Goal: Transaction & Acquisition: Book appointment/travel/reservation

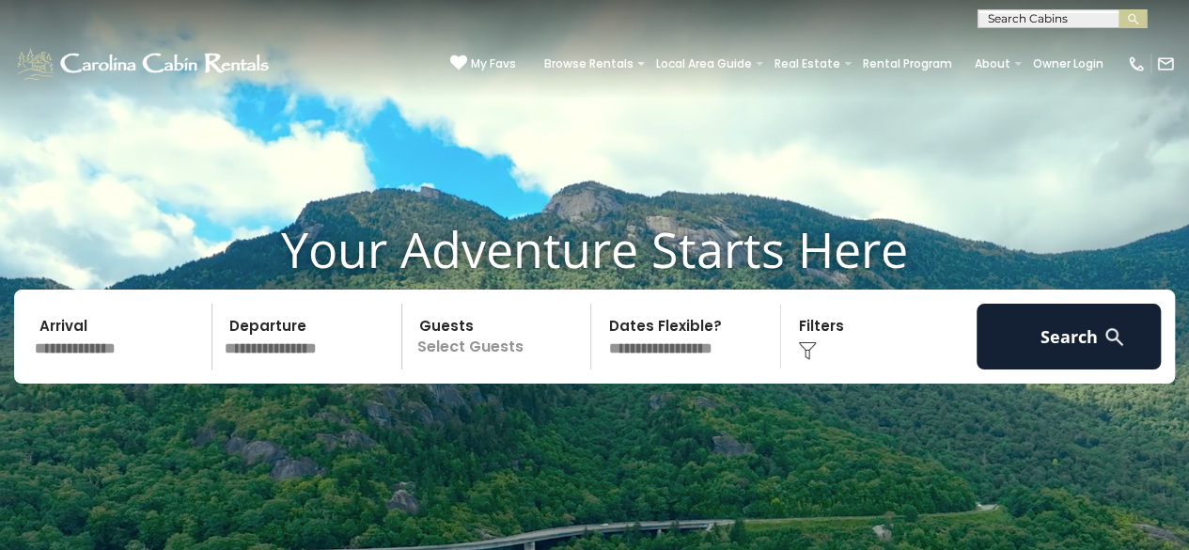
click at [157, 348] on input "text" at bounding box center [120, 337] width 184 height 66
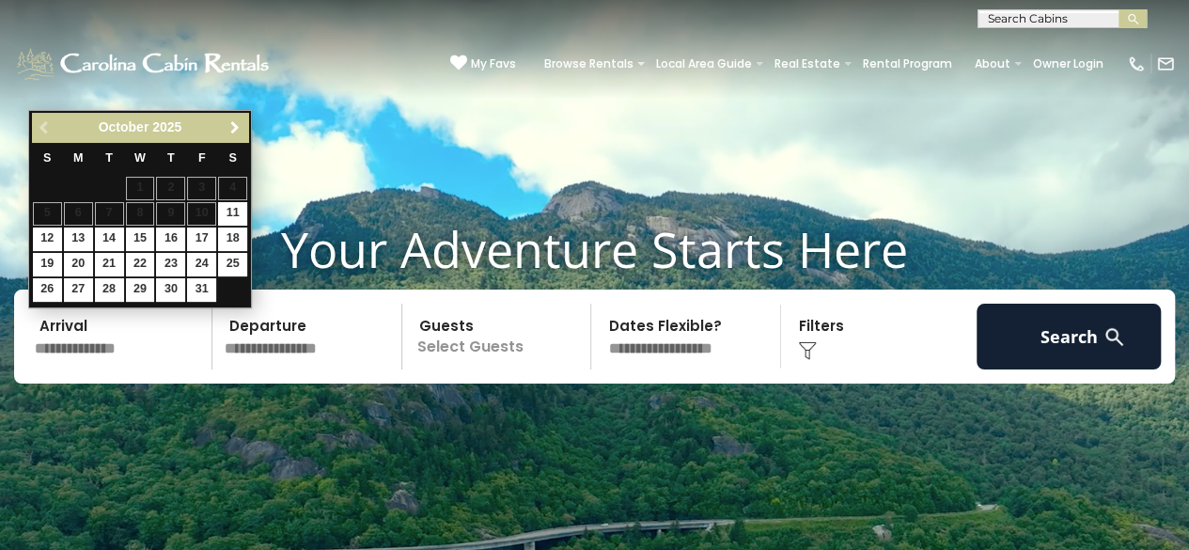
click at [229, 117] on link "Next" at bounding box center [234, 127] width 23 height 23
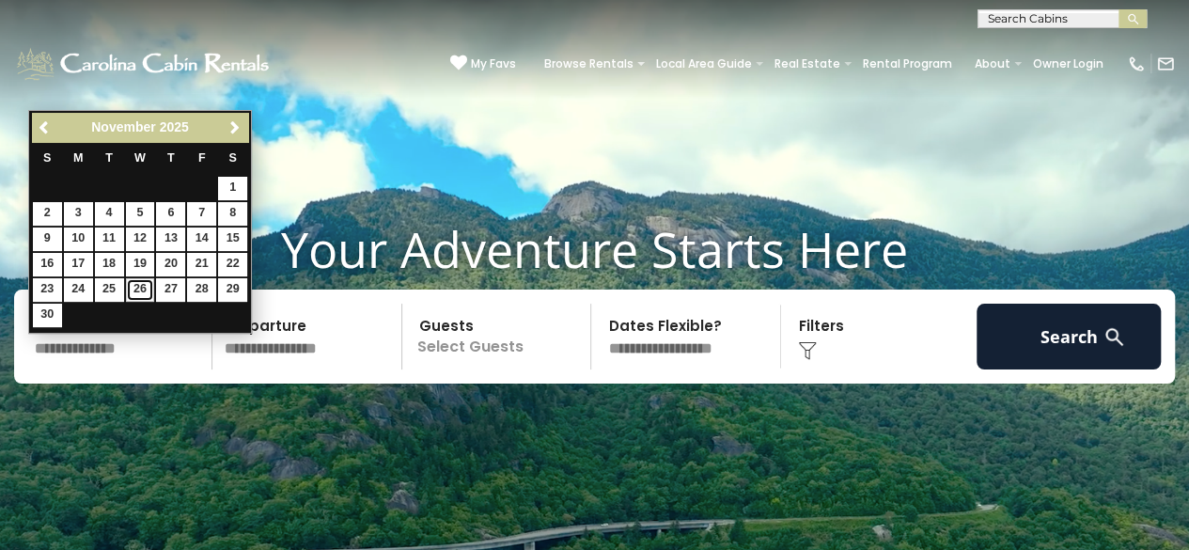
click at [147, 285] on link "26" at bounding box center [140, 289] width 29 height 23
type input "********"
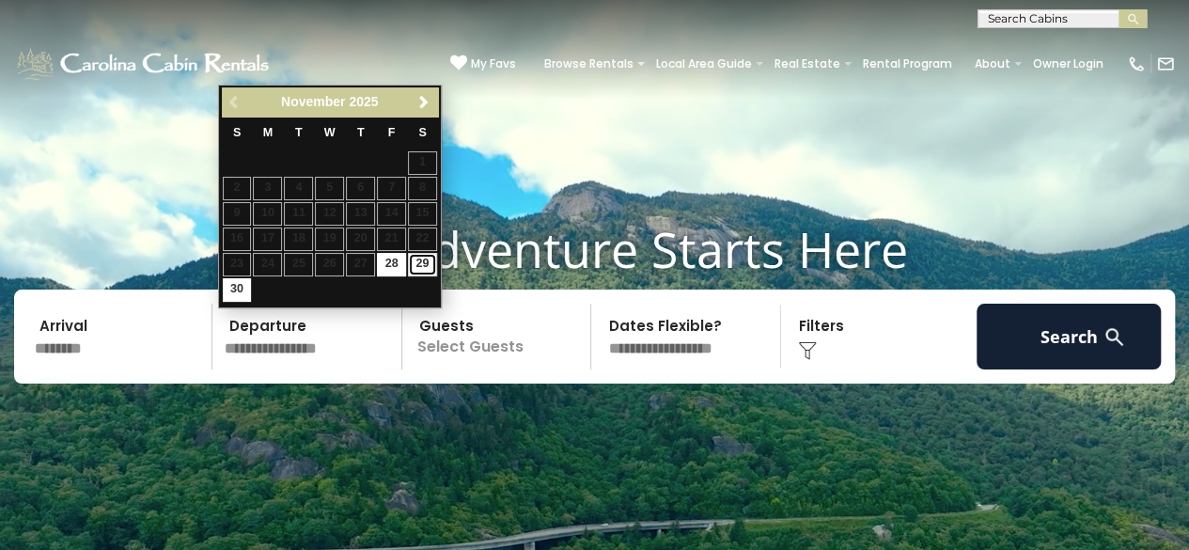
click at [425, 269] on link "29" at bounding box center [422, 264] width 29 height 23
type input "********"
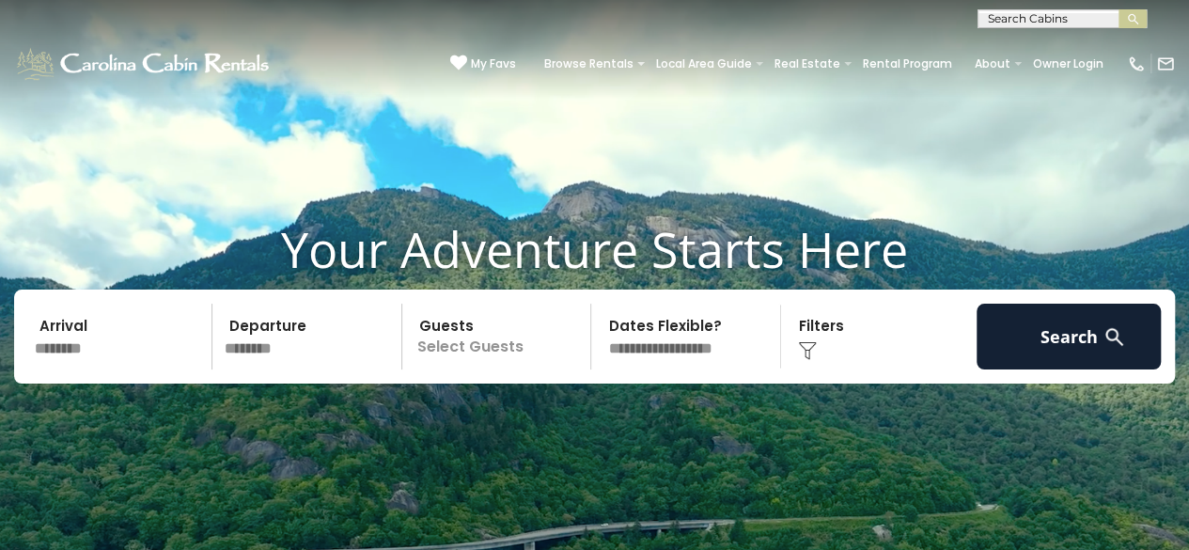
click at [854, 334] on div "Click to Choose" at bounding box center [879, 337] width 184 height 66
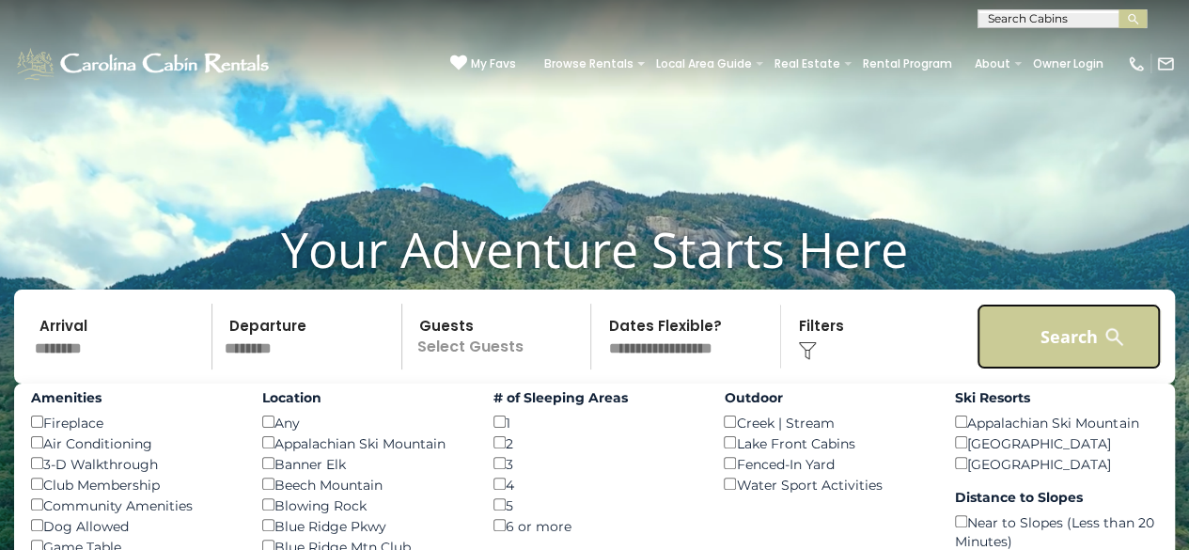
click at [1084, 333] on button "Search" at bounding box center [1068, 337] width 184 height 66
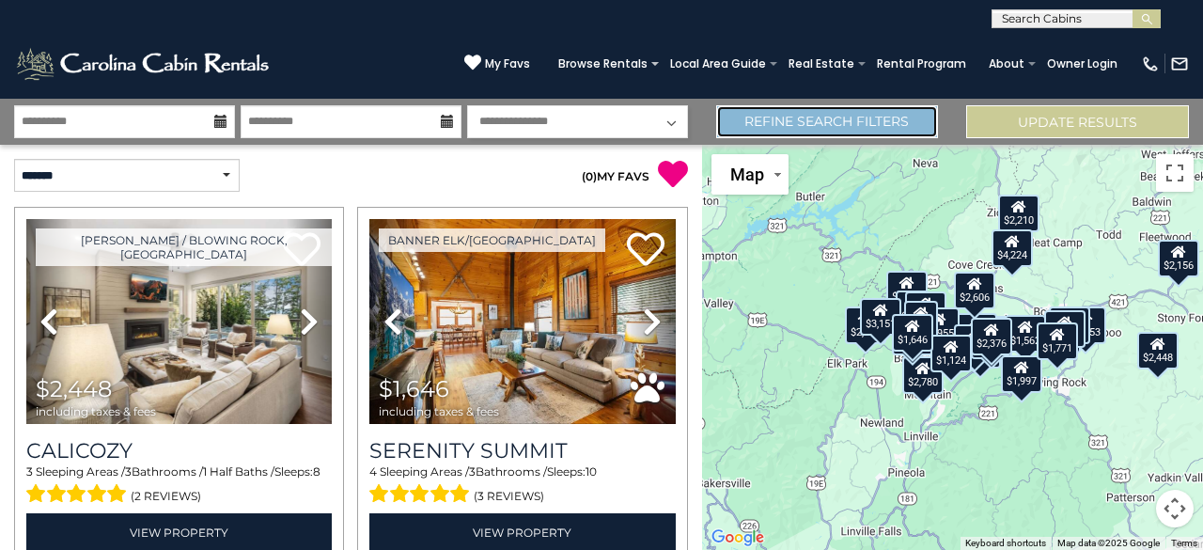
click at [924, 110] on link "Refine Search Filters" at bounding box center [827, 121] width 223 height 33
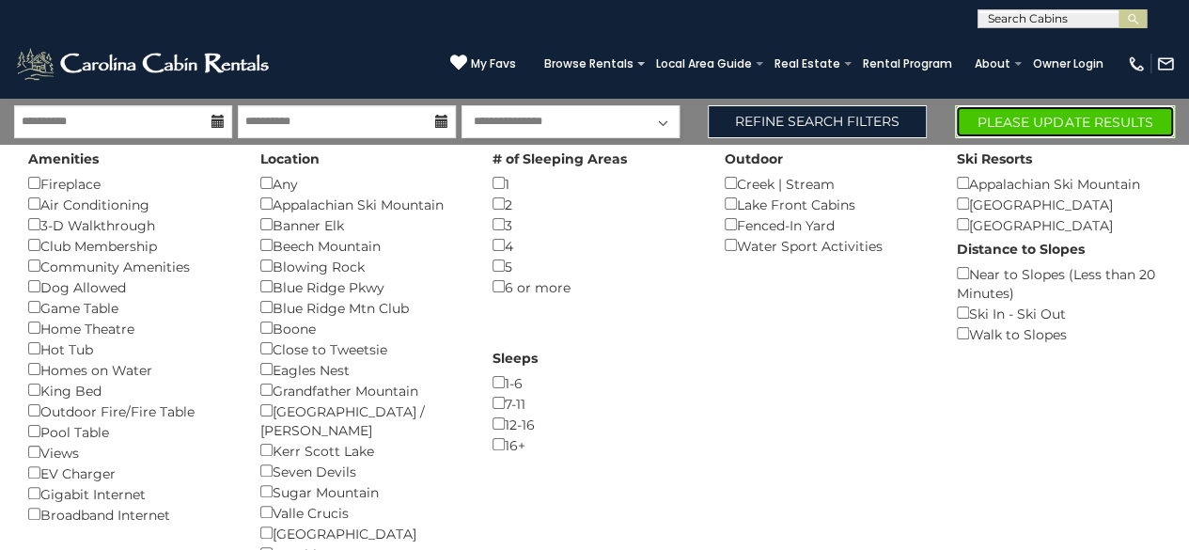
click at [1057, 120] on button "Please Update Results" at bounding box center [1065, 121] width 220 height 33
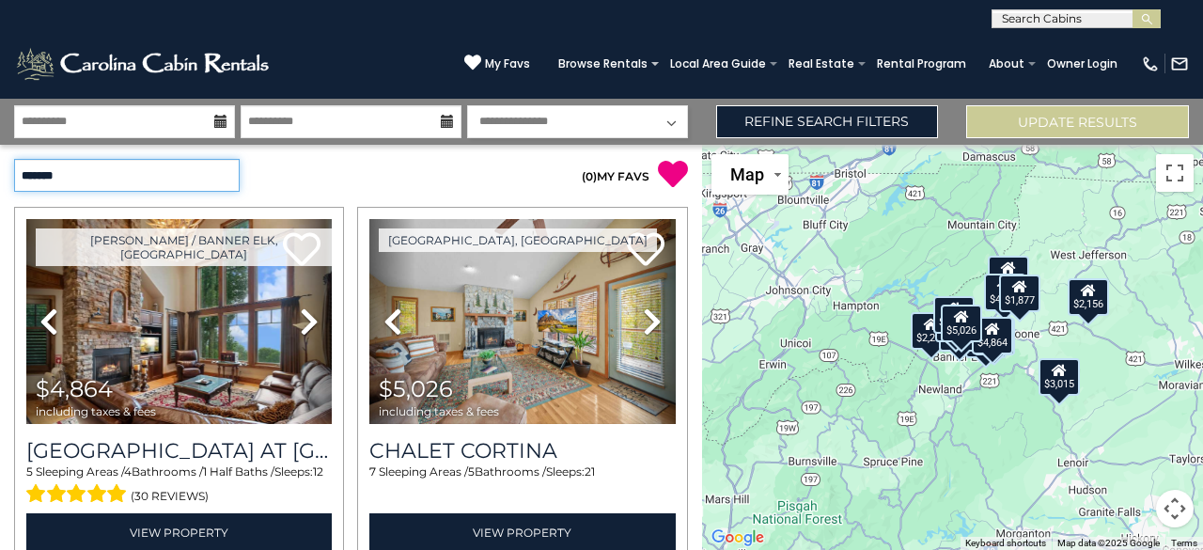
click at [197, 171] on select "**********" at bounding box center [127, 175] width 226 height 33
select select "*********"
click at [14, 159] on select "**********" at bounding box center [127, 175] width 226 height 33
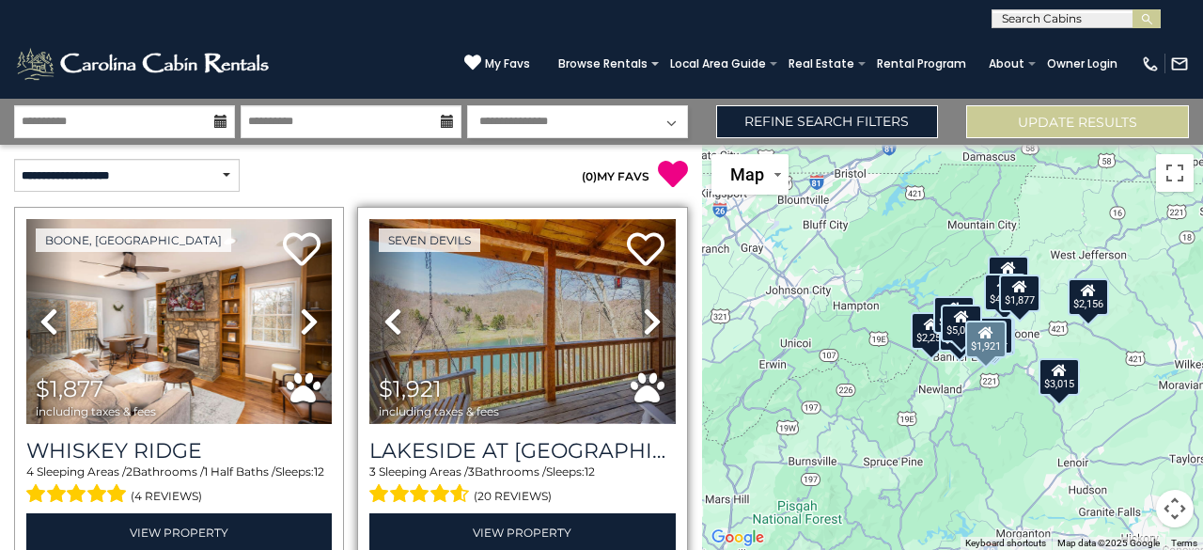
click at [589, 281] on img at bounding box center [521, 321] width 305 height 205
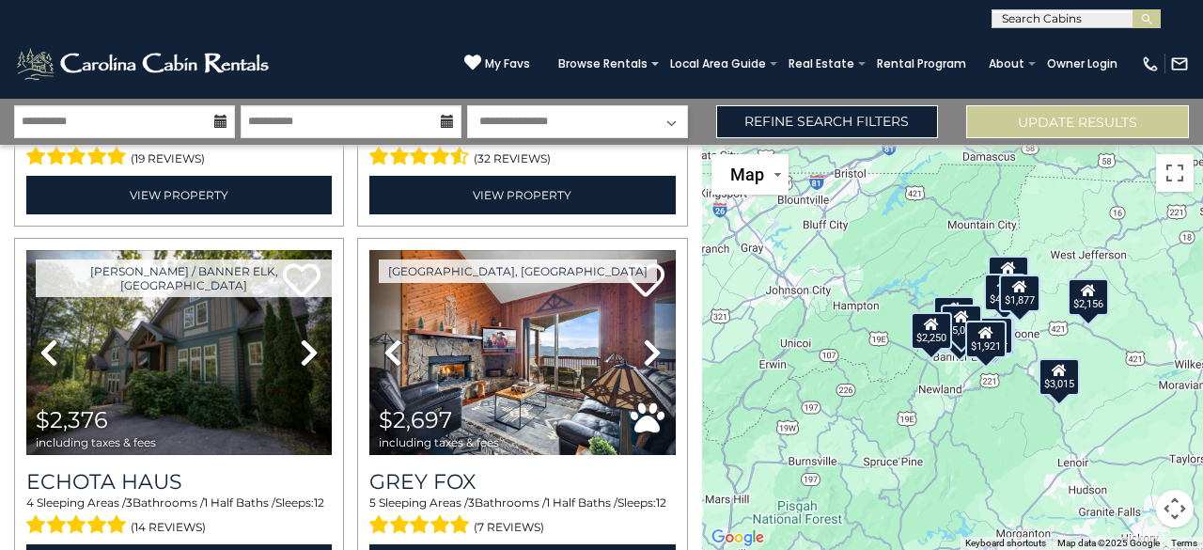
scroll to position [1105, 0]
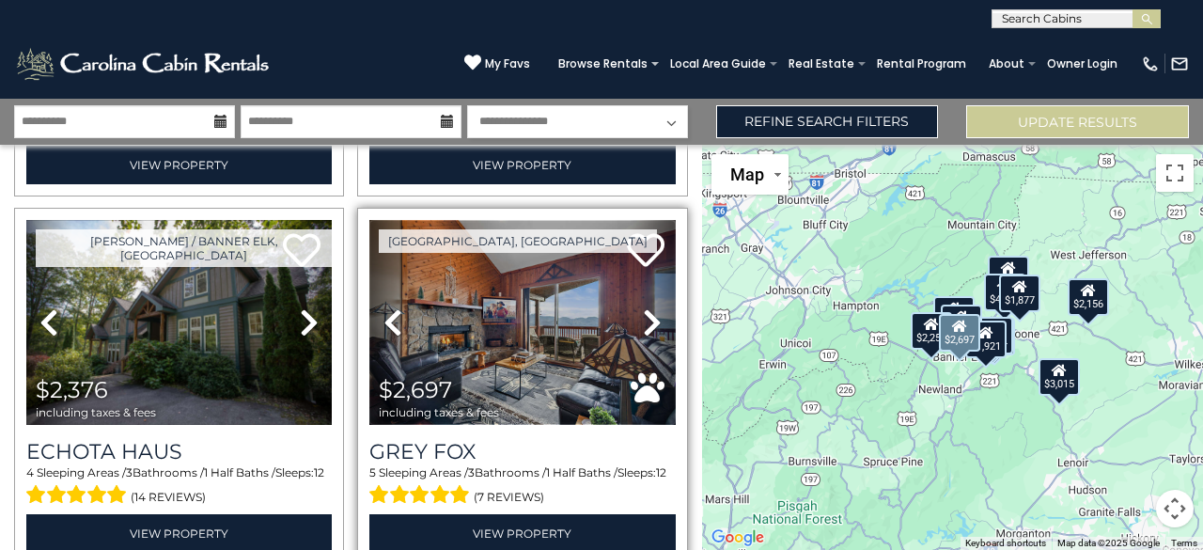
click at [605, 264] on img at bounding box center [521, 322] width 305 height 205
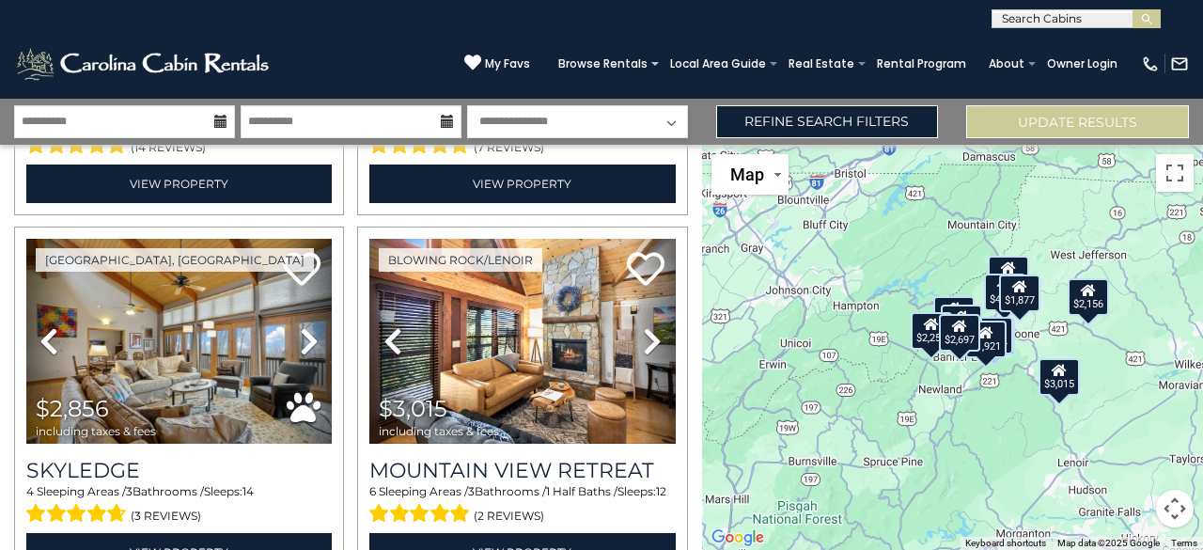
scroll to position [1463, 0]
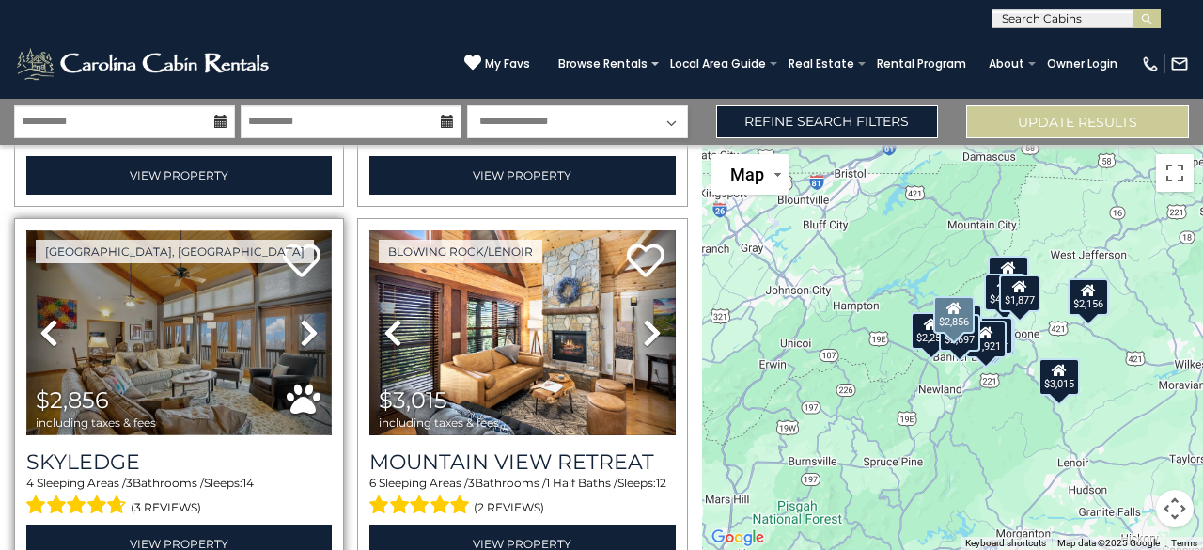
click at [257, 298] on img at bounding box center [178, 332] width 305 height 205
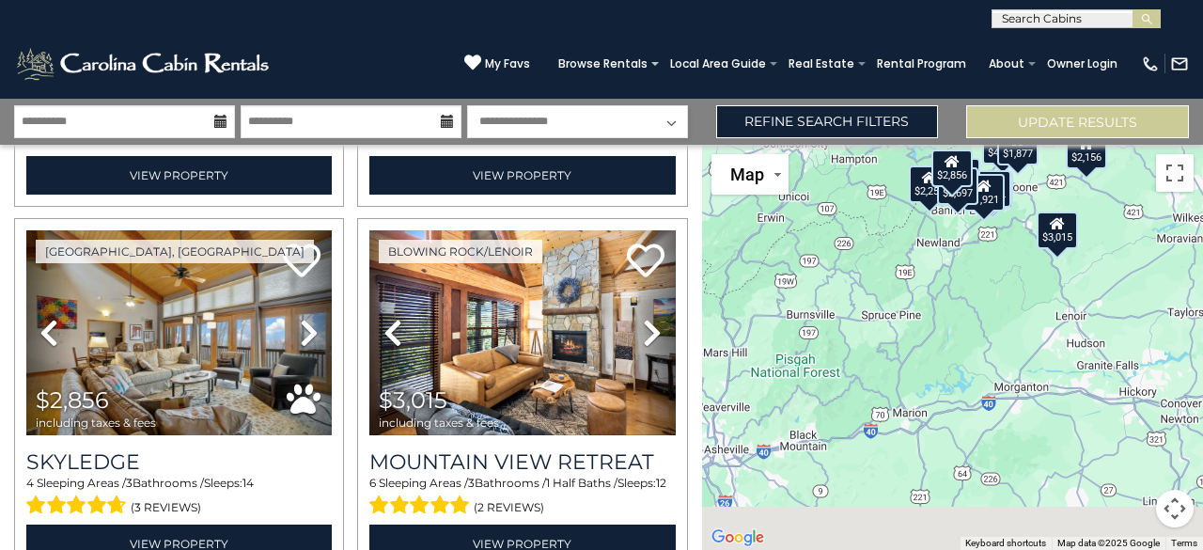
drag, startPoint x: 701, startPoint y: 384, endPoint x: 699, endPoint y: 240, distance: 144.7
click at [699, 240] on div "**********" at bounding box center [601, 324] width 1203 height 451
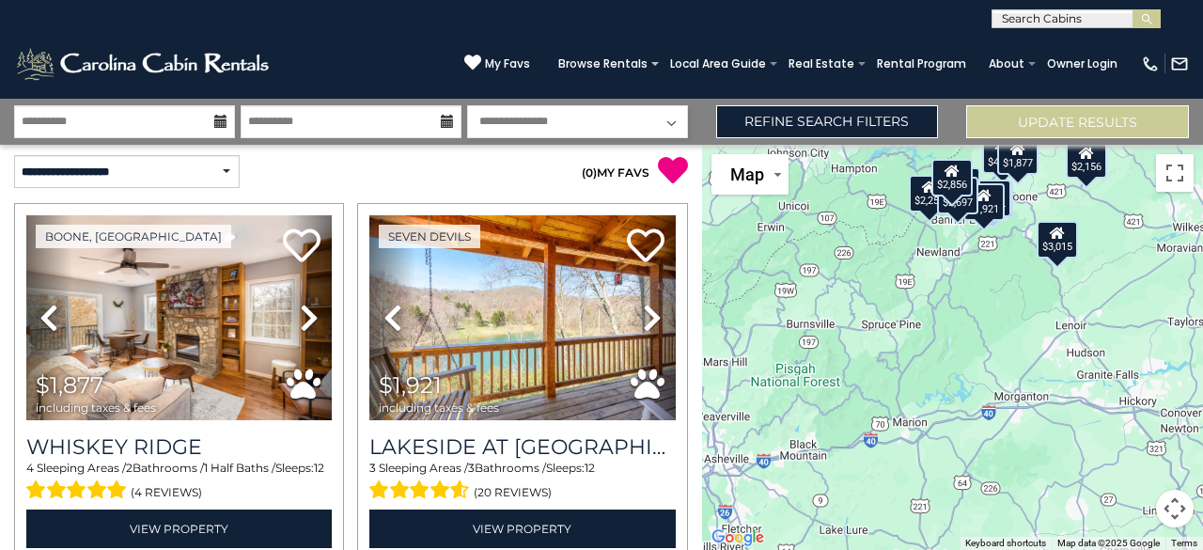
scroll to position [0, 0]
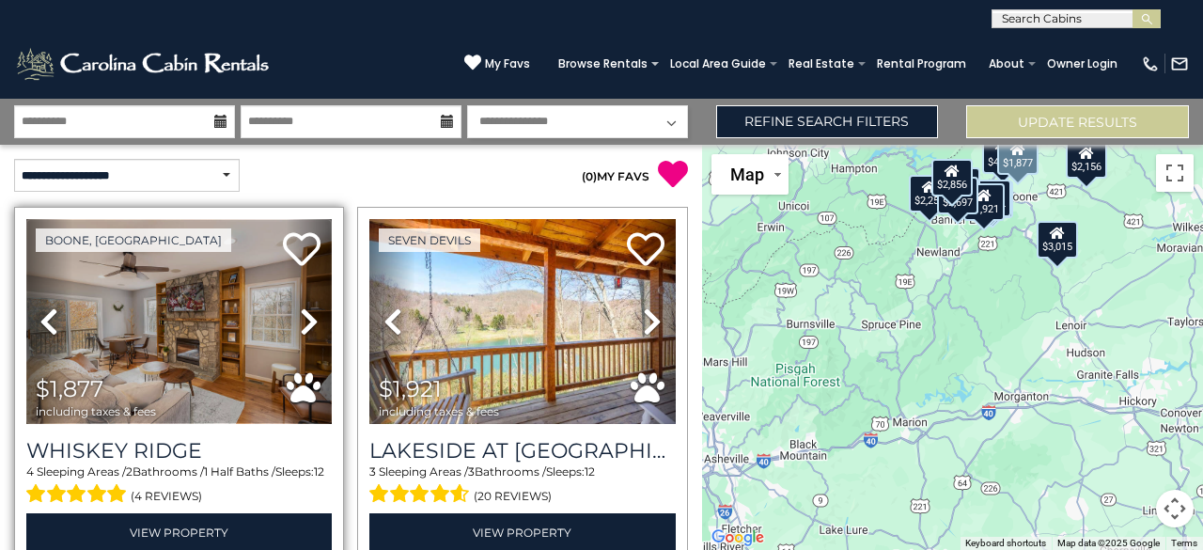
click at [227, 264] on img at bounding box center [178, 321] width 305 height 205
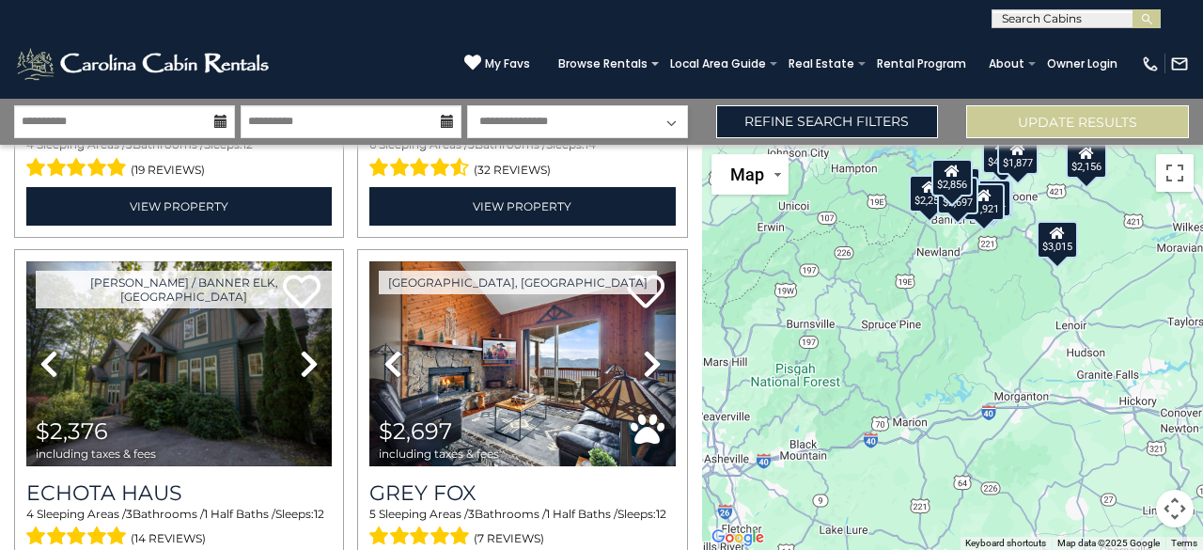
scroll to position [1090, 0]
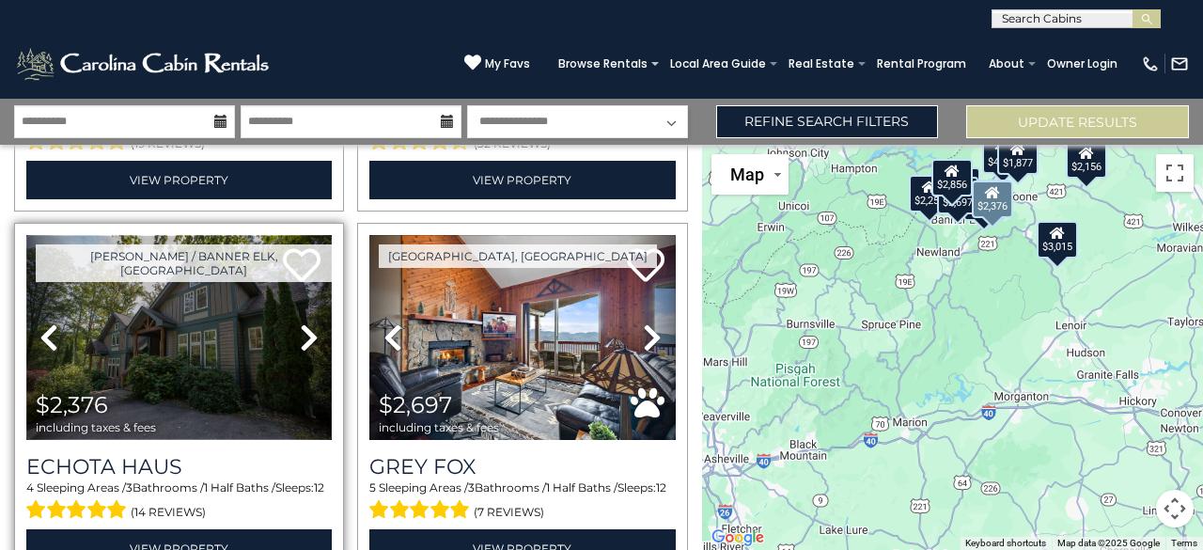
click at [265, 281] on img at bounding box center [178, 337] width 305 height 205
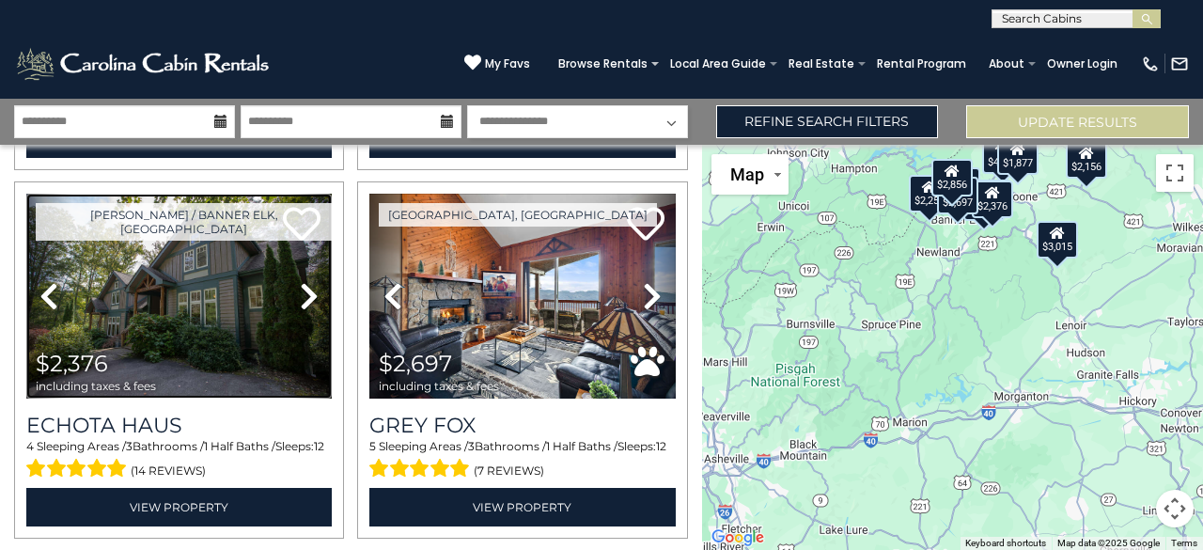
scroll to position [1123, 0]
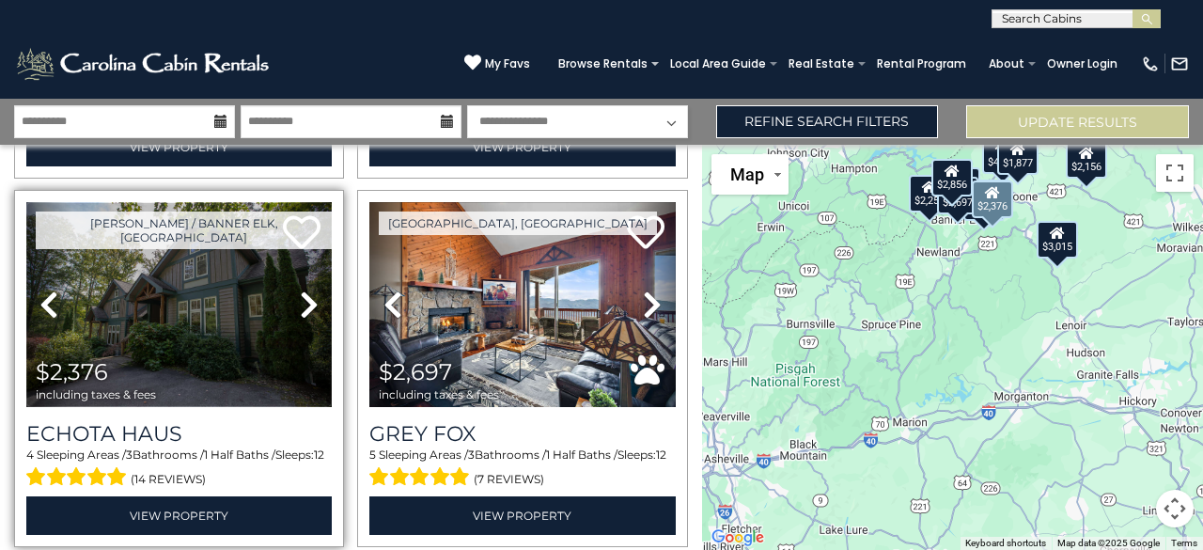
click at [262, 249] on img at bounding box center [178, 304] width 305 height 205
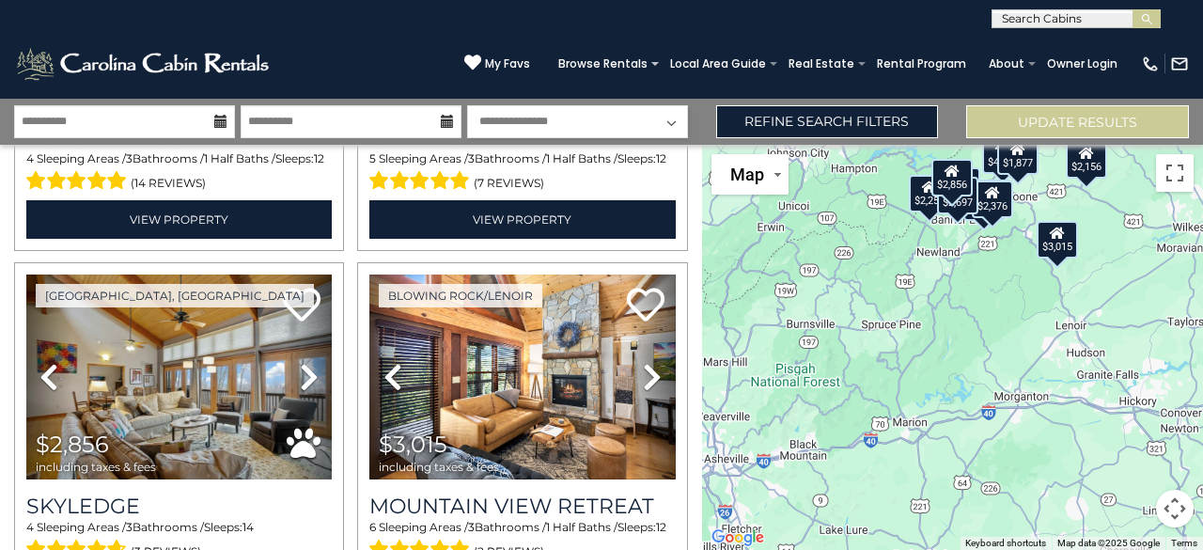
scroll to position [1432, 0]
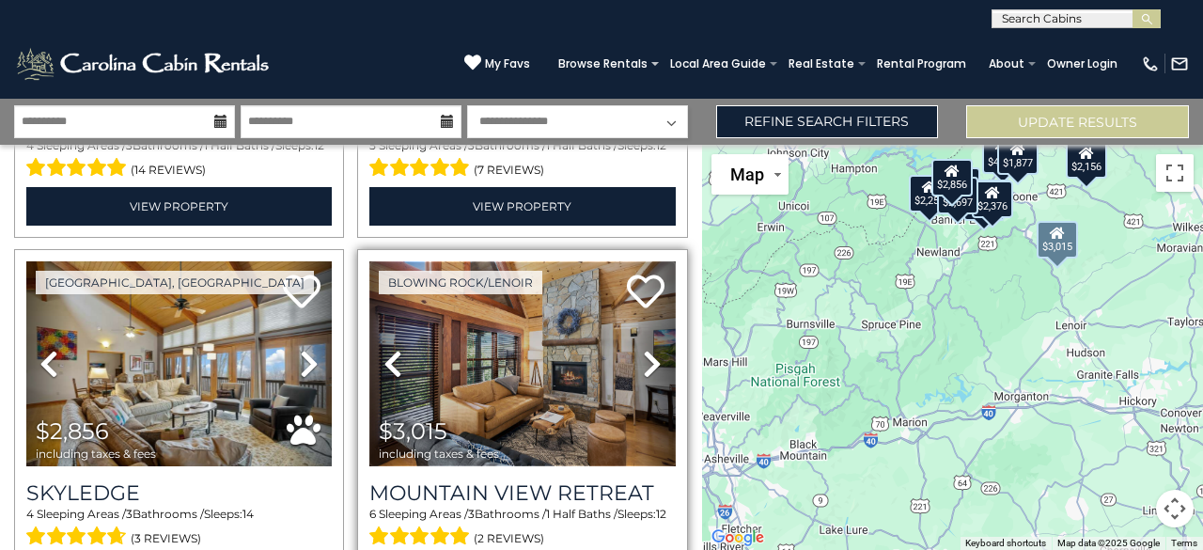
click at [575, 293] on img at bounding box center [521, 363] width 305 height 205
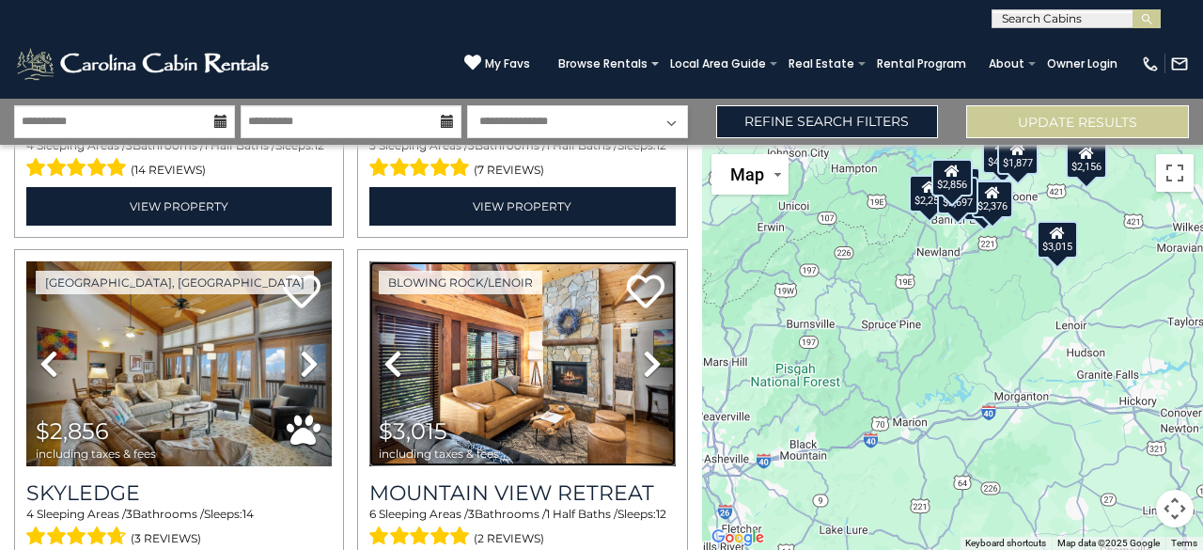
scroll to position [1430, 0]
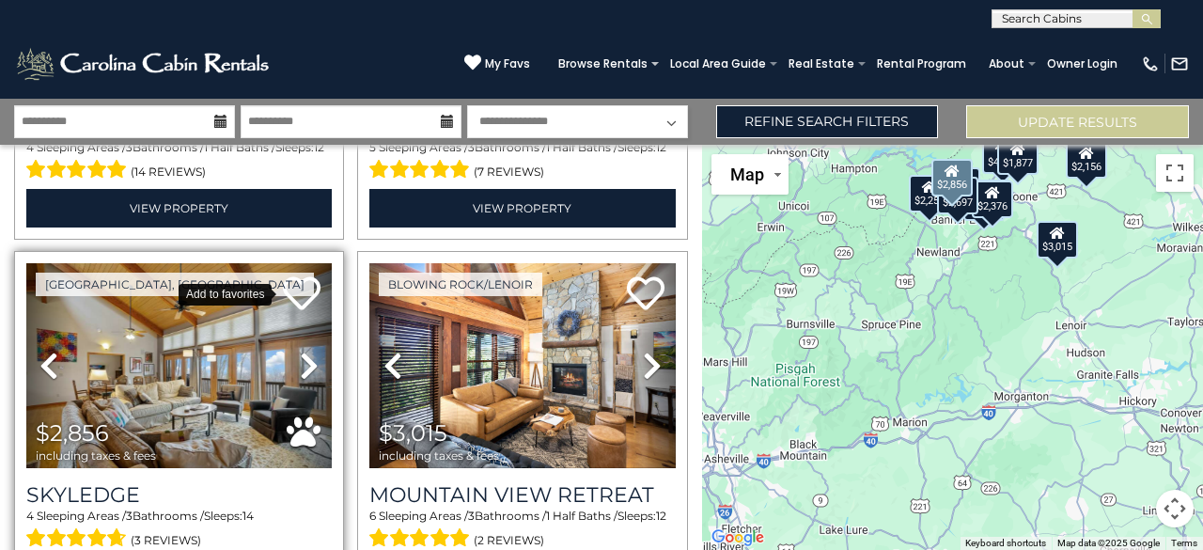
click at [284, 298] on link at bounding box center [302, 294] width 38 height 40
click at [299, 277] on icon at bounding box center [302, 293] width 38 height 38
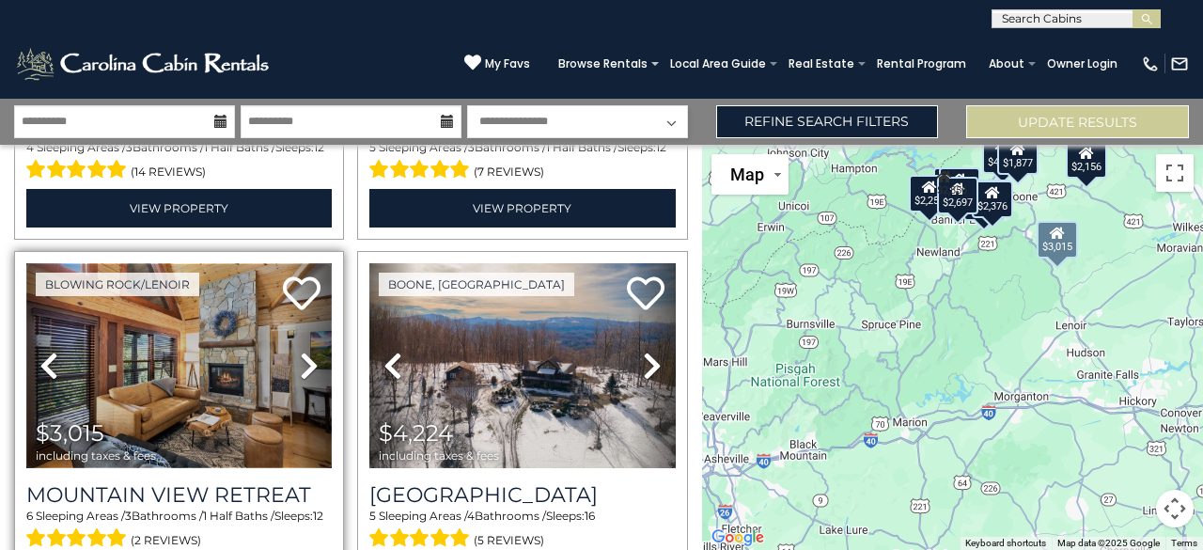
click at [253, 296] on img at bounding box center [178, 365] width 305 height 205
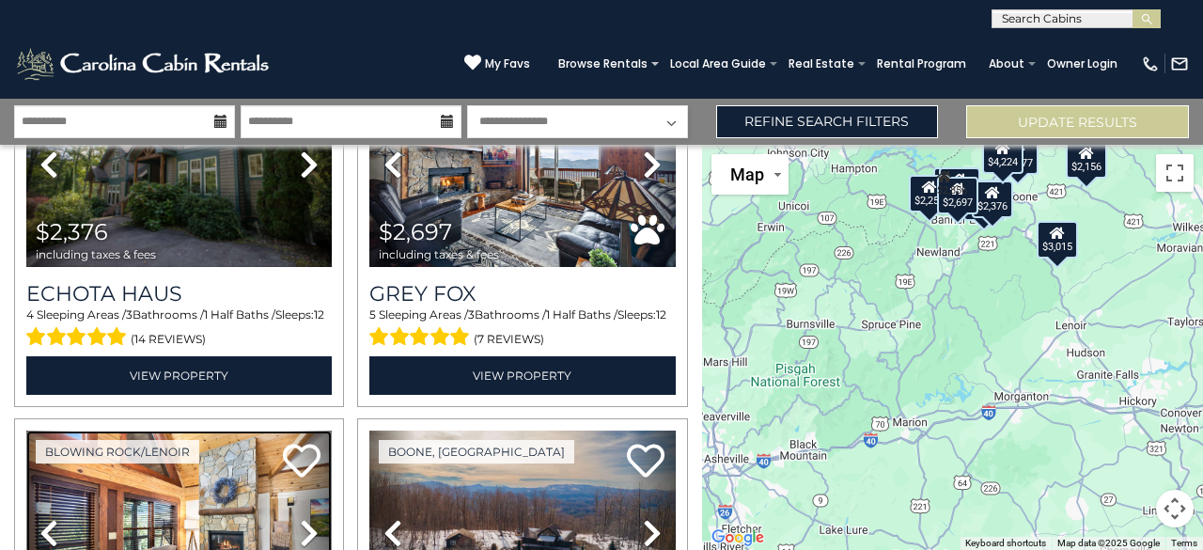
scroll to position [1229, 0]
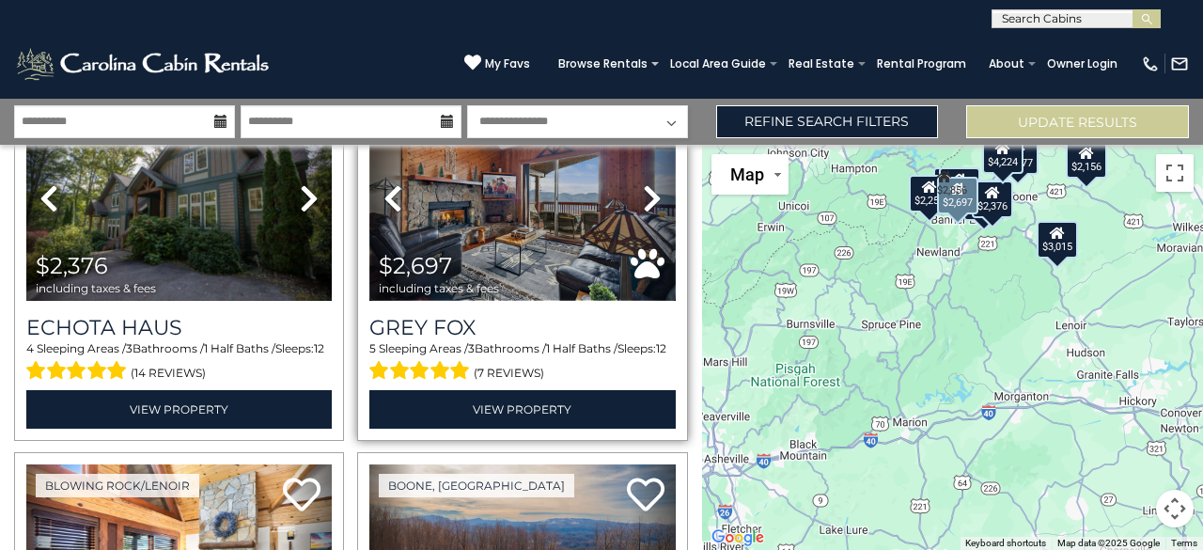
click at [594, 187] on img at bounding box center [521, 198] width 305 height 205
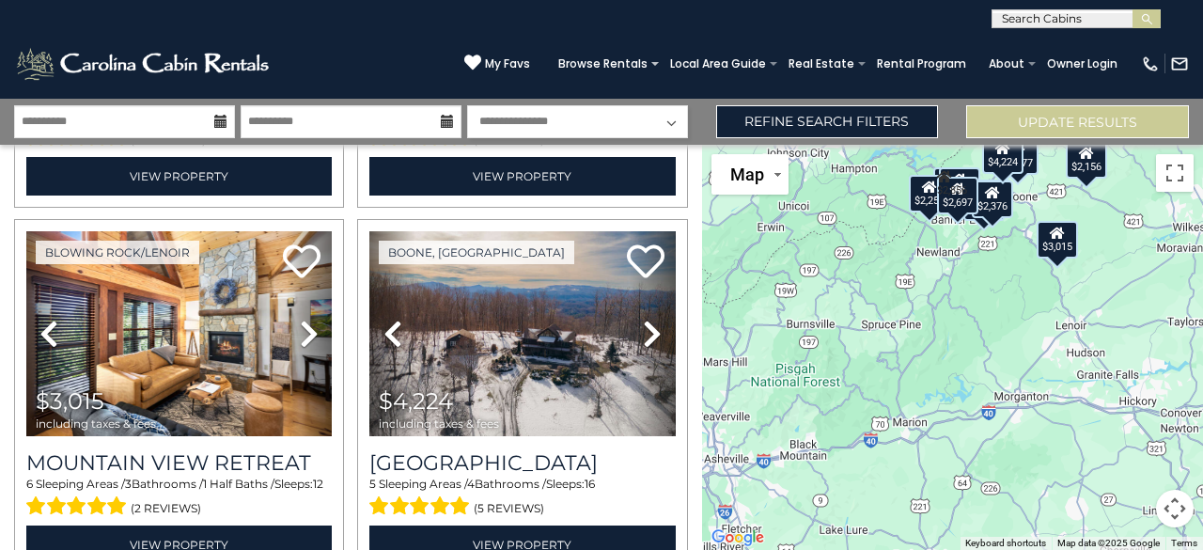
scroll to position [1466, 0]
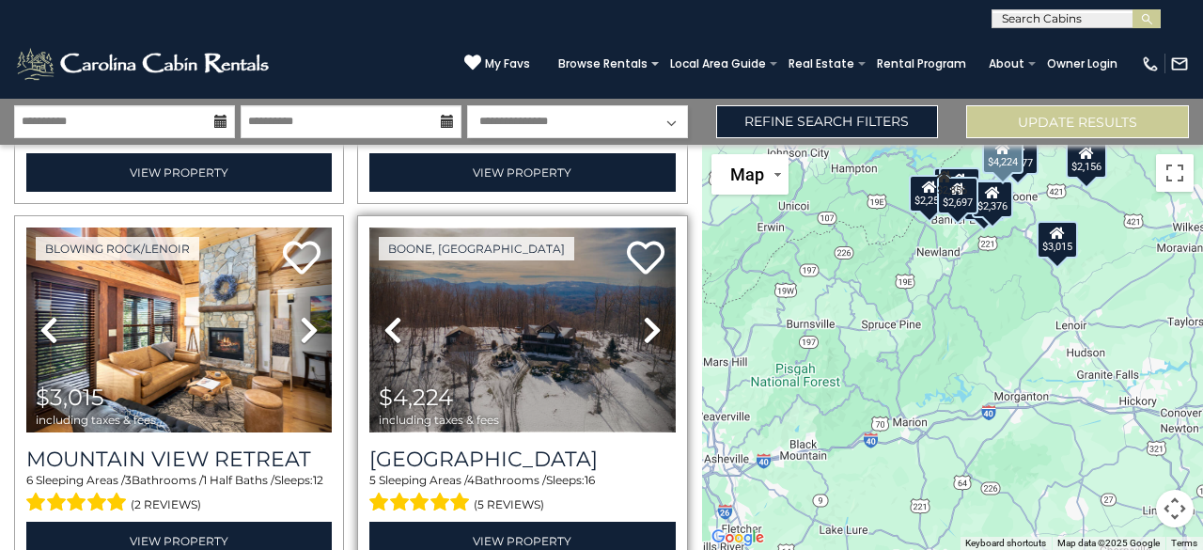
click at [601, 254] on img at bounding box center [521, 329] width 305 height 205
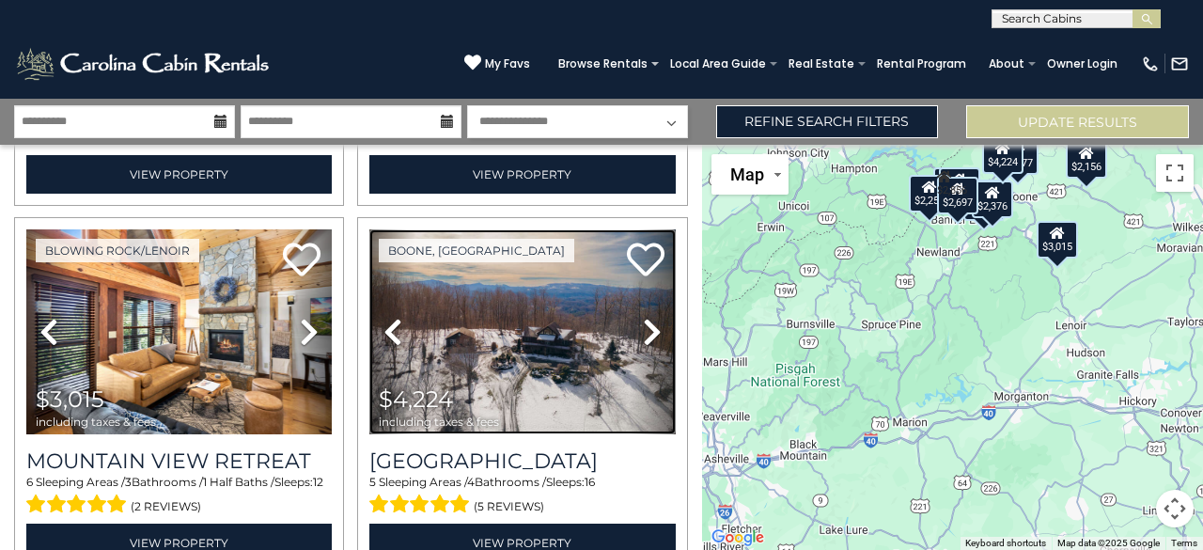
scroll to position [0, 0]
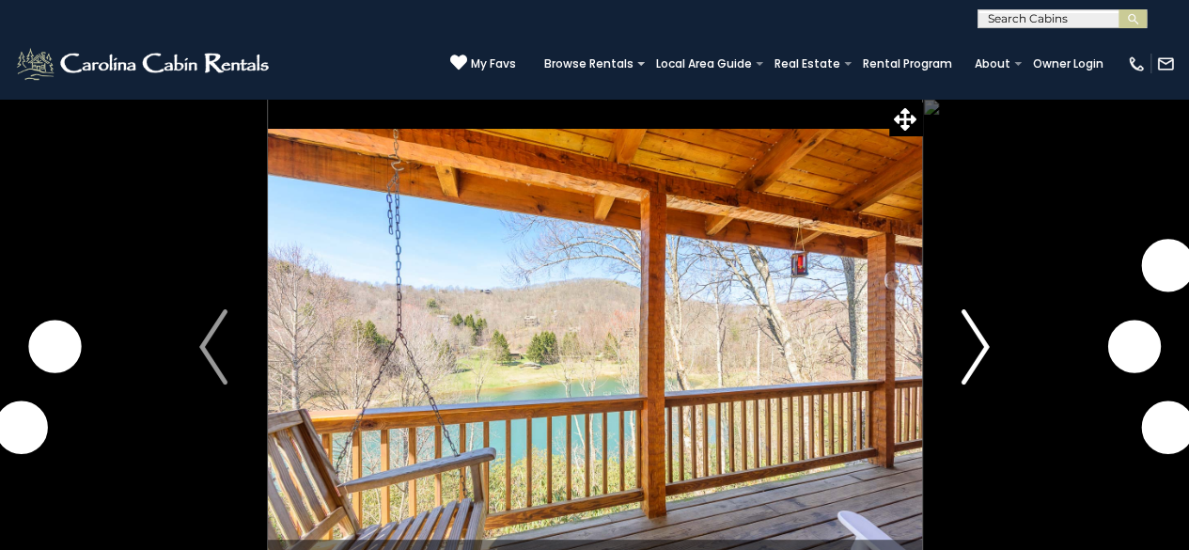
click at [980, 330] on img "Next" at bounding box center [975, 346] width 28 height 75
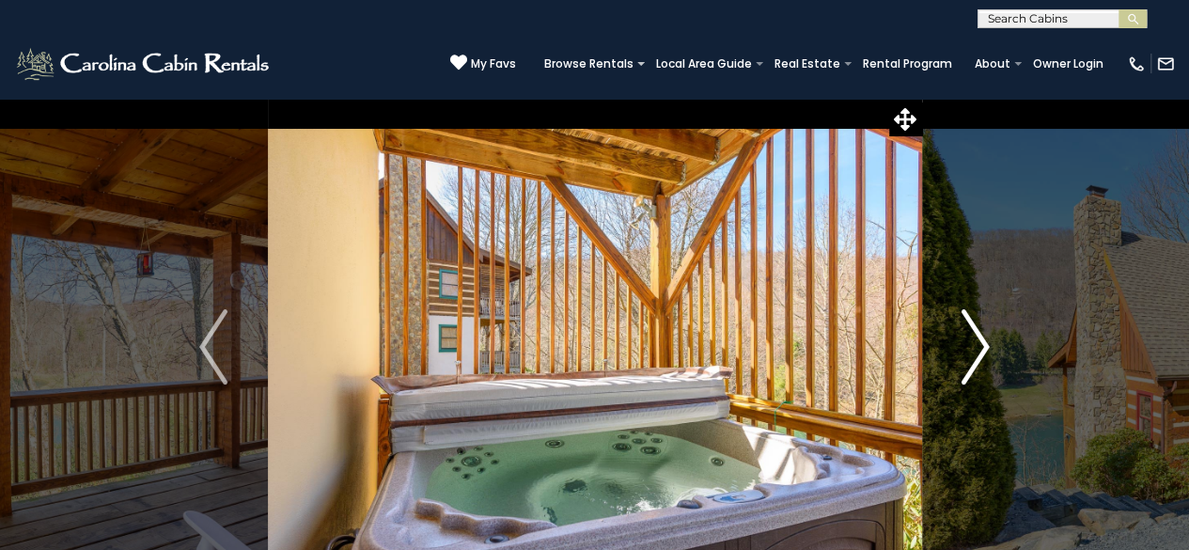
click at [981, 332] on img "Next" at bounding box center [975, 346] width 28 height 75
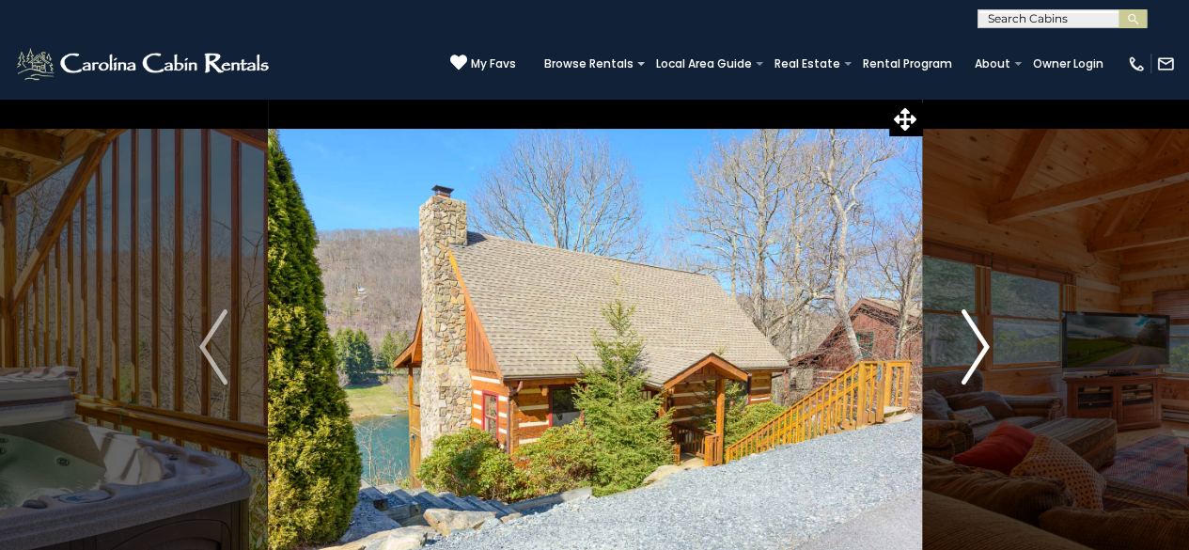
click at [981, 332] on img "Next" at bounding box center [975, 346] width 28 height 75
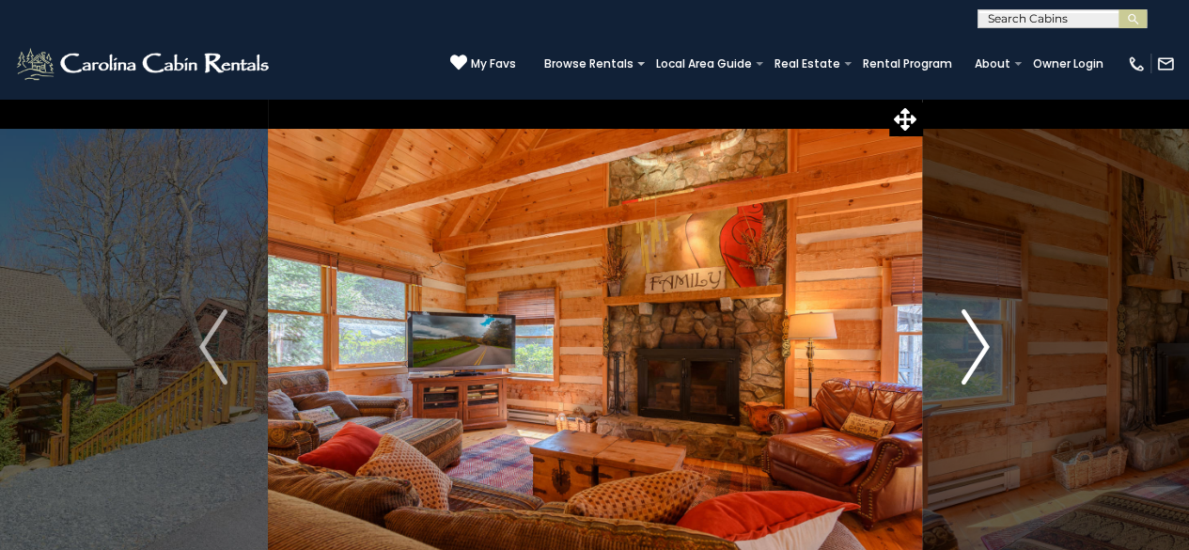
click at [981, 332] on img "Next" at bounding box center [975, 346] width 28 height 75
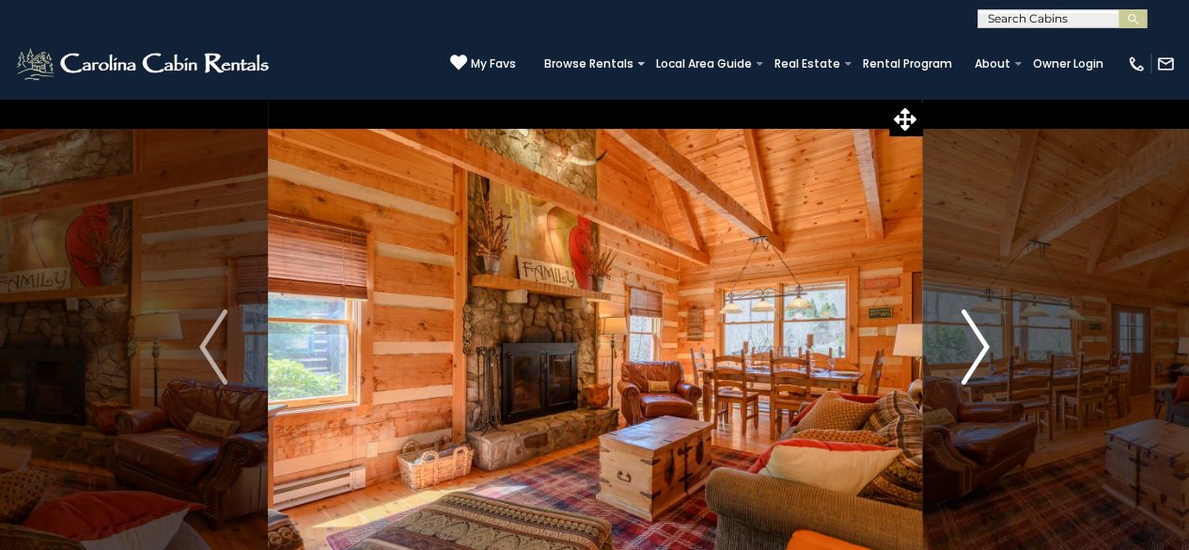
click at [981, 332] on img "Next" at bounding box center [975, 346] width 28 height 75
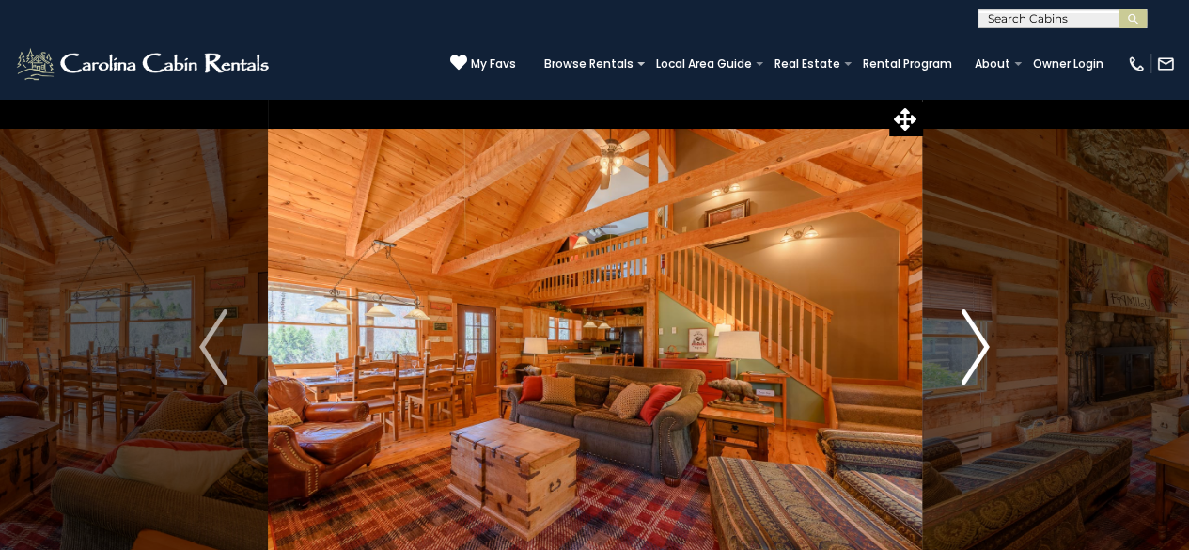
click at [981, 332] on img "Next" at bounding box center [975, 346] width 28 height 75
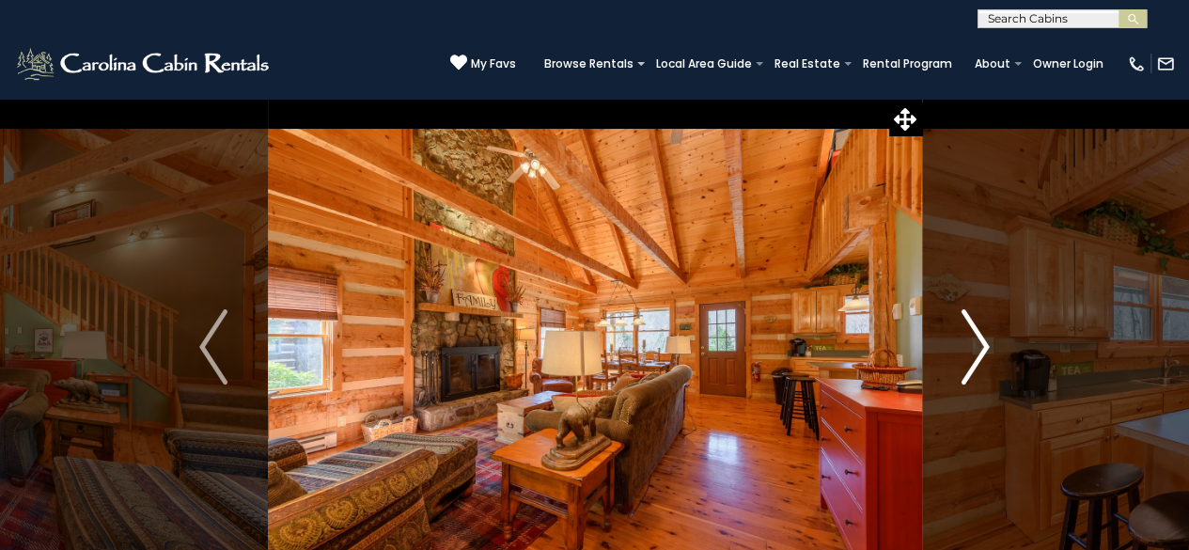
click at [981, 332] on img "Next" at bounding box center [975, 346] width 28 height 75
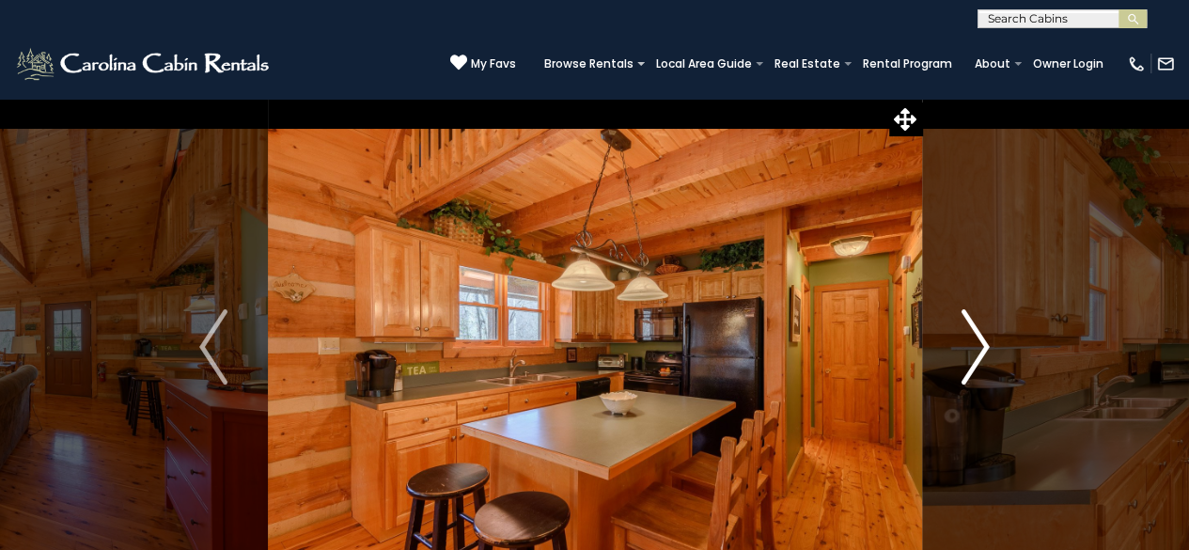
click at [981, 332] on img "Next" at bounding box center [975, 346] width 28 height 75
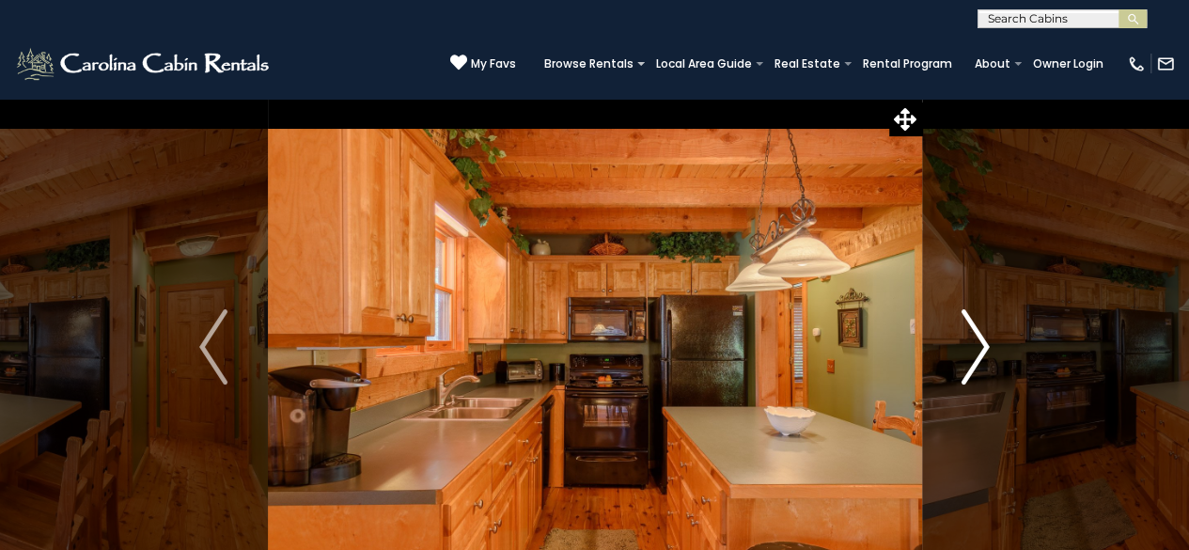
click at [981, 332] on img "Next" at bounding box center [975, 346] width 28 height 75
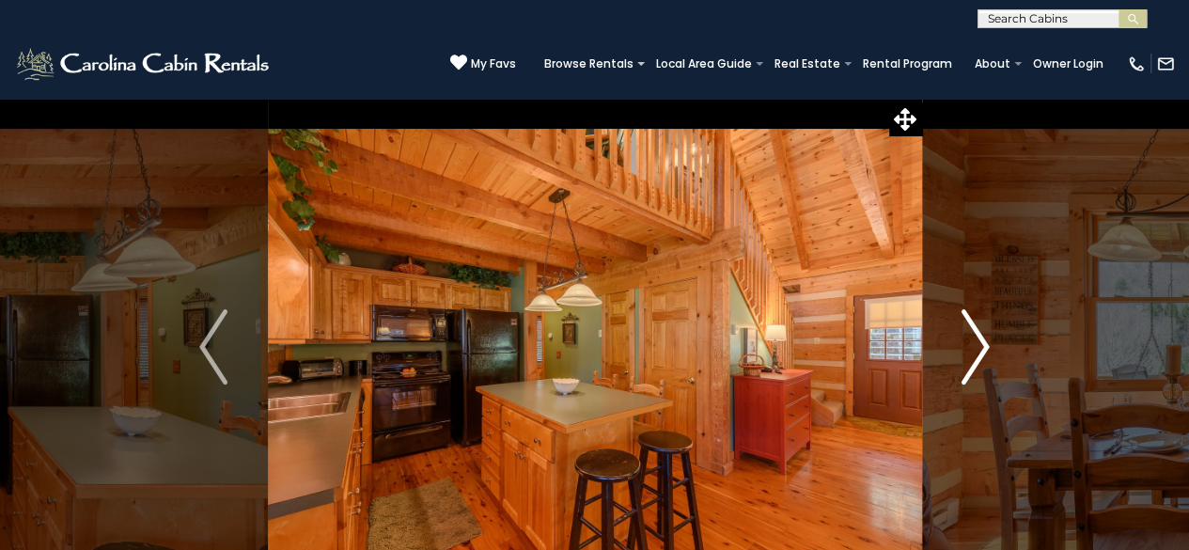
click at [981, 332] on img "Next" at bounding box center [975, 346] width 28 height 75
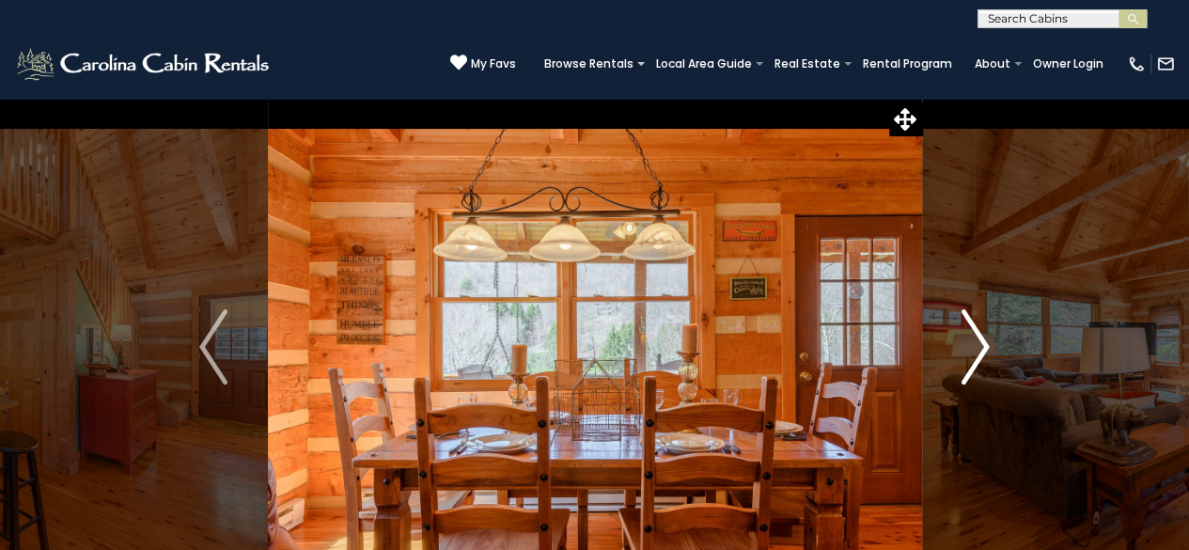
click at [981, 332] on img "Next" at bounding box center [975, 346] width 28 height 75
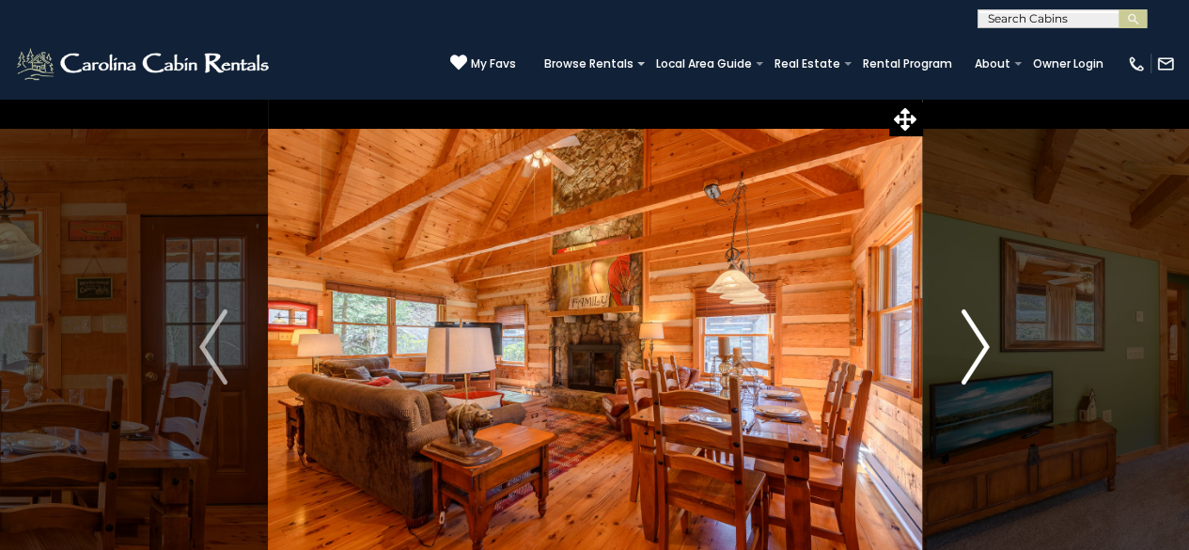
click at [981, 332] on img "Next" at bounding box center [975, 346] width 28 height 75
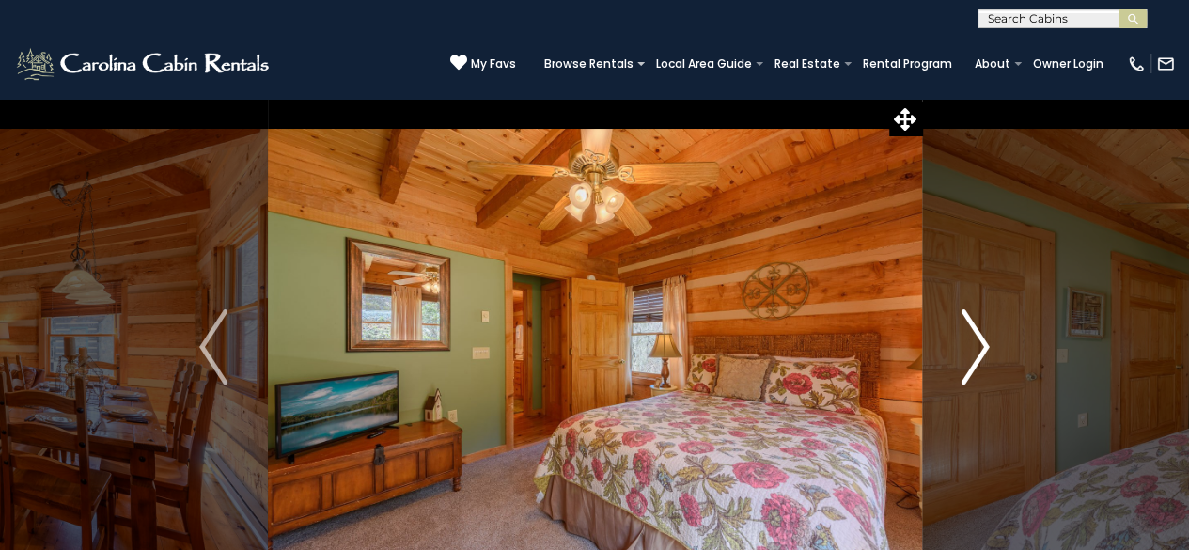
click at [981, 332] on img "Next" at bounding box center [975, 346] width 28 height 75
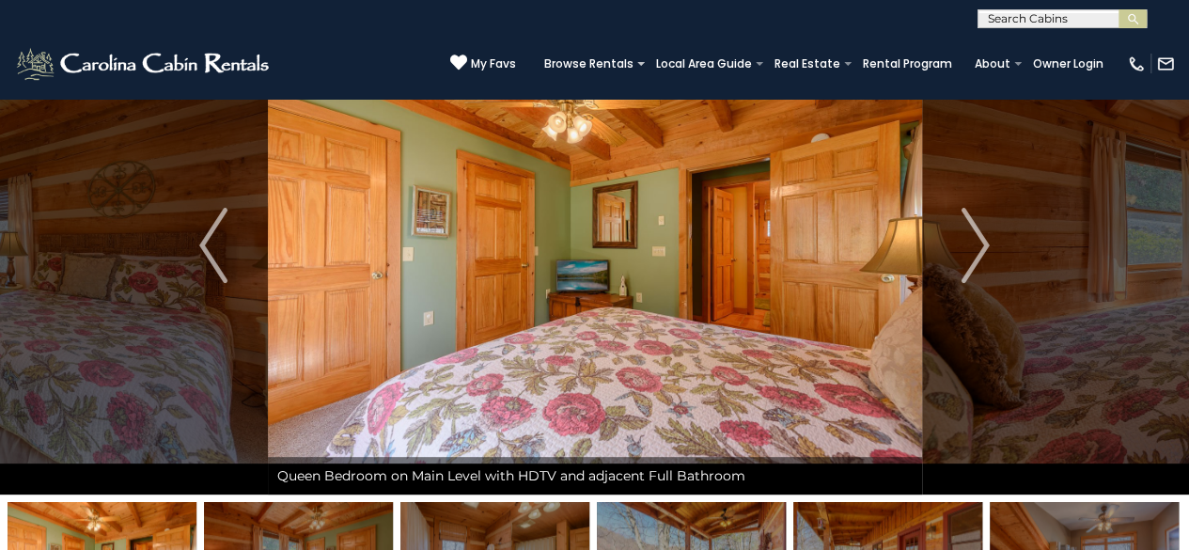
scroll to position [70, 0]
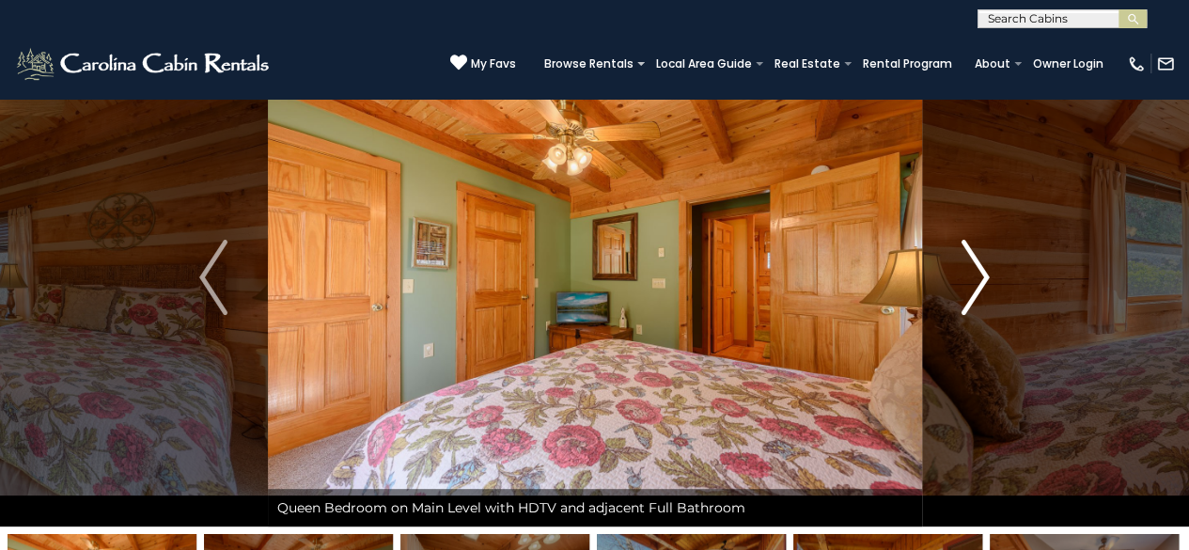
click at [970, 275] on img "Next" at bounding box center [975, 277] width 28 height 75
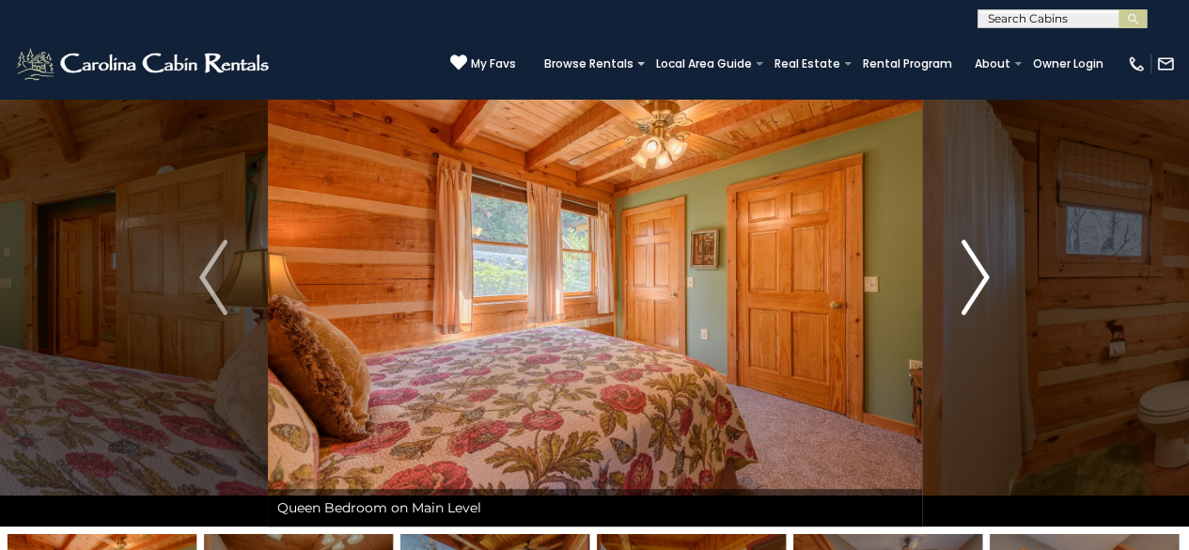
click at [972, 266] on img "Next" at bounding box center [975, 277] width 28 height 75
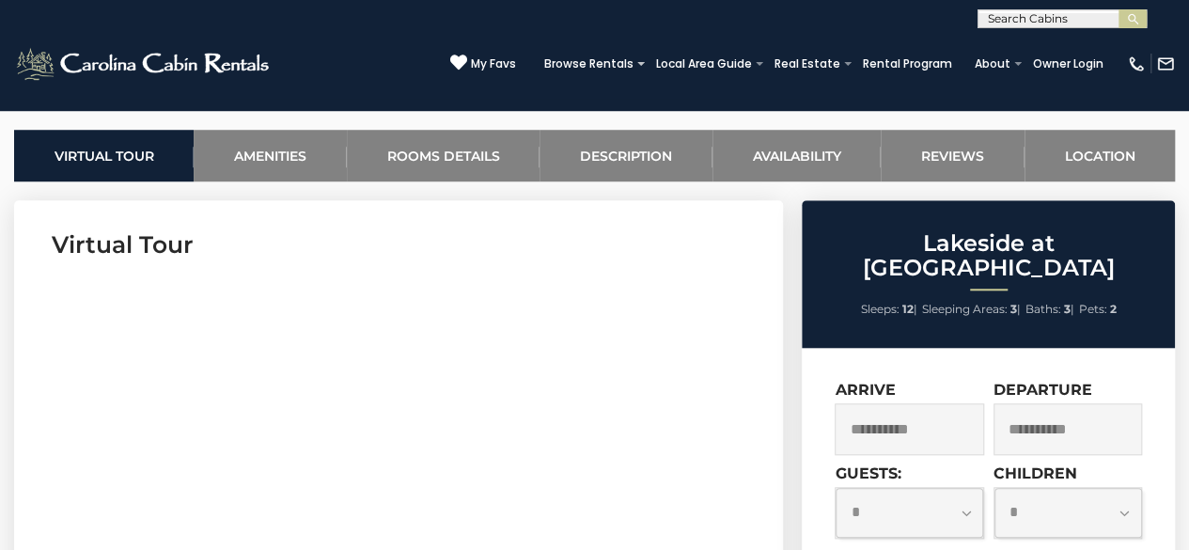
scroll to position [106, 0]
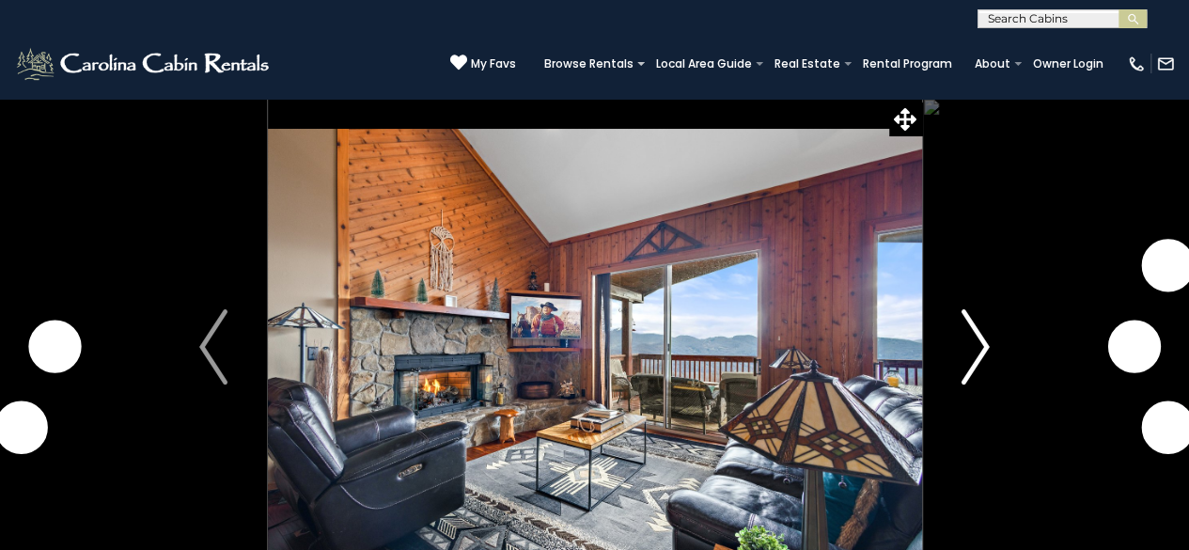
click at [985, 348] on img "Next" at bounding box center [975, 346] width 28 height 75
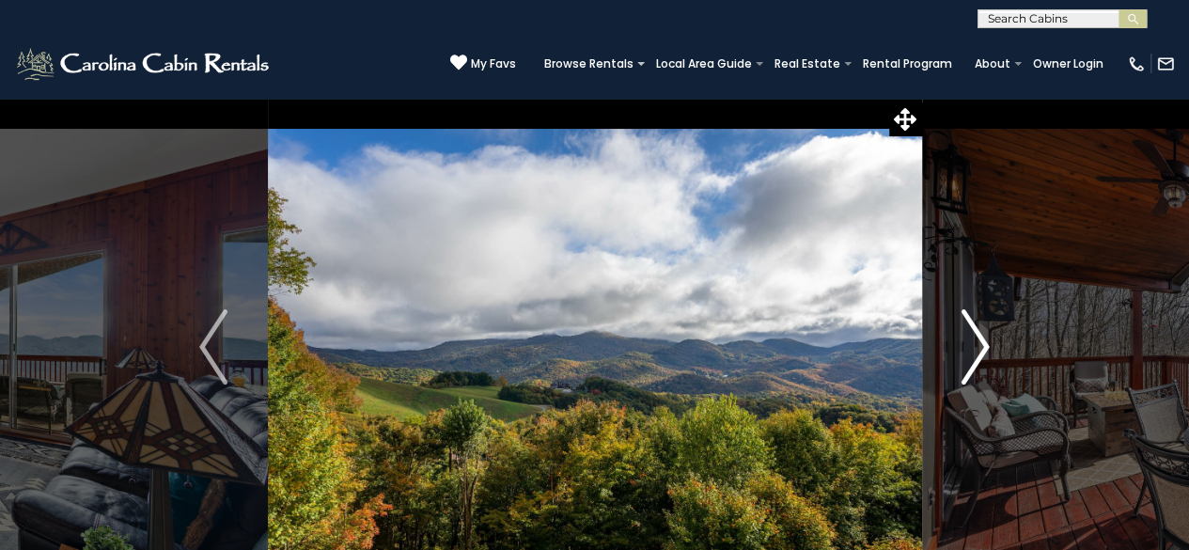
click at [985, 348] on img "Next" at bounding box center [975, 346] width 28 height 75
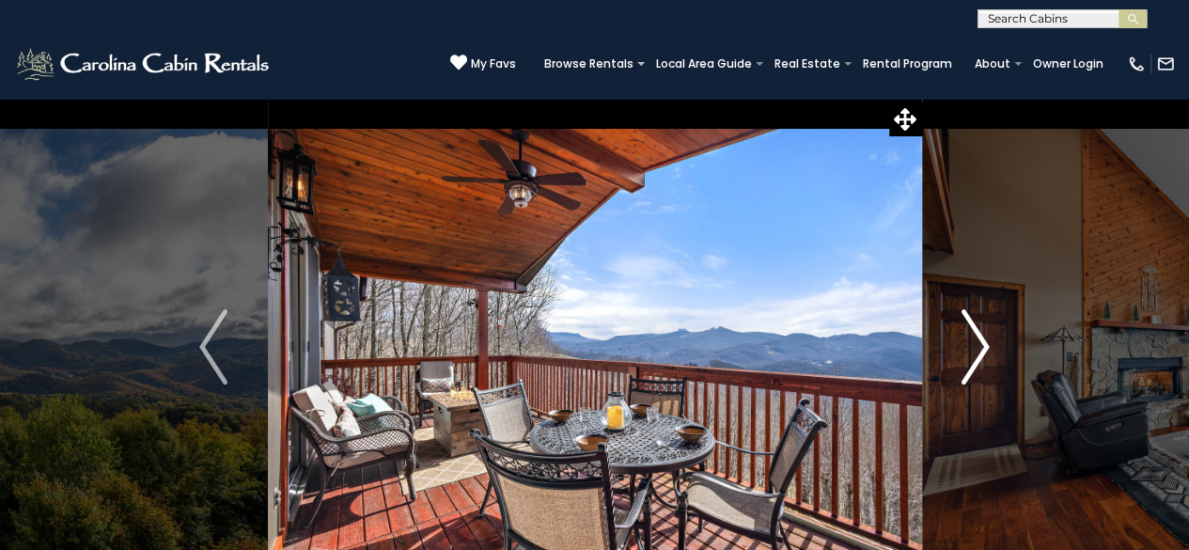
click at [985, 348] on img "Next" at bounding box center [975, 346] width 28 height 75
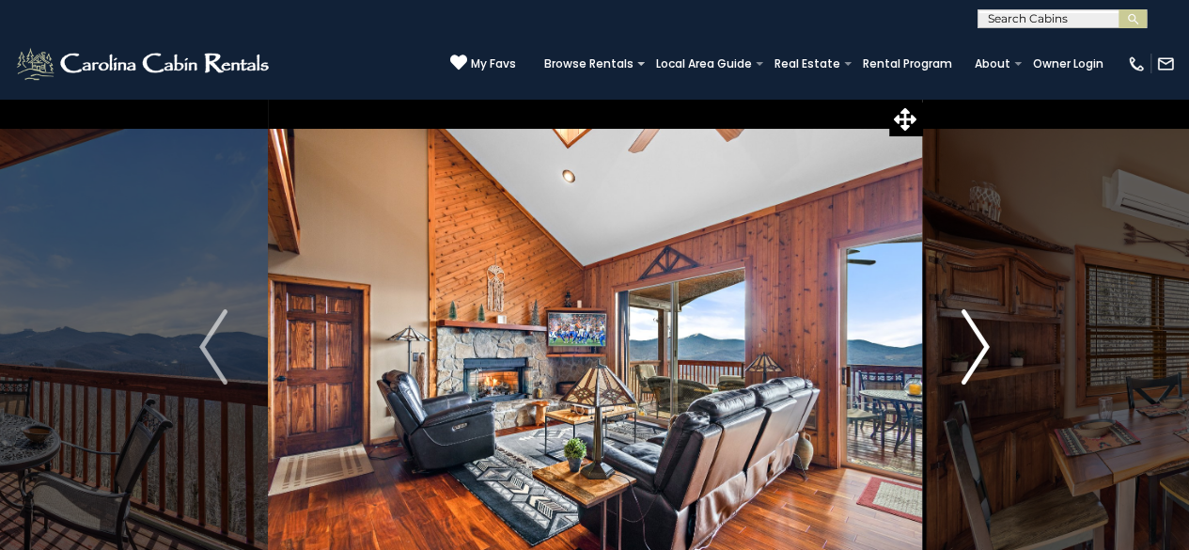
click at [985, 348] on img "Next" at bounding box center [975, 346] width 28 height 75
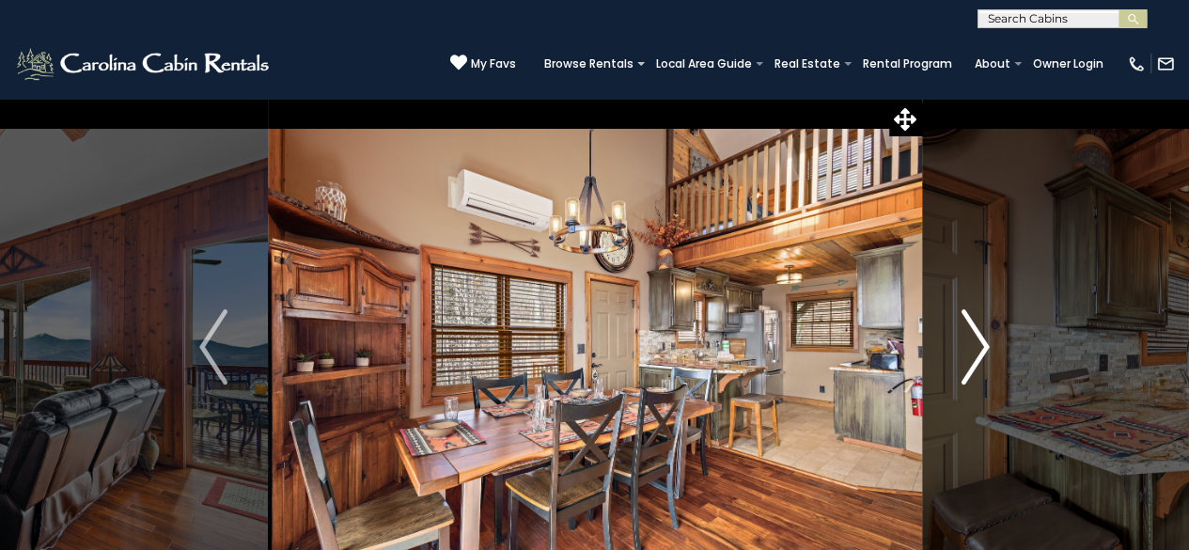
click at [985, 348] on img "Next" at bounding box center [975, 346] width 28 height 75
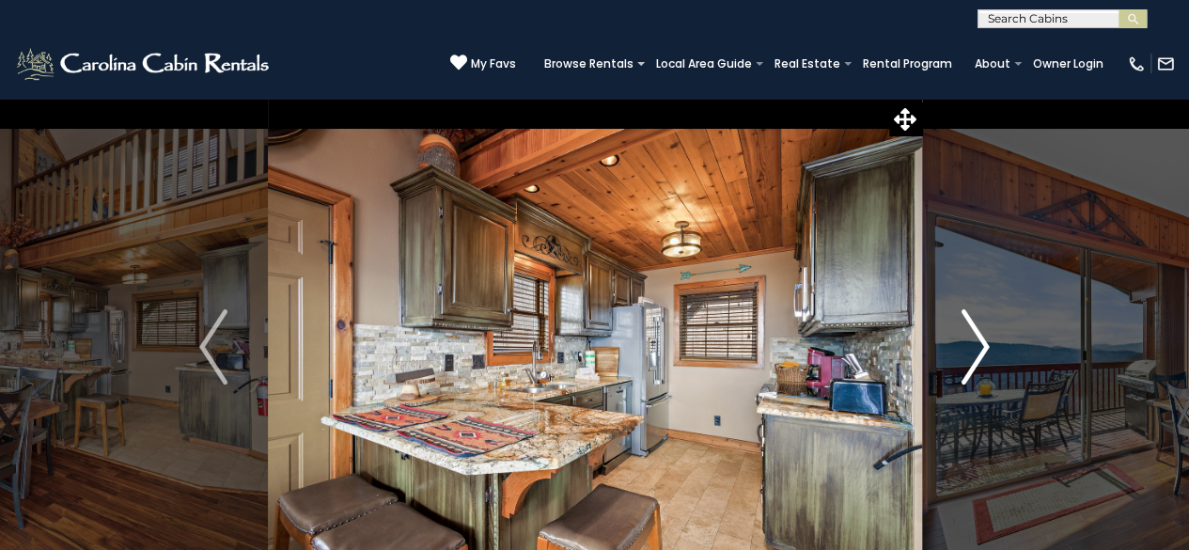
click at [985, 348] on img "Next" at bounding box center [975, 346] width 28 height 75
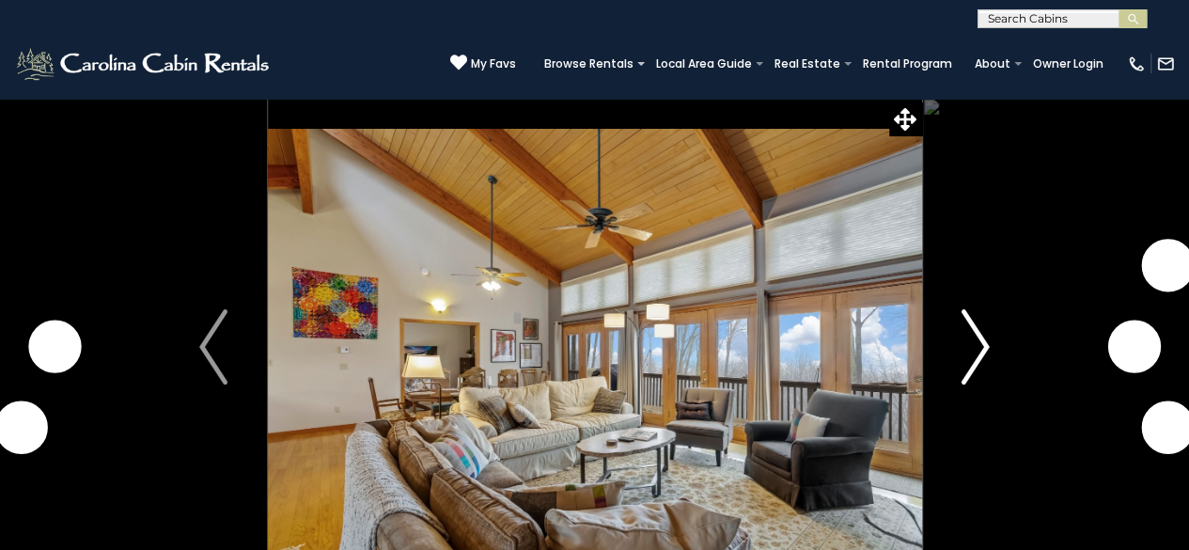
click at [981, 340] on img "Next" at bounding box center [975, 346] width 28 height 75
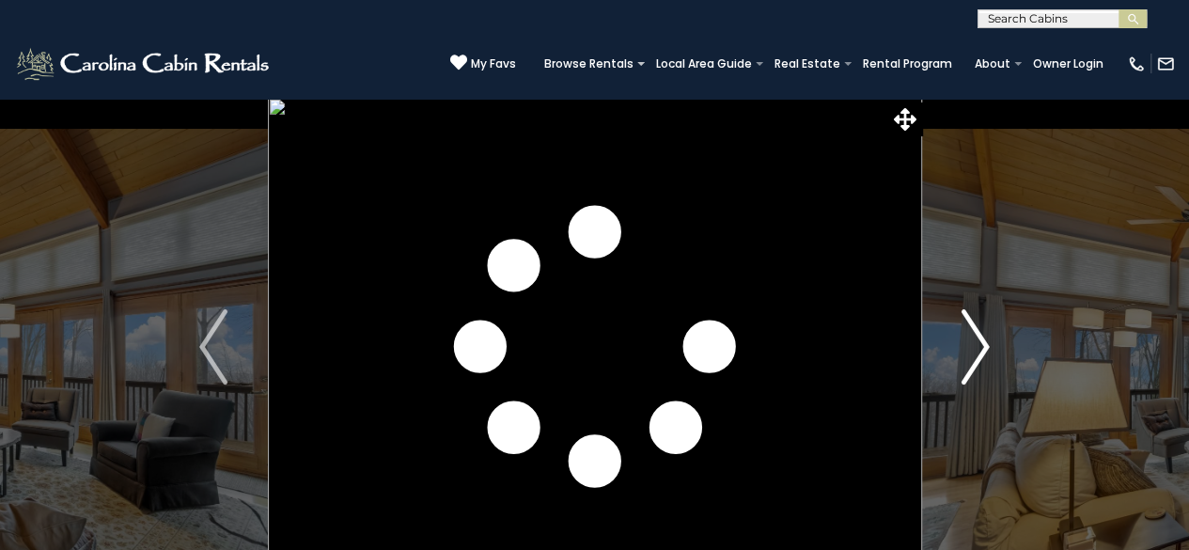
click at [981, 340] on img "Next" at bounding box center [975, 346] width 28 height 75
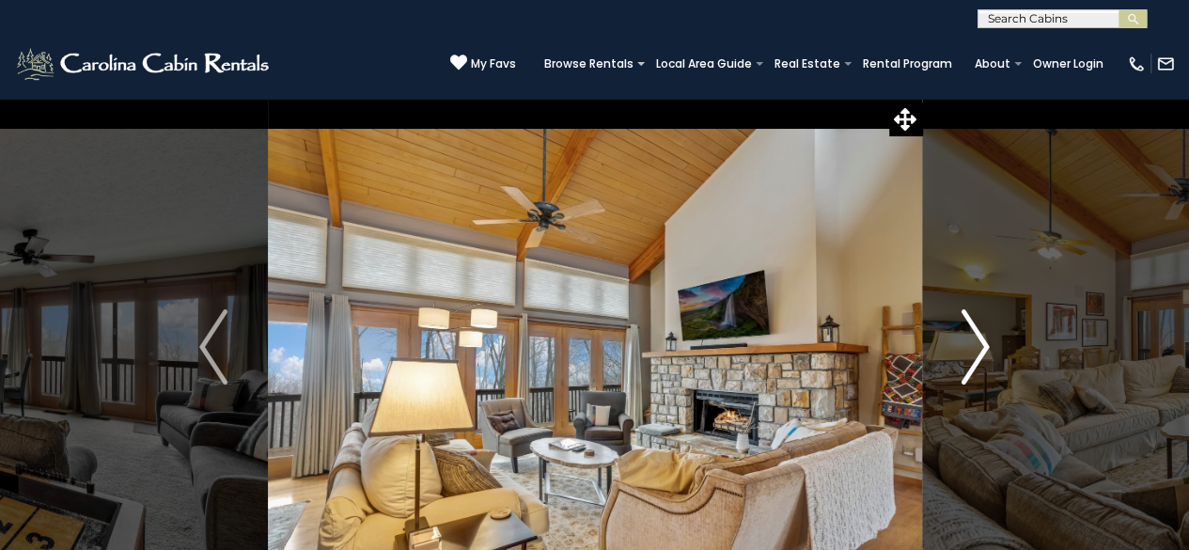
click at [975, 345] on img "Next" at bounding box center [975, 346] width 28 height 75
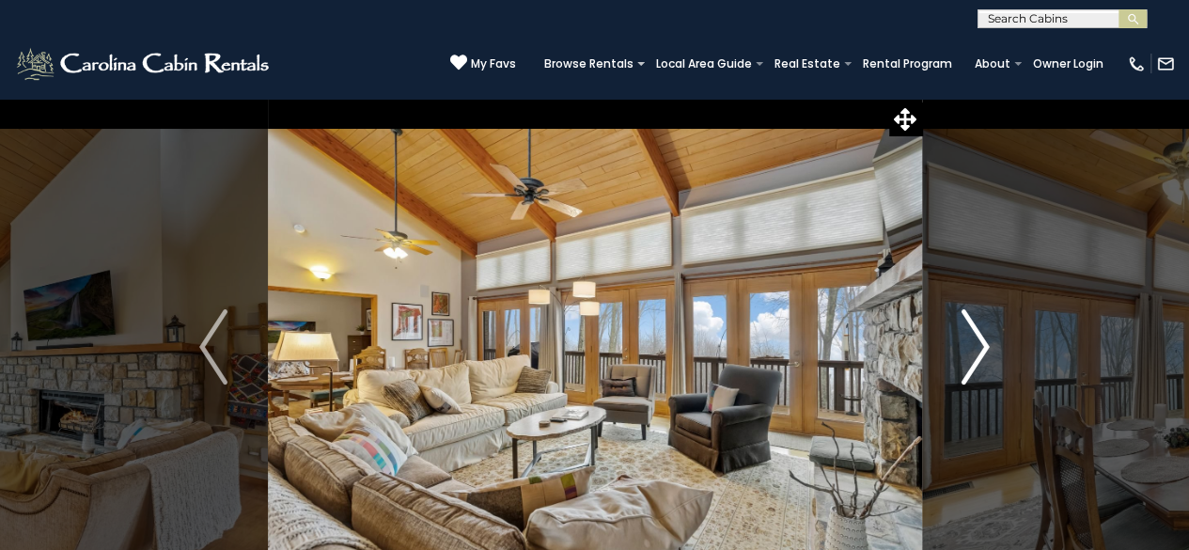
click at [975, 345] on img "Next" at bounding box center [975, 346] width 28 height 75
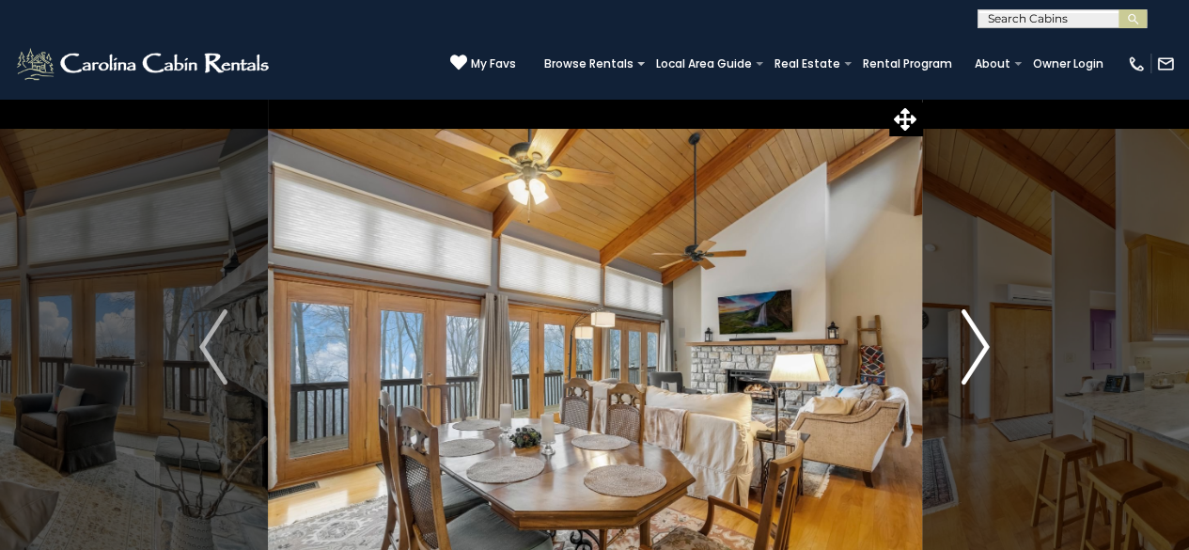
click at [975, 345] on img "Next" at bounding box center [975, 346] width 28 height 75
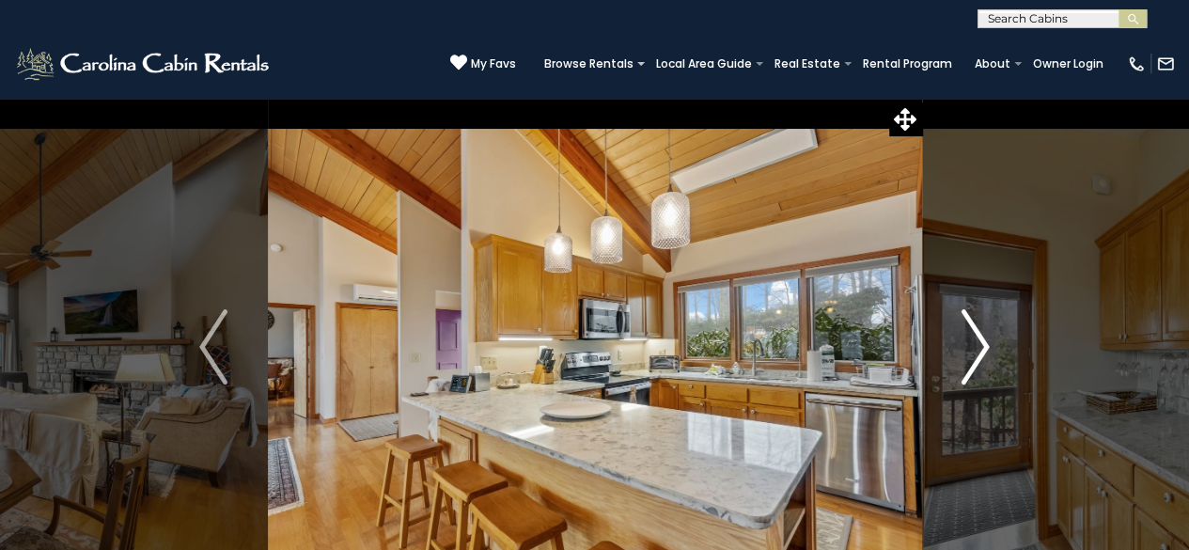
click at [975, 345] on img "Next" at bounding box center [975, 346] width 28 height 75
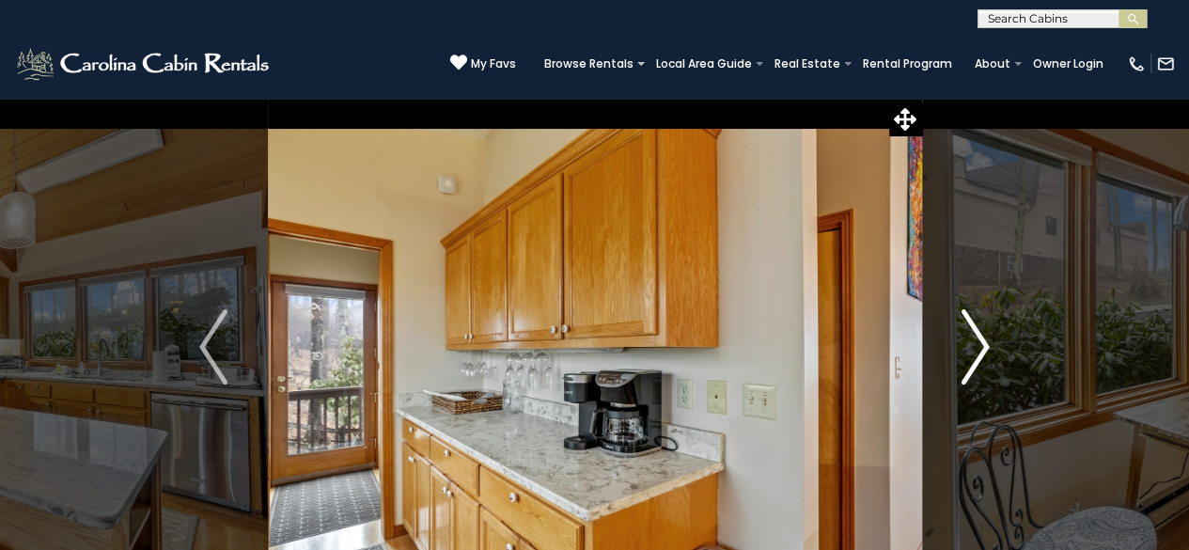
click at [975, 345] on img "Next" at bounding box center [975, 346] width 28 height 75
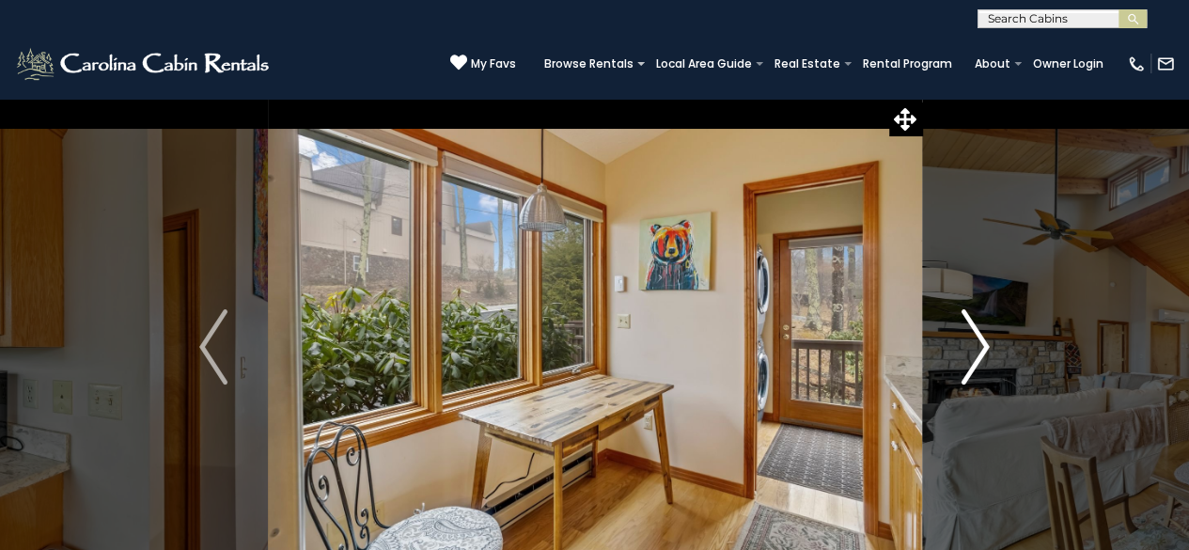
click at [975, 345] on img "Next" at bounding box center [975, 346] width 28 height 75
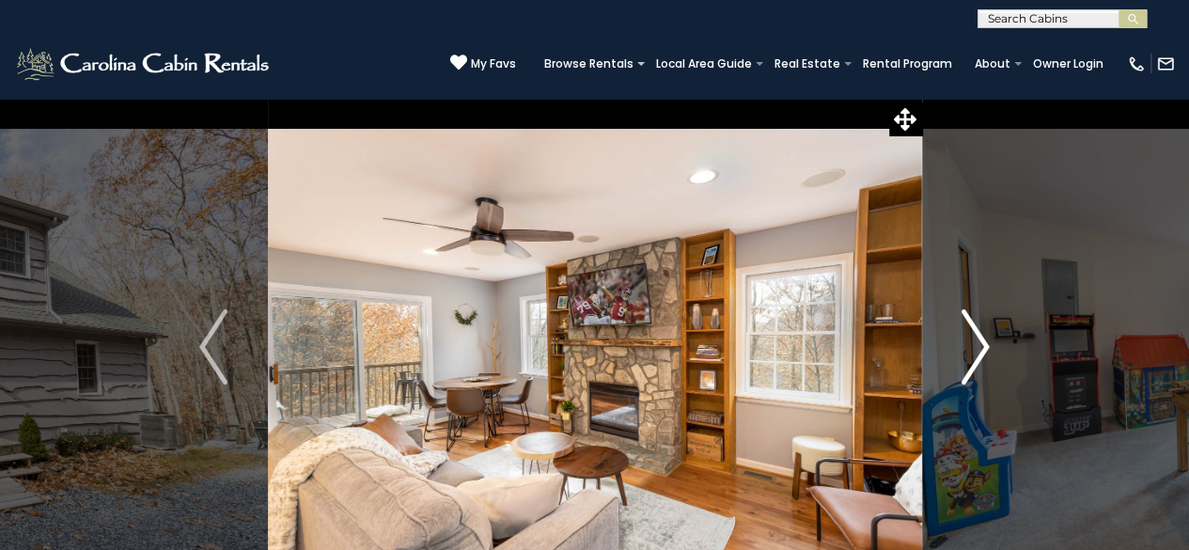
click at [987, 345] on img "Next" at bounding box center [975, 346] width 28 height 75
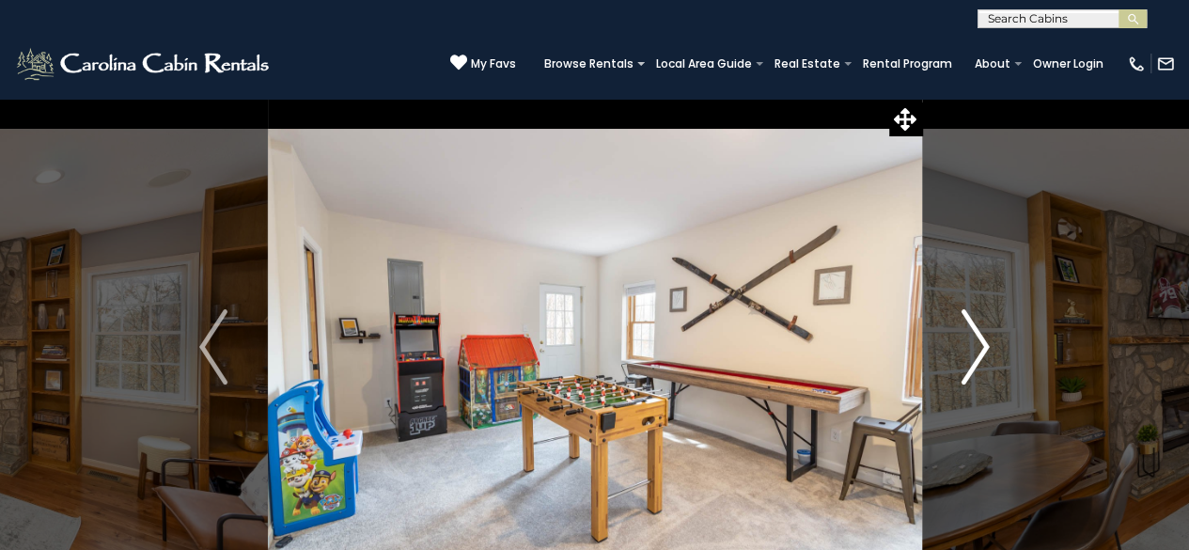
click at [987, 345] on img "Next" at bounding box center [975, 346] width 28 height 75
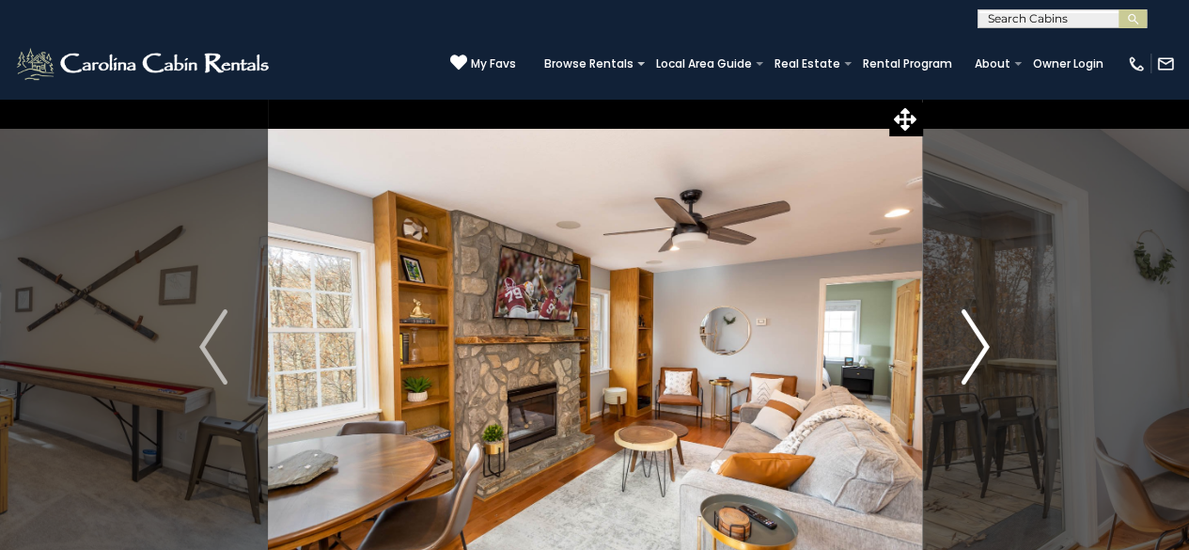
click at [987, 345] on img "Next" at bounding box center [975, 346] width 28 height 75
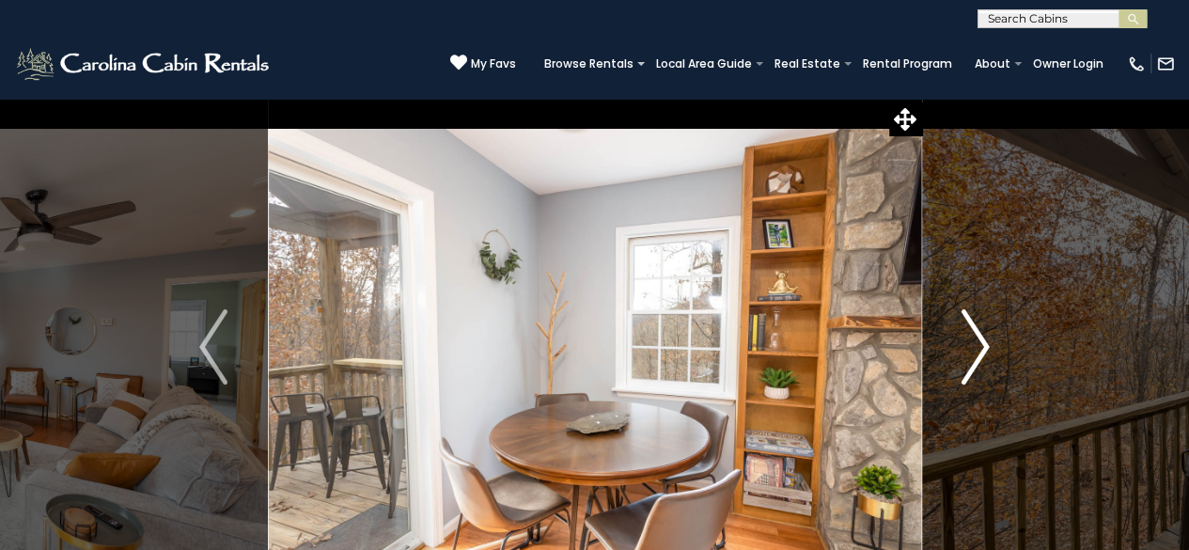
click at [987, 345] on img "Next" at bounding box center [975, 346] width 28 height 75
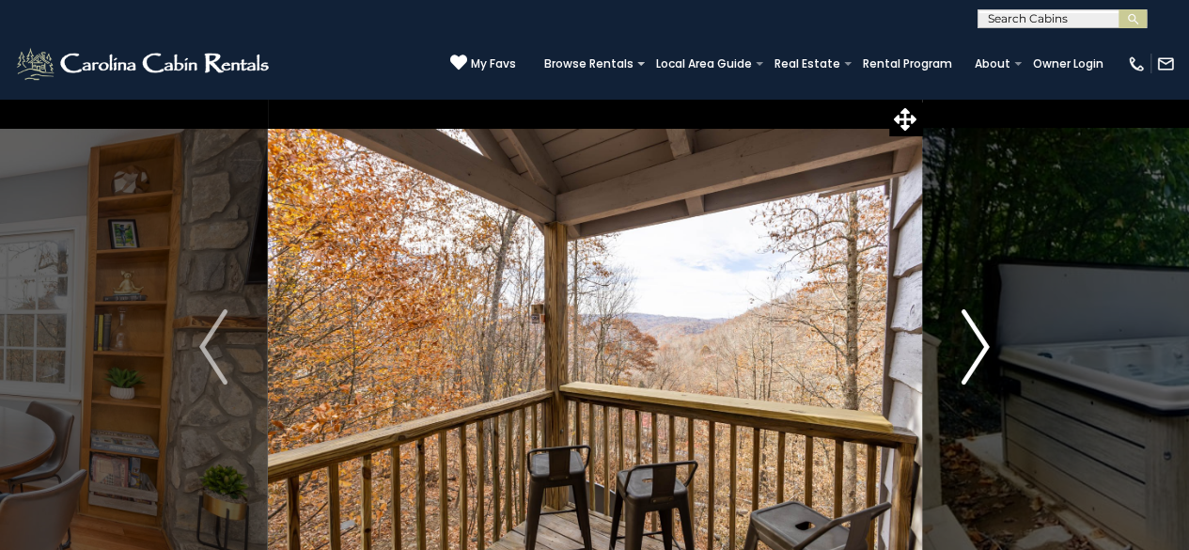
click at [987, 345] on img "Next" at bounding box center [975, 346] width 28 height 75
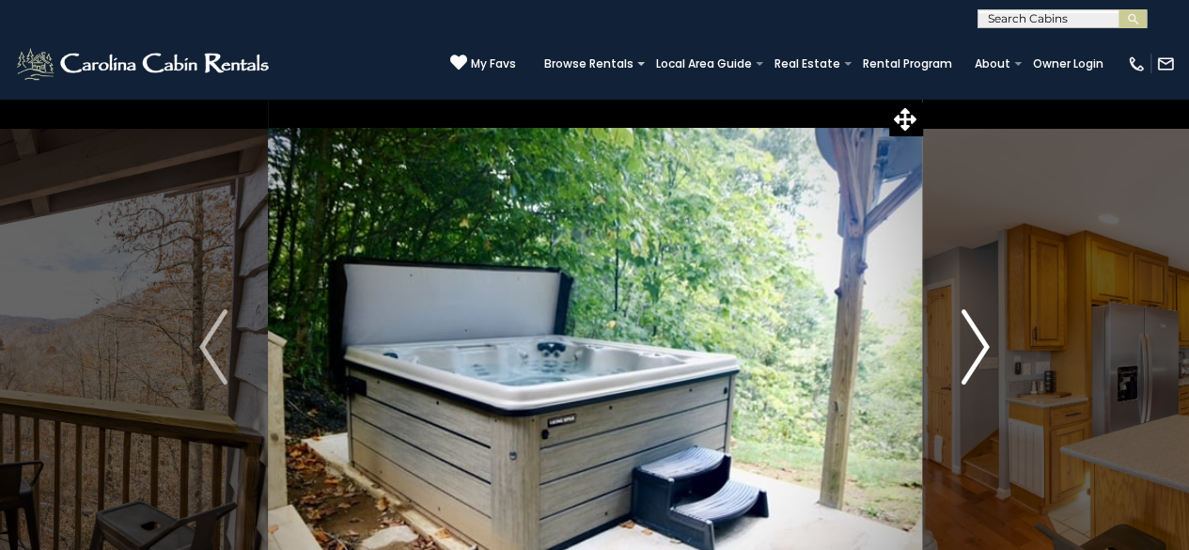
click at [987, 345] on img "Next" at bounding box center [975, 346] width 28 height 75
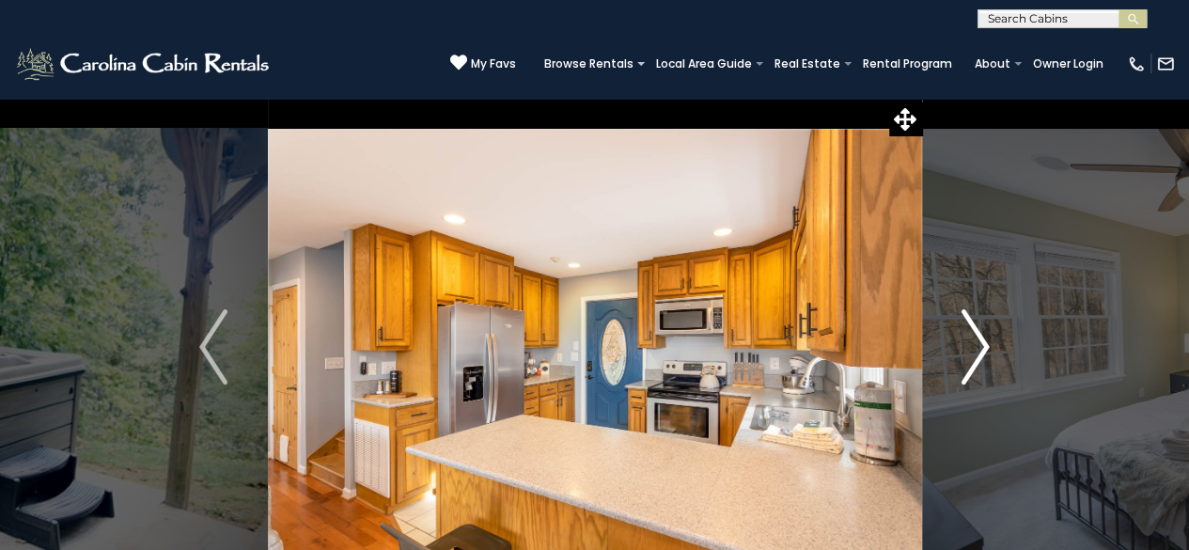
click at [987, 345] on img "Next" at bounding box center [975, 346] width 28 height 75
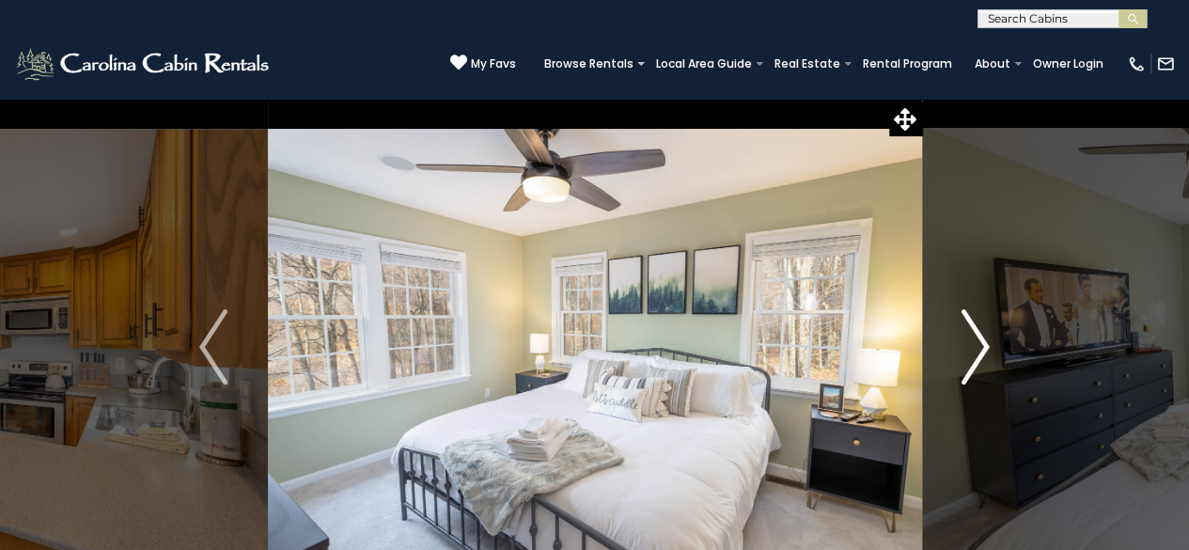
click at [987, 345] on img "Next" at bounding box center [975, 346] width 28 height 75
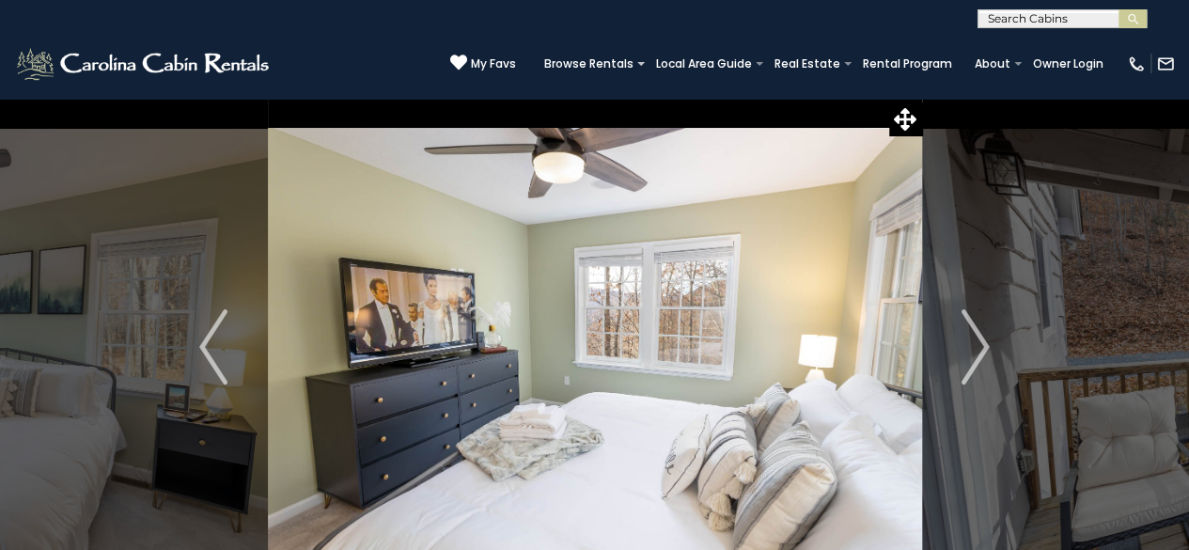
scroll to position [24, 0]
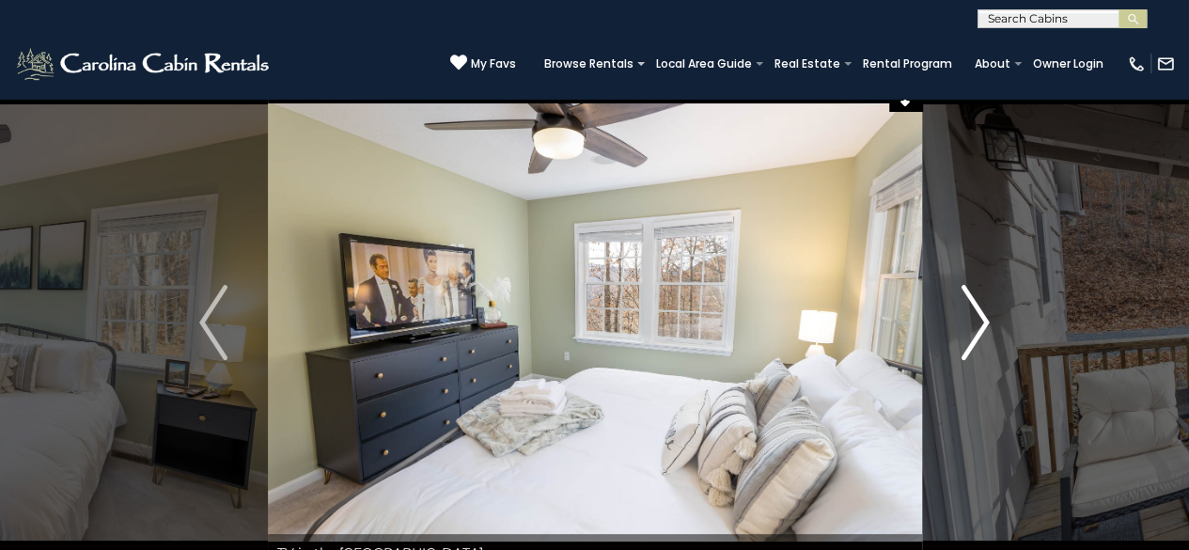
click at [987, 322] on img "Next" at bounding box center [975, 322] width 28 height 75
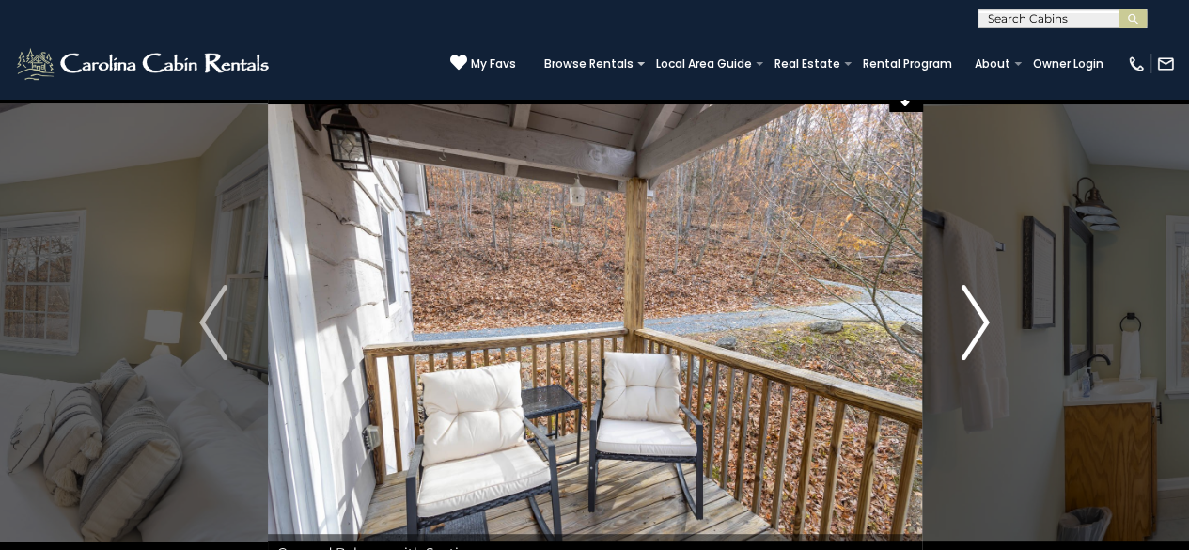
click at [987, 322] on img "Next" at bounding box center [975, 322] width 28 height 75
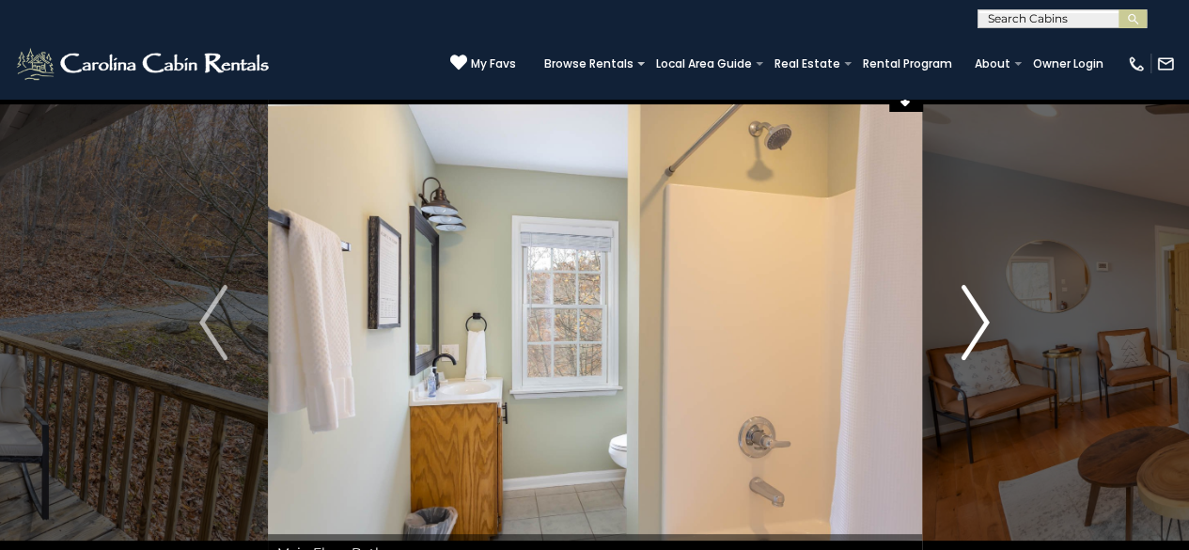
click at [987, 322] on img "Next" at bounding box center [975, 322] width 28 height 75
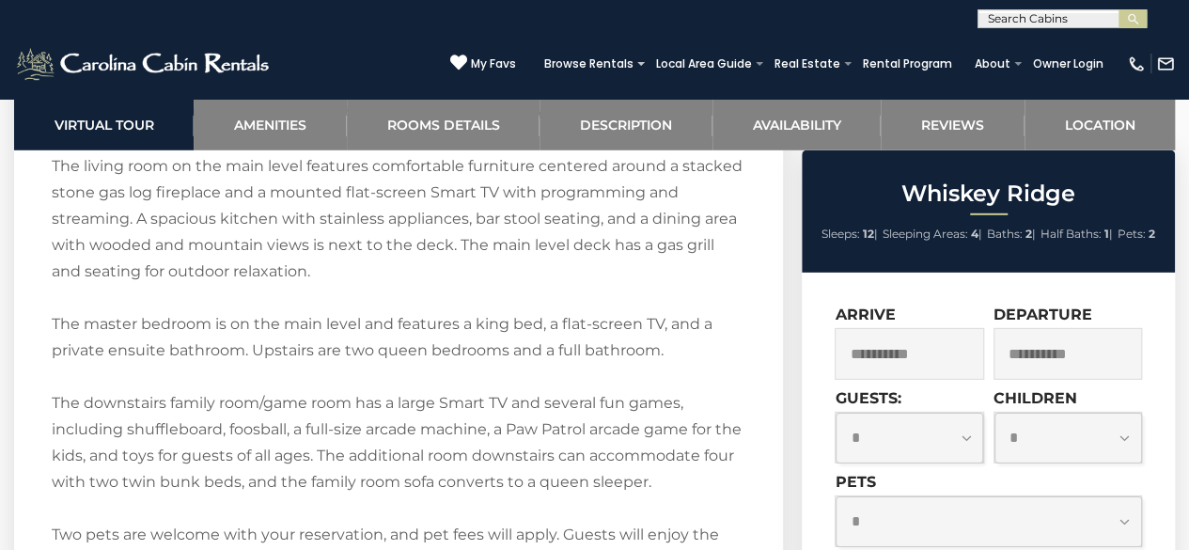
scroll to position [0, 0]
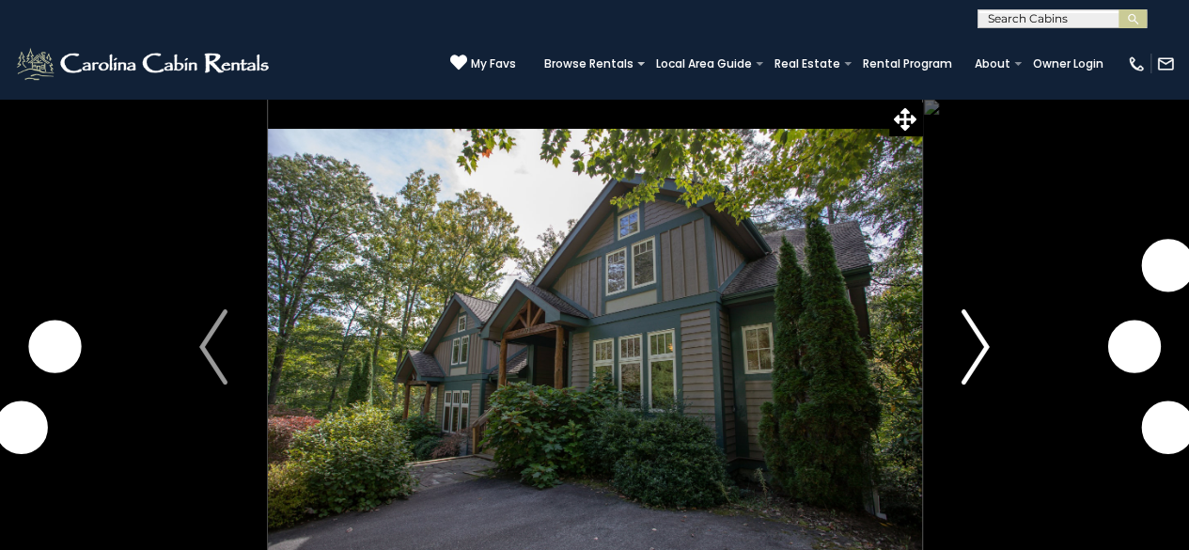
click at [975, 349] on img "Next" at bounding box center [975, 346] width 28 height 75
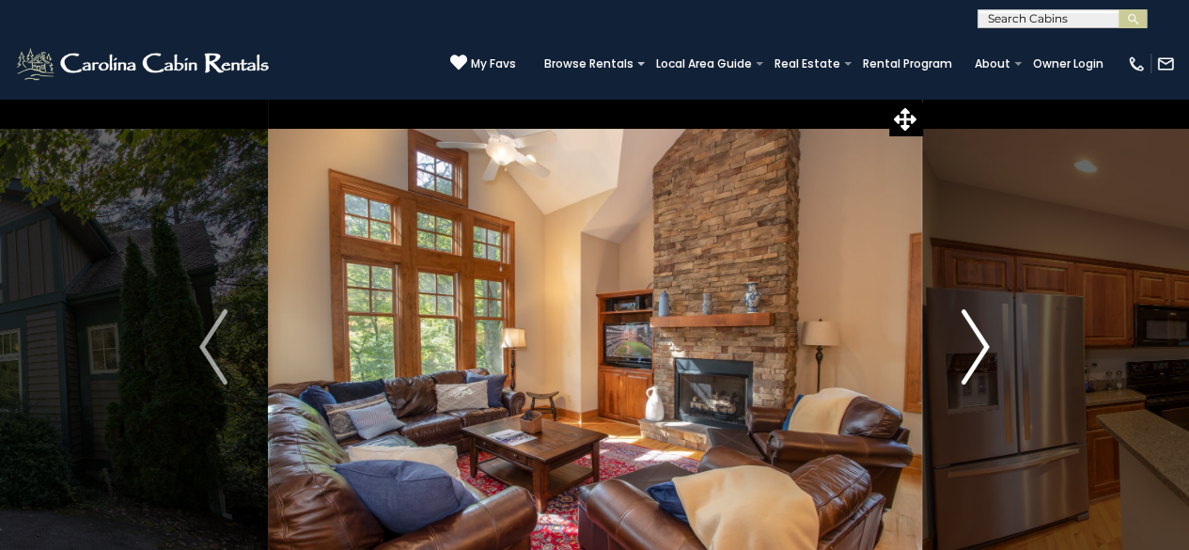
click at [975, 349] on img "Next" at bounding box center [975, 346] width 28 height 75
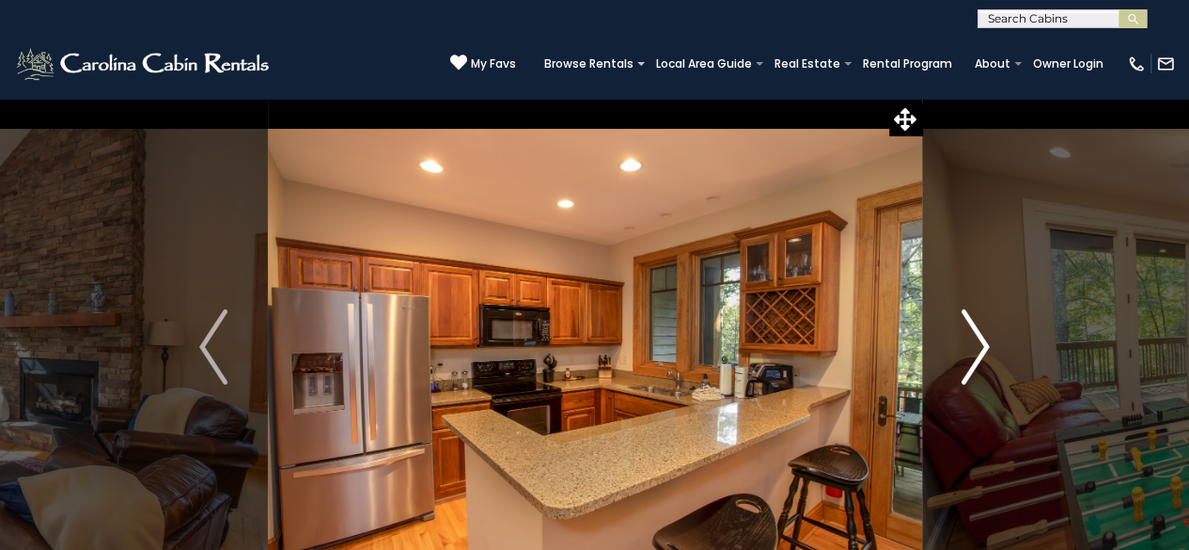
click at [975, 349] on img "Next" at bounding box center [975, 346] width 28 height 75
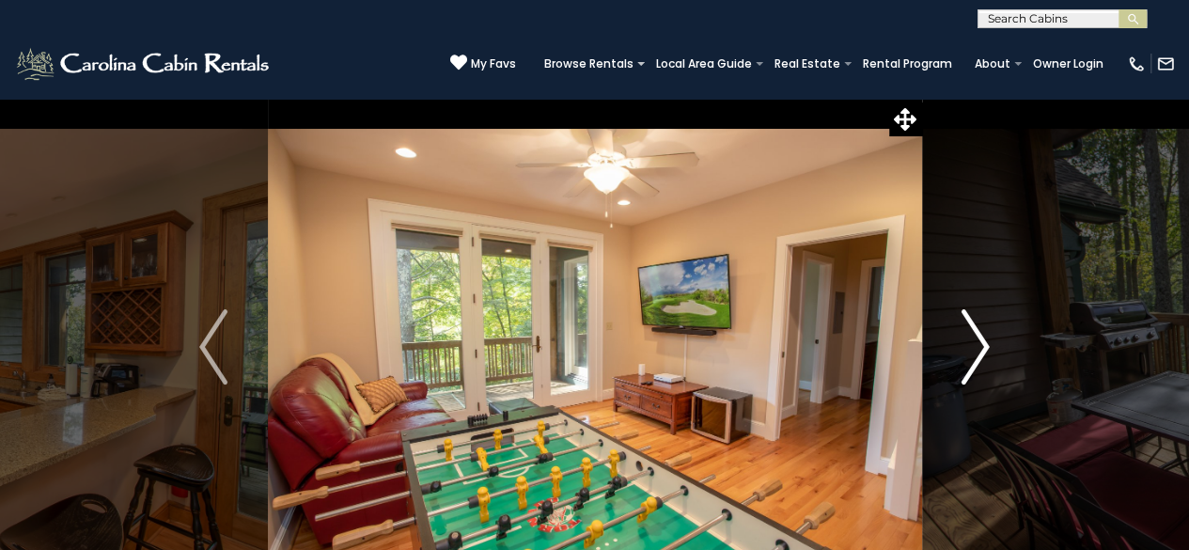
click at [975, 349] on img "Next" at bounding box center [975, 346] width 28 height 75
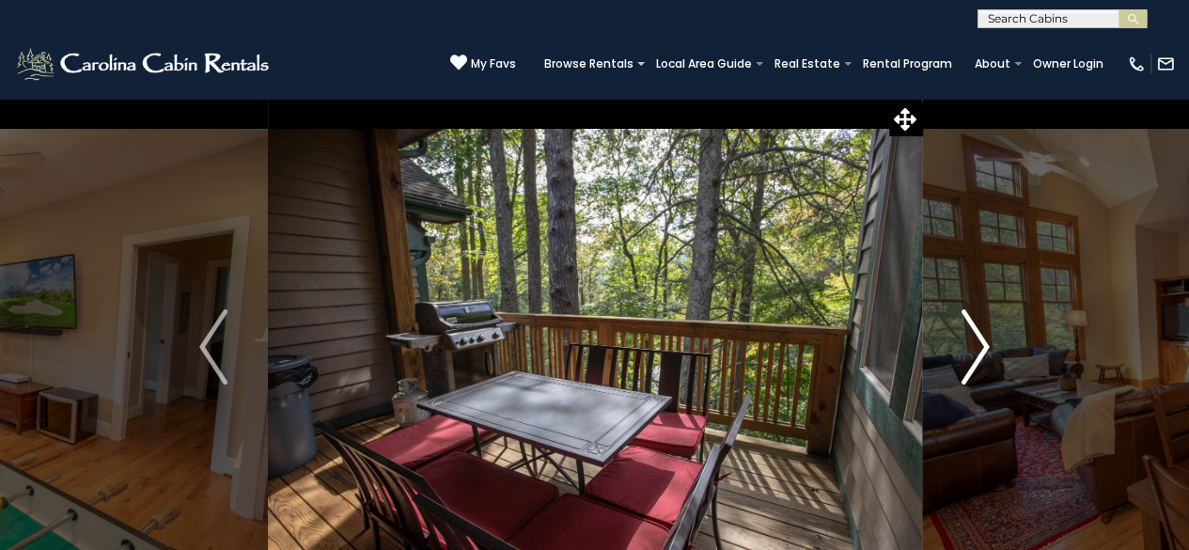
click at [975, 349] on img "Next" at bounding box center [975, 346] width 28 height 75
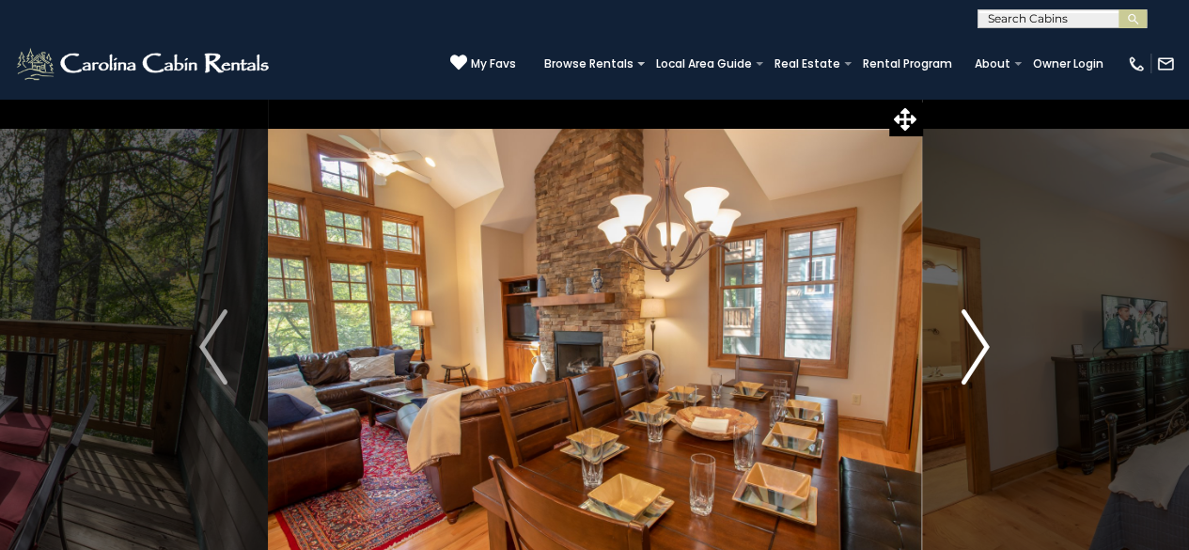
click at [975, 349] on img "Next" at bounding box center [975, 346] width 28 height 75
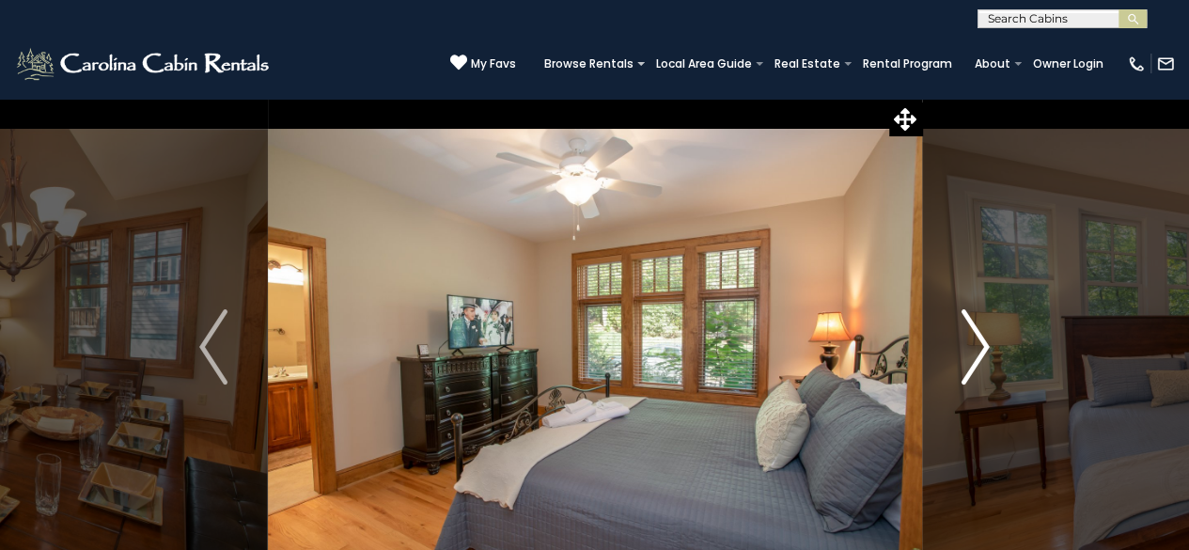
click at [975, 349] on img "Next" at bounding box center [975, 346] width 28 height 75
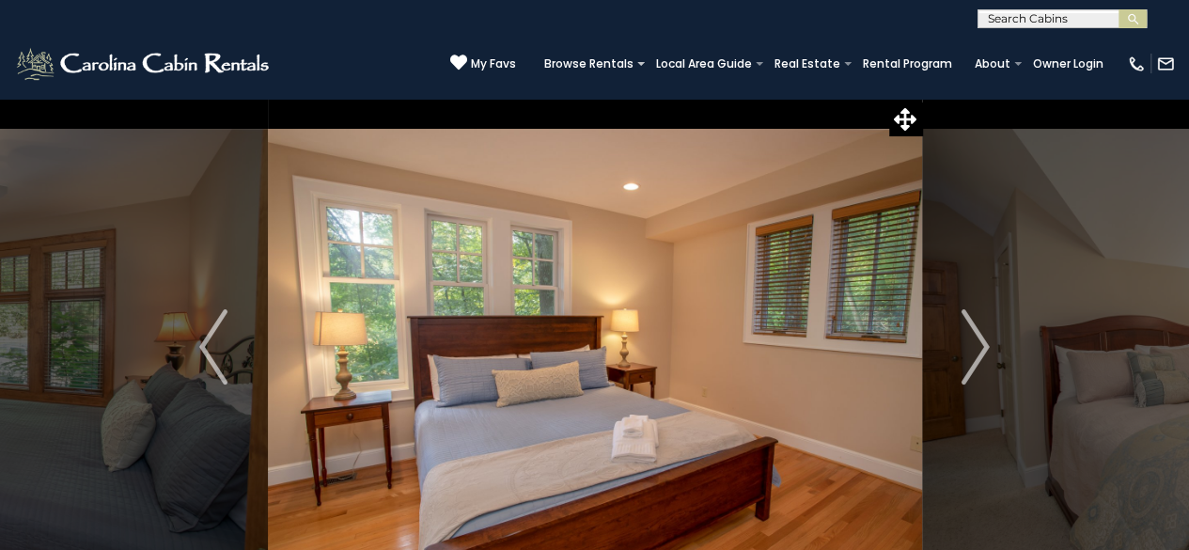
scroll to position [46, 0]
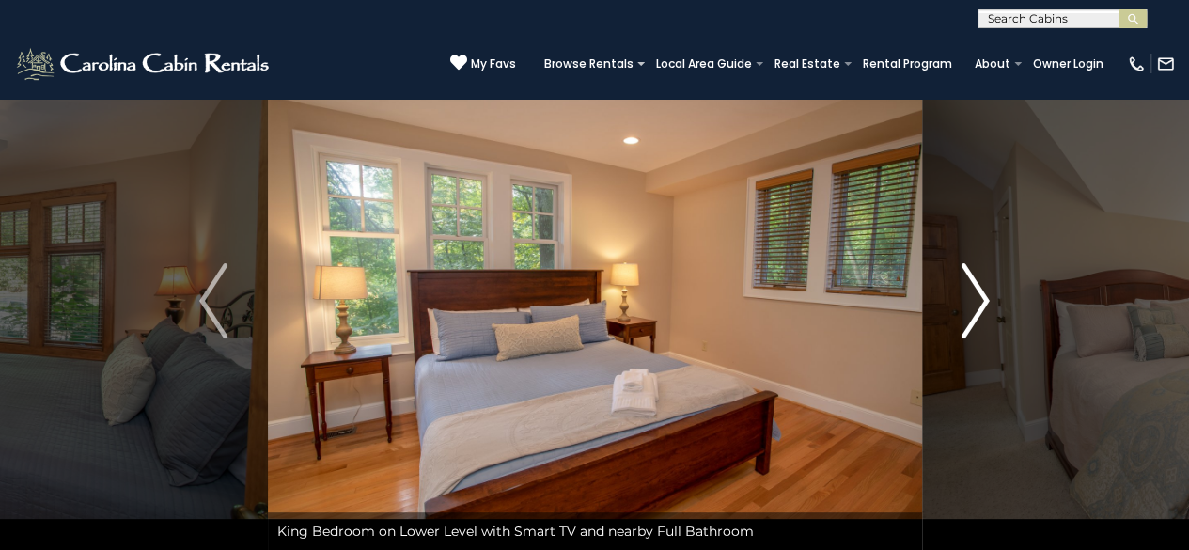
click at [990, 286] on button "Next" at bounding box center [975, 301] width 108 height 498
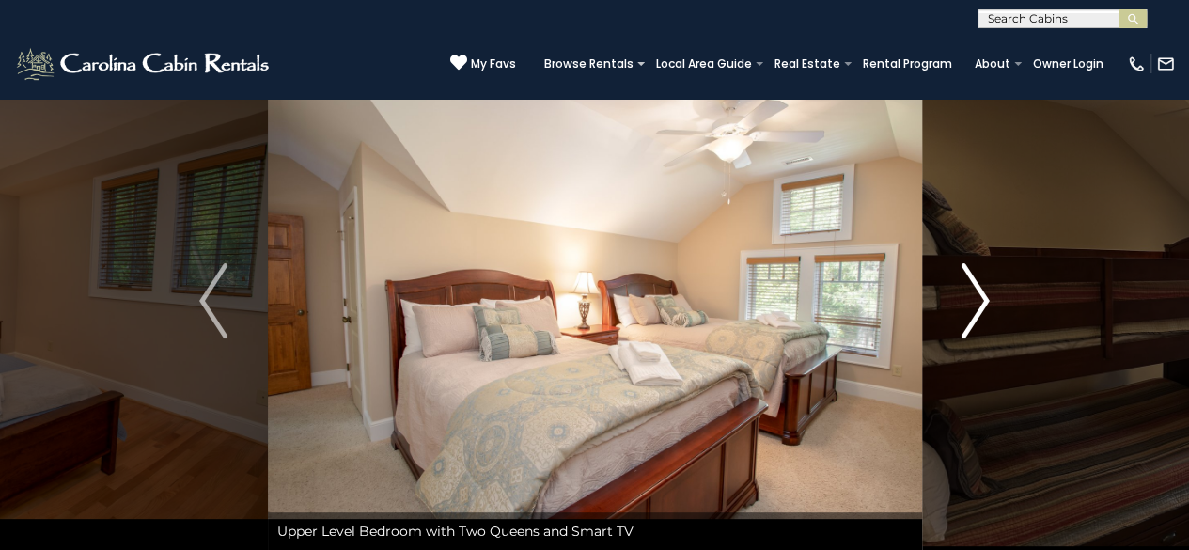
click at [989, 286] on button "Next" at bounding box center [975, 301] width 108 height 498
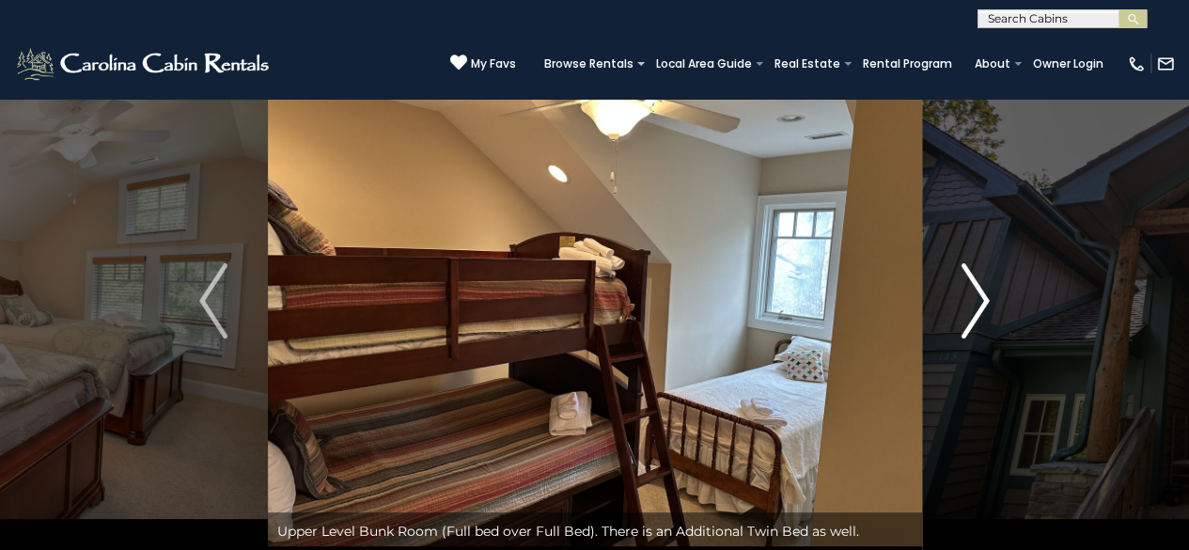
click at [989, 286] on button "Next" at bounding box center [975, 301] width 108 height 498
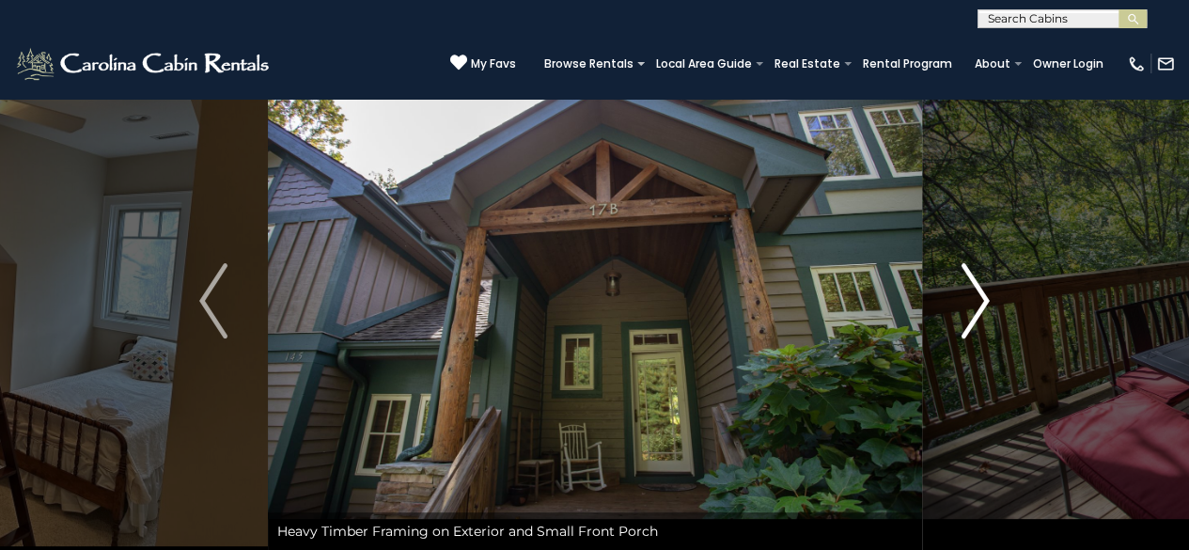
click at [989, 286] on button "Next" at bounding box center [975, 301] width 108 height 498
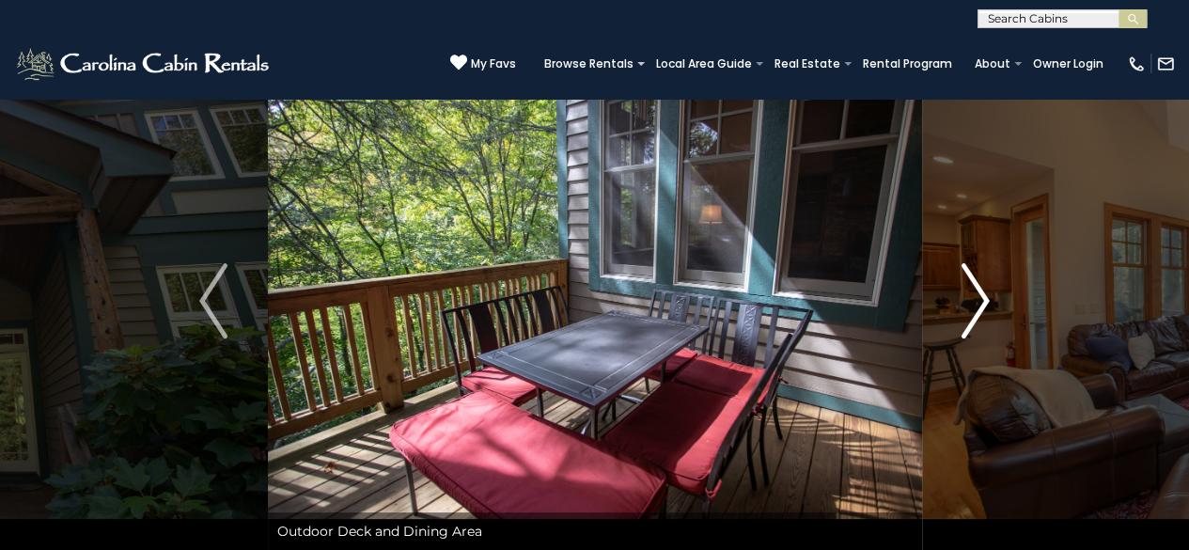
click at [989, 286] on button "Next" at bounding box center [975, 301] width 108 height 498
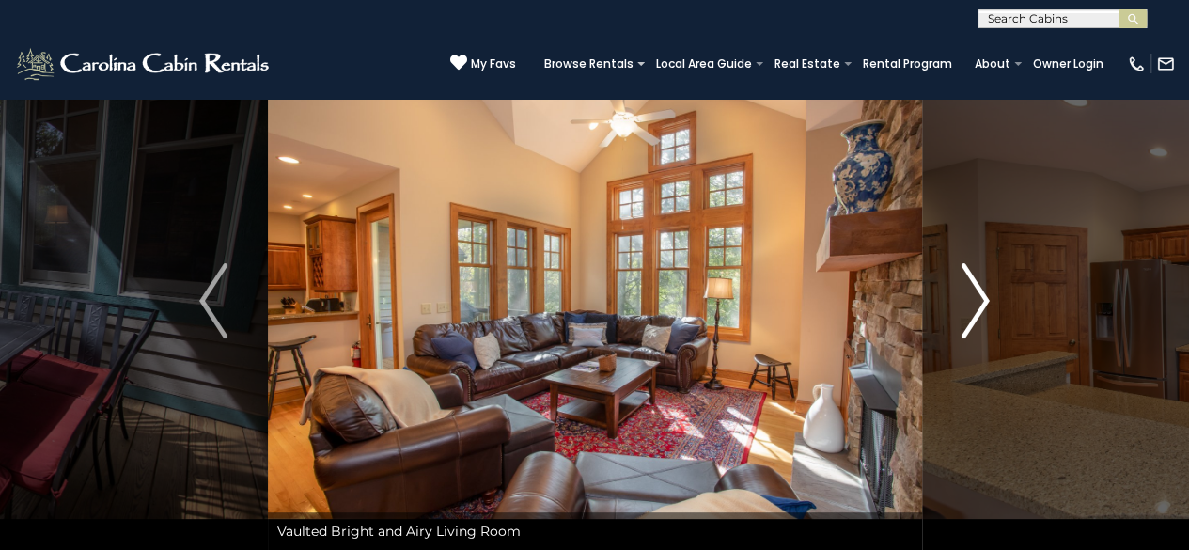
click at [989, 286] on button "Next" at bounding box center [975, 301] width 108 height 498
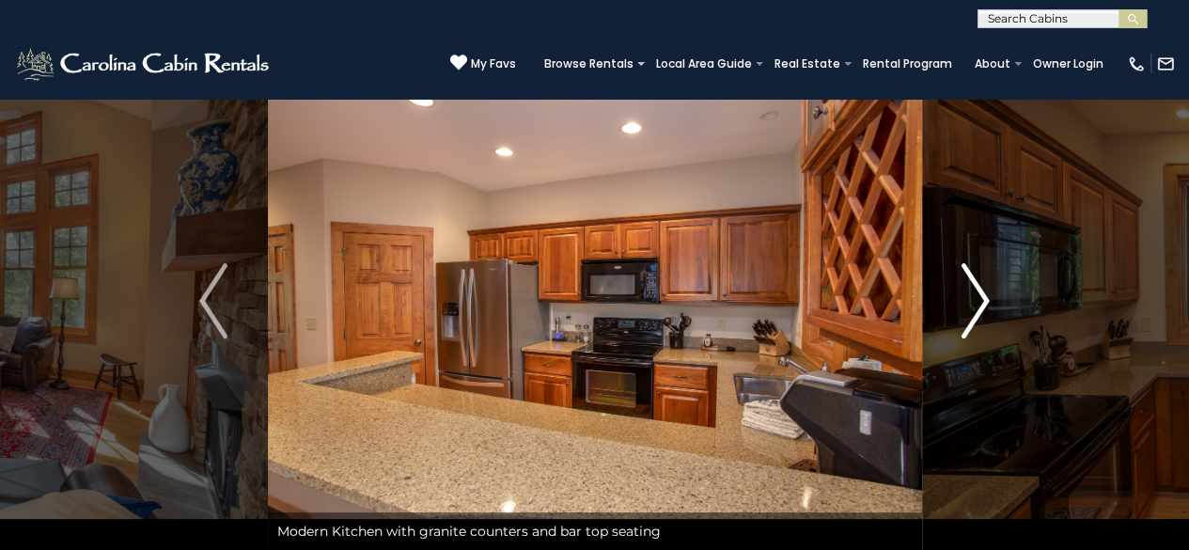
click at [989, 286] on button "Next" at bounding box center [975, 301] width 108 height 498
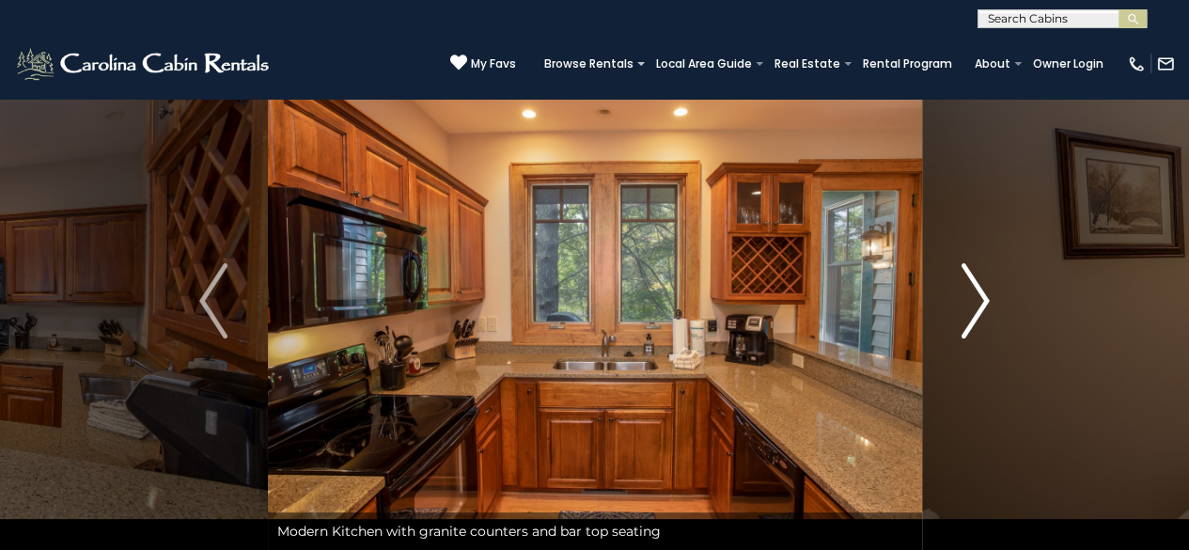
click at [989, 286] on button "Next" at bounding box center [975, 301] width 108 height 498
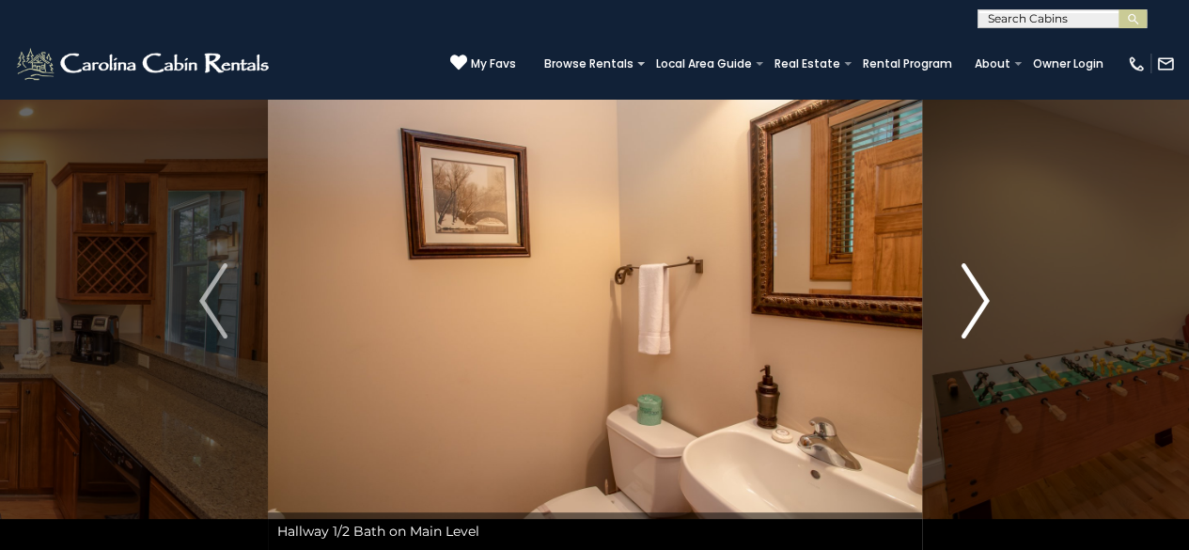
click at [989, 286] on button "Next" at bounding box center [975, 301] width 108 height 498
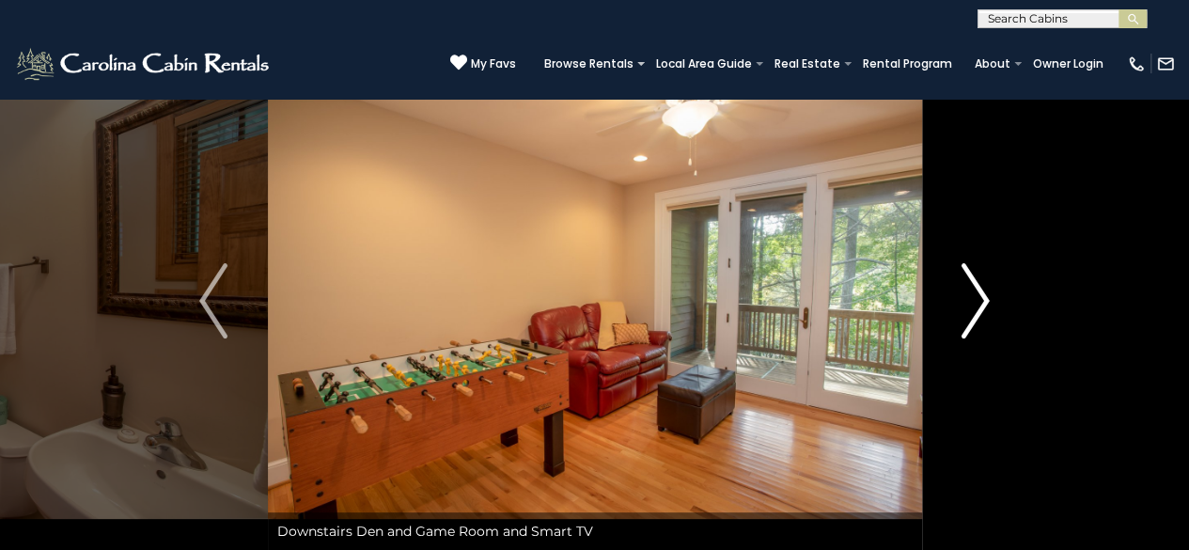
click at [989, 286] on button "Next" at bounding box center [975, 301] width 108 height 498
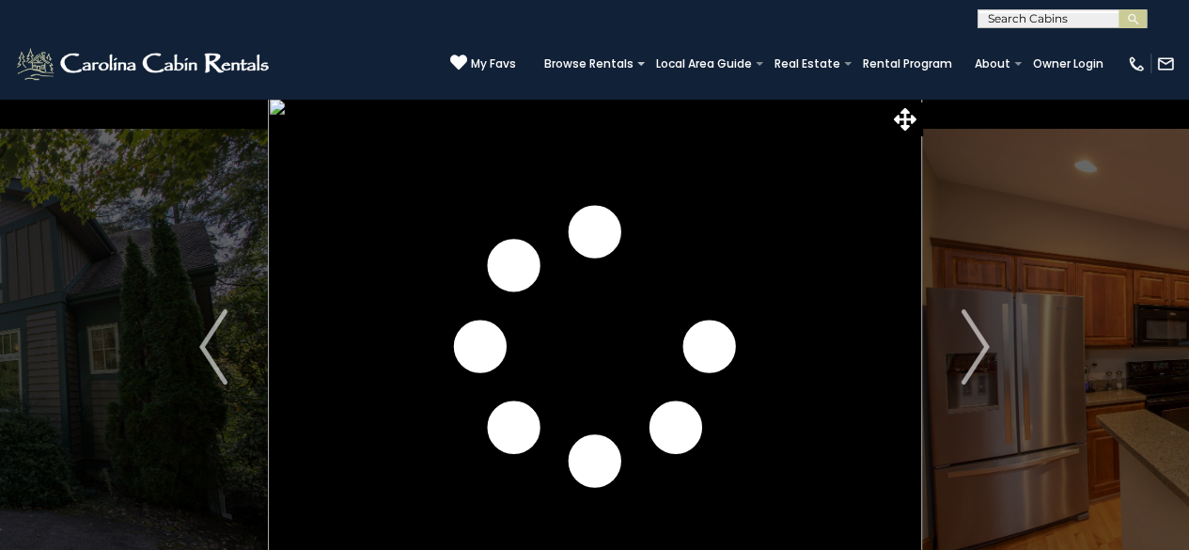
click at [961, 333] on img "Next" at bounding box center [975, 346] width 28 height 75
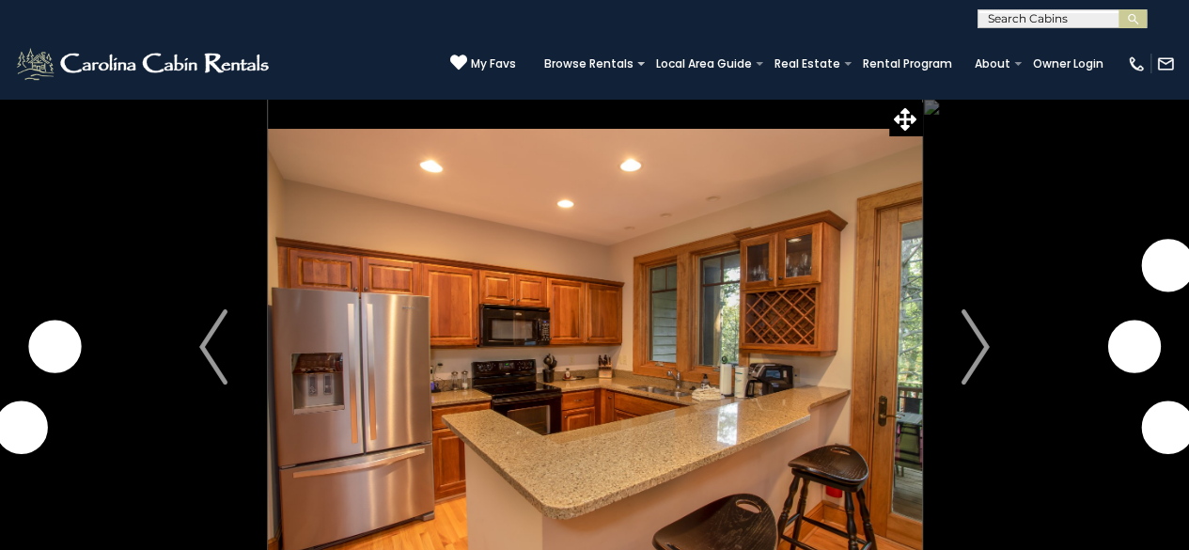
click at [961, 333] on img "Next" at bounding box center [975, 346] width 28 height 75
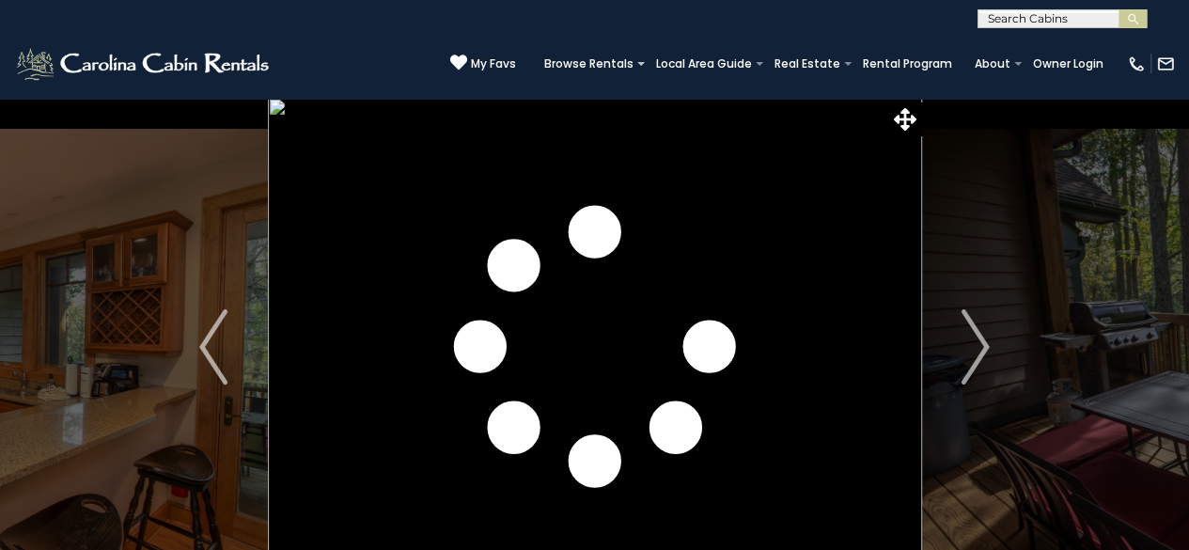
click at [961, 333] on img "Next" at bounding box center [975, 346] width 28 height 75
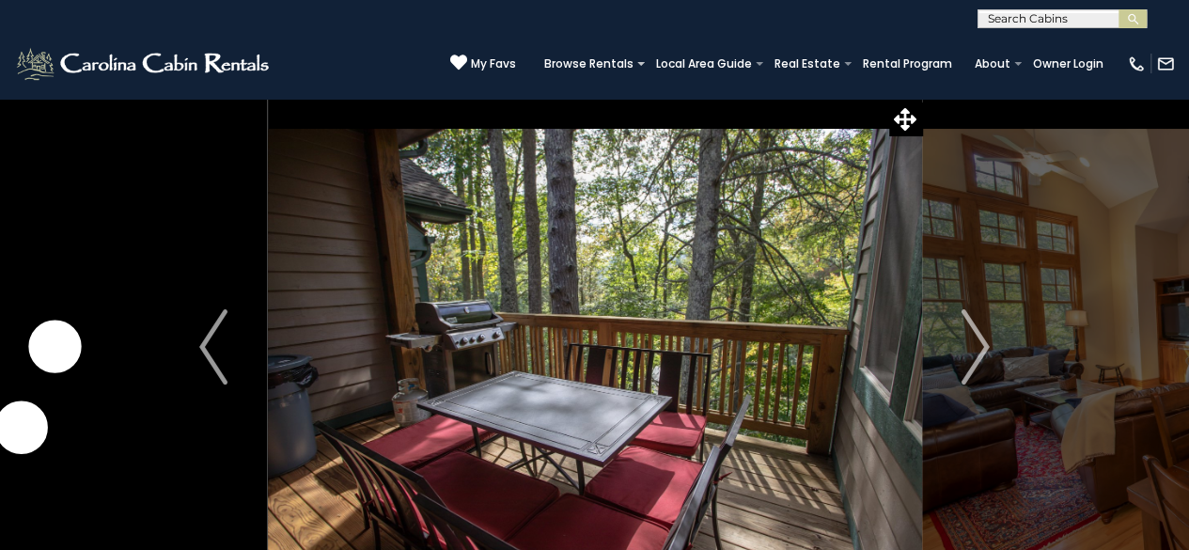
click at [961, 333] on img "Next" at bounding box center [975, 346] width 28 height 75
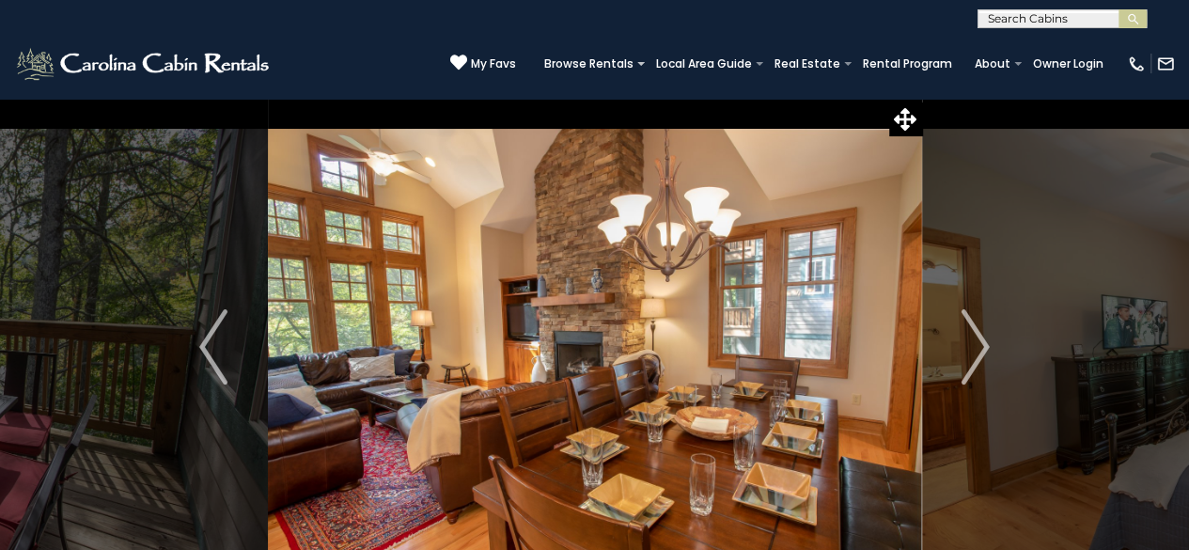
click at [961, 333] on img "Next" at bounding box center [975, 346] width 28 height 75
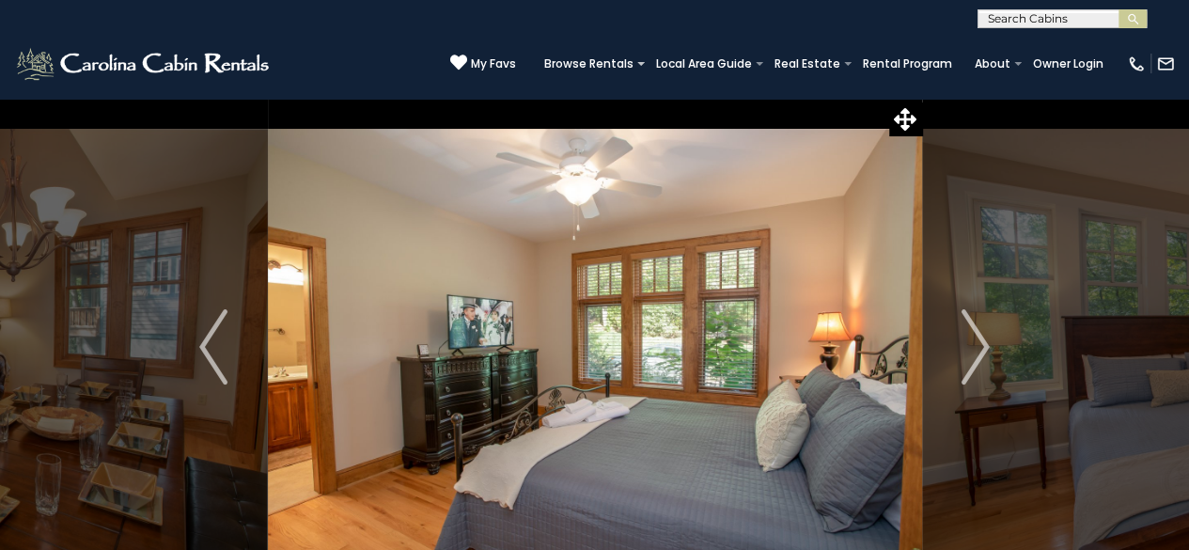
click at [961, 333] on img "Next" at bounding box center [975, 346] width 28 height 75
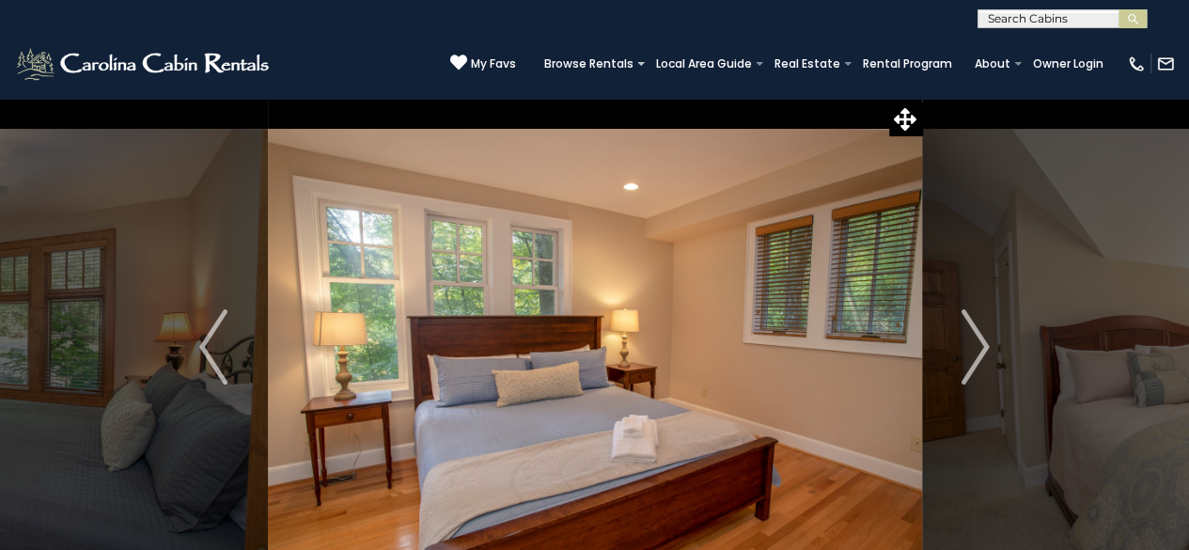
click at [961, 333] on img "Next" at bounding box center [975, 346] width 28 height 75
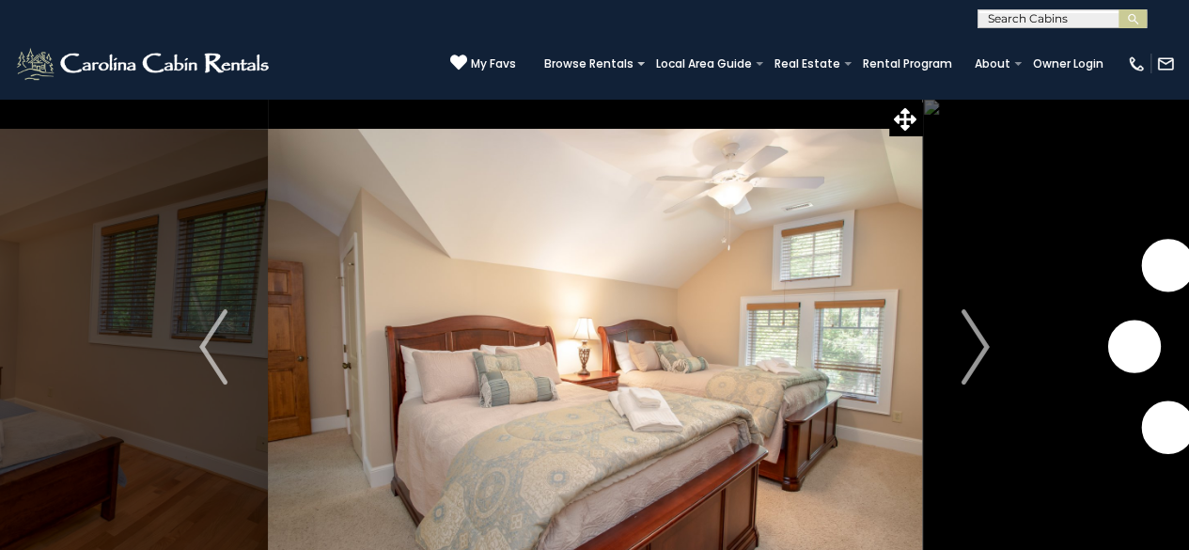
click at [961, 333] on img "Next" at bounding box center [975, 346] width 28 height 75
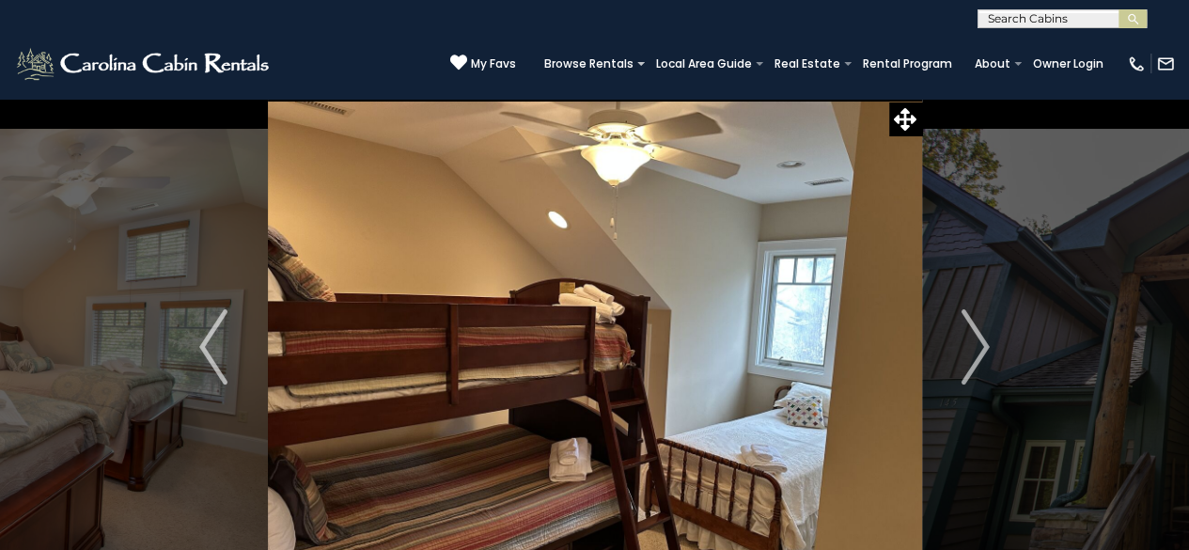
click at [961, 333] on img "Next" at bounding box center [975, 346] width 28 height 75
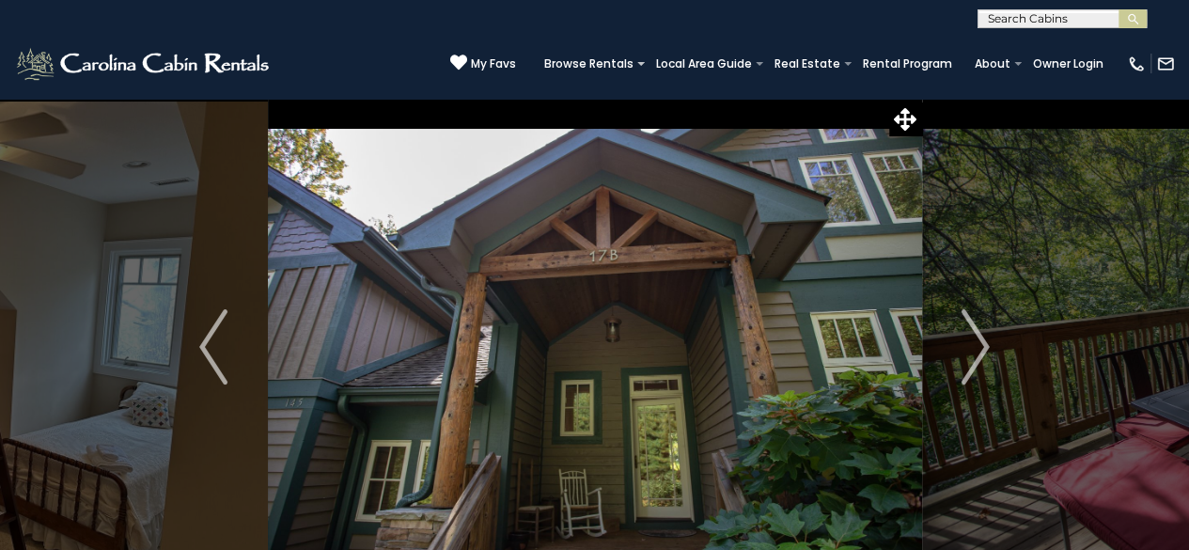
click at [961, 333] on img "Next" at bounding box center [975, 346] width 28 height 75
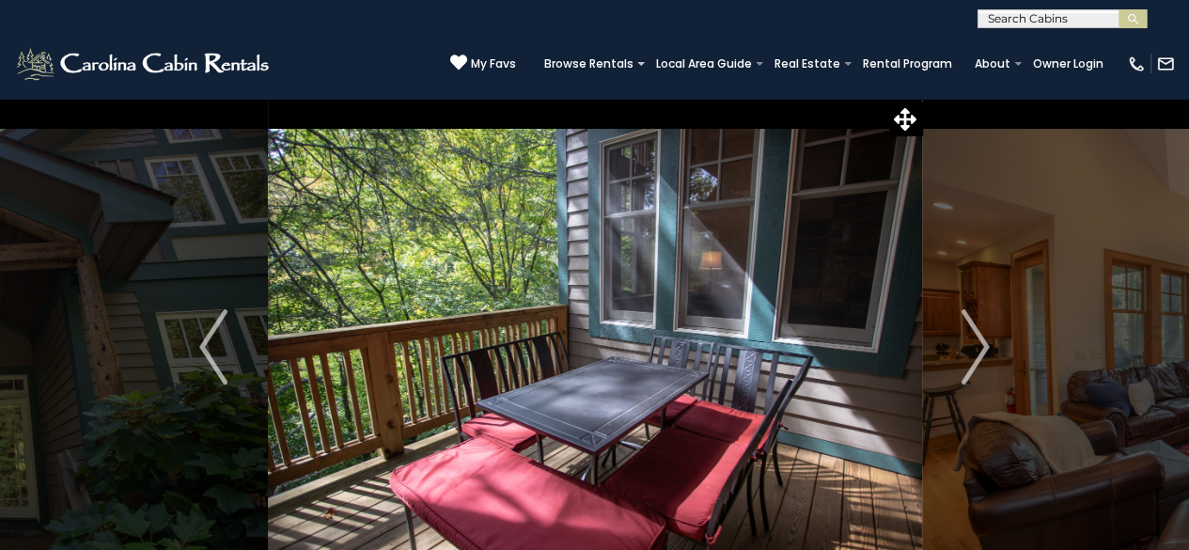
click at [961, 333] on img "Next" at bounding box center [975, 346] width 28 height 75
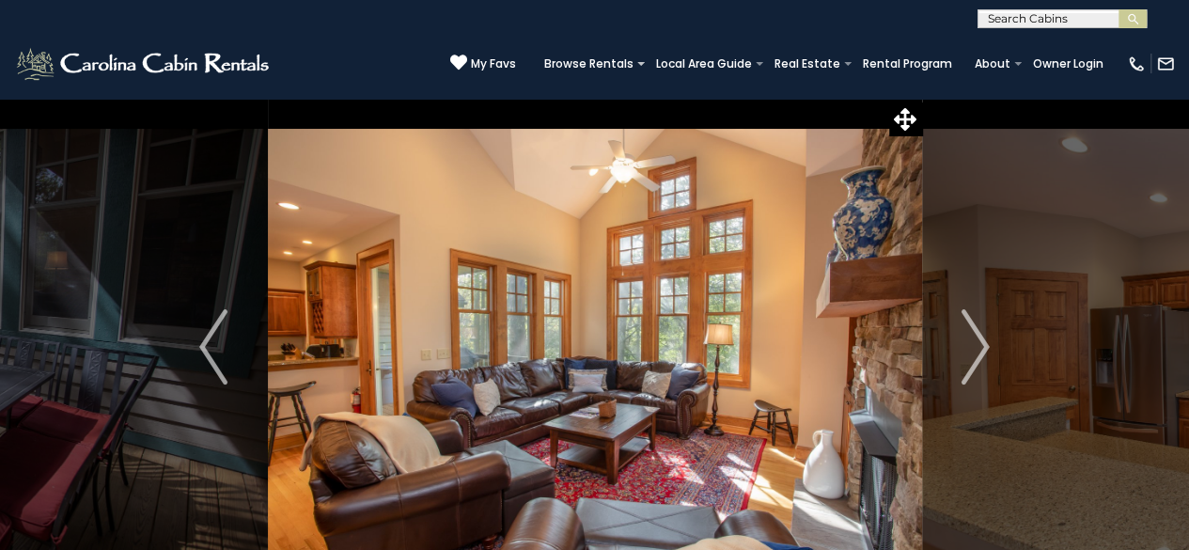
click at [961, 333] on img "Next" at bounding box center [975, 346] width 28 height 75
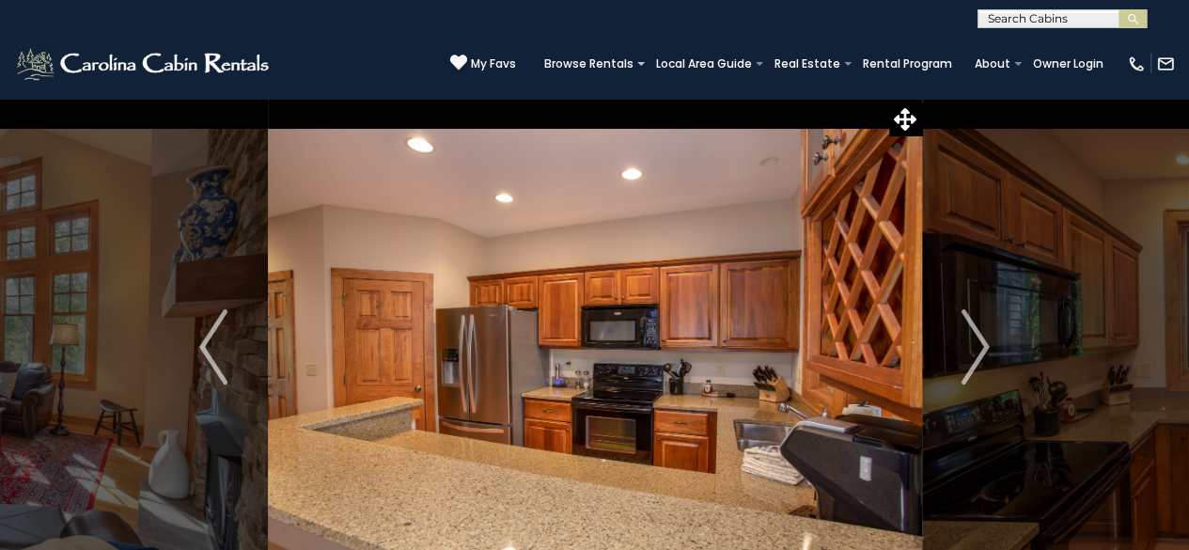
click at [961, 333] on img "Next" at bounding box center [975, 346] width 28 height 75
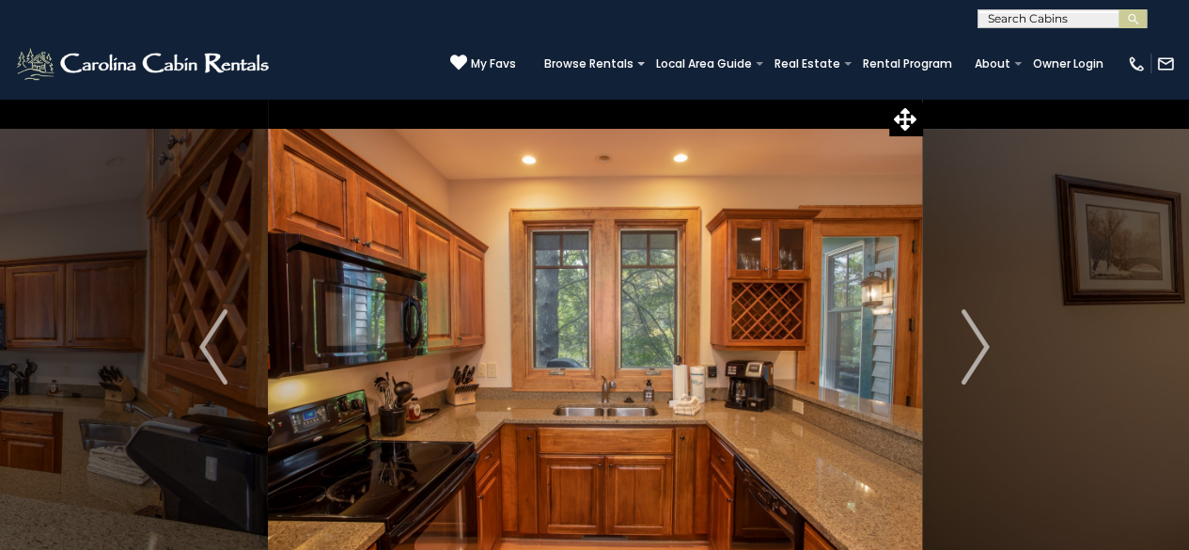
click at [961, 333] on img "Next" at bounding box center [975, 346] width 28 height 75
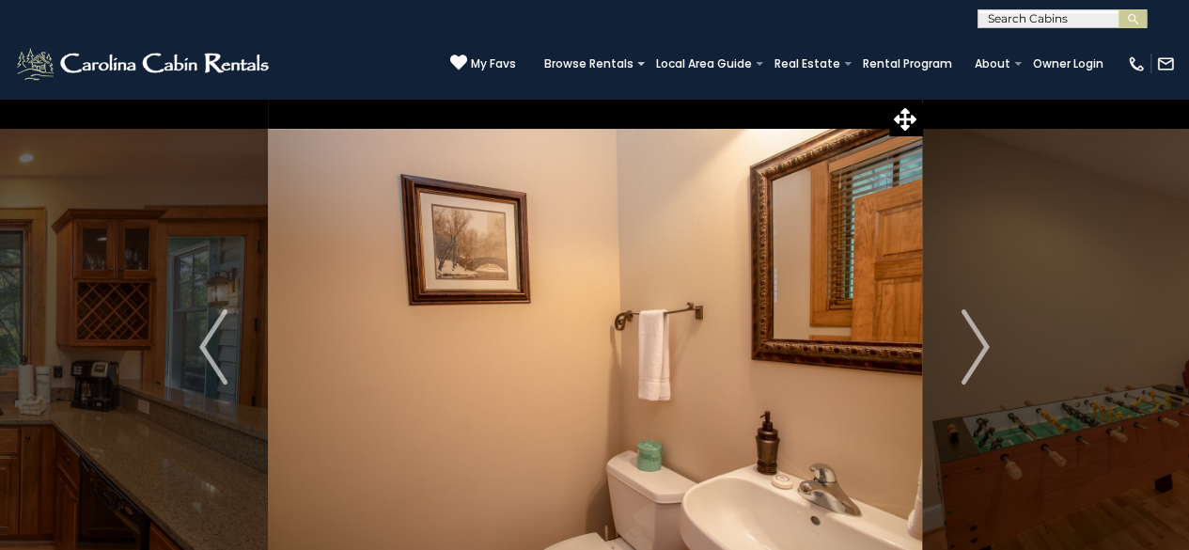
click at [961, 333] on img "Next" at bounding box center [975, 346] width 28 height 75
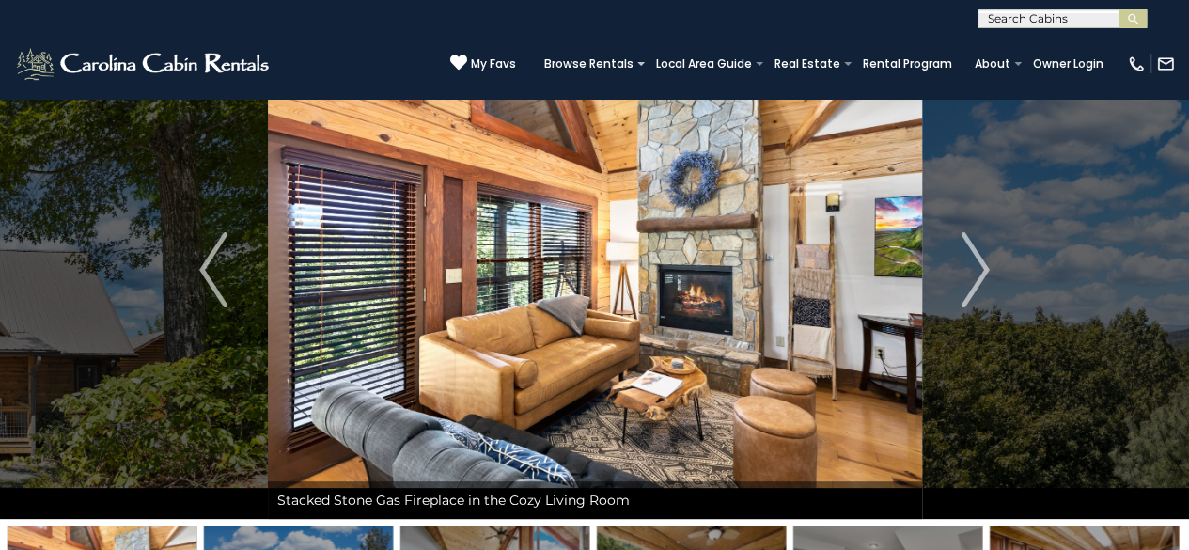
scroll to position [58, 0]
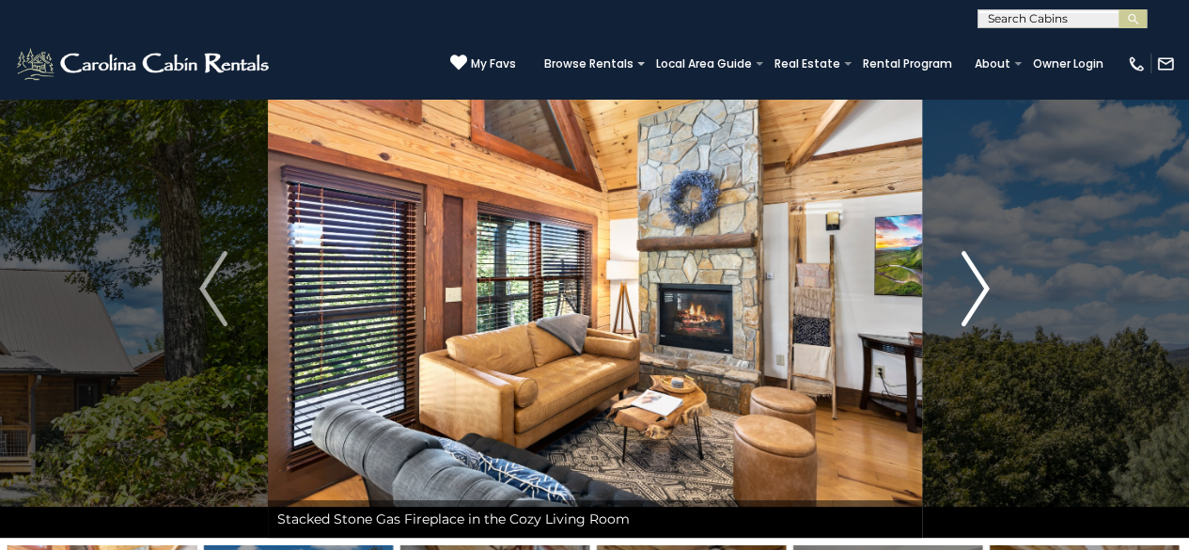
click at [976, 291] on img "Next" at bounding box center [975, 288] width 28 height 75
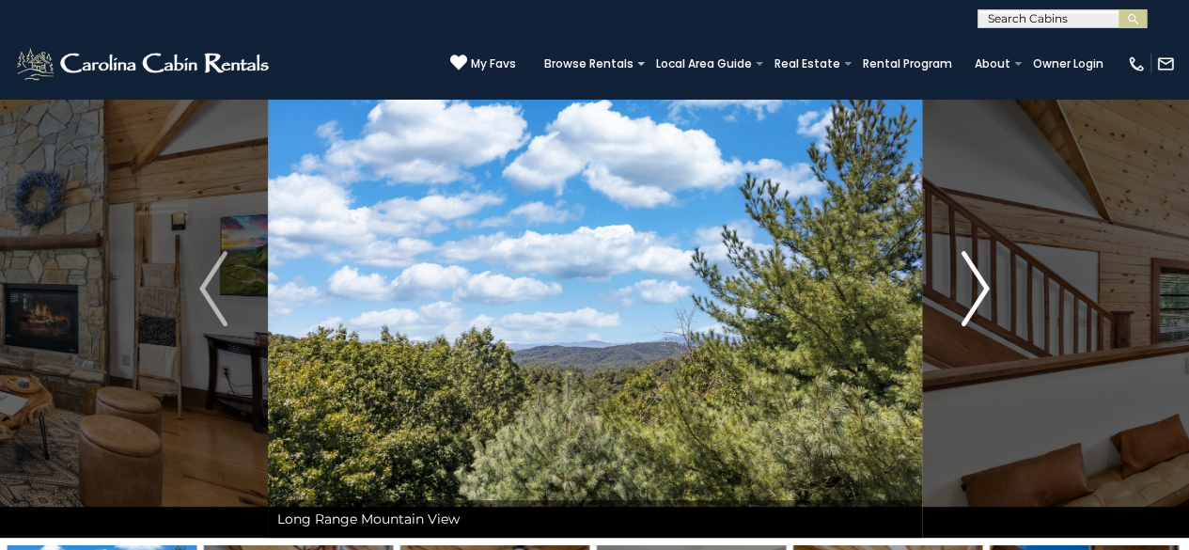
click at [976, 291] on img "Next" at bounding box center [975, 288] width 28 height 75
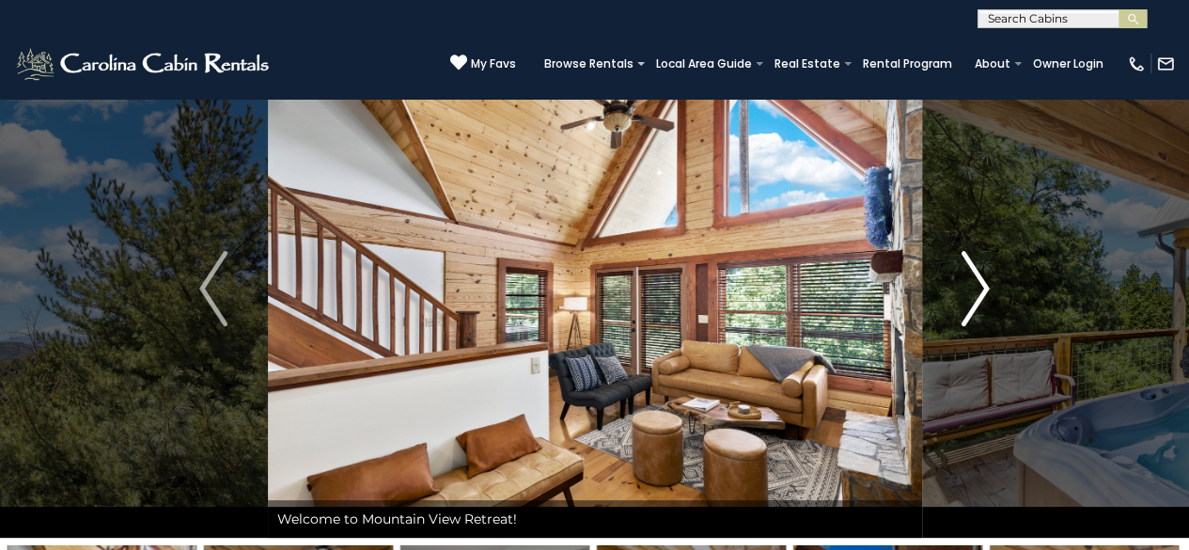
click at [976, 291] on img "Next" at bounding box center [975, 288] width 28 height 75
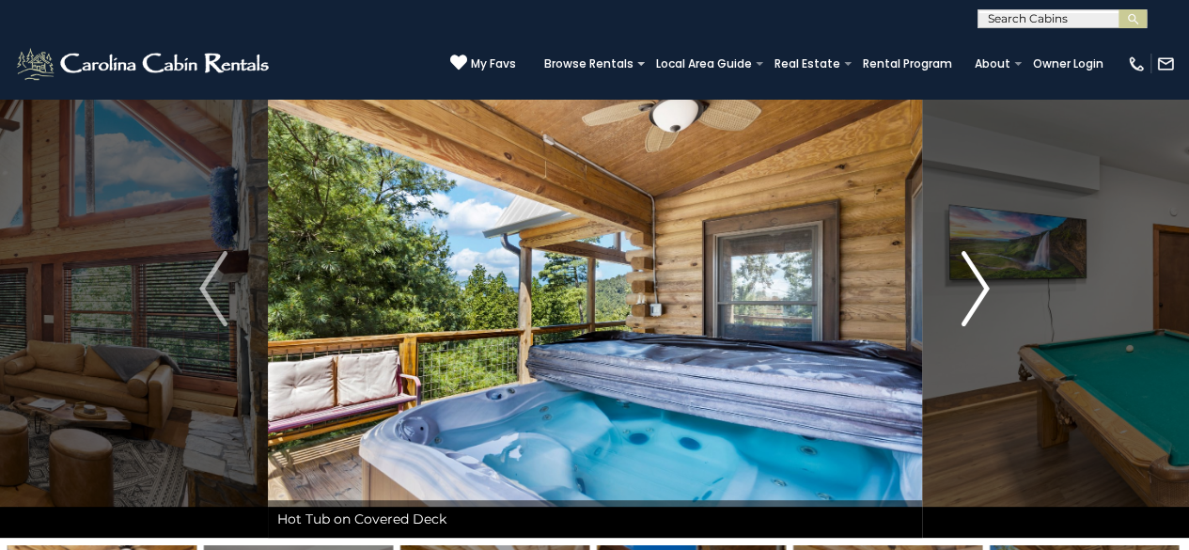
click at [976, 291] on img "Next" at bounding box center [975, 288] width 28 height 75
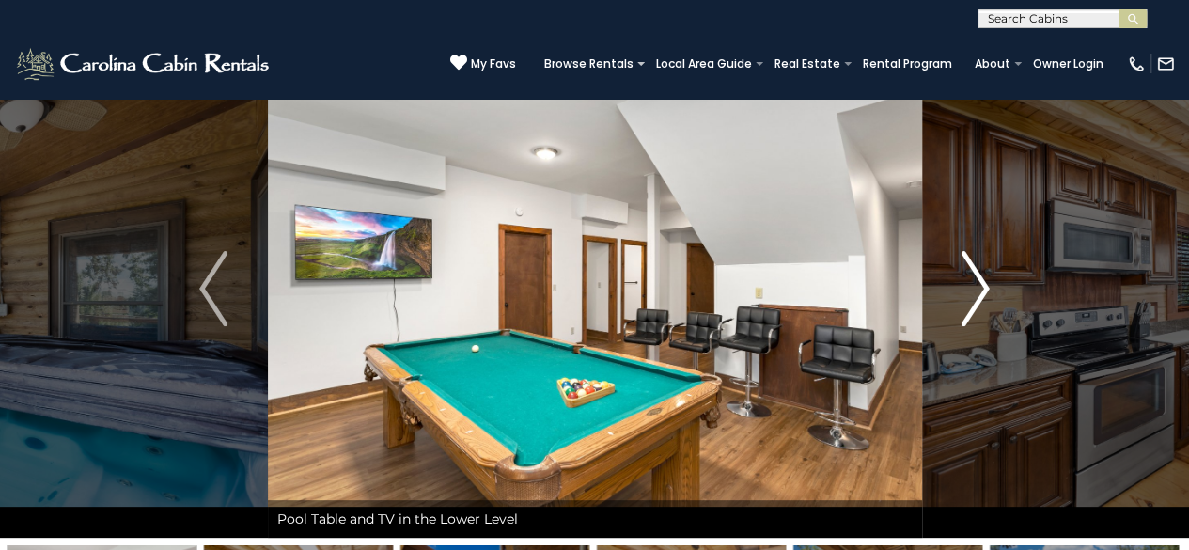
click at [976, 291] on img "Next" at bounding box center [975, 288] width 28 height 75
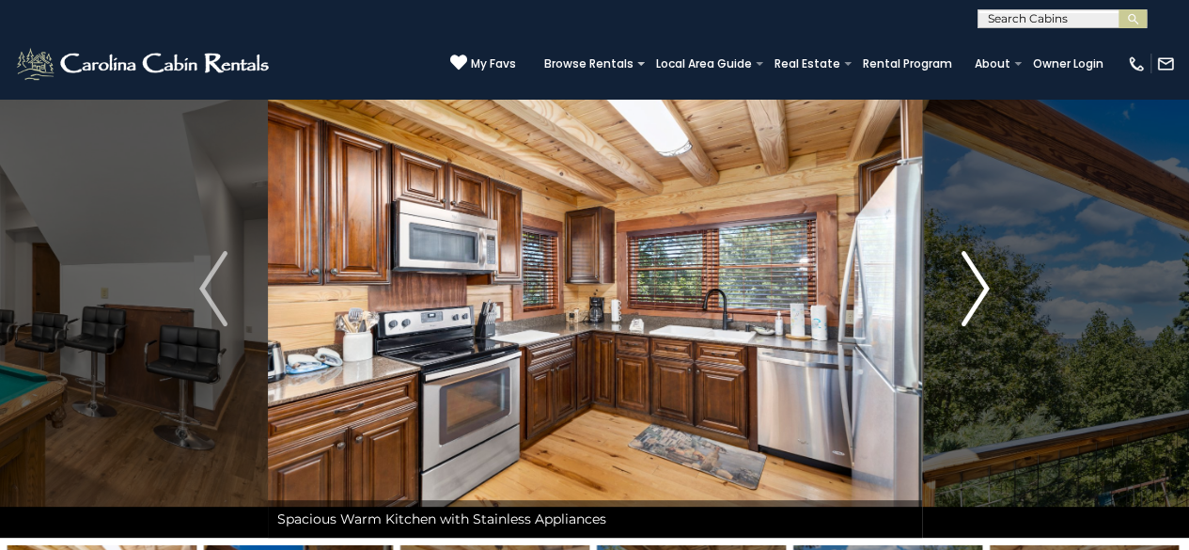
click at [976, 291] on img "Next" at bounding box center [975, 288] width 28 height 75
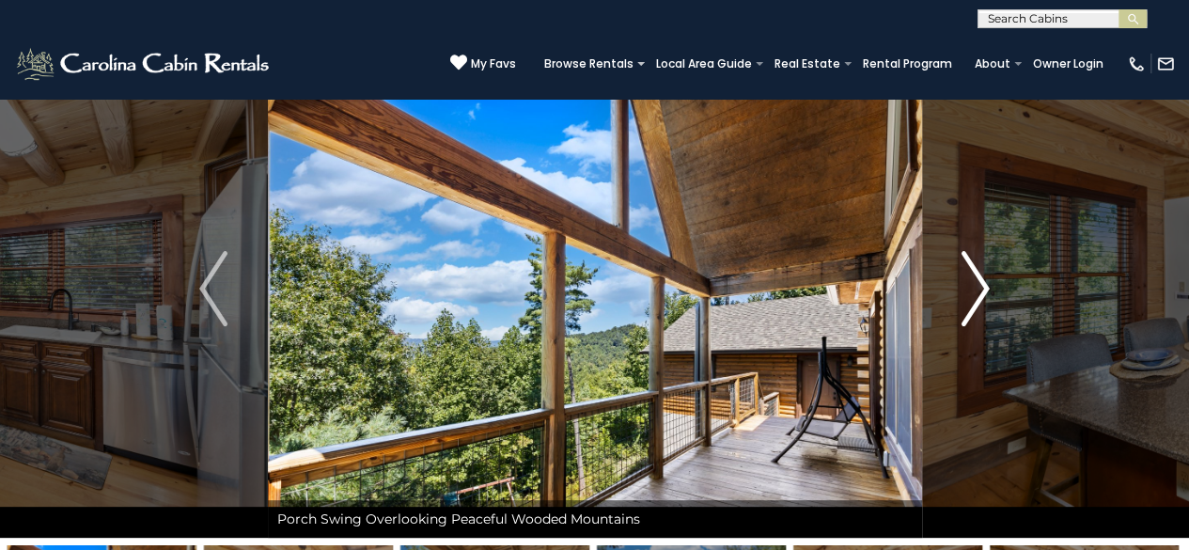
click at [976, 291] on img "Next" at bounding box center [975, 288] width 28 height 75
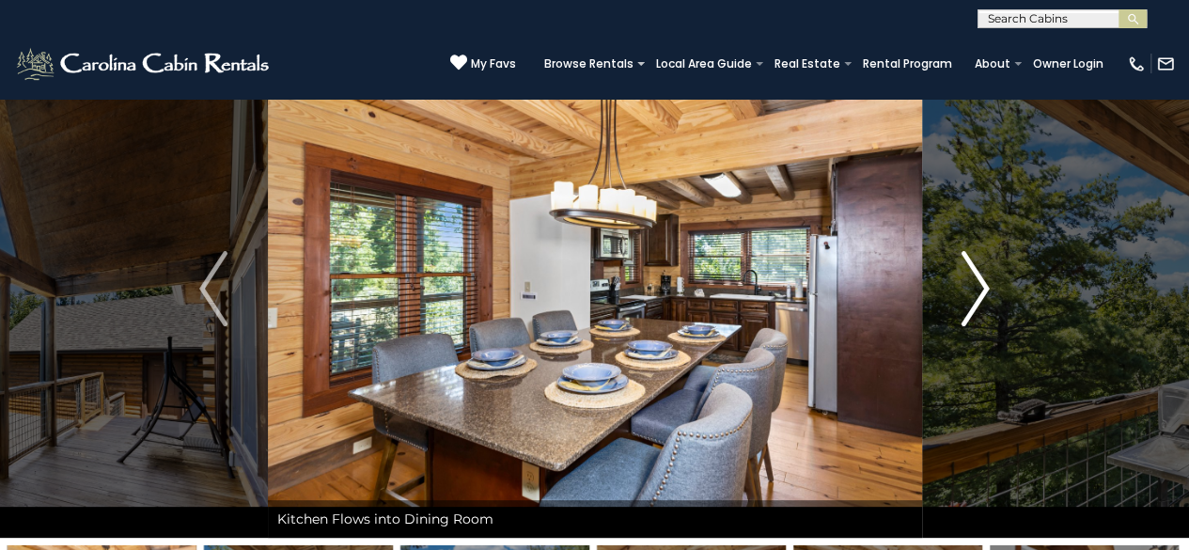
click at [979, 292] on img "Next" at bounding box center [975, 288] width 28 height 75
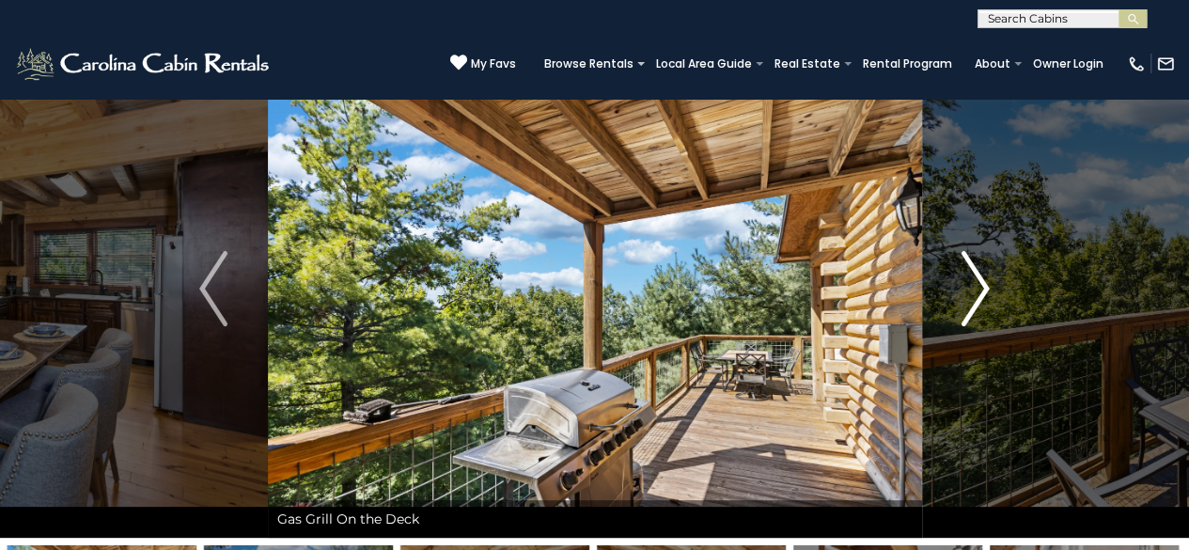
click at [979, 292] on img "Next" at bounding box center [975, 288] width 28 height 75
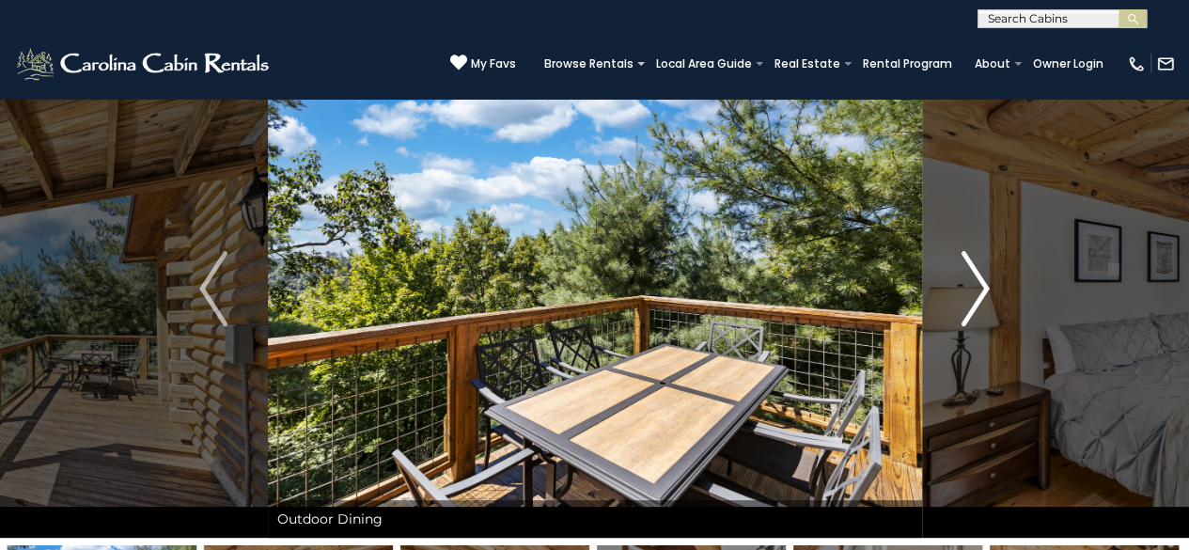
click at [979, 292] on img "Next" at bounding box center [975, 288] width 28 height 75
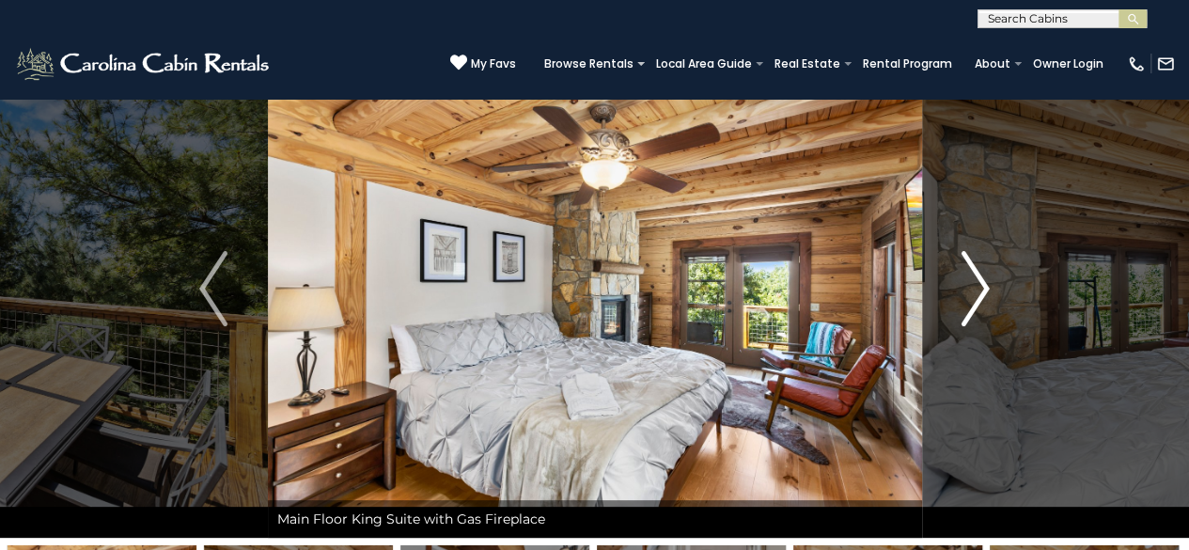
click at [979, 292] on img "Next" at bounding box center [975, 288] width 28 height 75
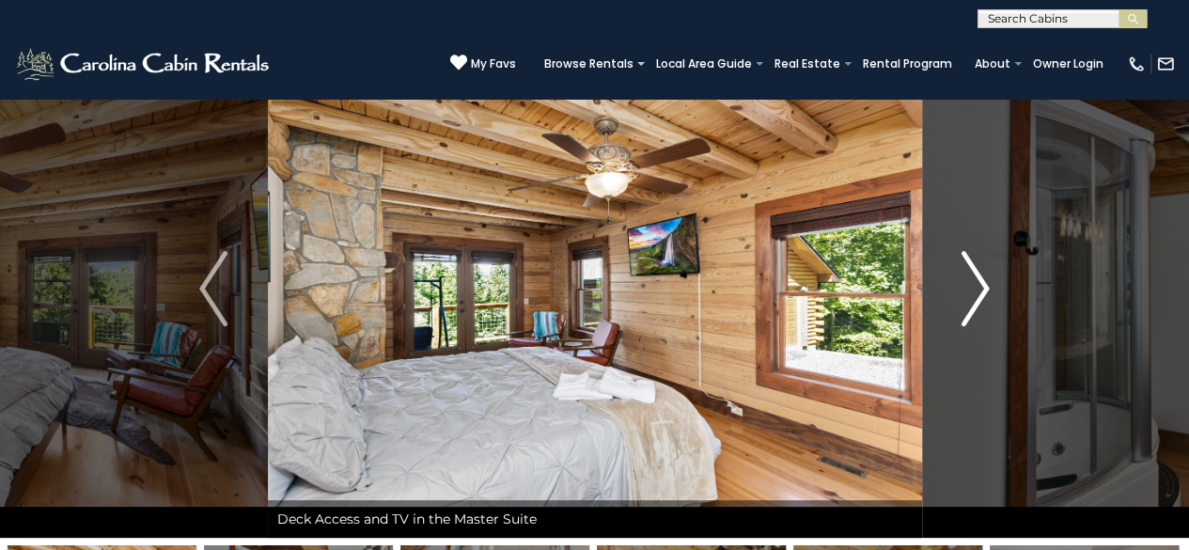
click at [979, 292] on img "Next" at bounding box center [975, 288] width 28 height 75
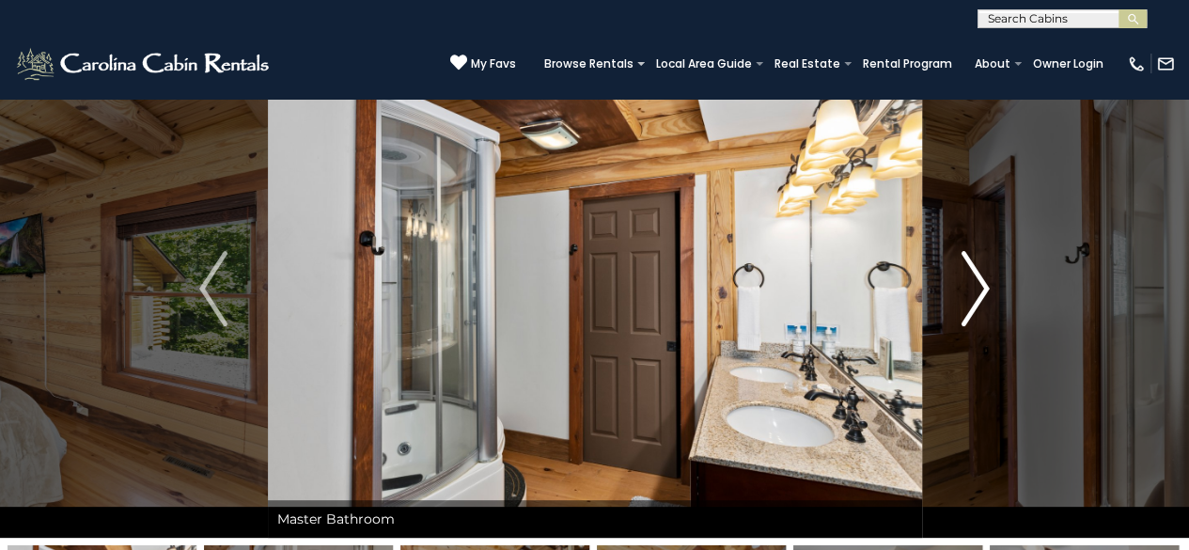
click at [979, 292] on img "Next" at bounding box center [975, 288] width 28 height 75
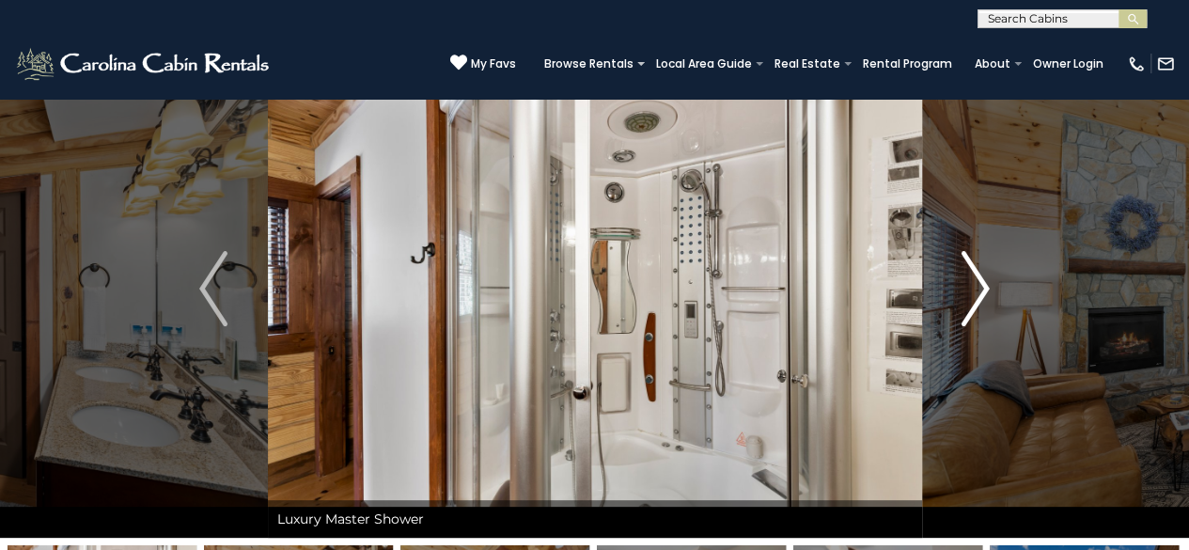
click at [979, 292] on img "Next" at bounding box center [975, 288] width 28 height 75
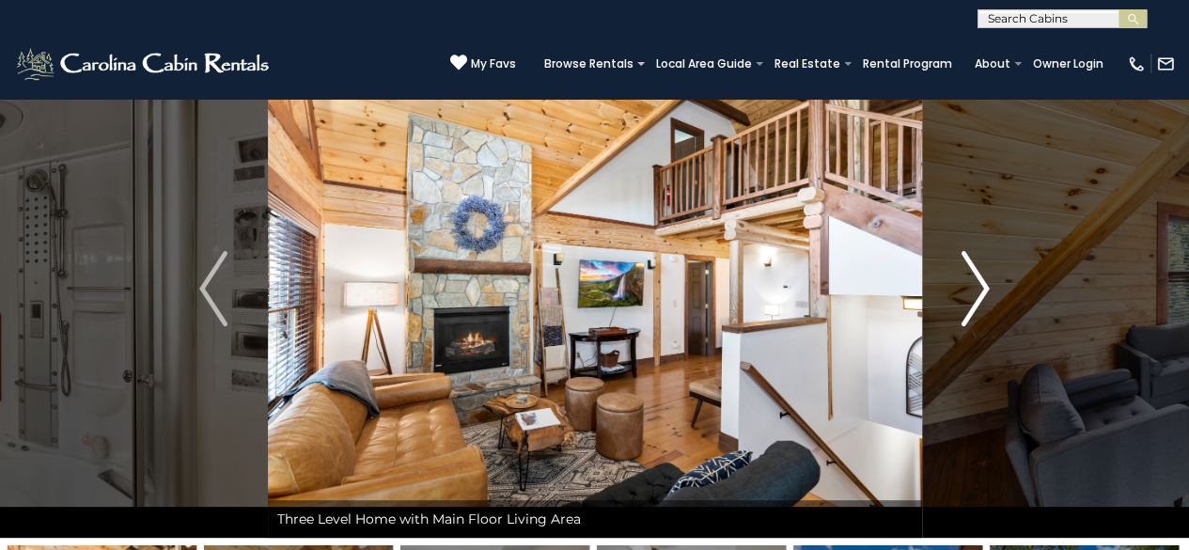
click at [979, 292] on img "Next" at bounding box center [975, 288] width 28 height 75
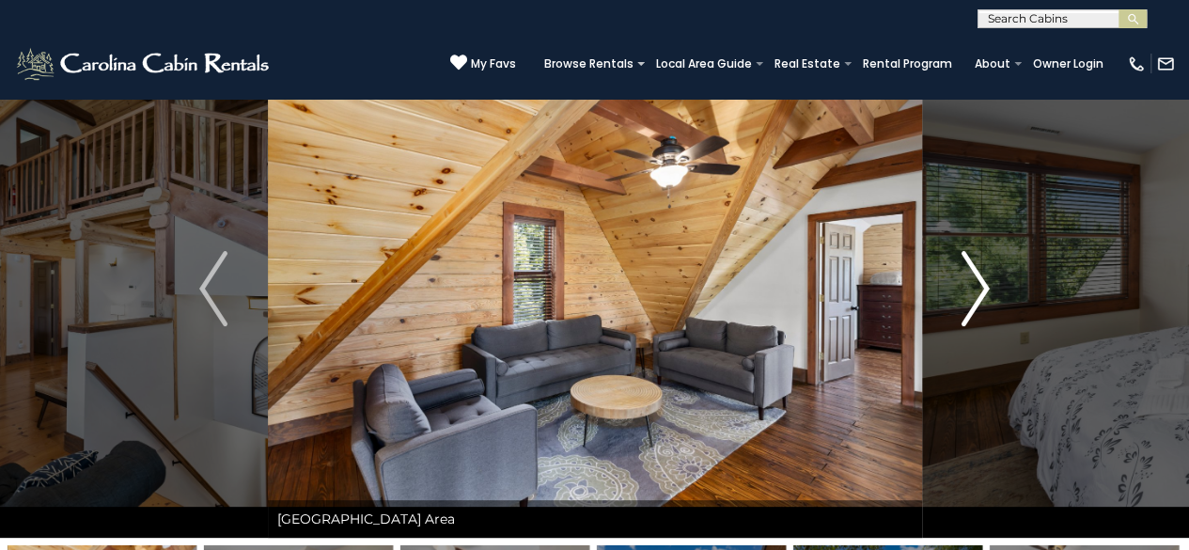
click at [979, 292] on img "Next" at bounding box center [975, 288] width 28 height 75
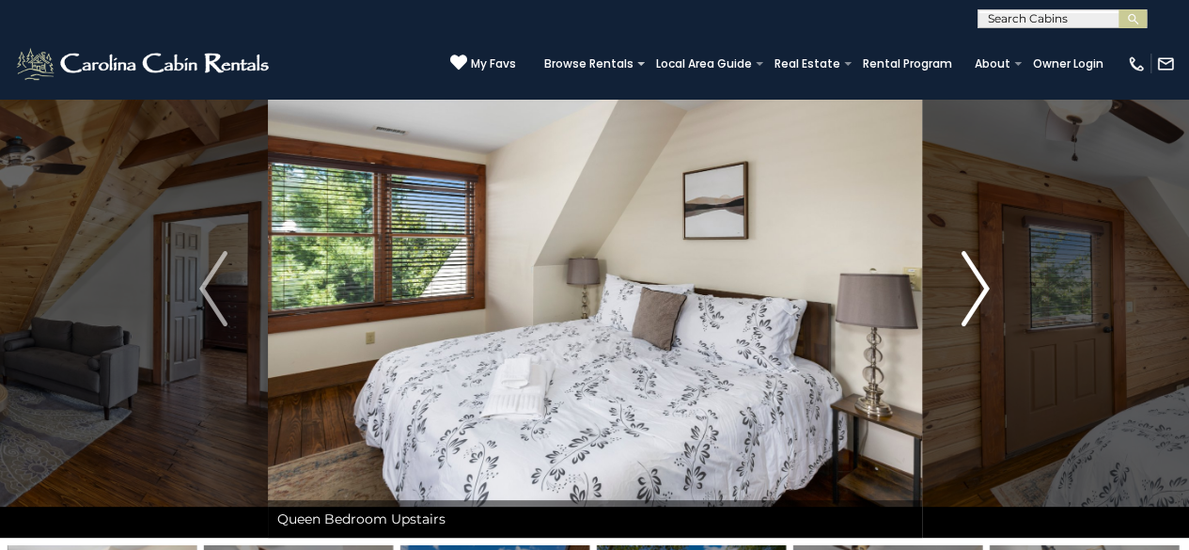
click at [979, 292] on img "Next" at bounding box center [975, 288] width 28 height 75
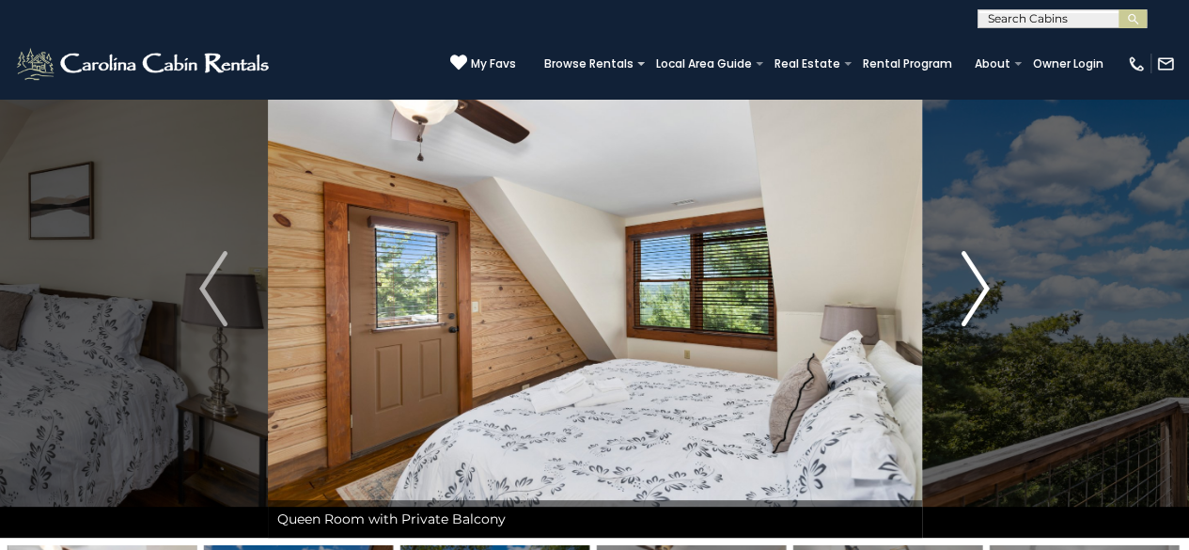
click at [979, 292] on img "Next" at bounding box center [975, 288] width 28 height 75
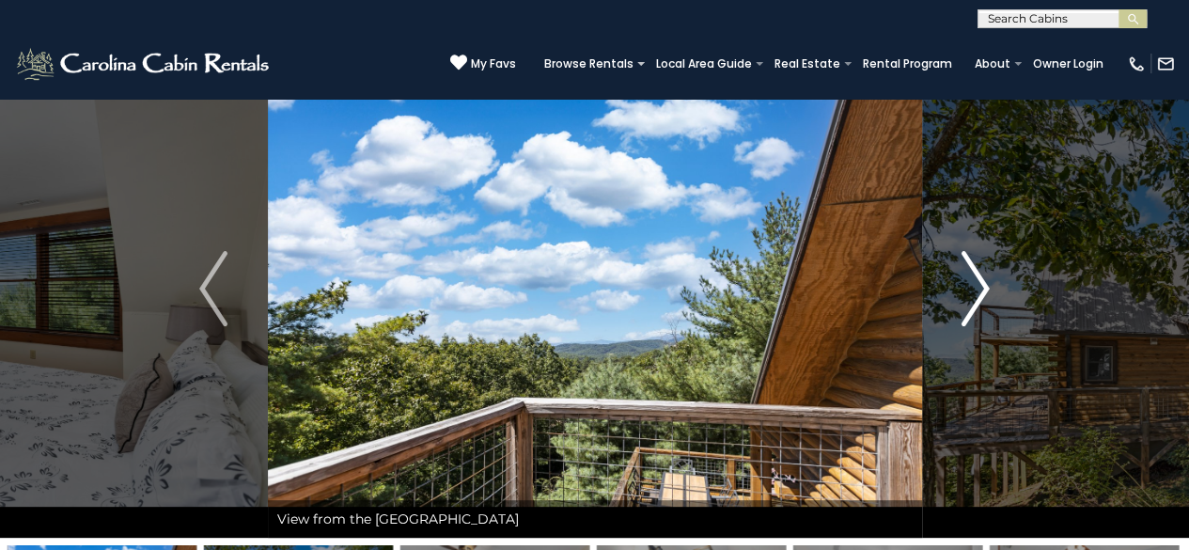
click at [979, 292] on img "Next" at bounding box center [975, 288] width 28 height 75
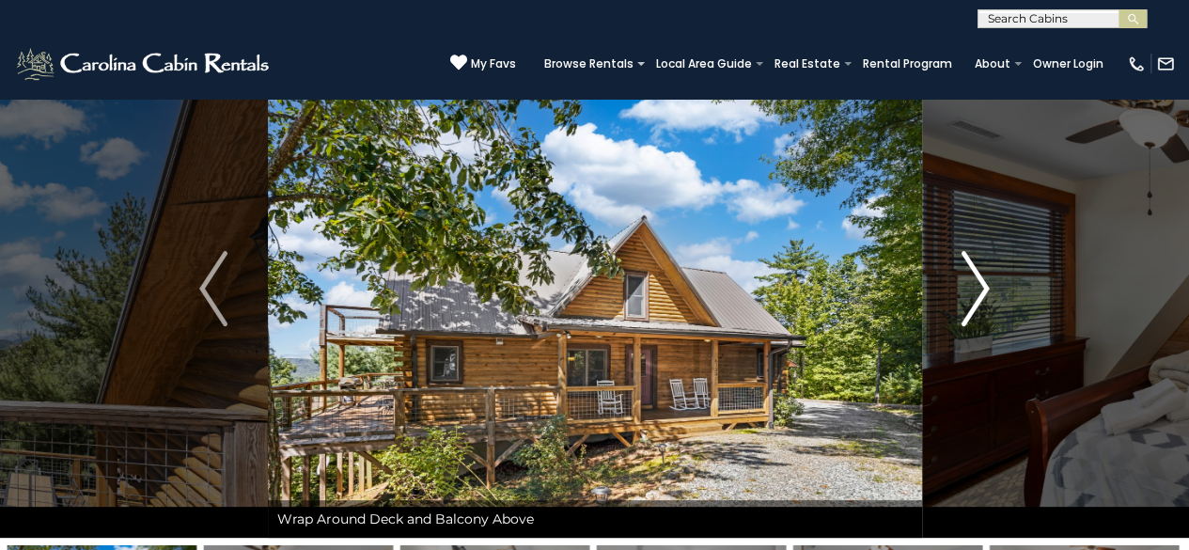
click at [979, 292] on img "Next" at bounding box center [975, 288] width 28 height 75
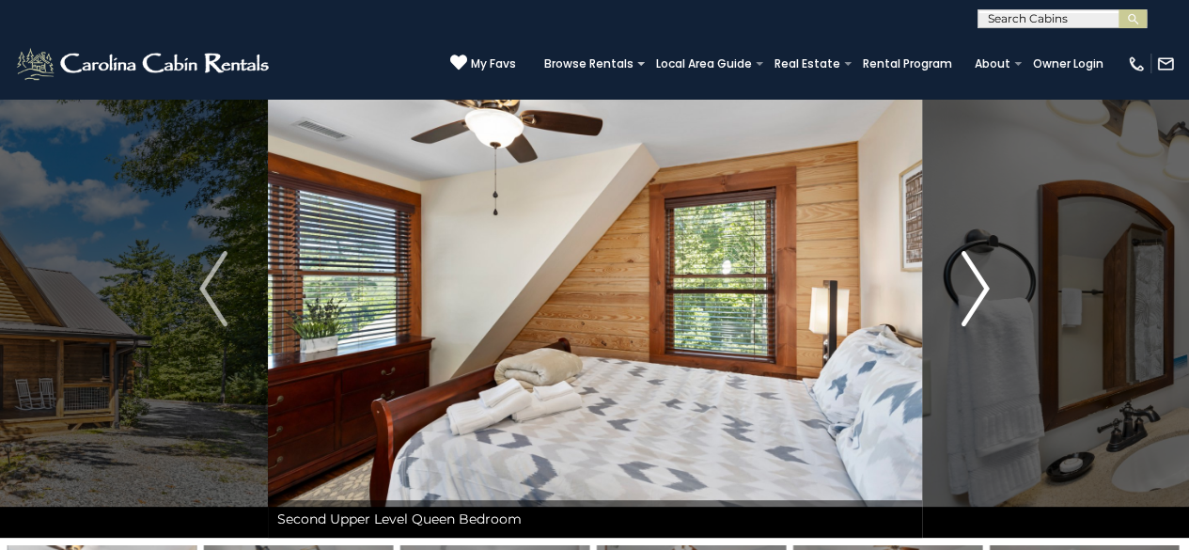
click at [979, 292] on img "Next" at bounding box center [975, 288] width 28 height 75
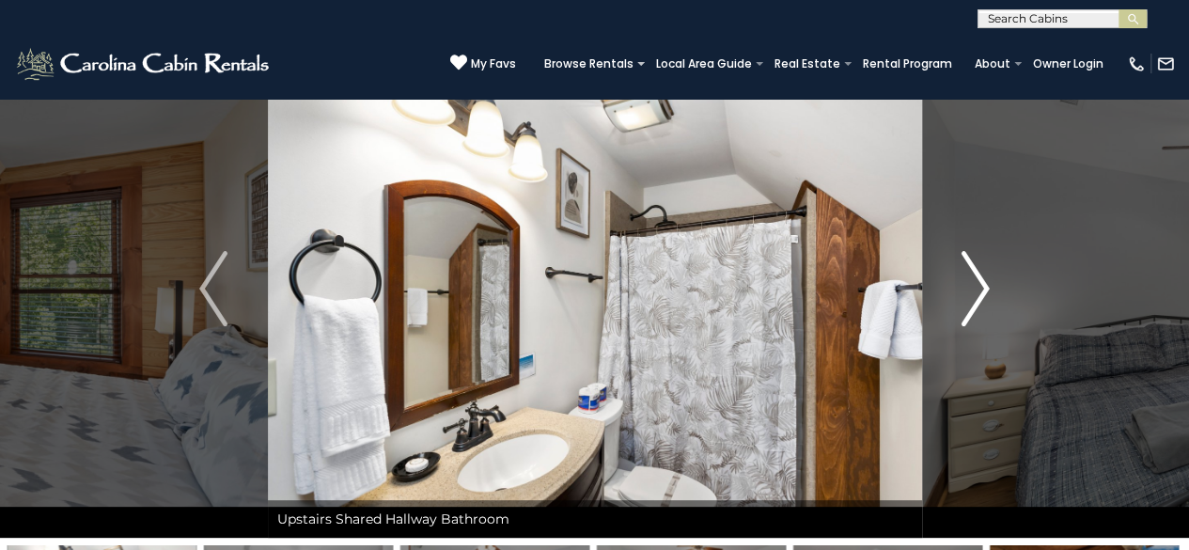
click at [979, 292] on img "Next" at bounding box center [975, 288] width 28 height 75
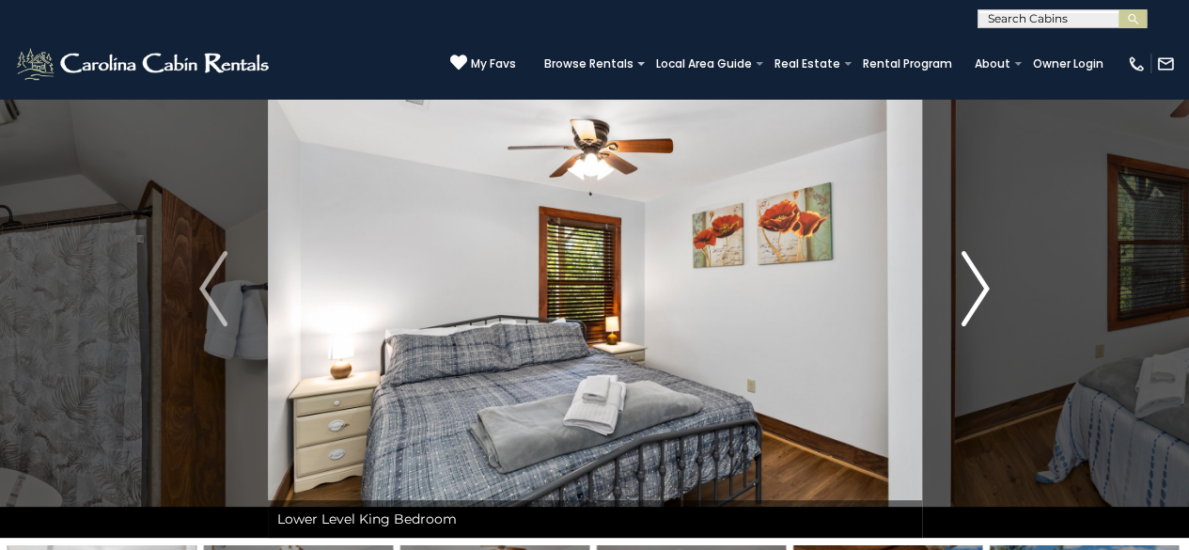
click at [979, 292] on img "Next" at bounding box center [975, 288] width 28 height 75
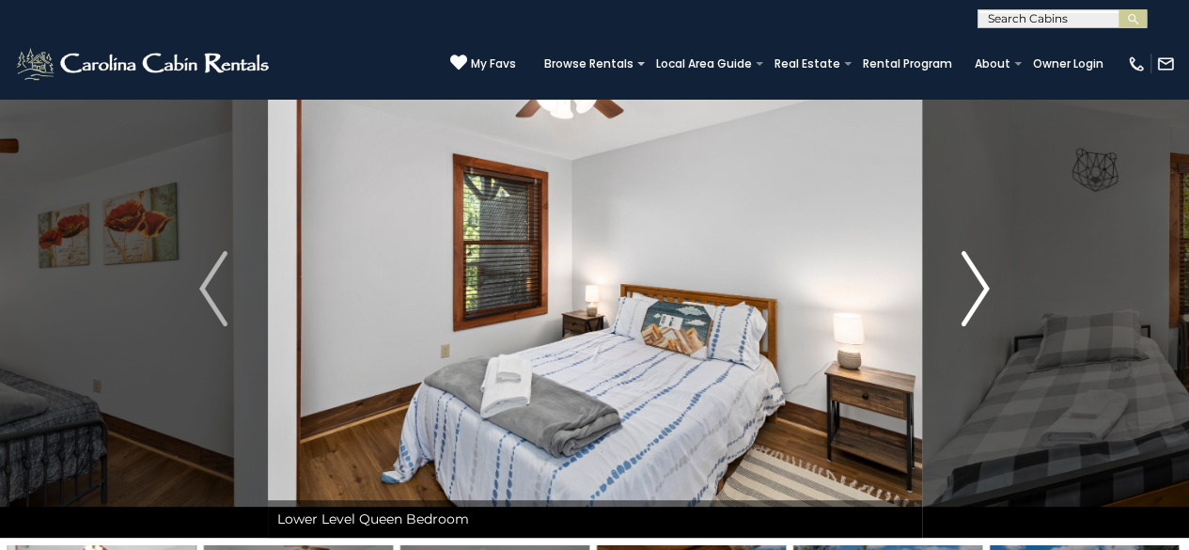
click at [979, 292] on img "Next" at bounding box center [975, 288] width 28 height 75
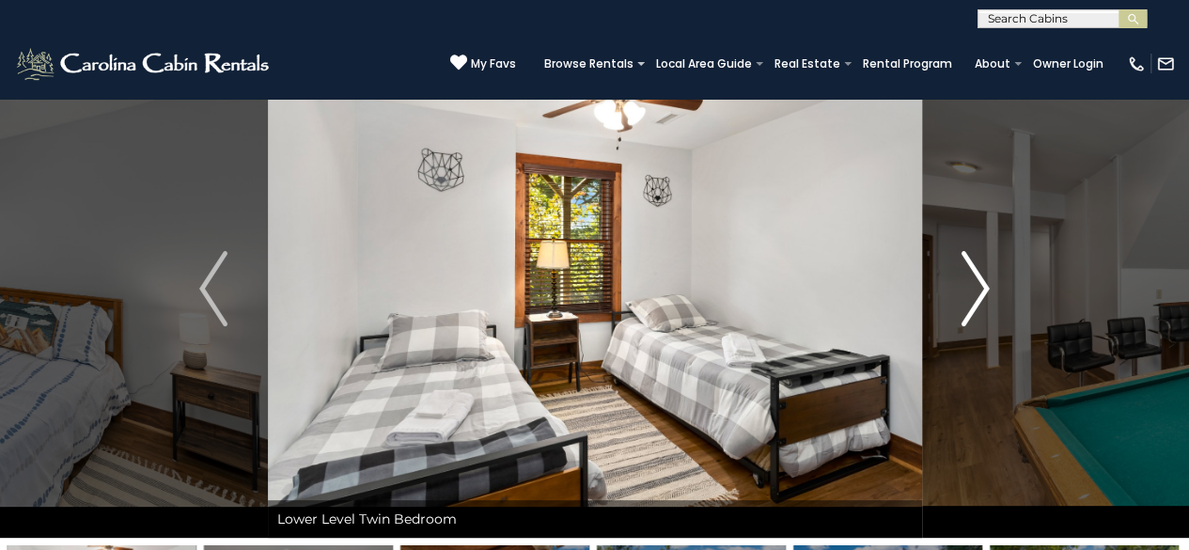
click at [979, 292] on img "Next" at bounding box center [975, 288] width 28 height 75
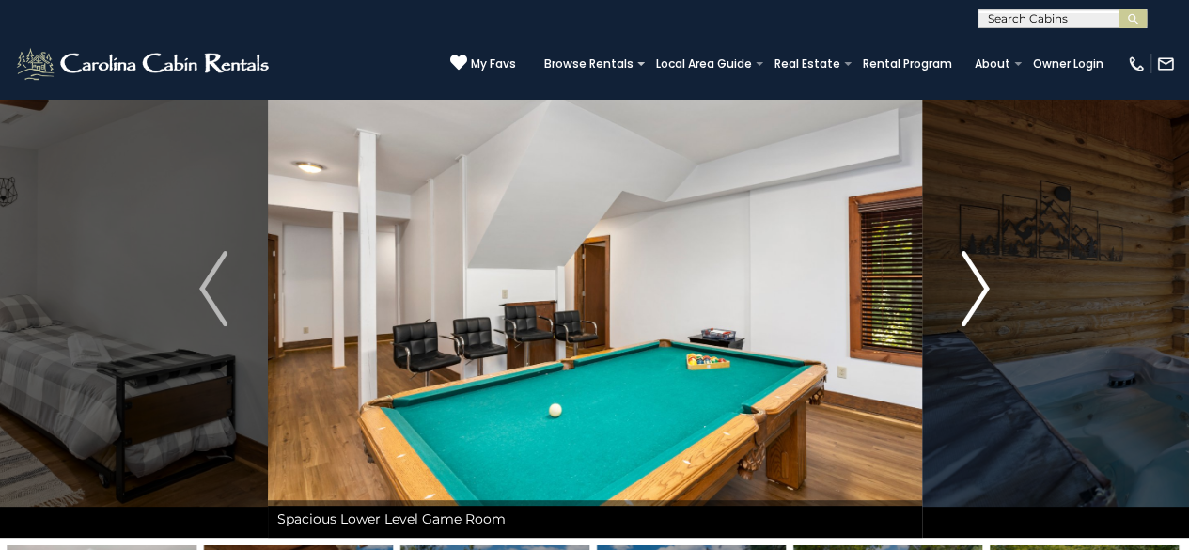
click at [979, 292] on img "Next" at bounding box center [975, 288] width 28 height 75
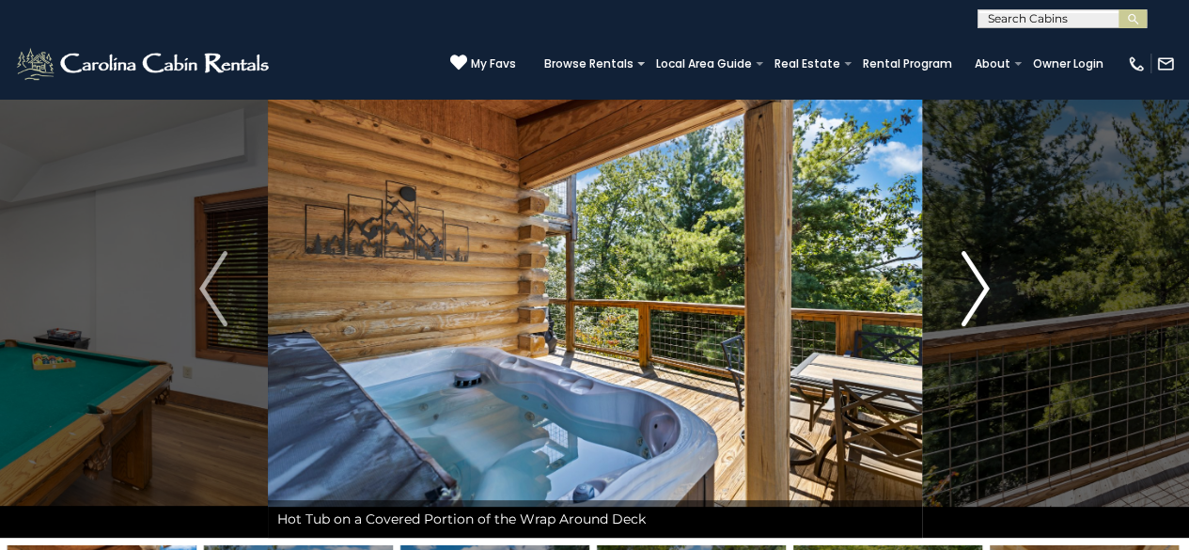
click at [979, 292] on img "Next" at bounding box center [975, 288] width 28 height 75
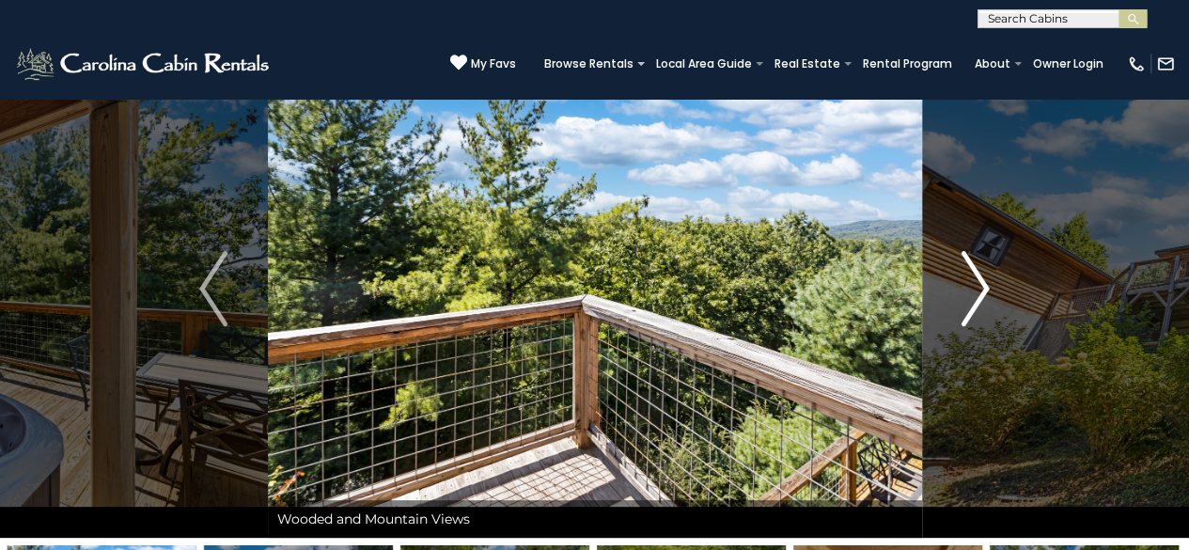
click at [979, 292] on img "Next" at bounding box center [975, 288] width 28 height 75
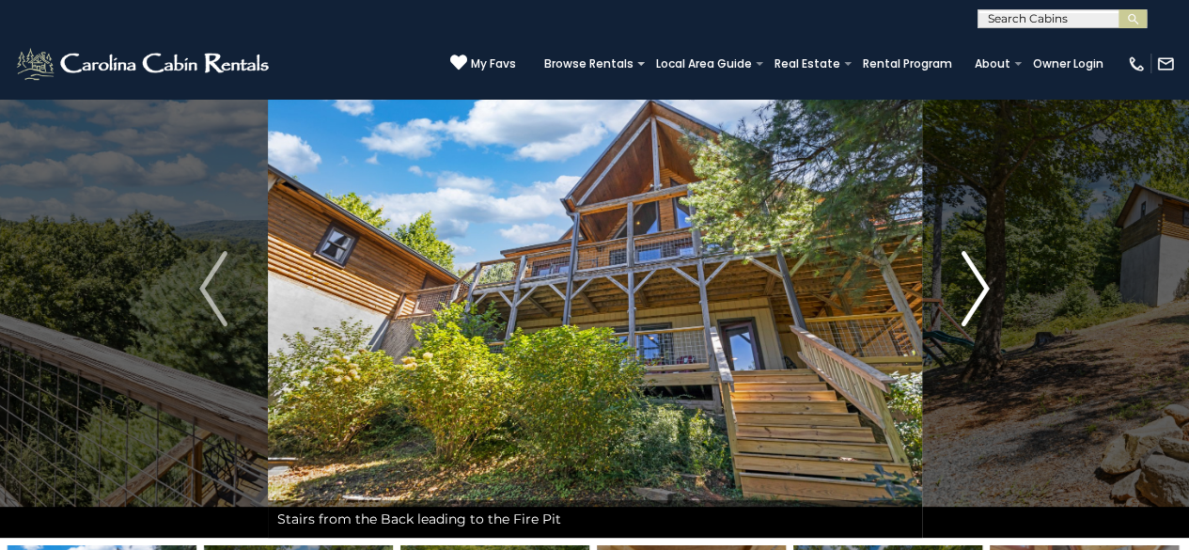
click at [979, 292] on img "Next" at bounding box center [975, 288] width 28 height 75
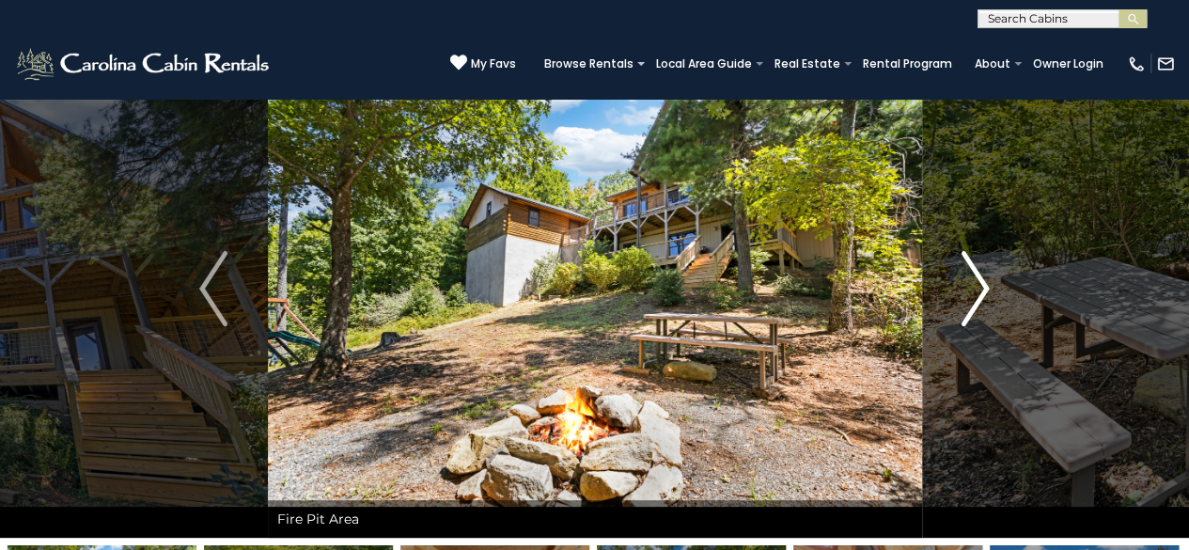
click at [979, 292] on img "Next" at bounding box center [975, 288] width 28 height 75
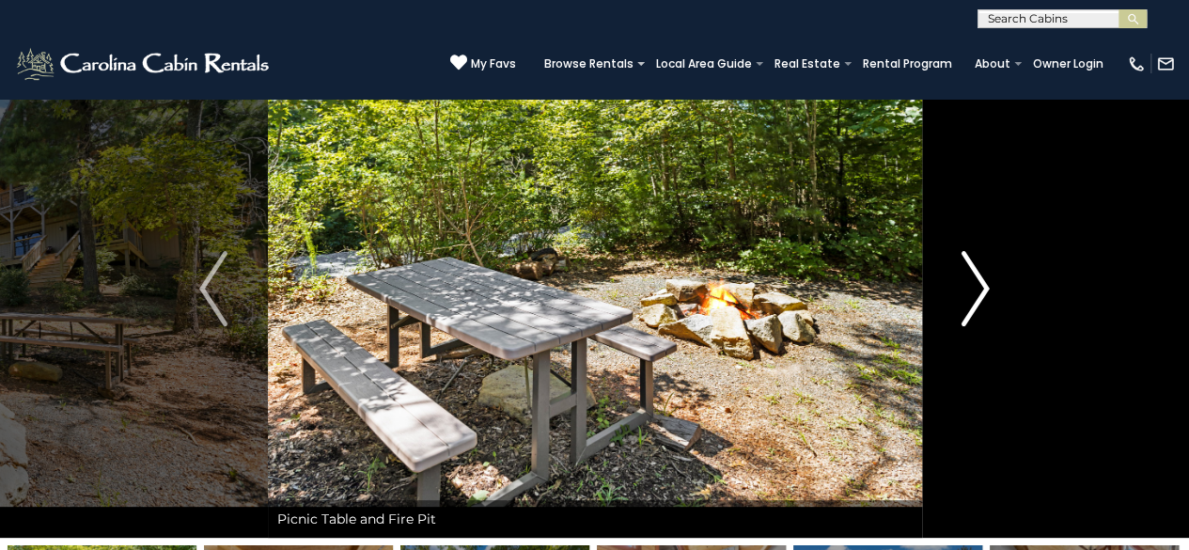
click at [979, 292] on img "Next" at bounding box center [975, 288] width 28 height 75
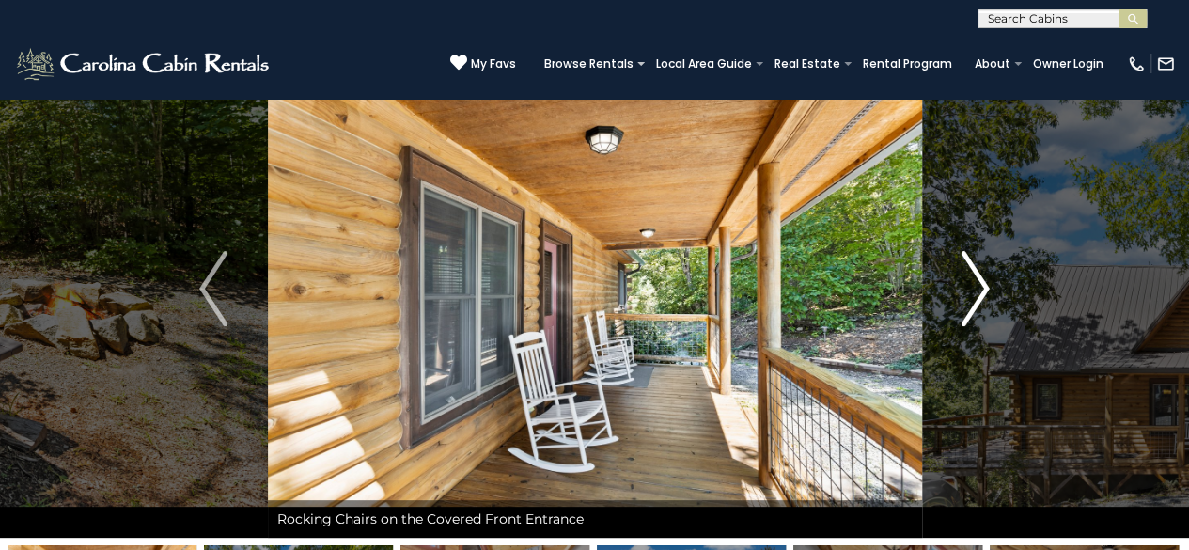
click at [979, 292] on img "Next" at bounding box center [975, 288] width 28 height 75
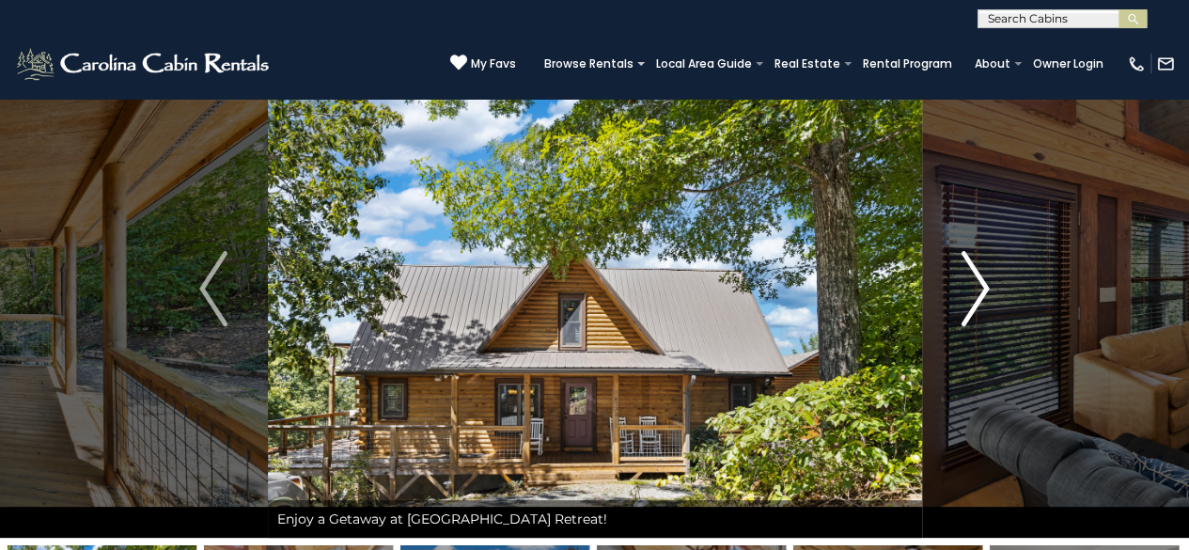
click at [979, 292] on img "Next" at bounding box center [975, 288] width 28 height 75
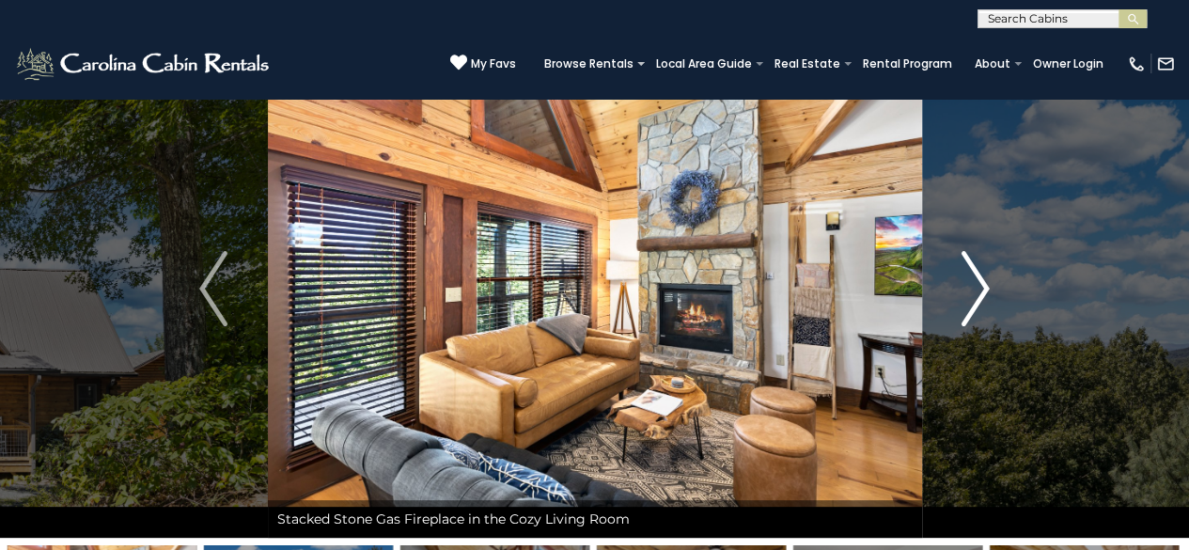
click at [979, 292] on img "Next" at bounding box center [975, 288] width 28 height 75
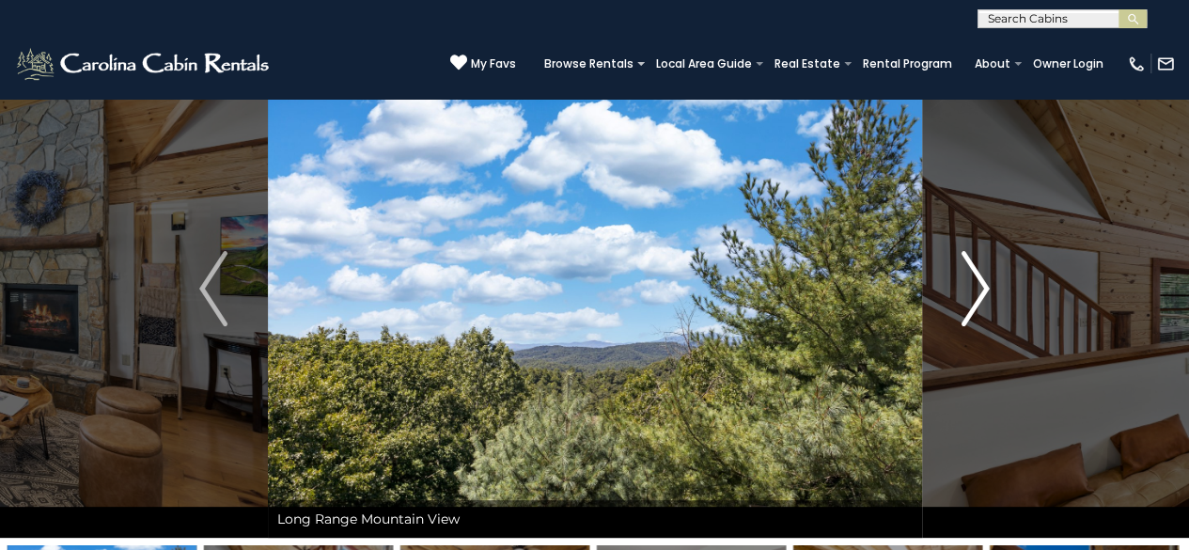
click at [979, 292] on img "Next" at bounding box center [975, 288] width 28 height 75
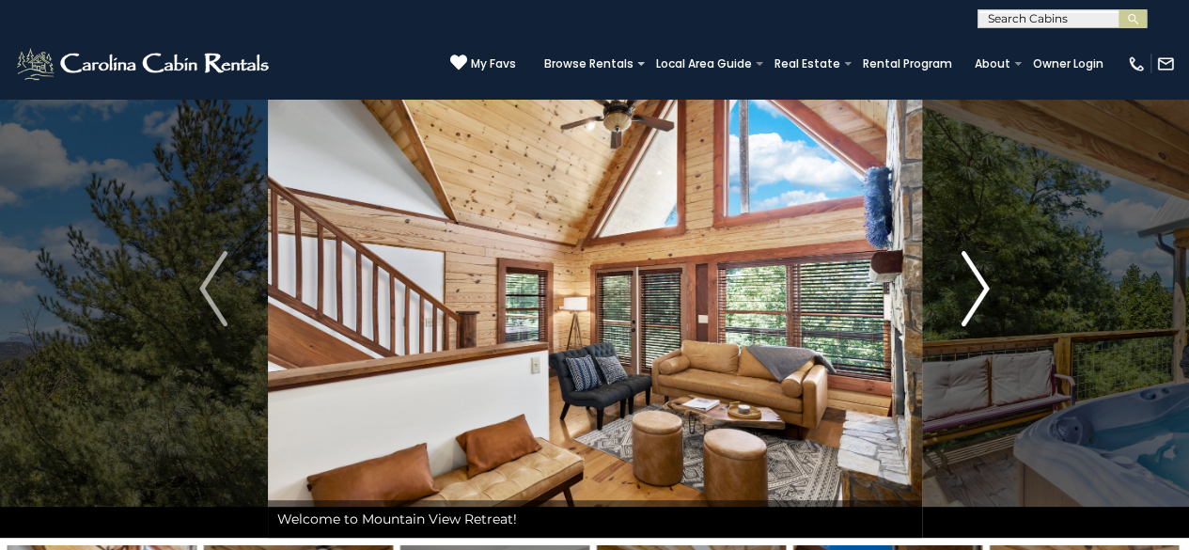
click at [979, 292] on img "Next" at bounding box center [975, 288] width 28 height 75
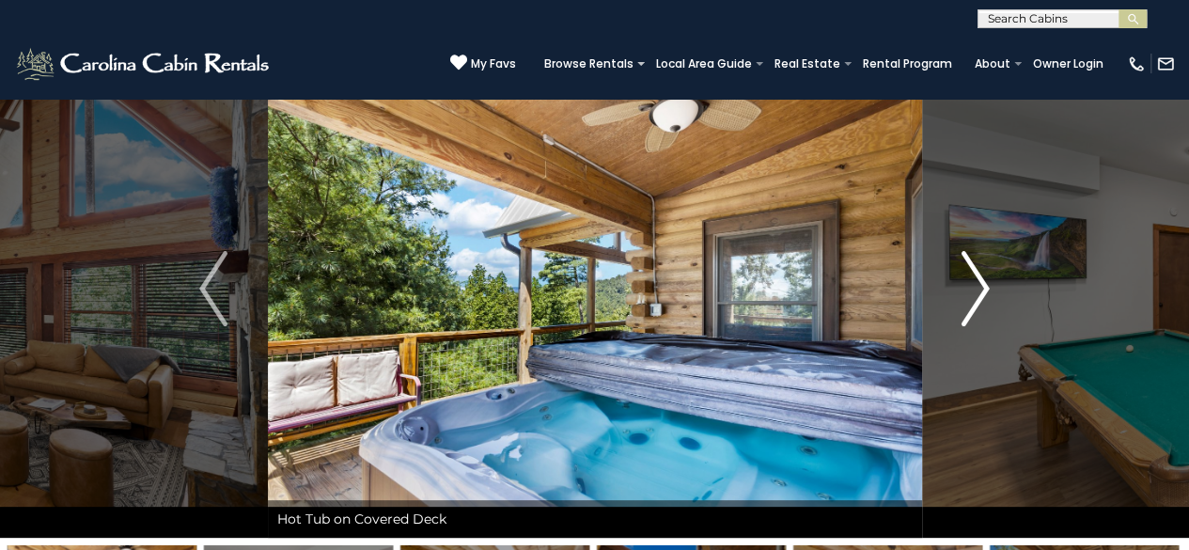
click at [979, 292] on img "Next" at bounding box center [975, 288] width 28 height 75
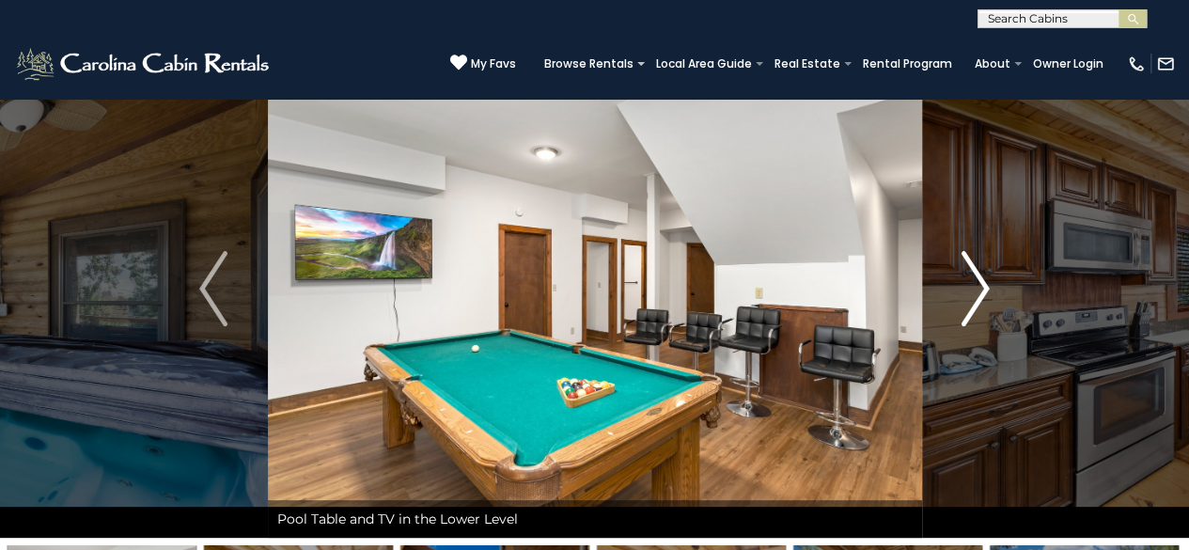
click at [979, 292] on img "Next" at bounding box center [975, 288] width 28 height 75
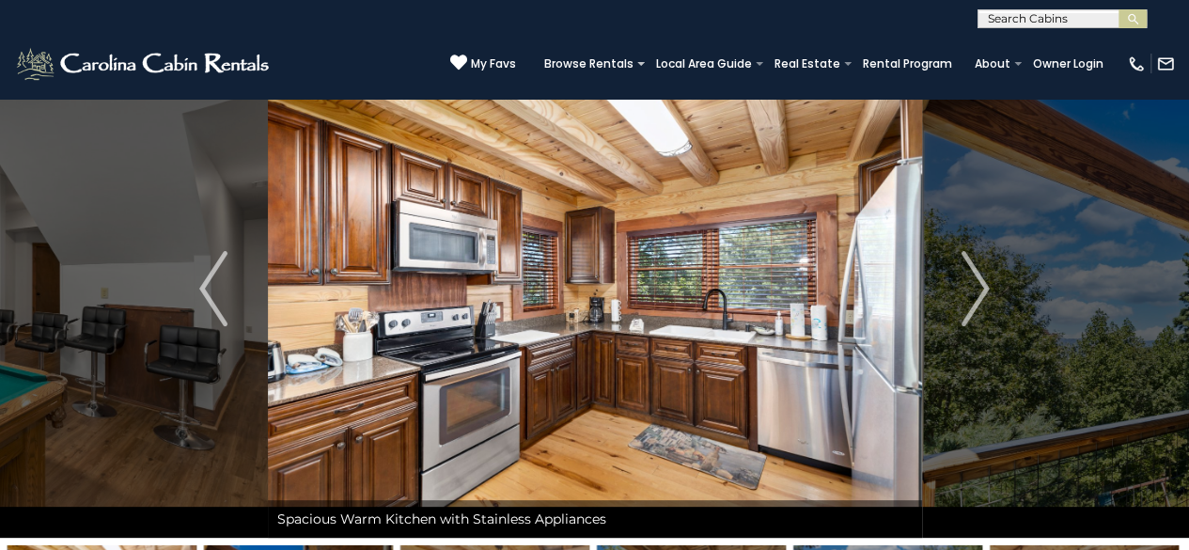
scroll to position [0, 0]
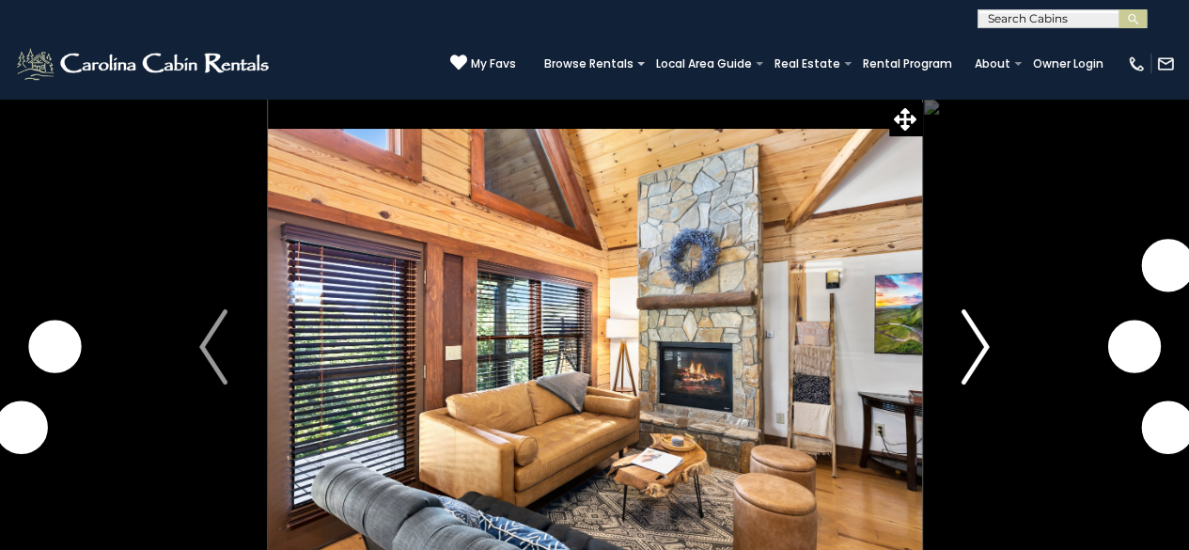
click at [964, 340] on img "Next" at bounding box center [975, 346] width 28 height 75
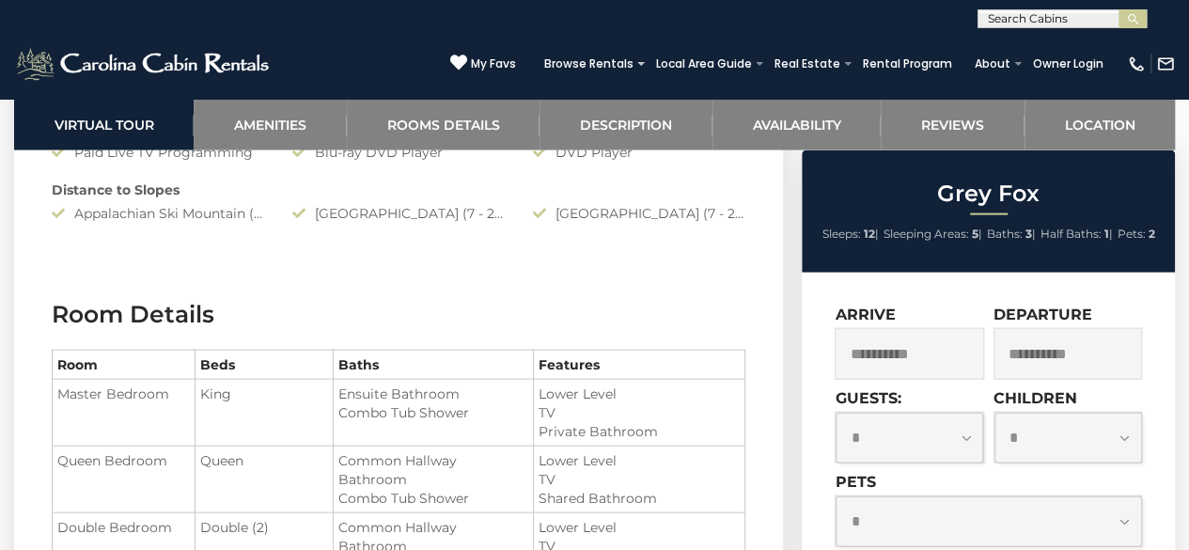
scroll to position [1852, 0]
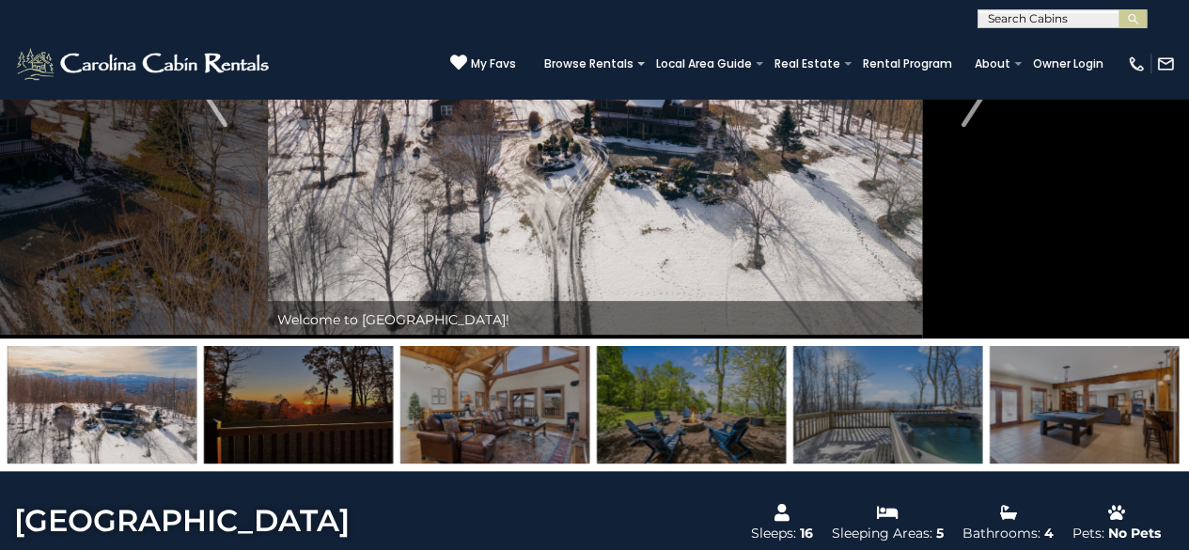
scroll to position [133, 0]
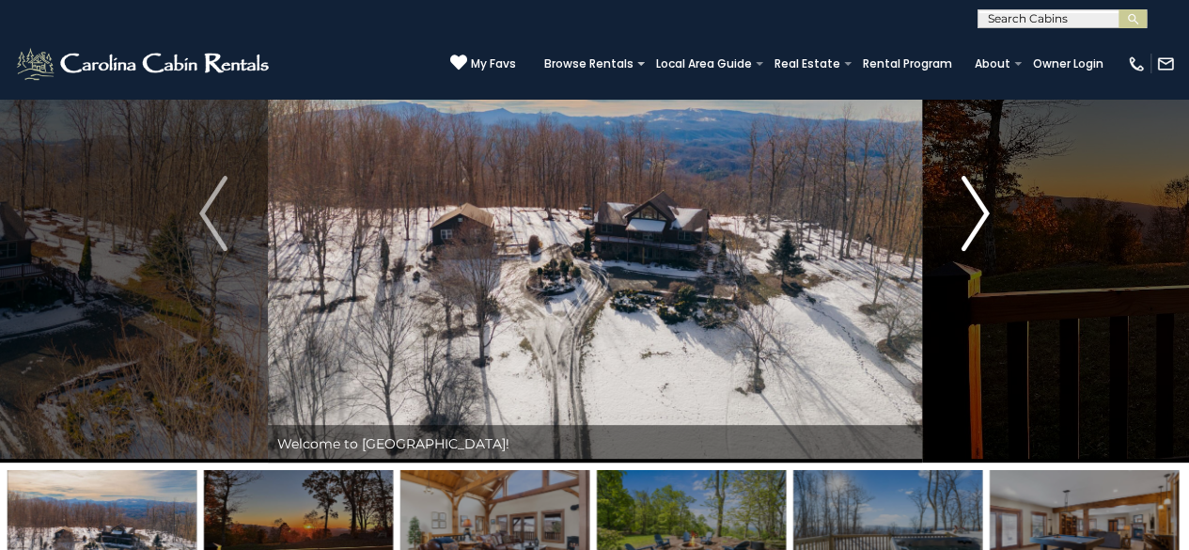
click at [990, 196] on button "Next" at bounding box center [975, 213] width 108 height 498
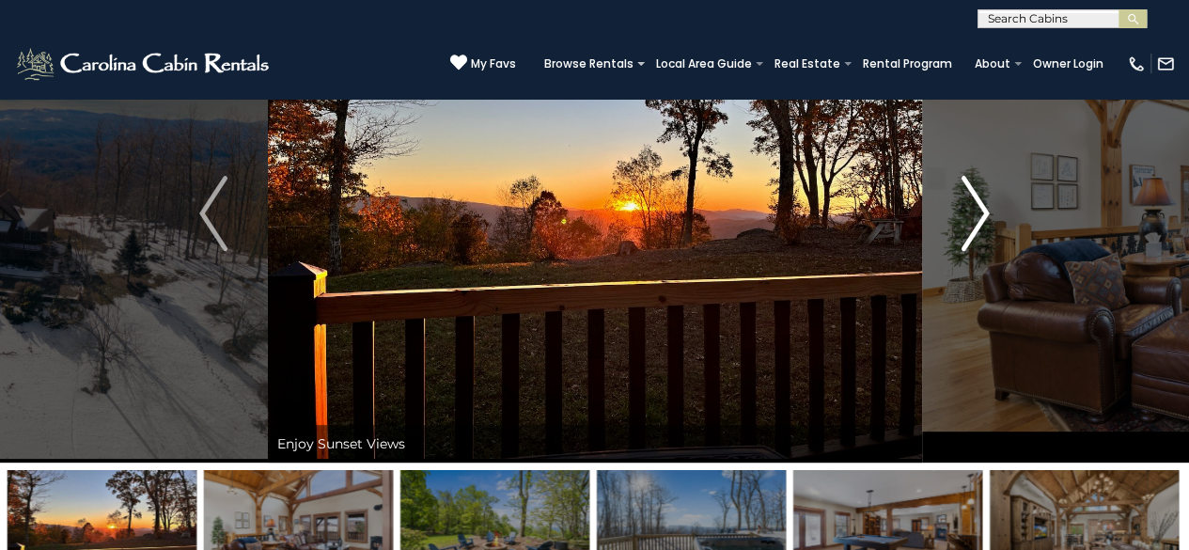
click at [990, 196] on button "Next" at bounding box center [975, 213] width 108 height 498
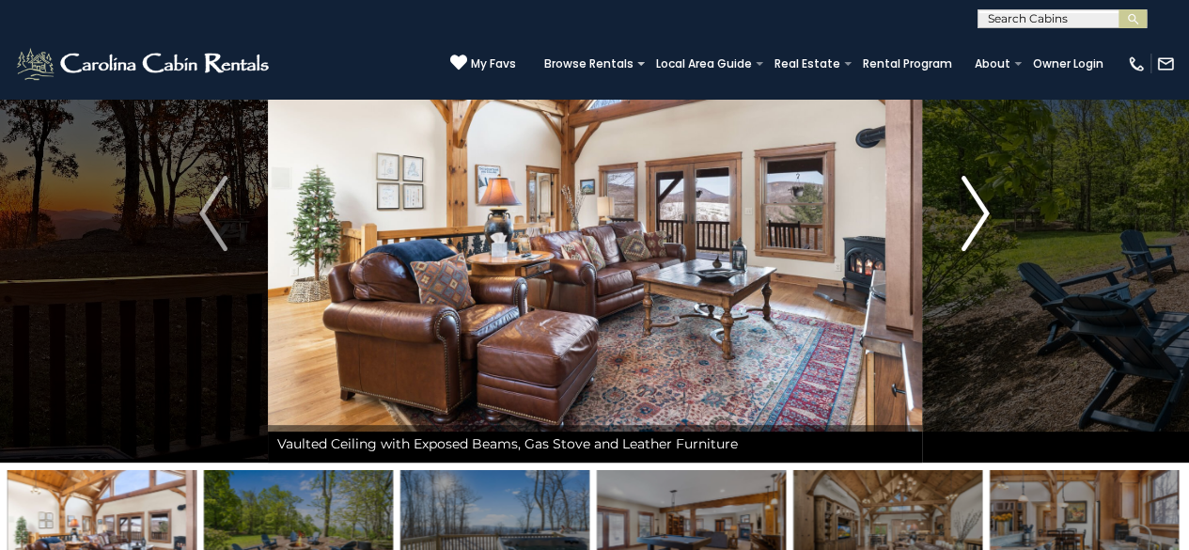
click at [990, 196] on button "Next" at bounding box center [975, 213] width 108 height 498
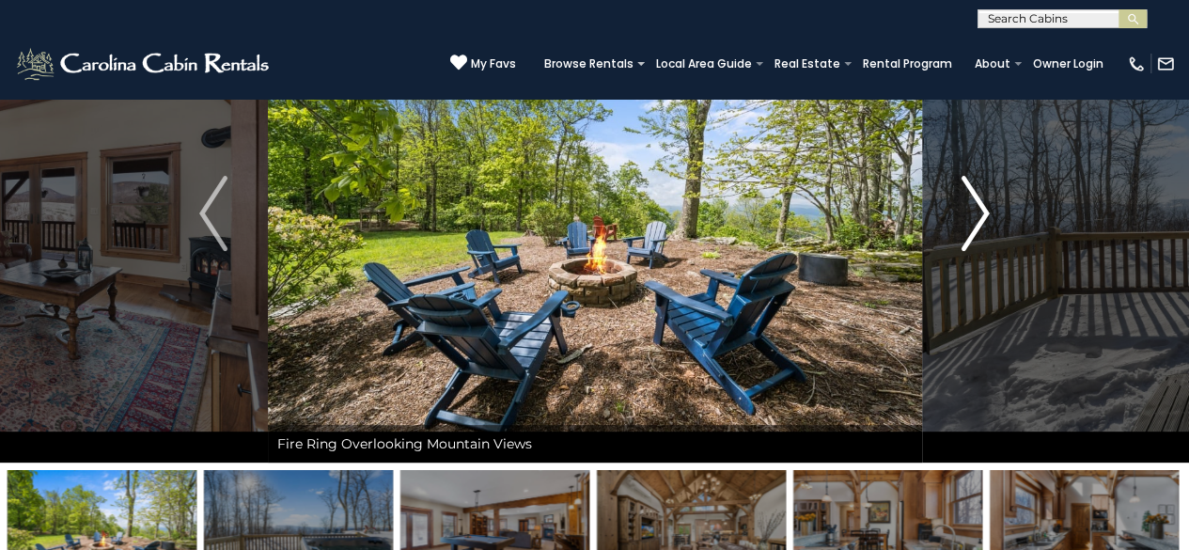
click at [990, 196] on button "Next" at bounding box center [975, 213] width 108 height 498
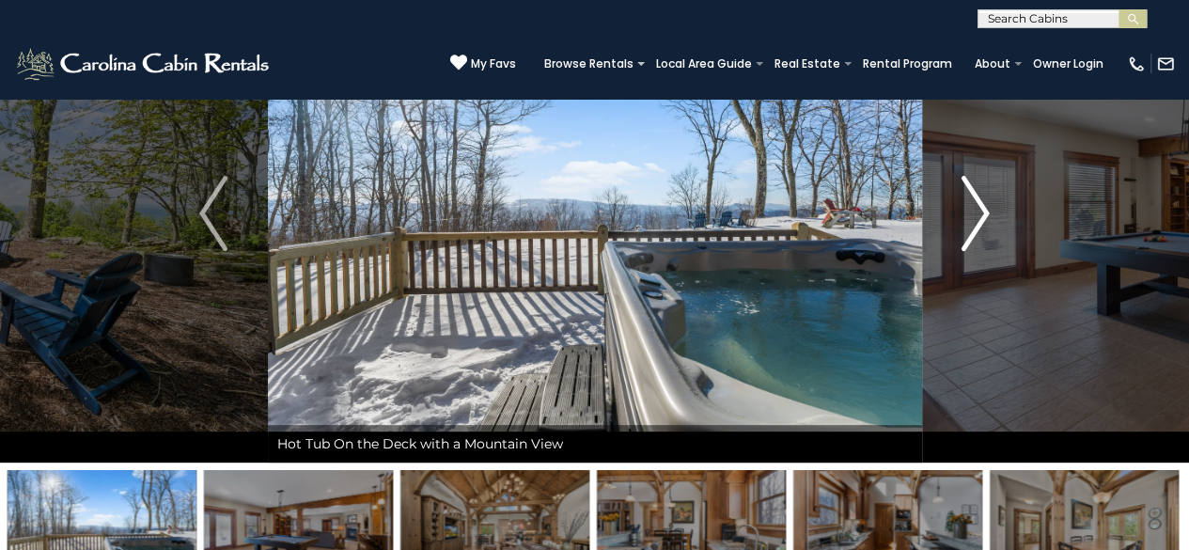
click at [990, 196] on button "Next" at bounding box center [975, 213] width 108 height 498
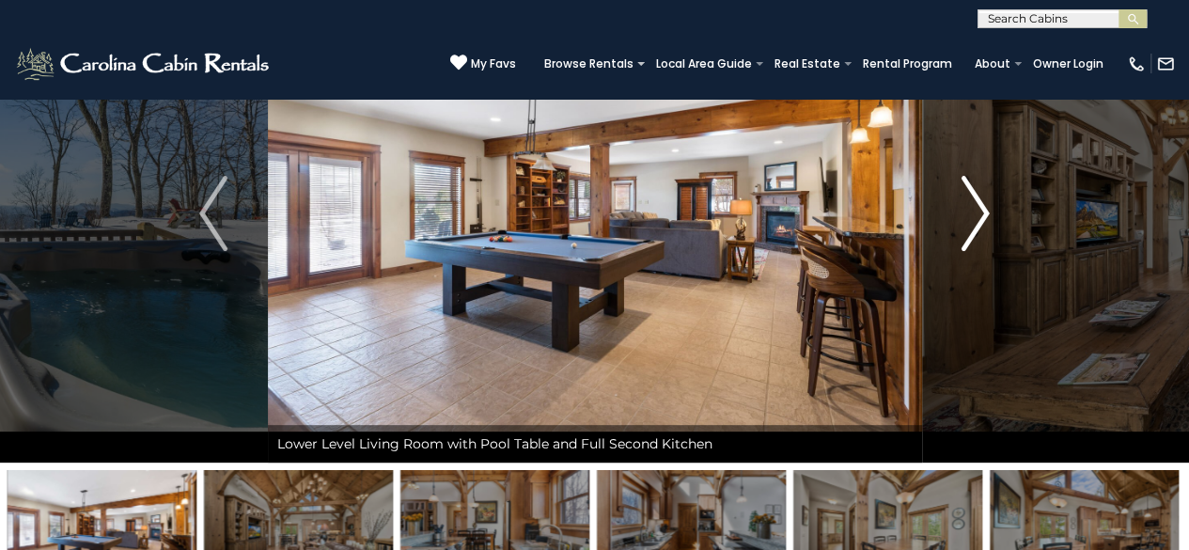
click at [990, 196] on button "Next" at bounding box center [975, 213] width 108 height 498
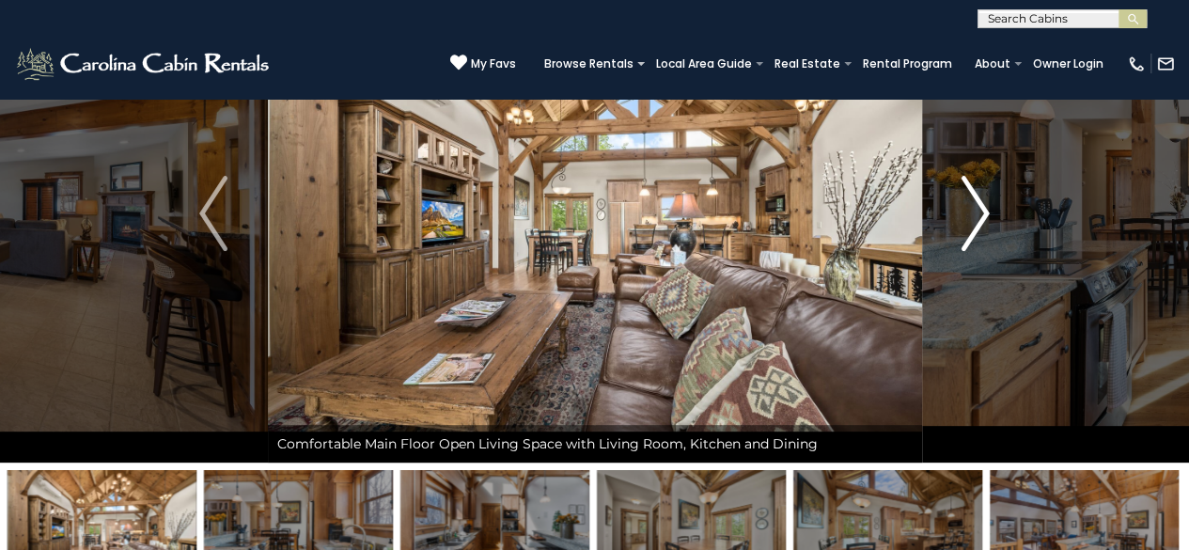
click at [990, 196] on button "Next" at bounding box center [975, 213] width 108 height 498
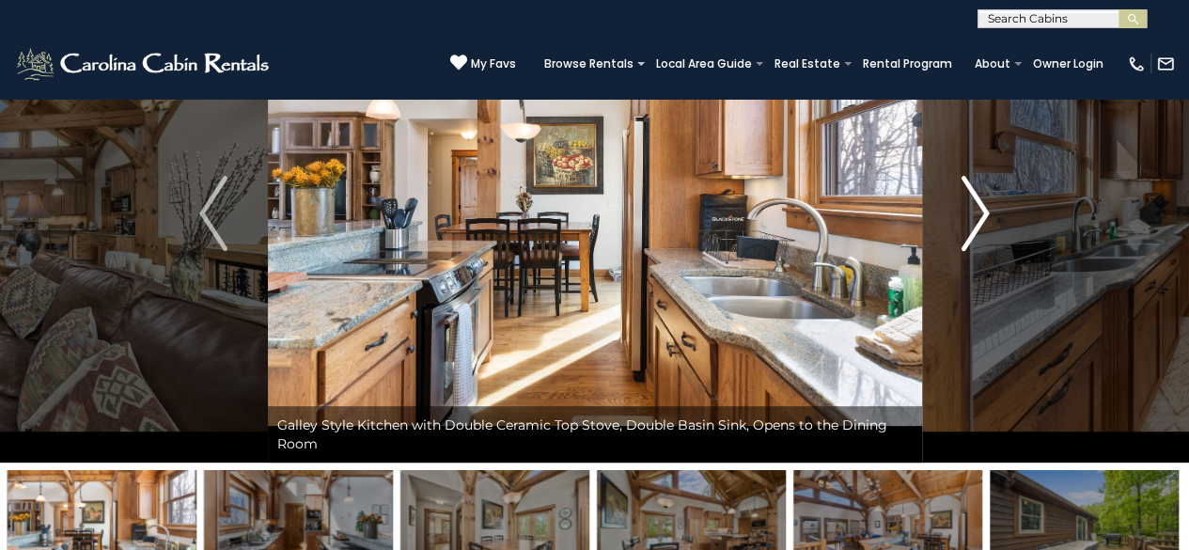
click at [990, 196] on button "Next" at bounding box center [975, 213] width 108 height 498
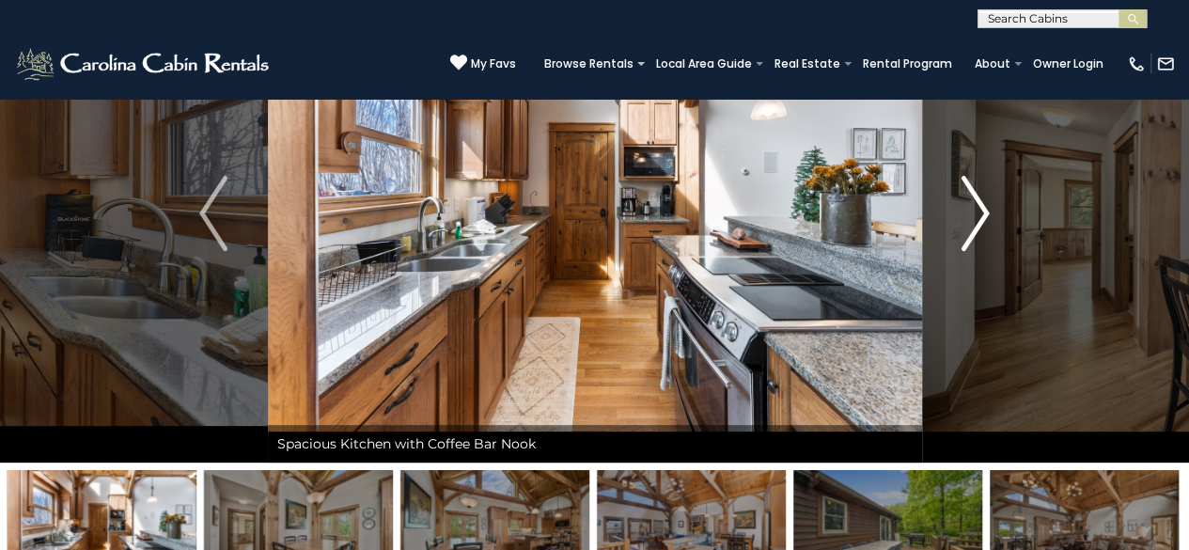
click at [990, 196] on button "Next" at bounding box center [975, 213] width 108 height 498
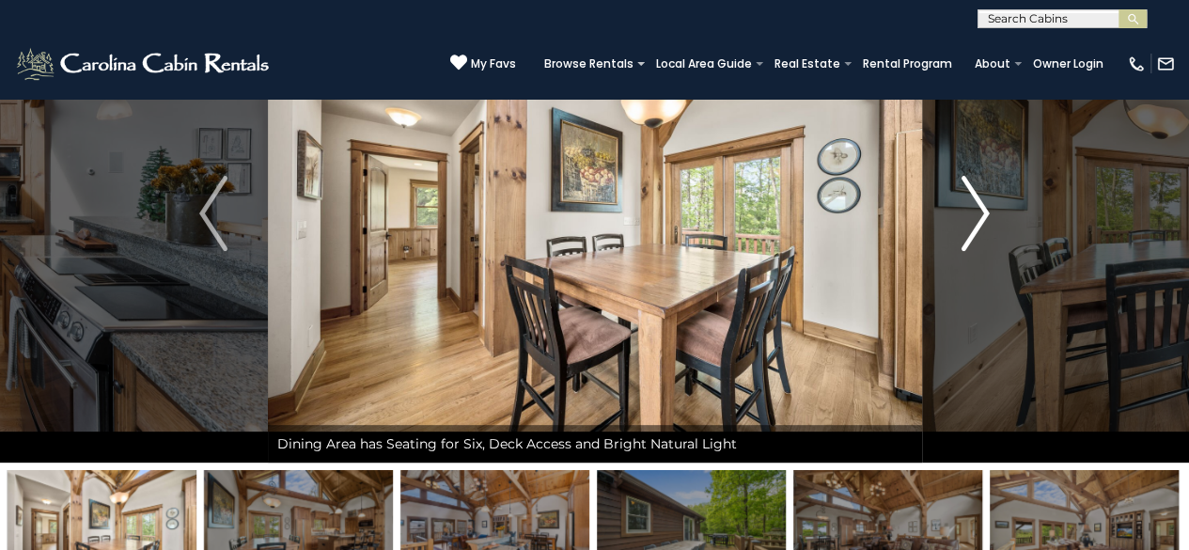
click at [990, 196] on button "Next" at bounding box center [975, 213] width 108 height 498
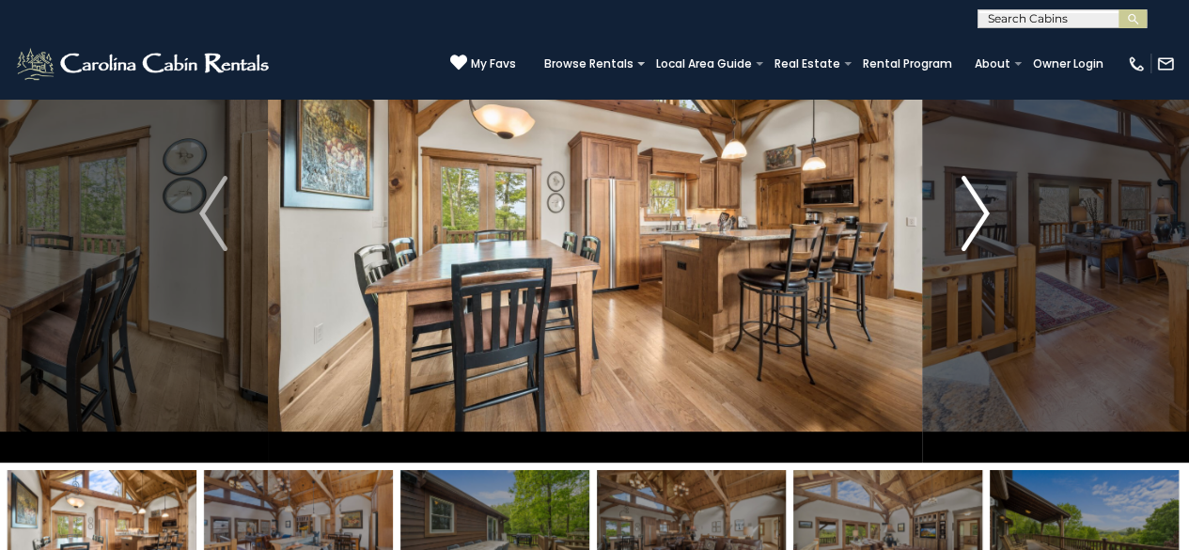
click at [990, 196] on button "Next" at bounding box center [975, 213] width 108 height 498
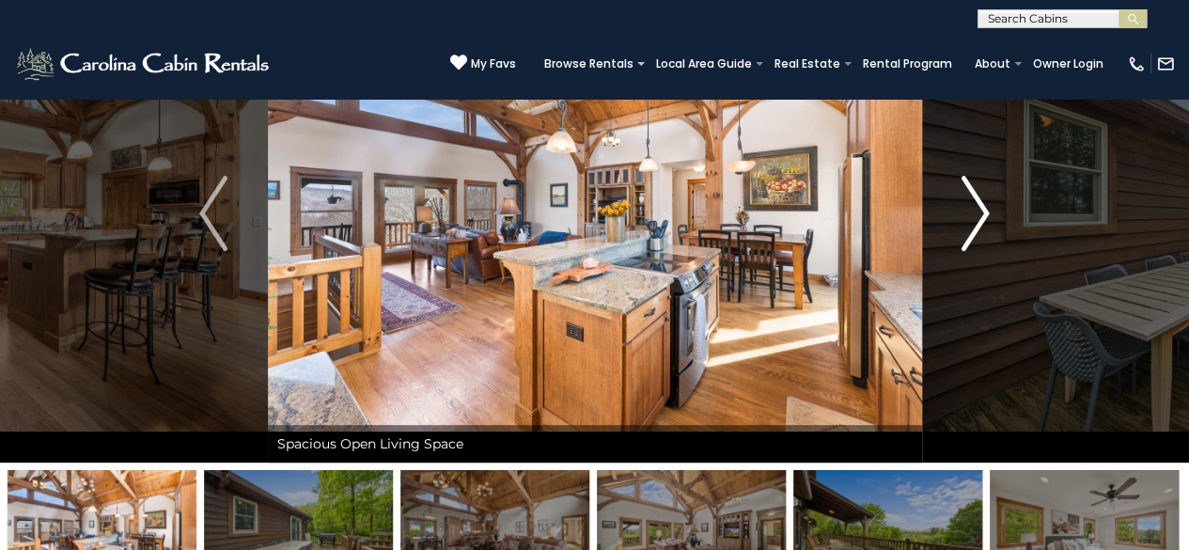
click at [990, 196] on button "Next" at bounding box center [975, 213] width 108 height 498
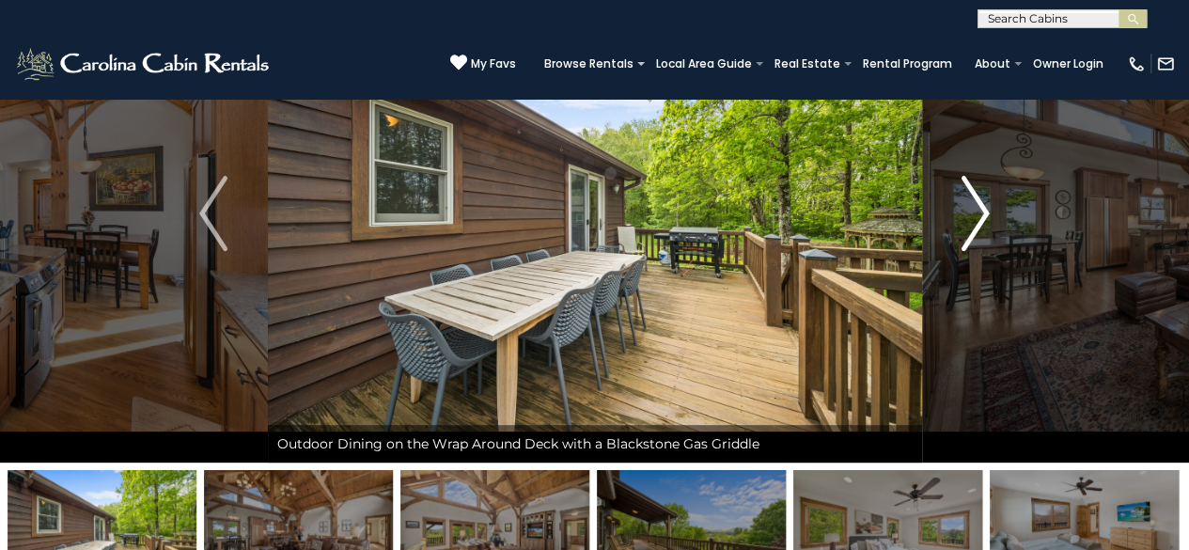
click at [962, 210] on img "Next" at bounding box center [975, 213] width 28 height 75
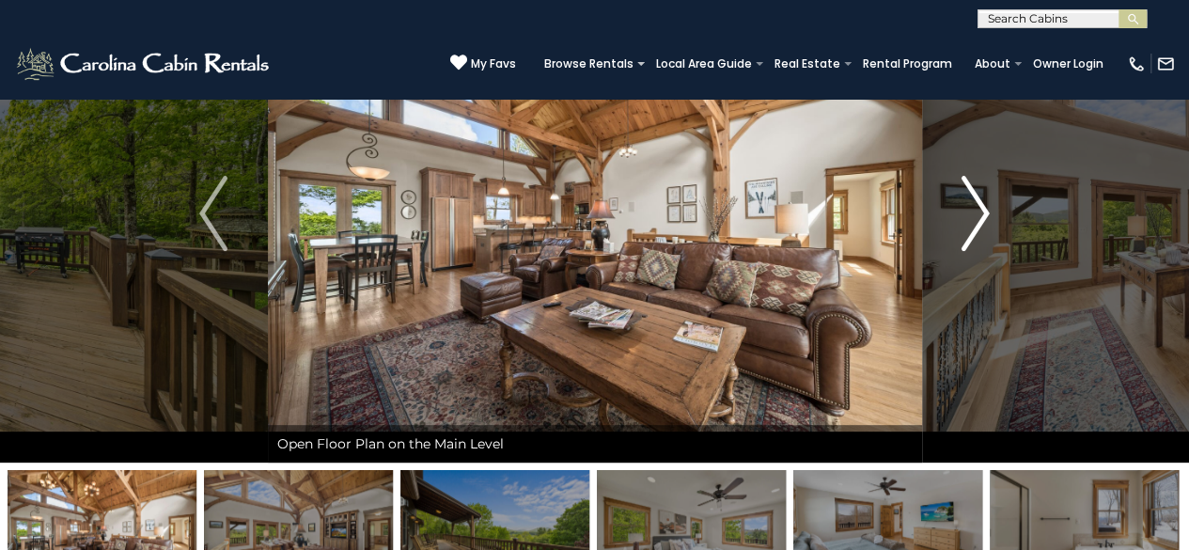
click at [962, 210] on img "Next" at bounding box center [975, 213] width 28 height 75
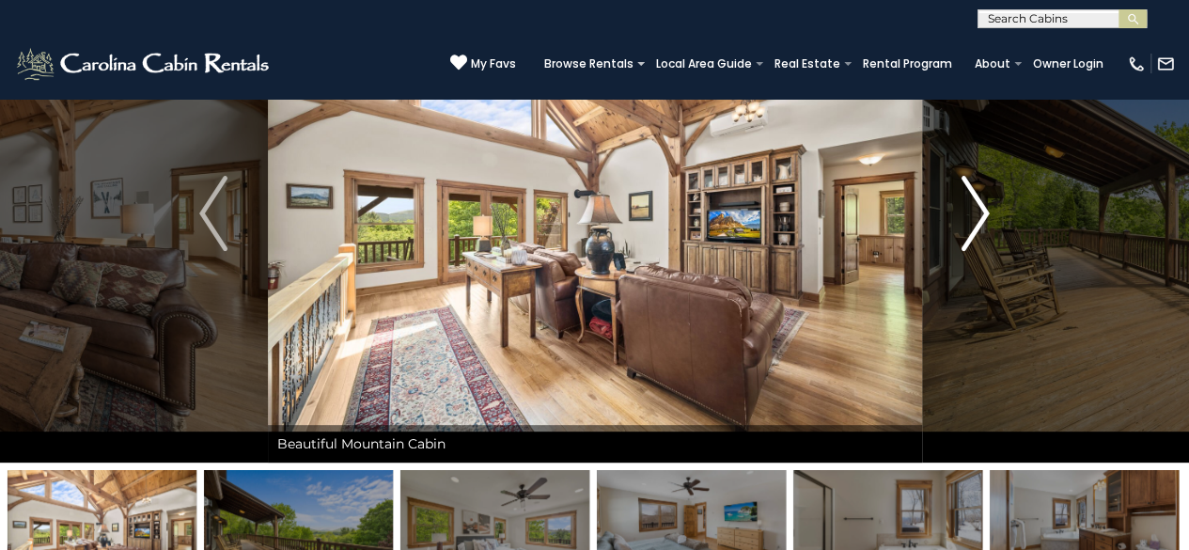
click at [962, 210] on img "Next" at bounding box center [975, 213] width 28 height 75
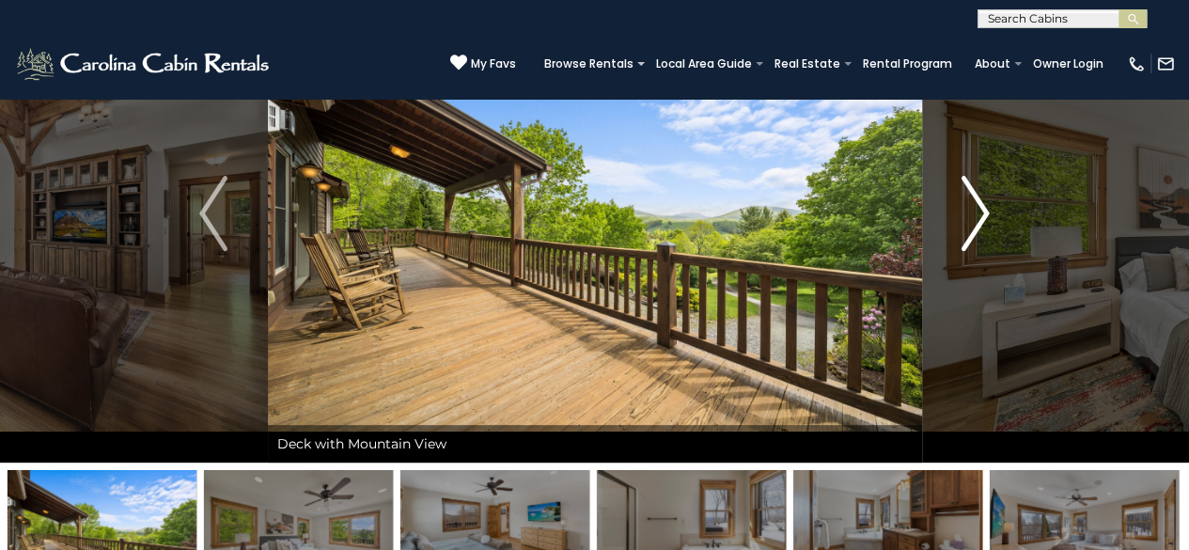
click at [962, 210] on img "Next" at bounding box center [975, 213] width 28 height 75
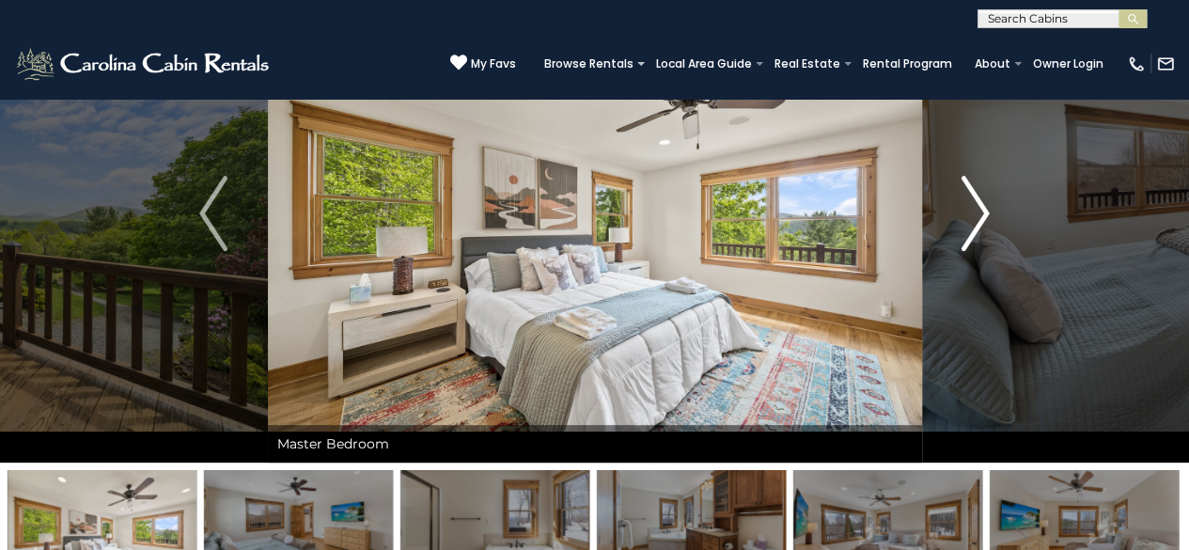
click at [962, 210] on img "Next" at bounding box center [975, 213] width 28 height 75
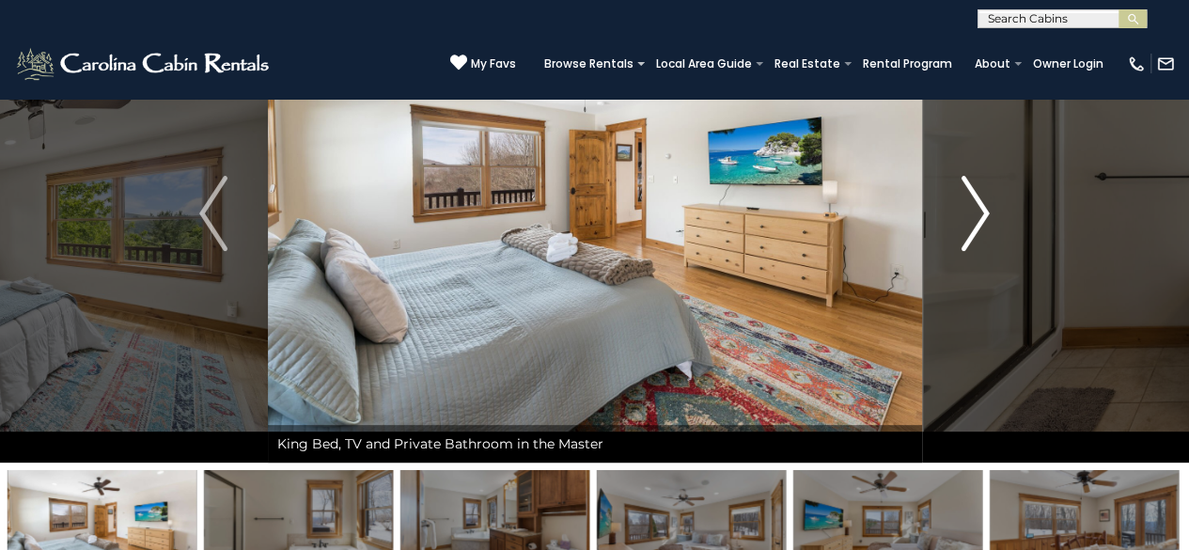
click at [962, 210] on img "Next" at bounding box center [975, 213] width 28 height 75
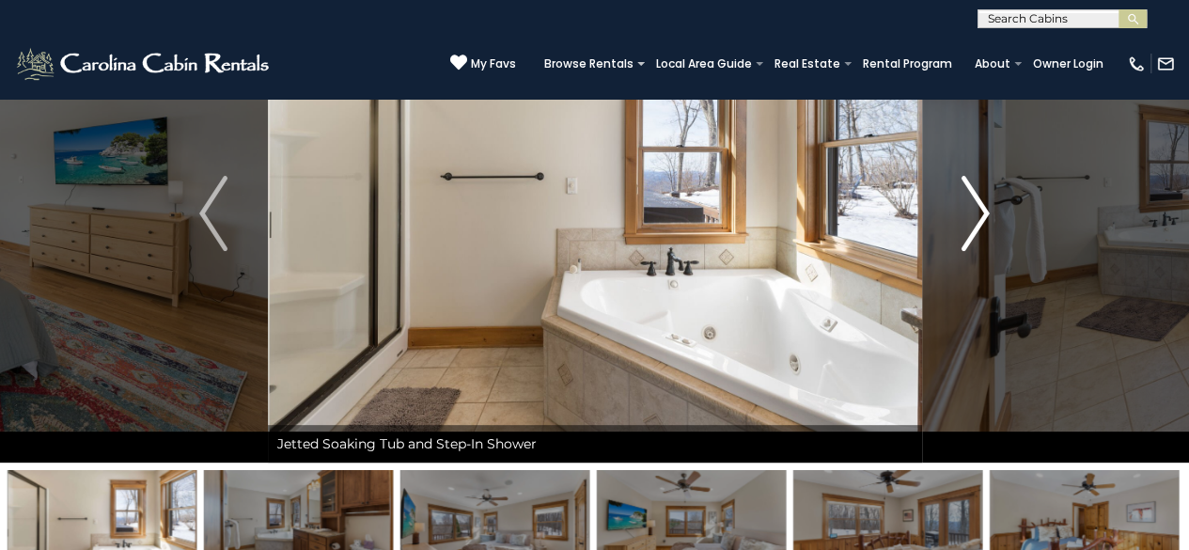
click at [962, 210] on img "Next" at bounding box center [975, 213] width 28 height 75
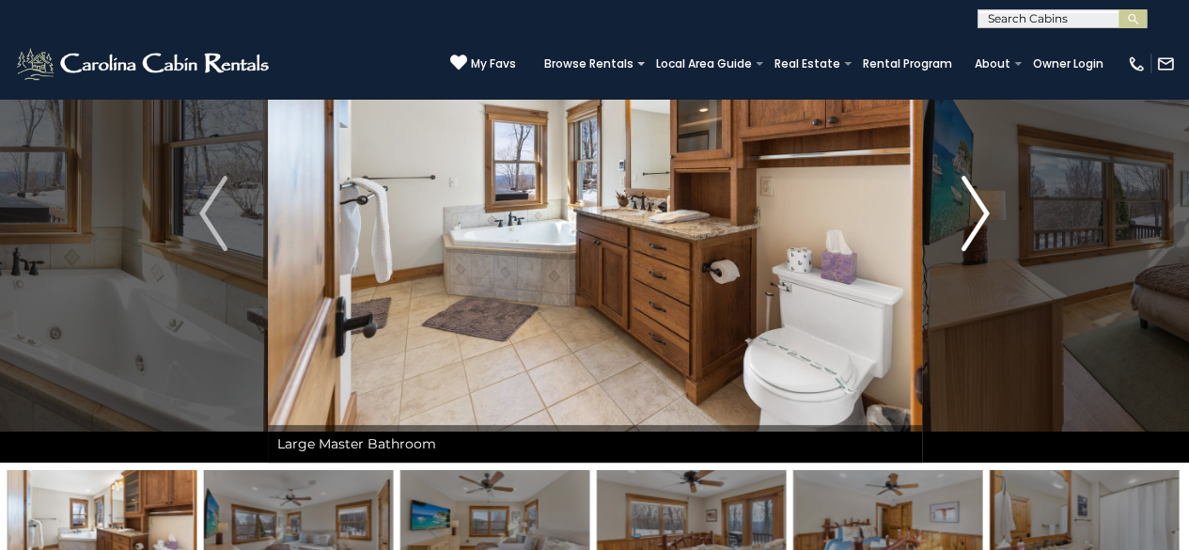
click at [962, 210] on img "Next" at bounding box center [975, 213] width 28 height 75
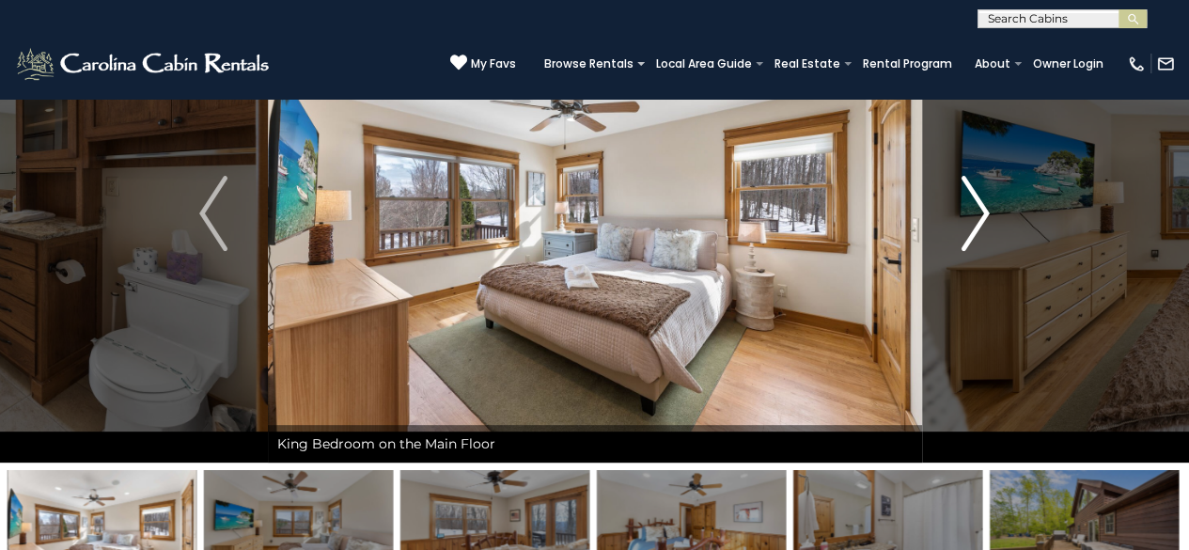
click at [962, 210] on img "Next" at bounding box center [975, 213] width 28 height 75
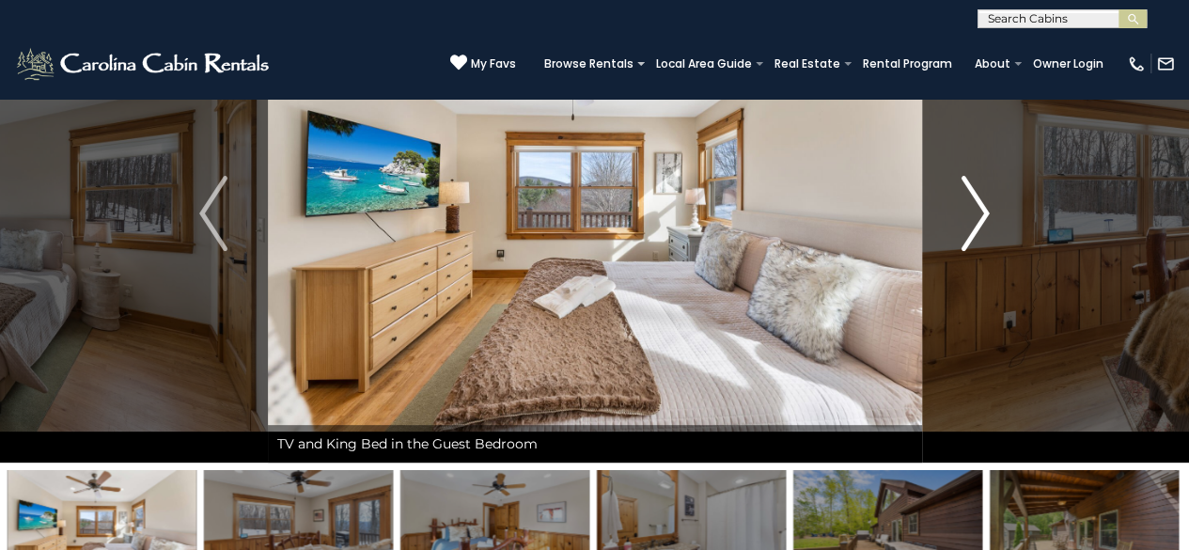
click at [962, 210] on img "Next" at bounding box center [975, 213] width 28 height 75
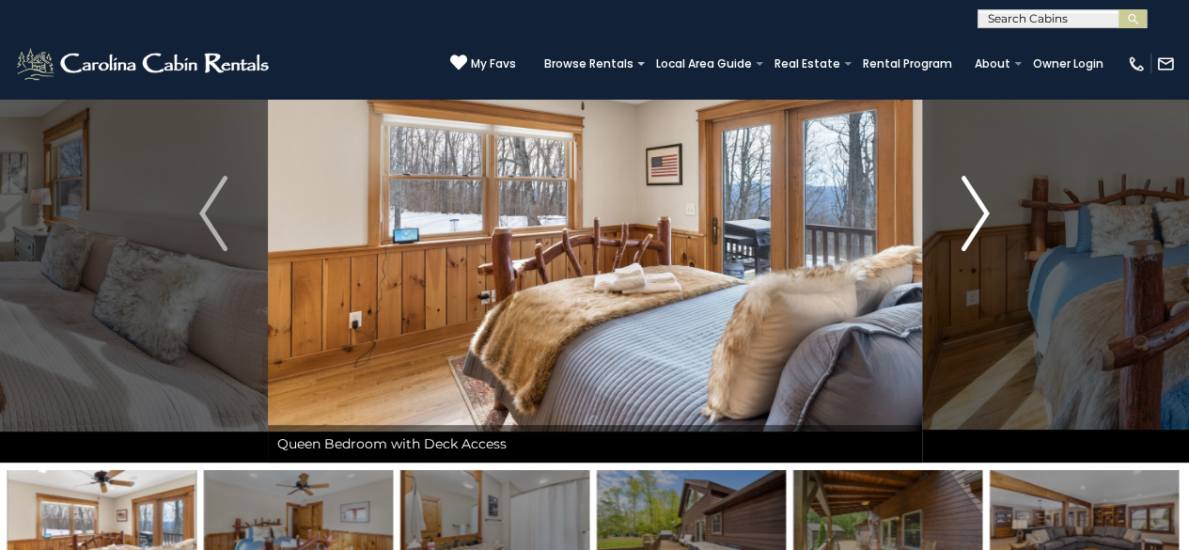
click at [962, 210] on img "Next" at bounding box center [975, 213] width 28 height 75
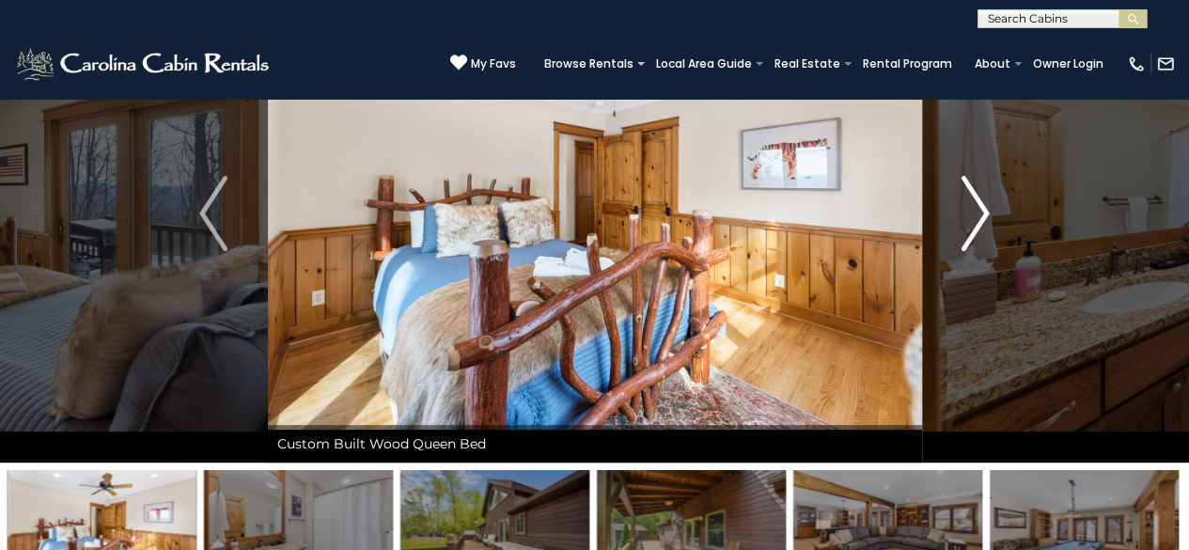
click at [962, 210] on img "Next" at bounding box center [975, 213] width 28 height 75
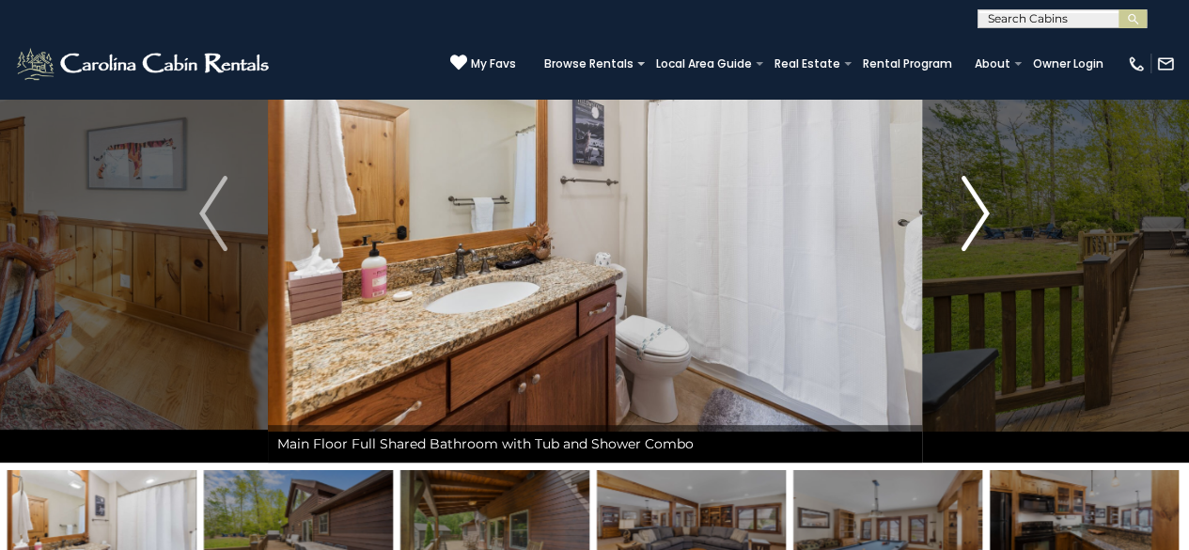
click at [962, 210] on img "Next" at bounding box center [975, 213] width 28 height 75
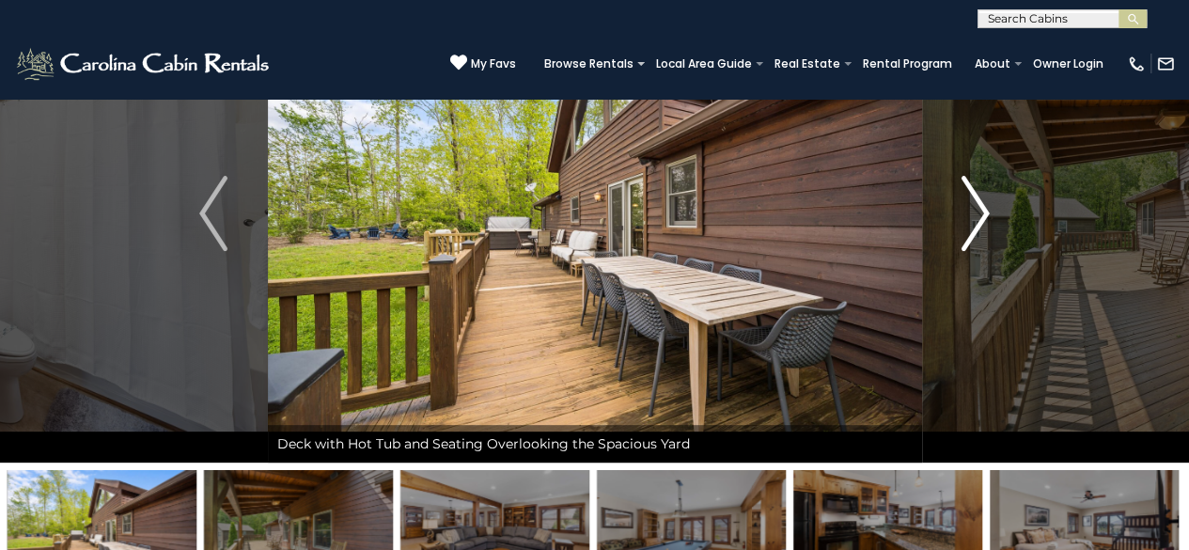
click at [962, 210] on img "Next" at bounding box center [975, 213] width 28 height 75
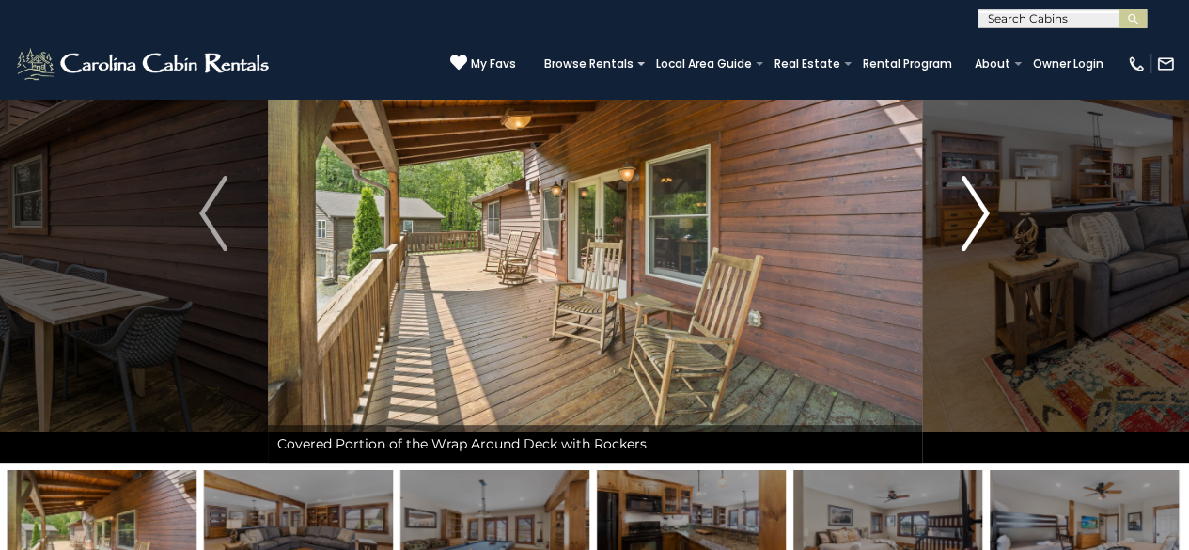
click at [962, 210] on img "Next" at bounding box center [975, 213] width 28 height 75
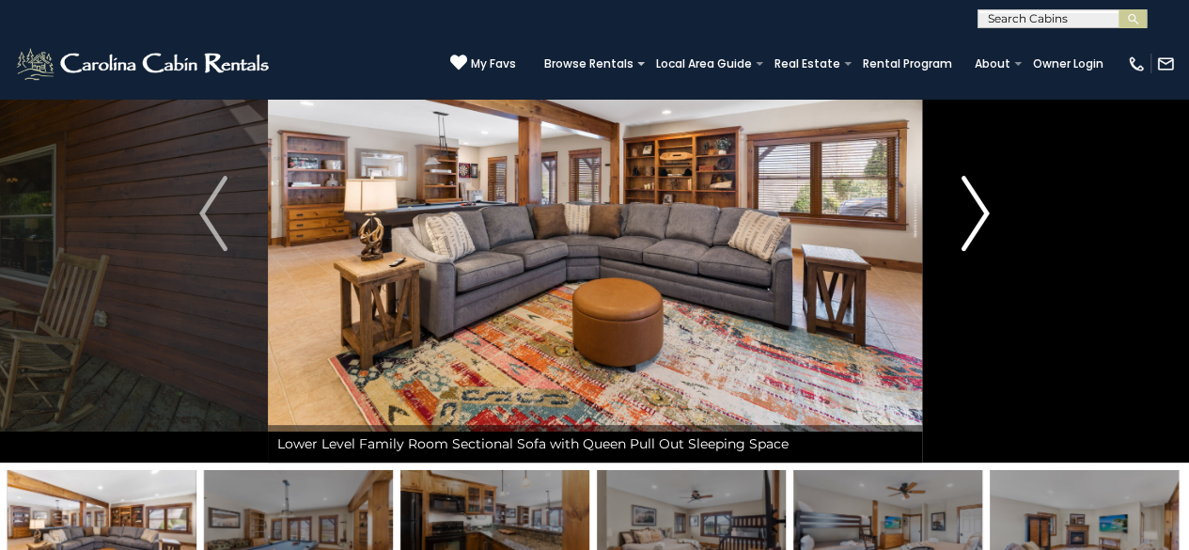
click at [962, 210] on img "Next" at bounding box center [975, 213] width 28 height 75
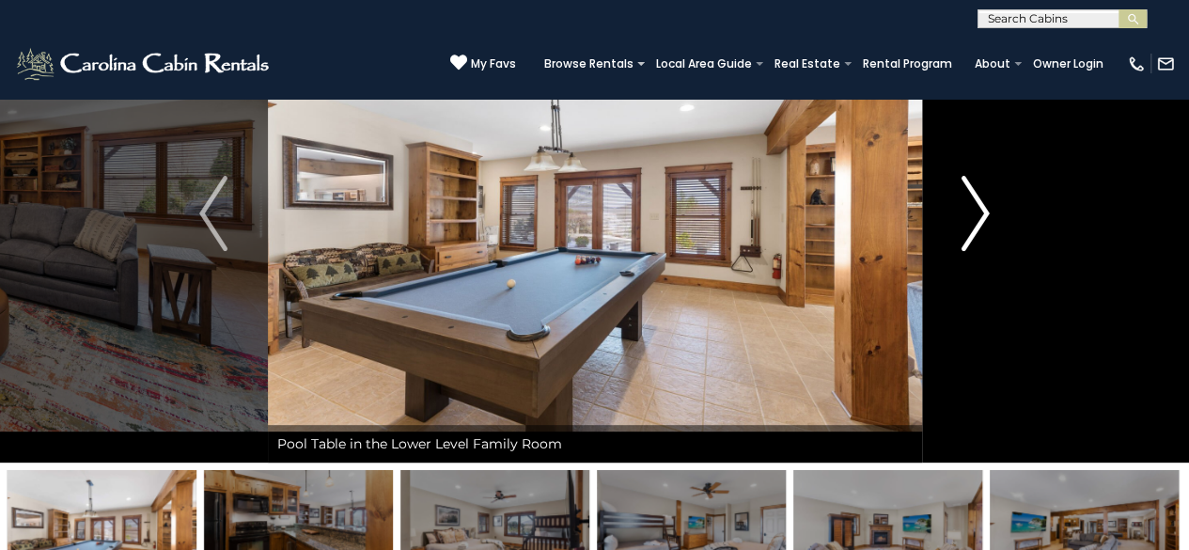
click at [962, 210] on img "Next" at bounding box center [975, 213] width 28 height 75
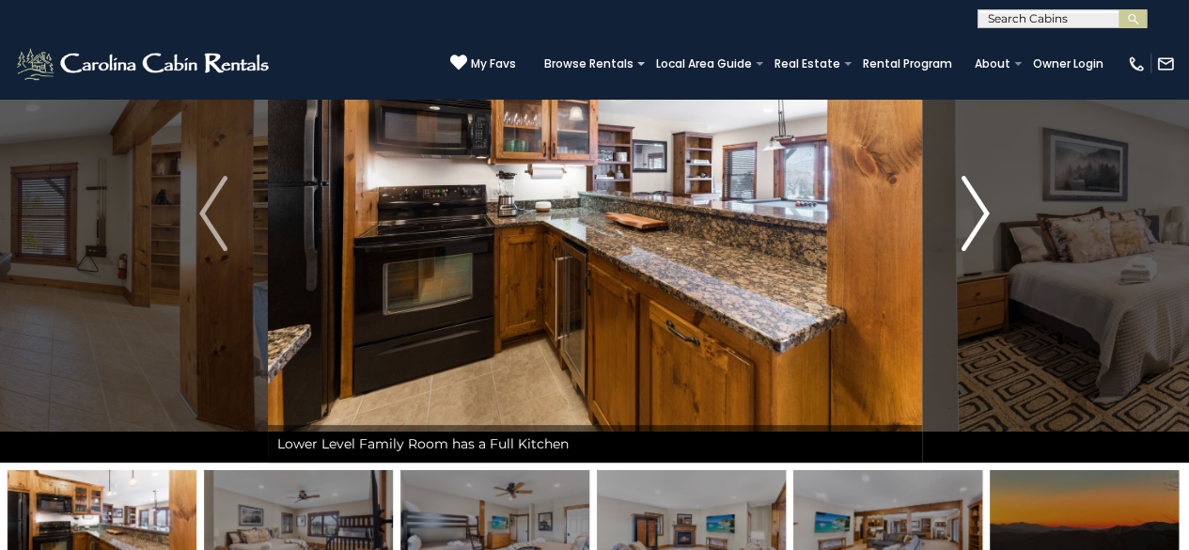
click at [962, 210] on img "Next" at bounding box center [975, 213] width 28 height 75
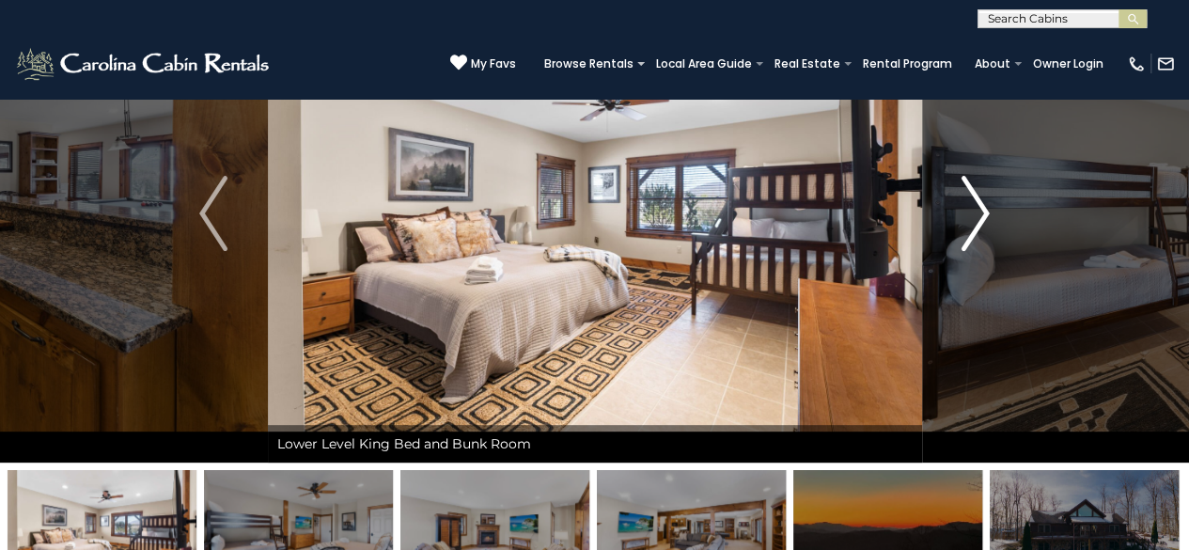
click at [962, 210] on img "Next" at bounding box center [975, 213] width 28 height 75
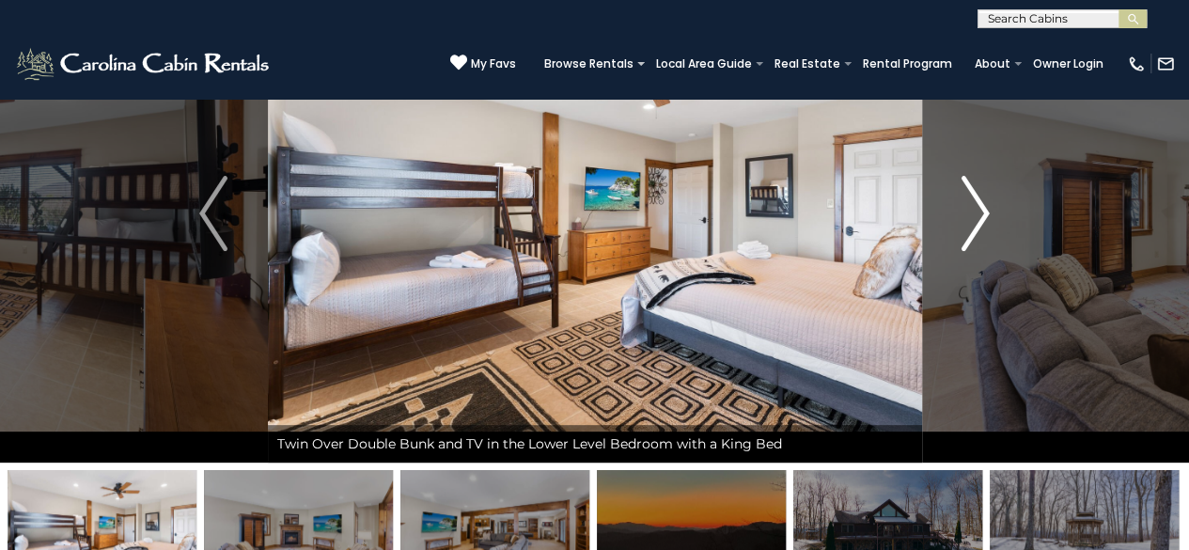
click at [962, 210] on img "Next" at bounding box center [975, 213] width 28 height 75
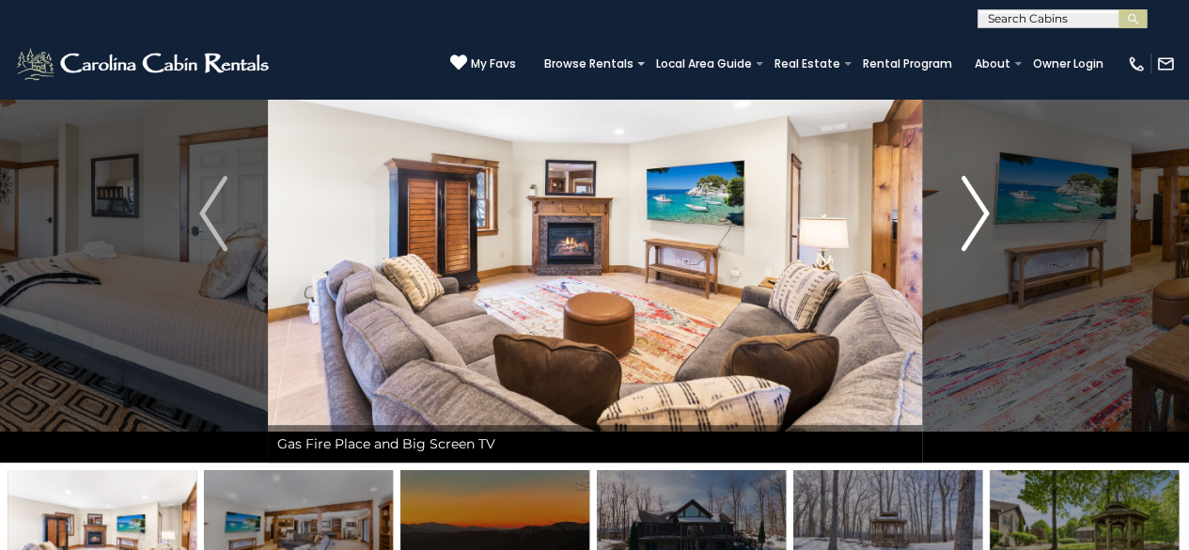
click at [962, 210] on img "Next" at bounding box center [975, 213] width 28 height 75
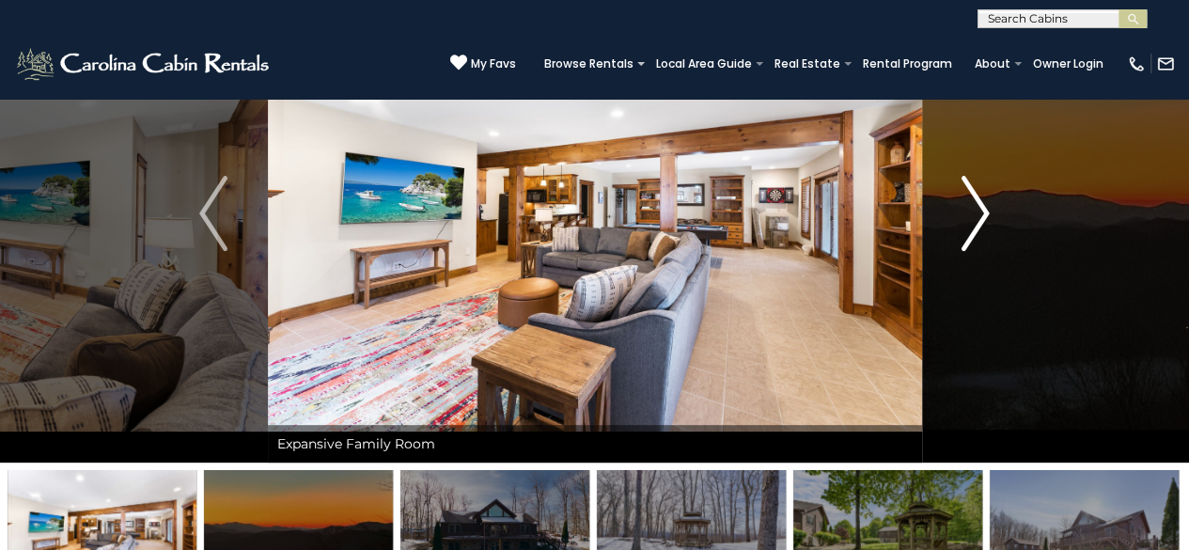
click at [962, 210] on img "Next" at bounding box center [975, 213] width 28 height 75
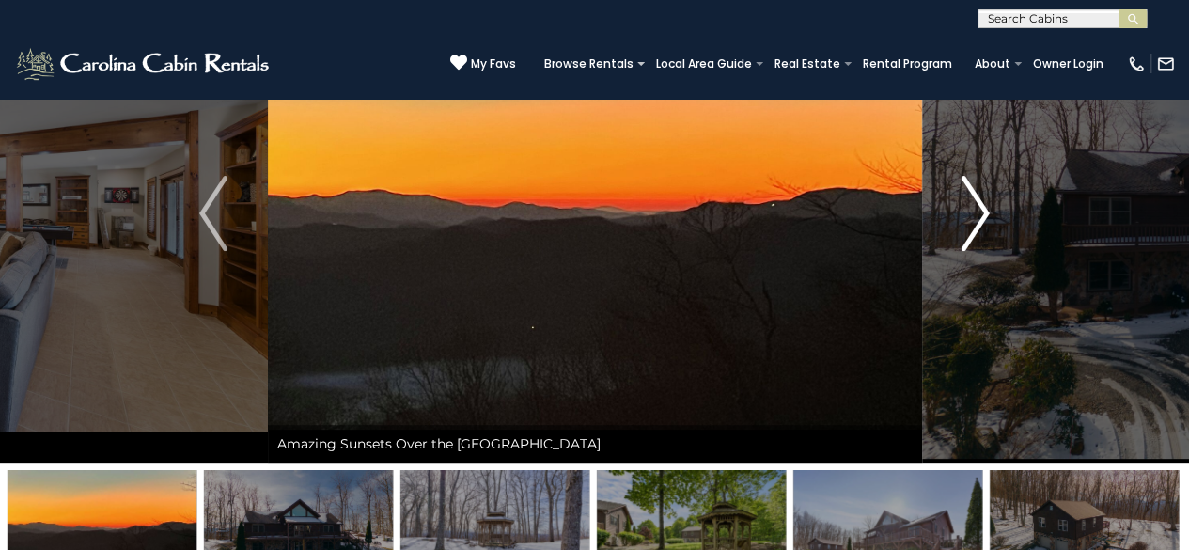
click at [962, 210] on img "Next" at bounding box center [975, 213] width 28 height 75
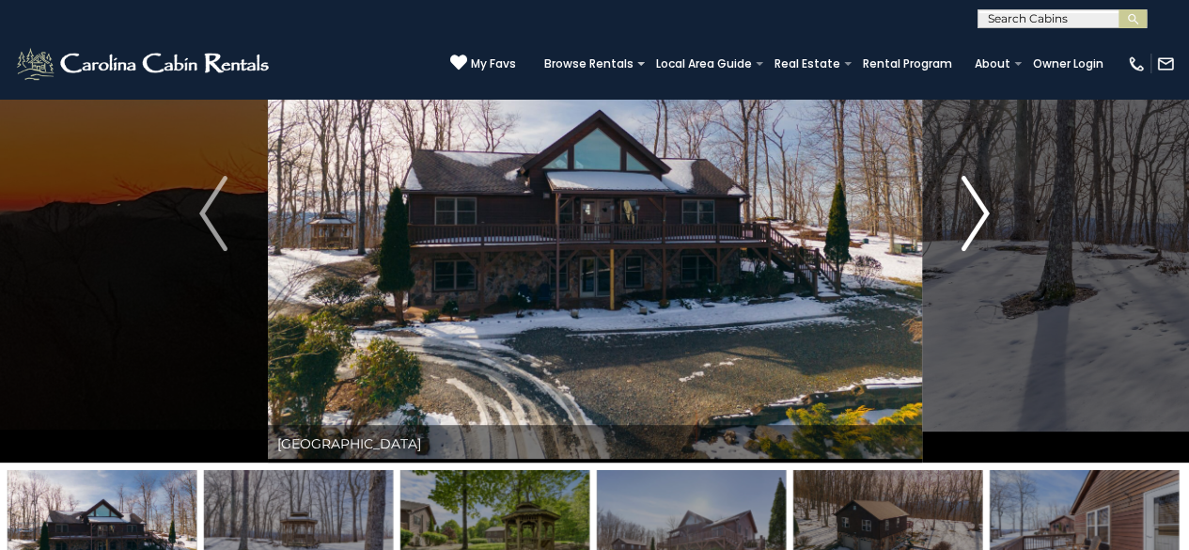
click at [962, 210] on img "Next" at bounding box center [975, 213] width 28 height 75
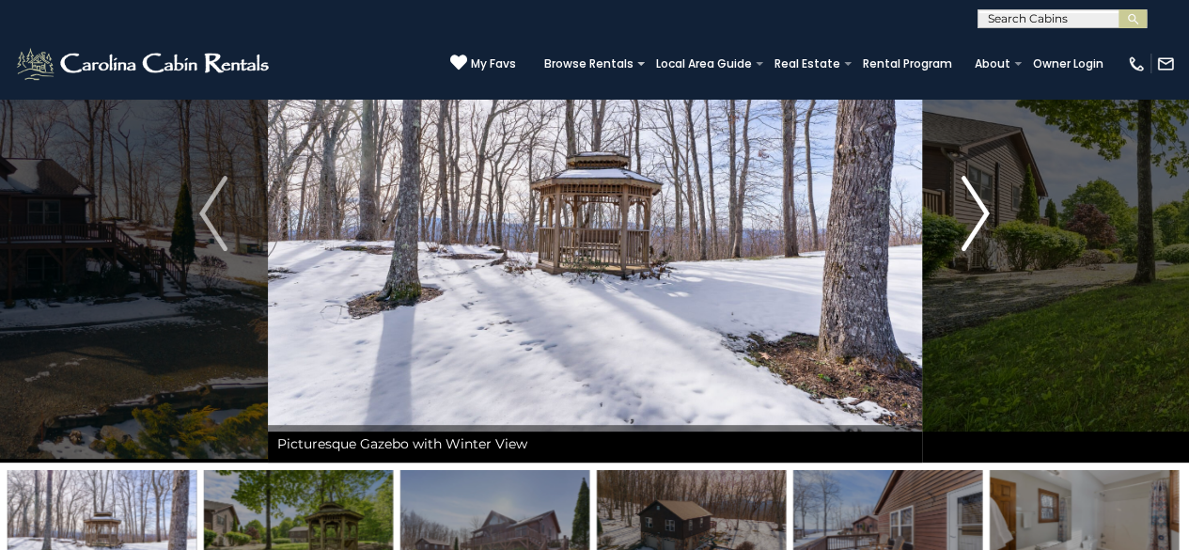
click at [962, 210] on img "Next" at bounding box center [975, 213] width 28 height 75
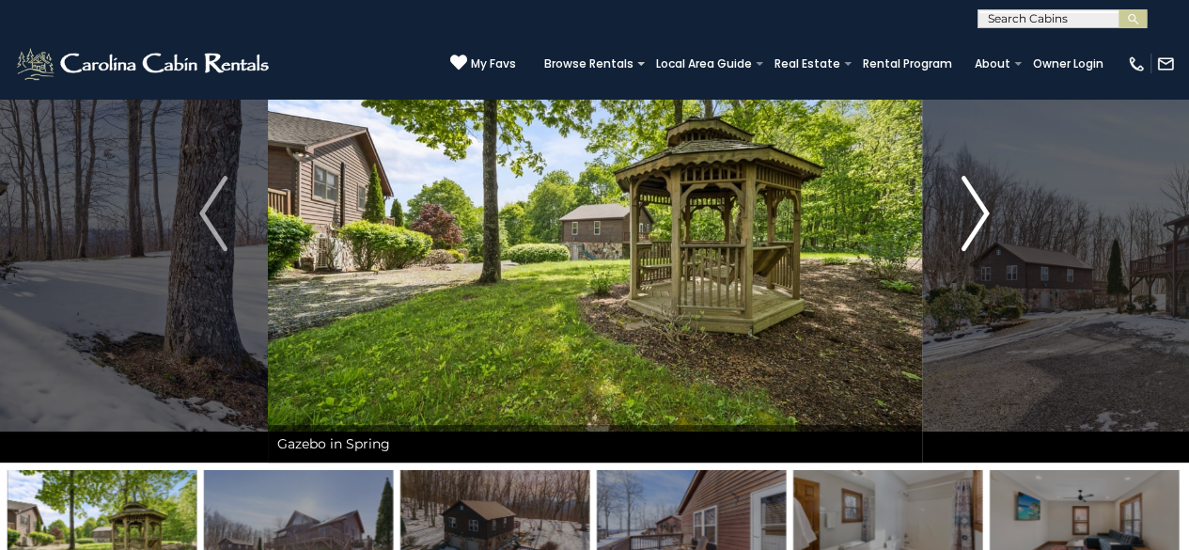
click at [962, 210] on img "Next" at bounding box center [975, 213] width 28 height 75
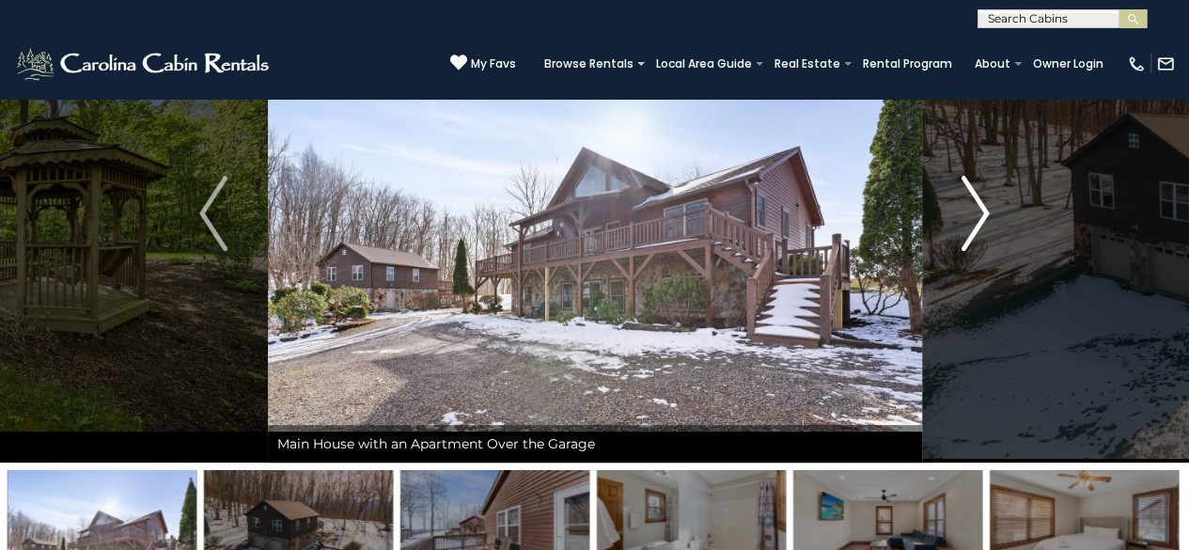
click at [962, 210] on img "Next" at bounding box center [975, 213] width 28 height 75
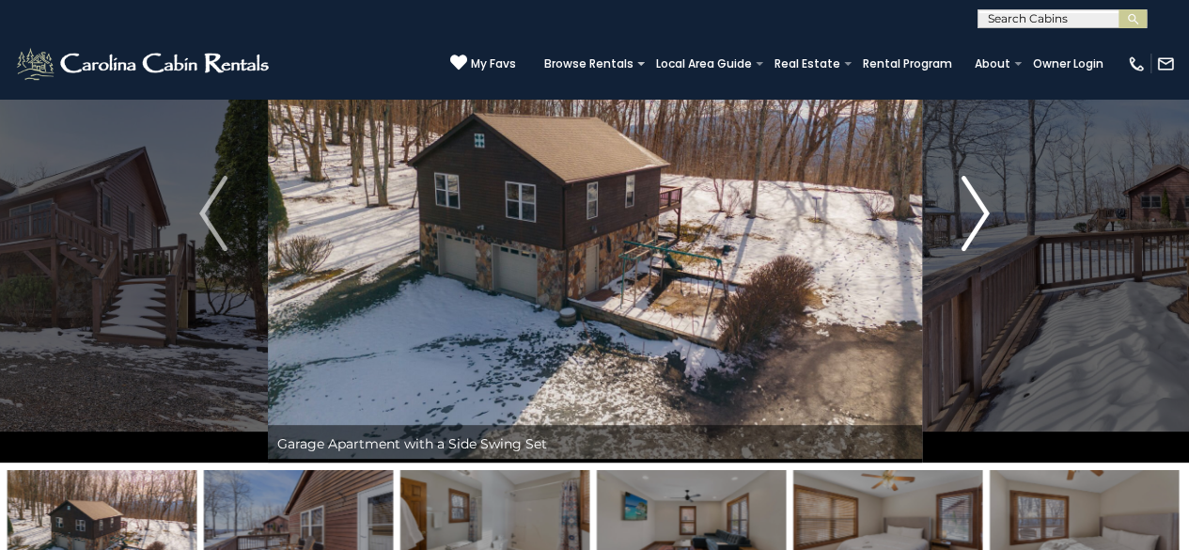
click at [962, 210] on img "Next" at bounding box center [975, 213] width 28 height 75
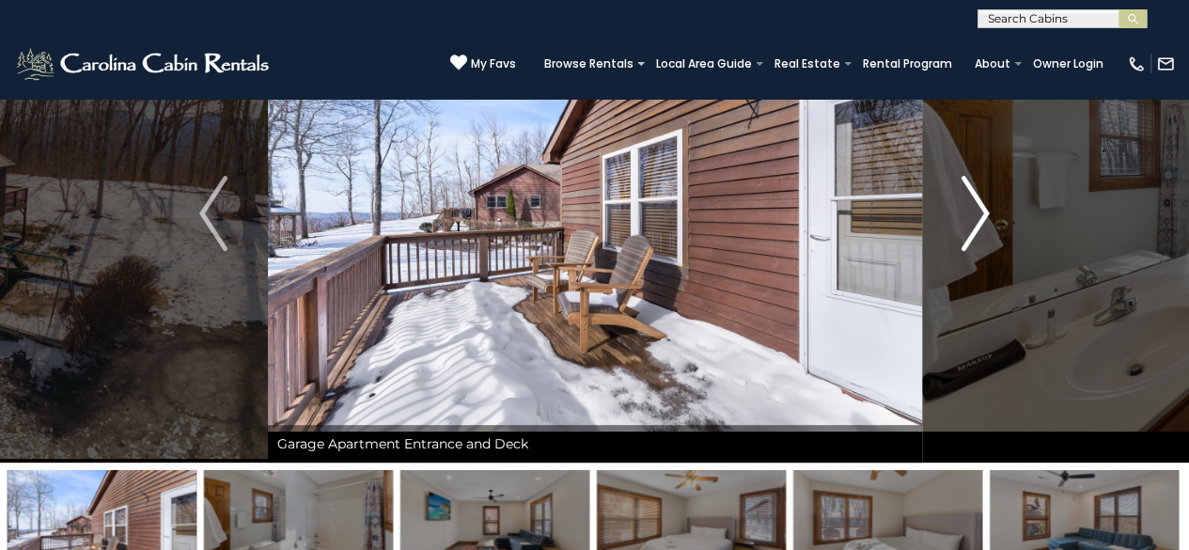
click at [962, 210] on img "Next" at bounding box center [975, 213] width 28 height 75
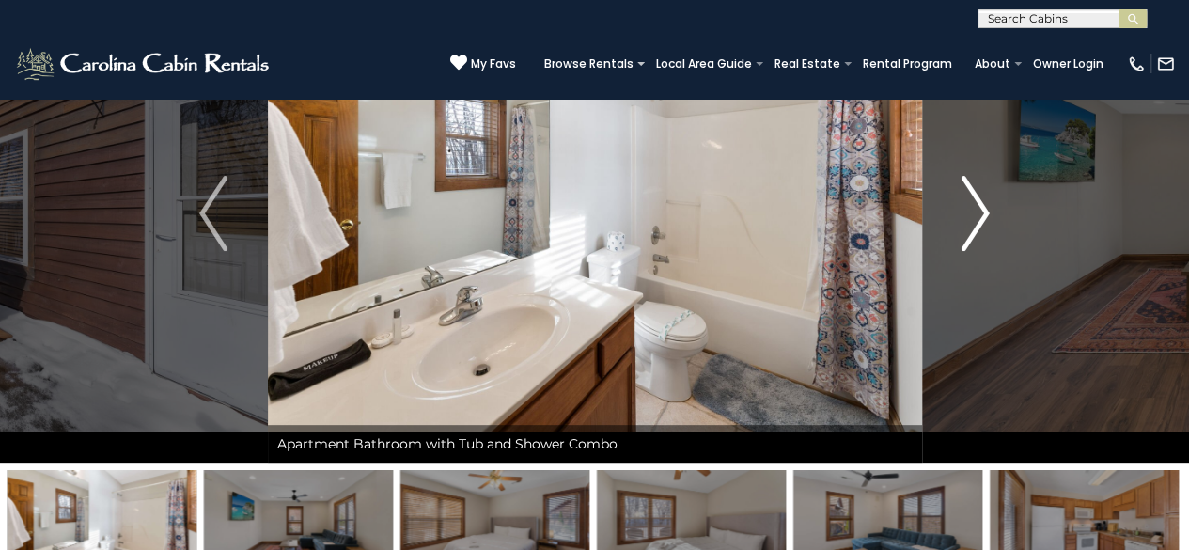
click at [982, 198] on img "Next" at bounding box center [975, 213] width 28 height 75
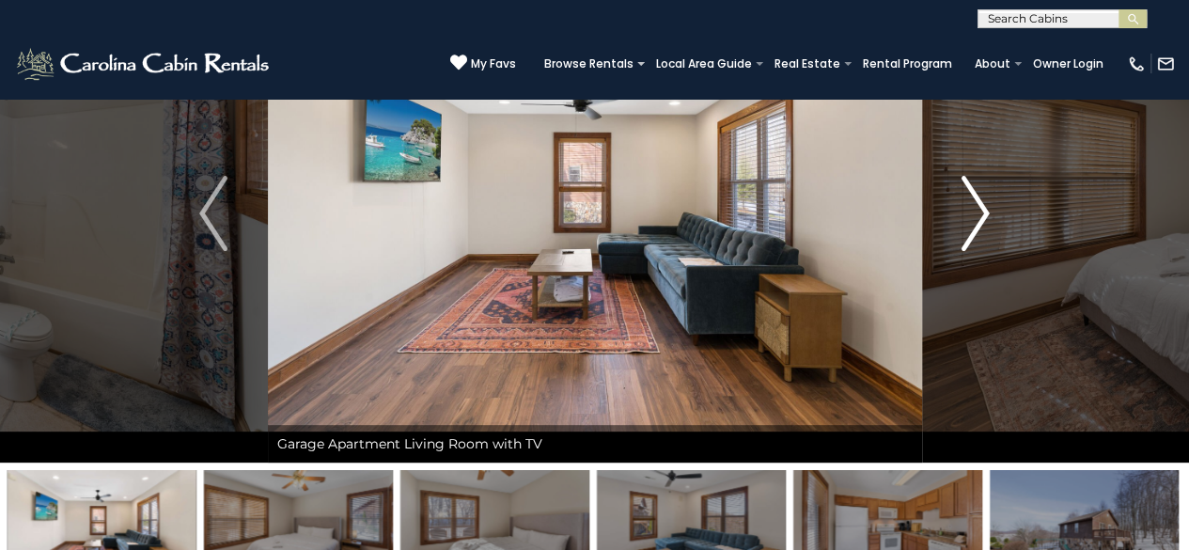
click at [982, 198] on img "Next" at bounding box center [975, 213] width 28 height 75
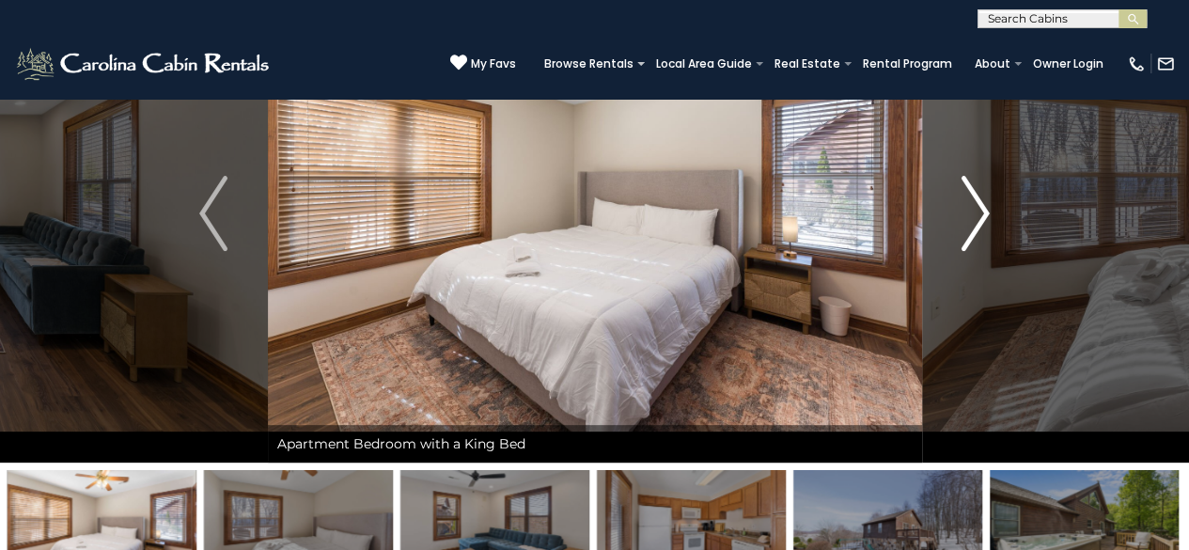
click at [982, 198] on img "Next" at bounding box center [975, 213] width 28 height 75
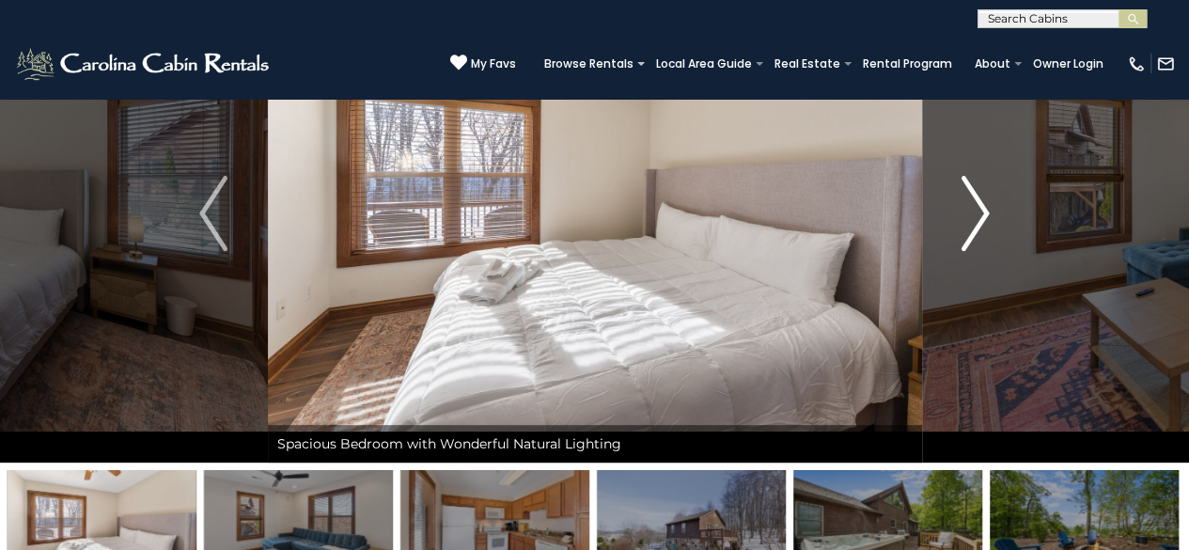
click at [982, 198] on img "Next" at bounding box center [975, 213] width 28 height 75
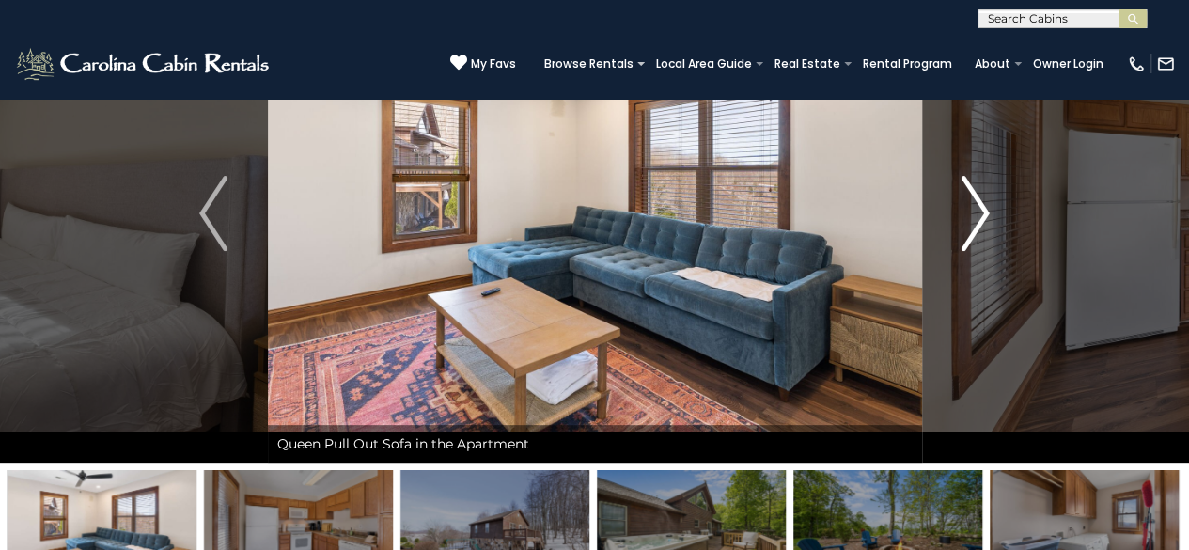
click at [982, 198] on img "Next" at bounding box center [975, 213] width 28 height 75
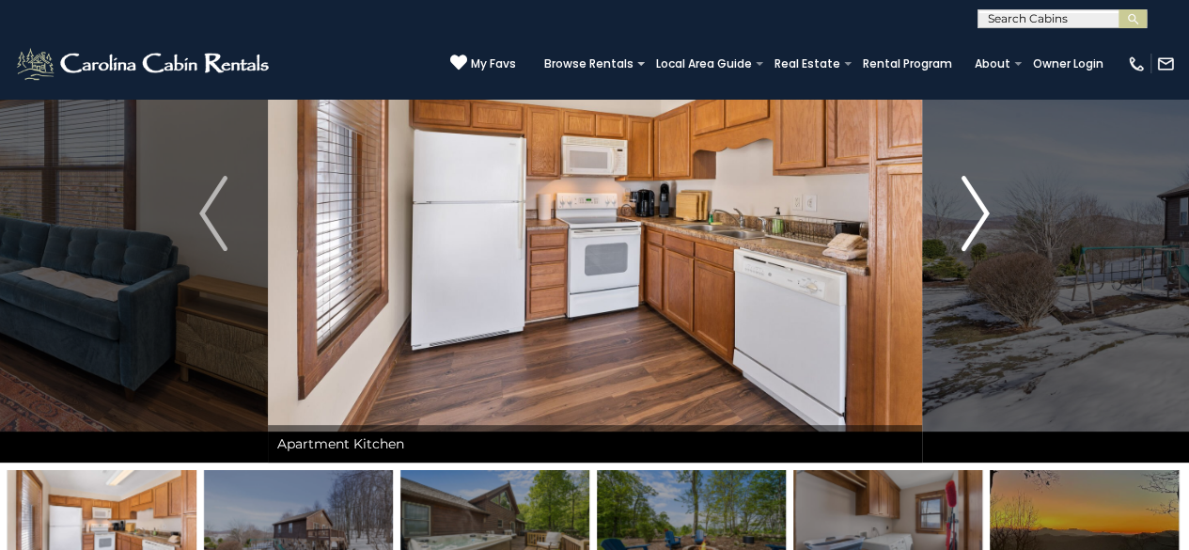
click at [982, 198] on img "Next" at bounding box center [975, 213] width 28 height 75
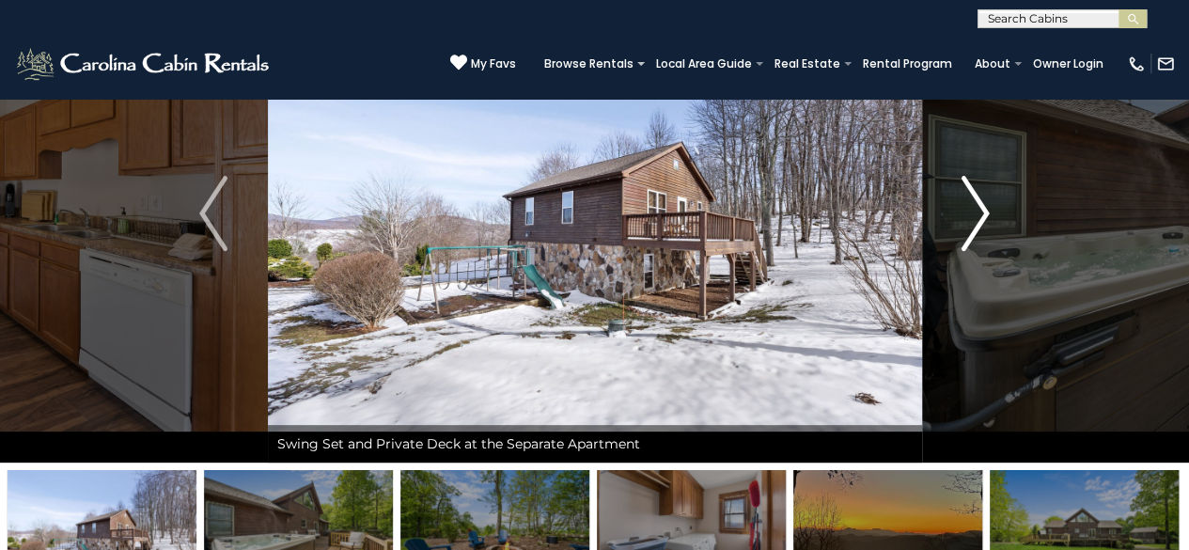
click at [982, 198] on img "Next" at bounding box center [975, 213] width 28 height 75
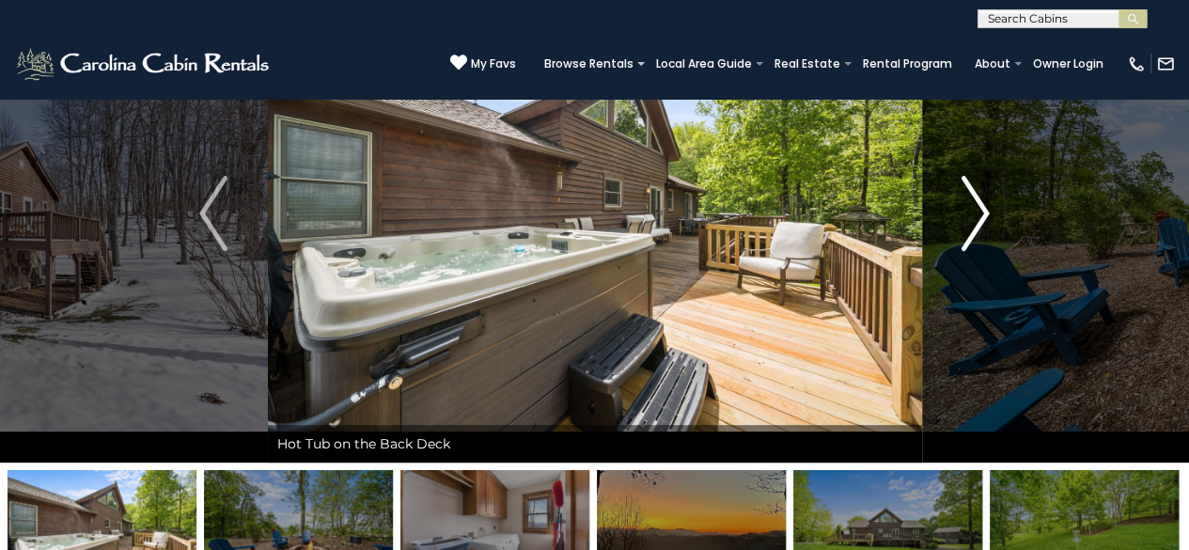
click at [982, 198] on img "Next" at bounding box center [975, 213] width 28 height 75
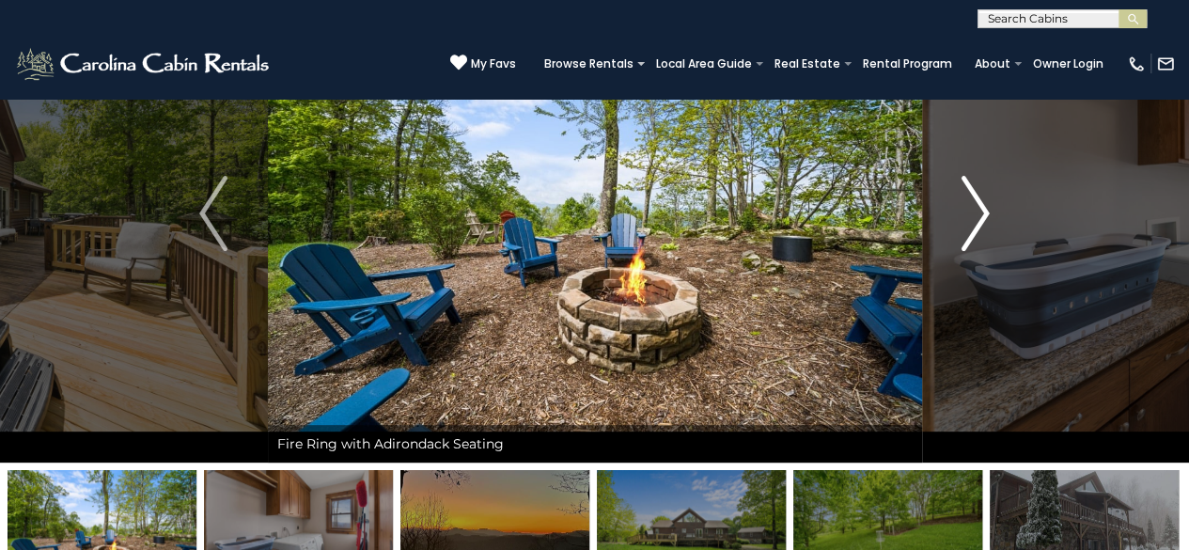
click at [982, 198] on img "Next" at bounding box center [975, 213] width 28 height 75
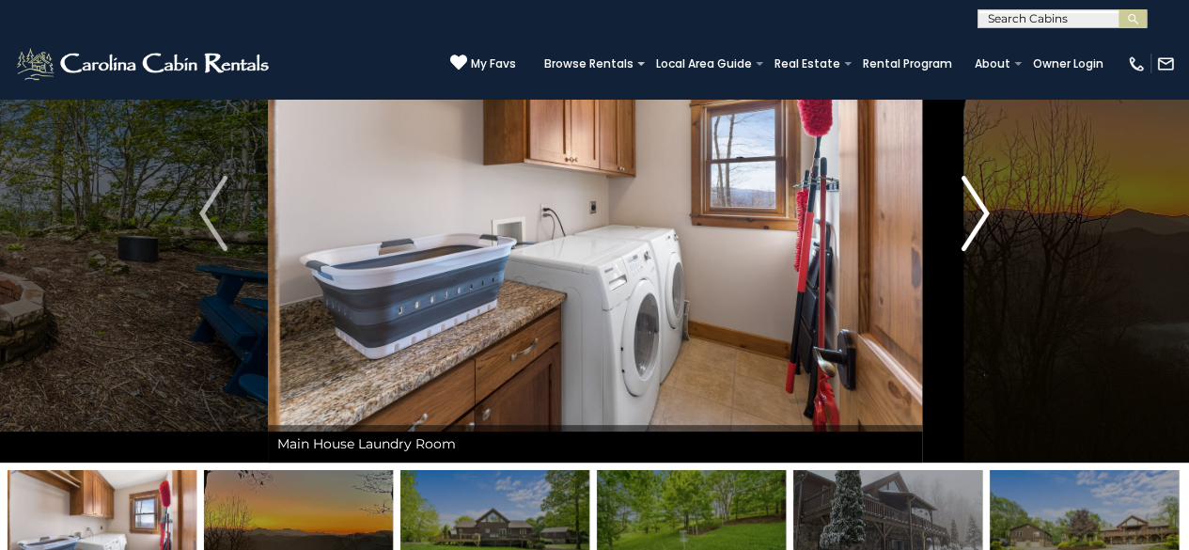
click at [982, 198] on img "Next" at bounding box center [975, 213] width 28 height 75
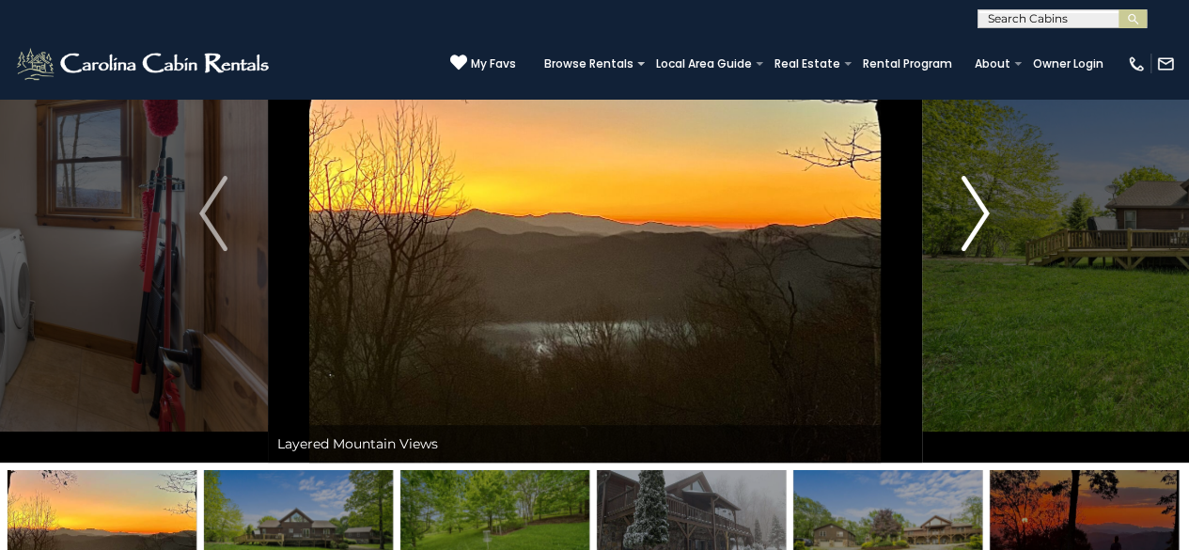
click at [982, 198] on img "Next" at bounding box center [975, 213] width 28 height 75
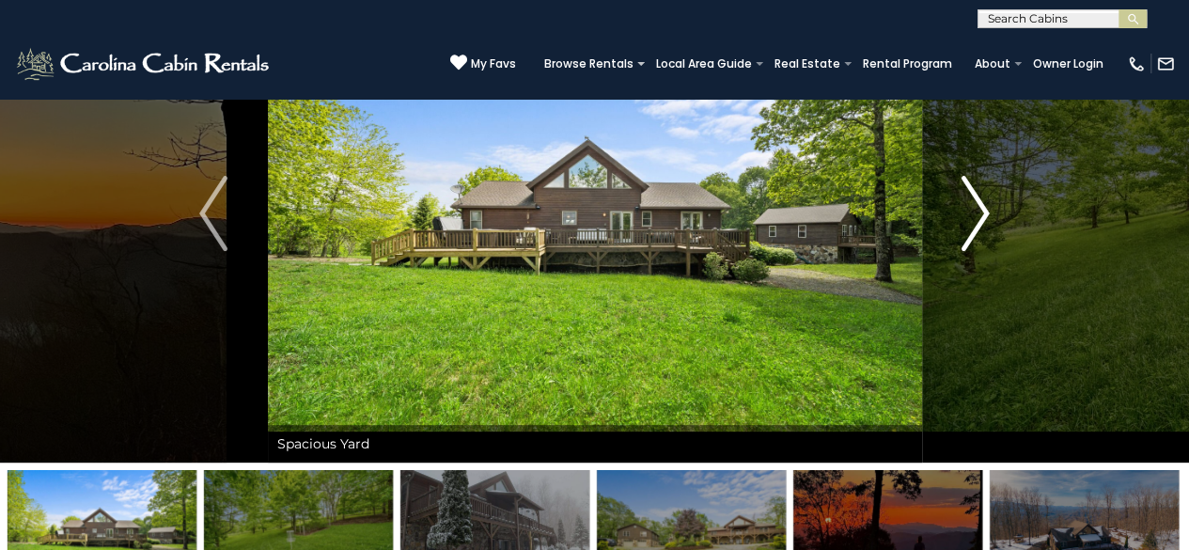
click at [982, 198] on img "Next" at bounding box center [975, 213] width 28 height 75
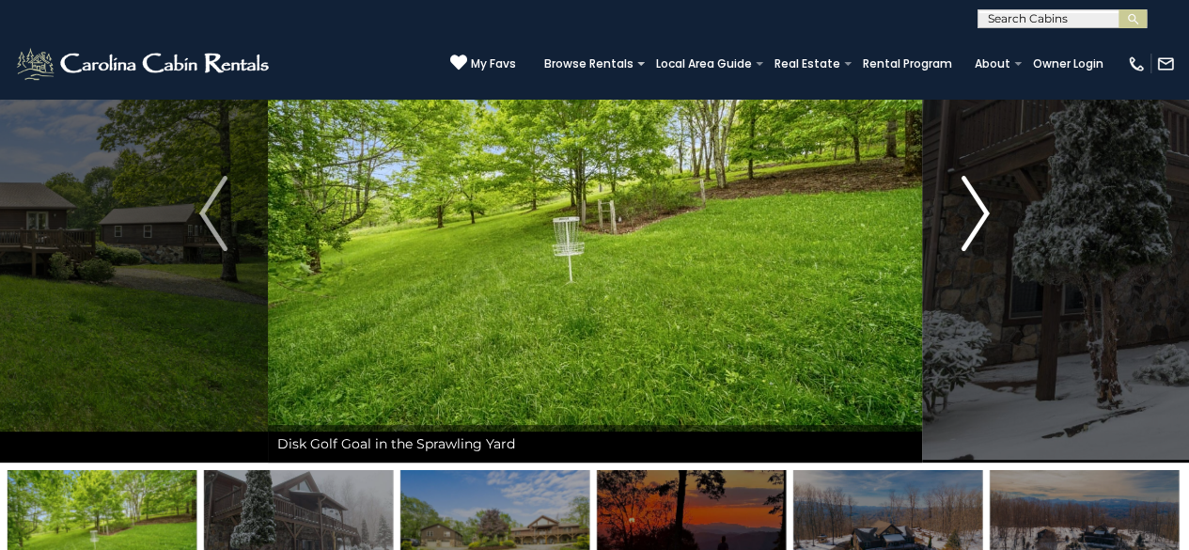
click at [982, 198] on img "Next" at bounding box center [975, 213] width 28 height 75
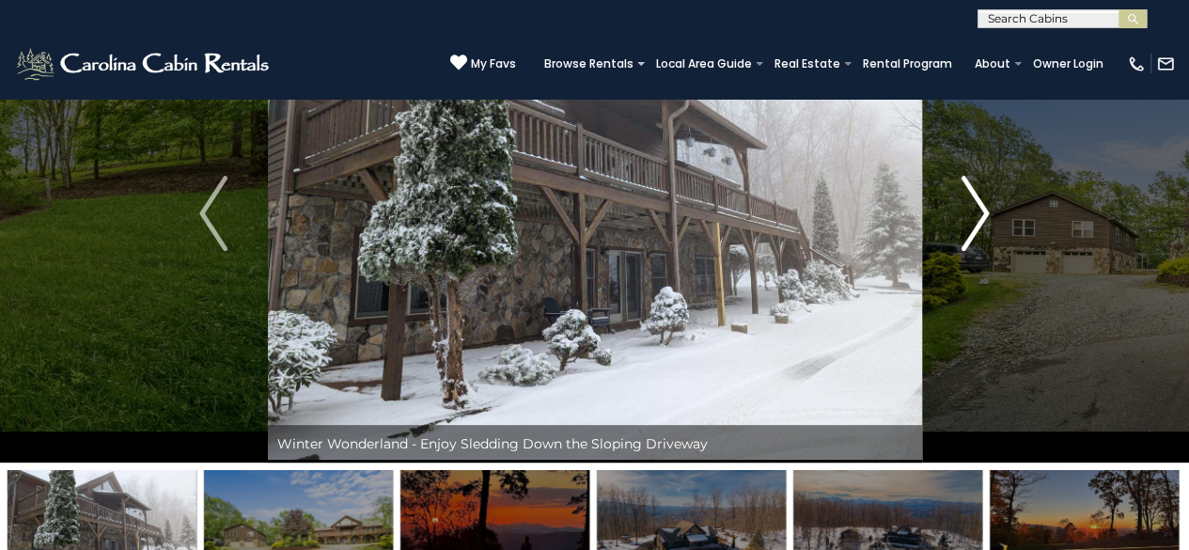
click at [977, 196] on img "Next" at bounding box center [975, 213] width 28 height 75
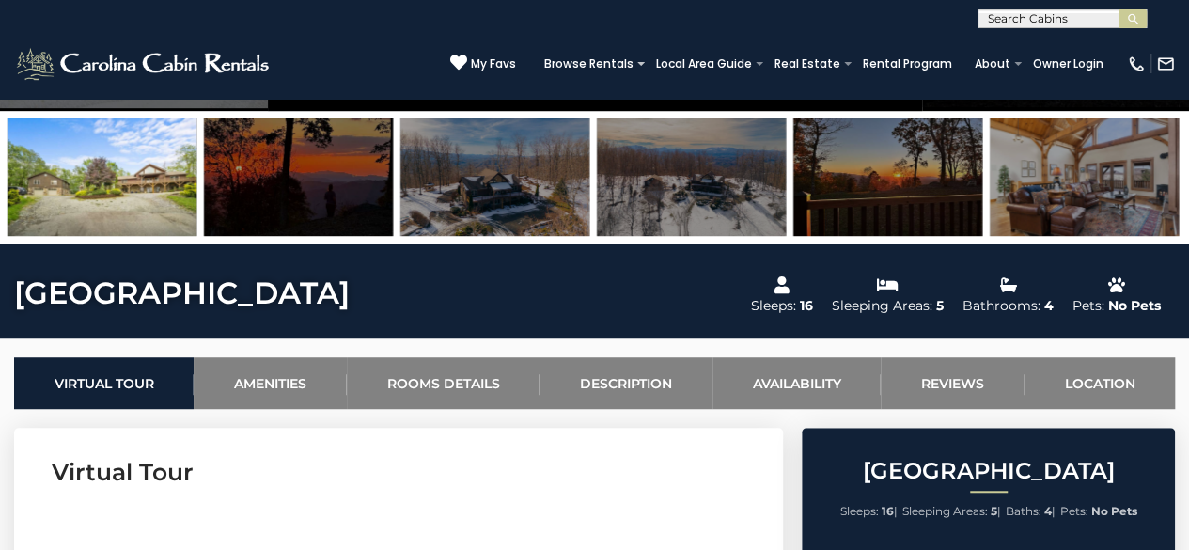
scroll to position [0, 0]
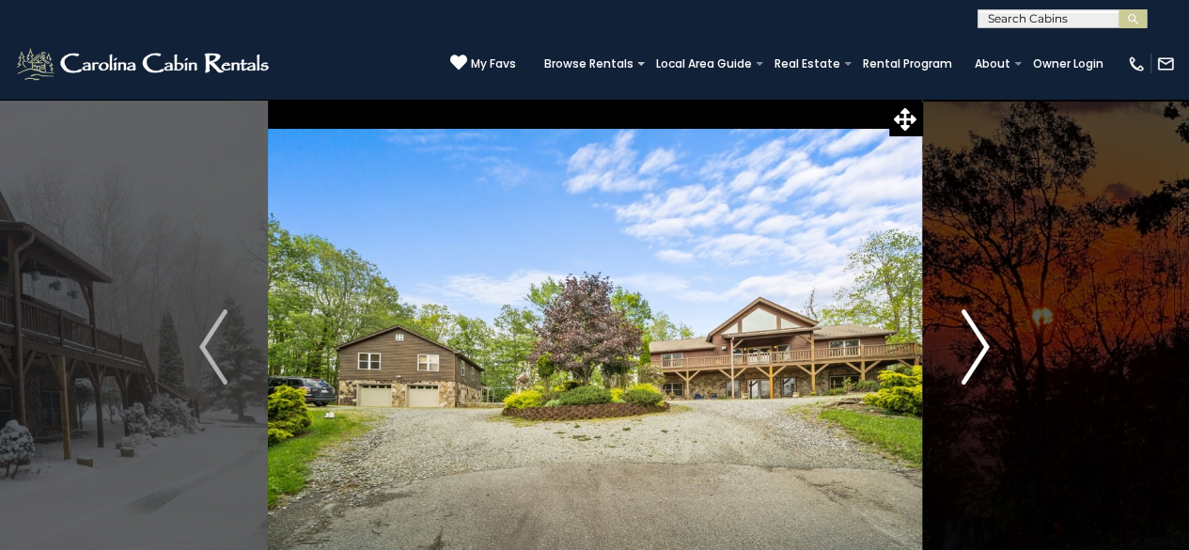
click at [972, 341] on img "Next" at bounding box center [975, 346] width 28 height 75
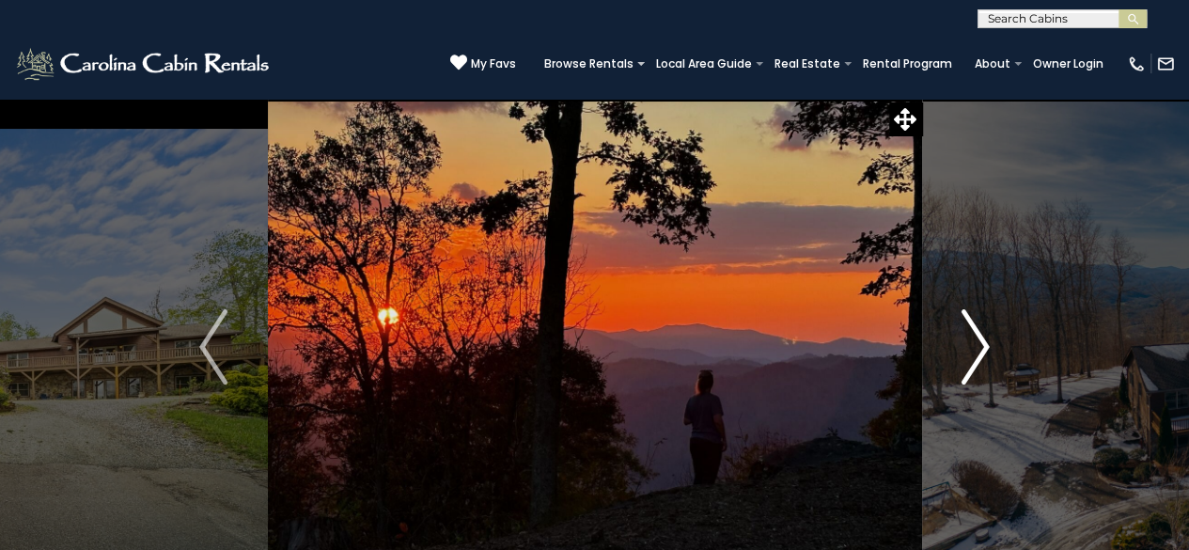
click at [972, 341] on img "Next" at bounding box center [975, 346] width 28 height 75
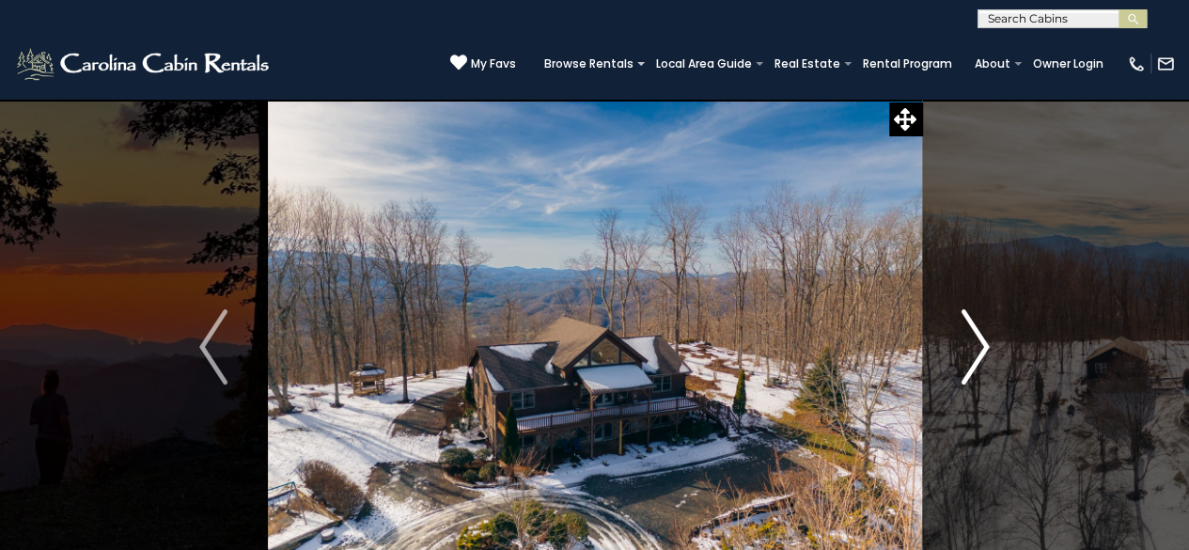
click at [972, 341] on img "Next" at bounding box center [975, 346] width 28 height 75
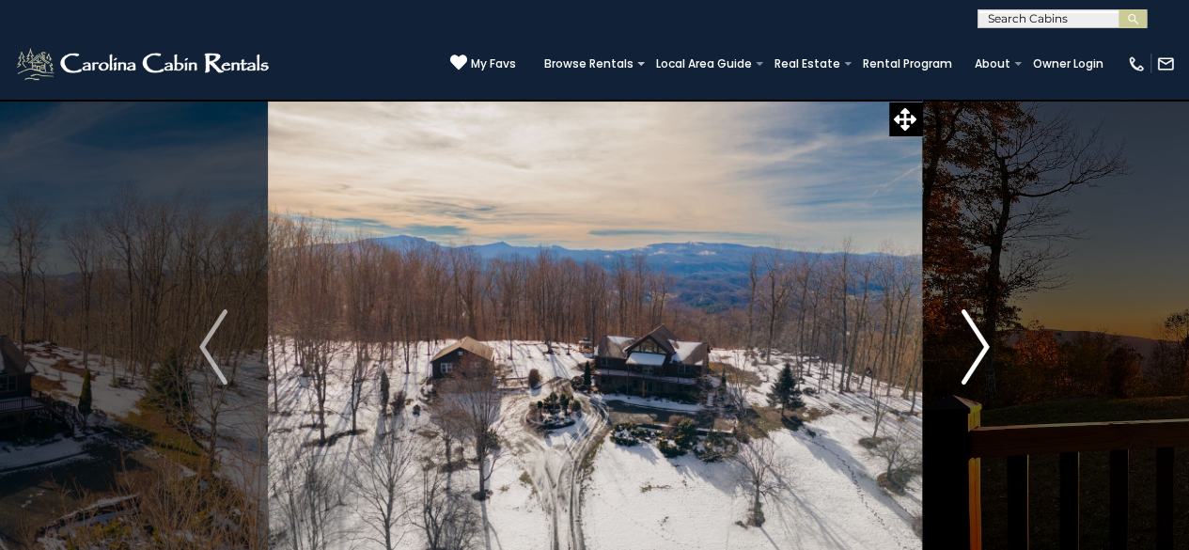
click at [972, 341] on img "Next" at bounding box center [975, 346] width 28 height 75
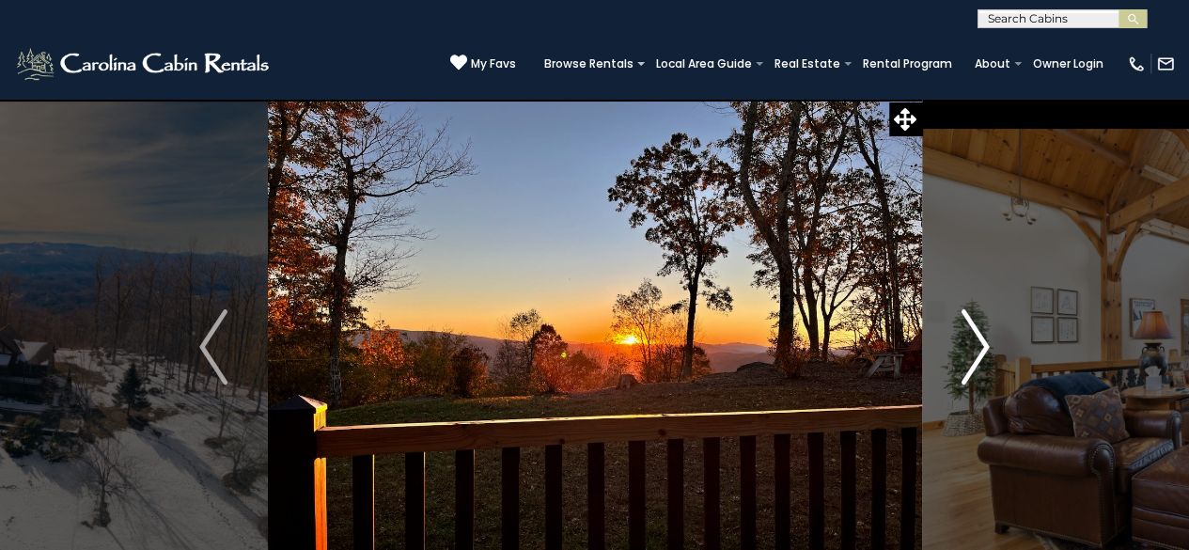
click at [972, 341] on img "Next" at bounding box center [975, 346] width 28 height 75
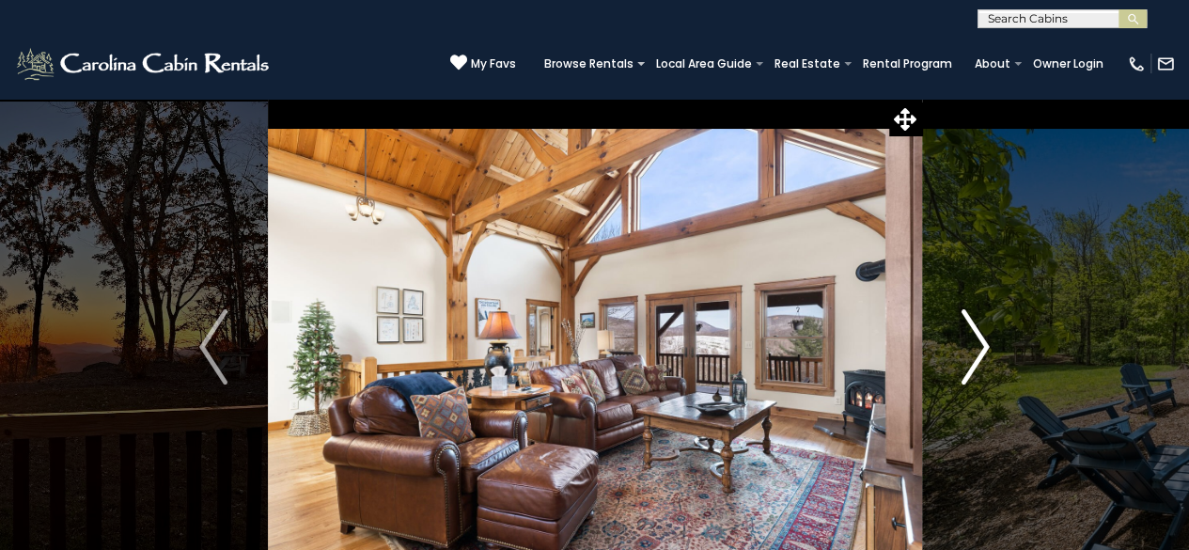
click at [972, 341] on img "Next" at bounding box center [975, 346] width 28 height 75
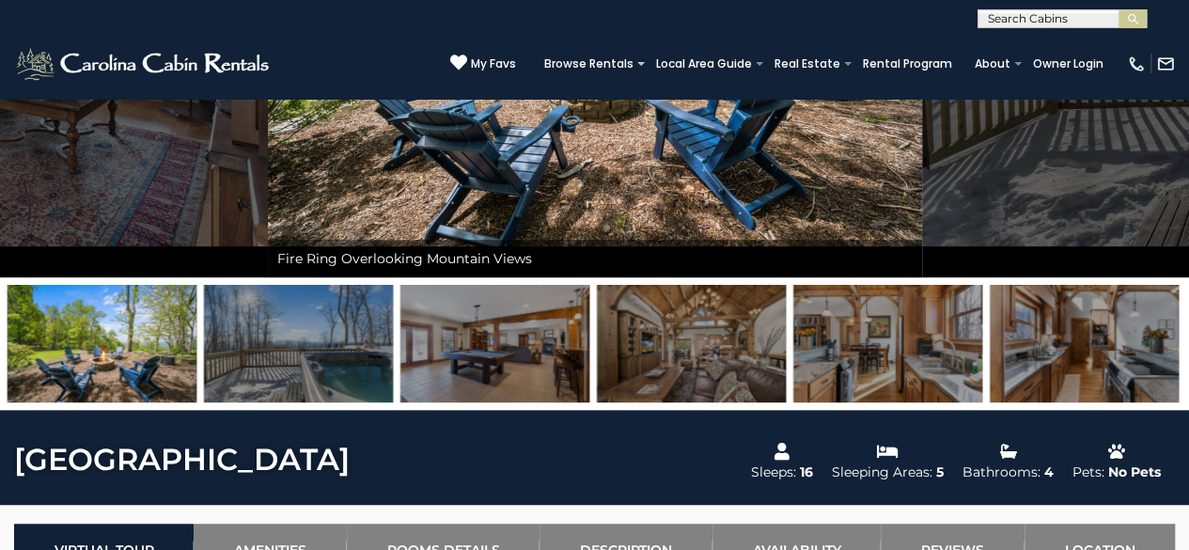
scroll to position [327, 0]
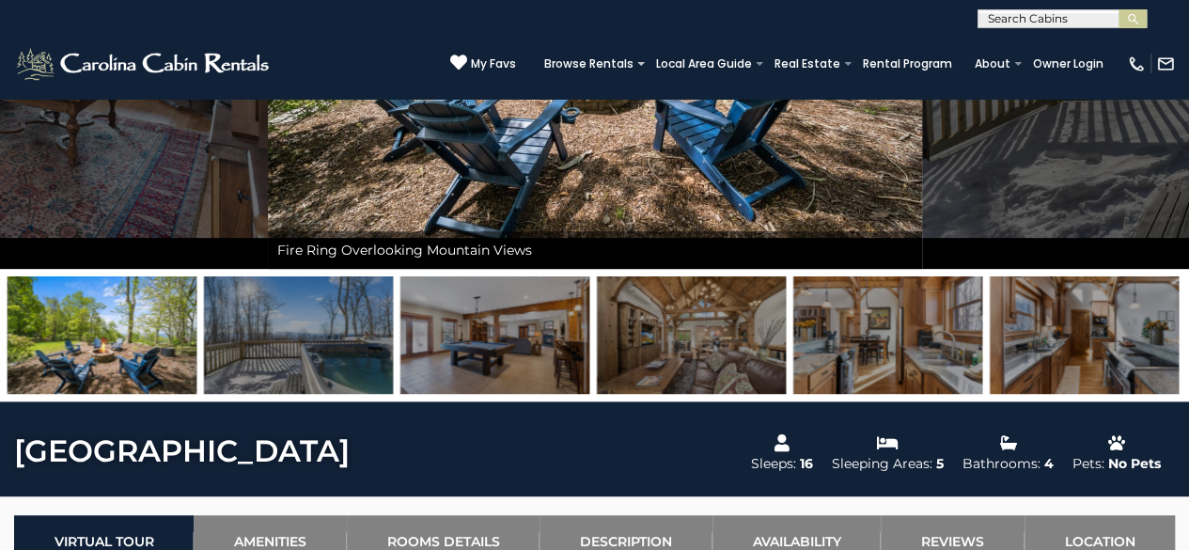
click at [714, 319] on img at bounding box center [691, 334] width 189 height 117
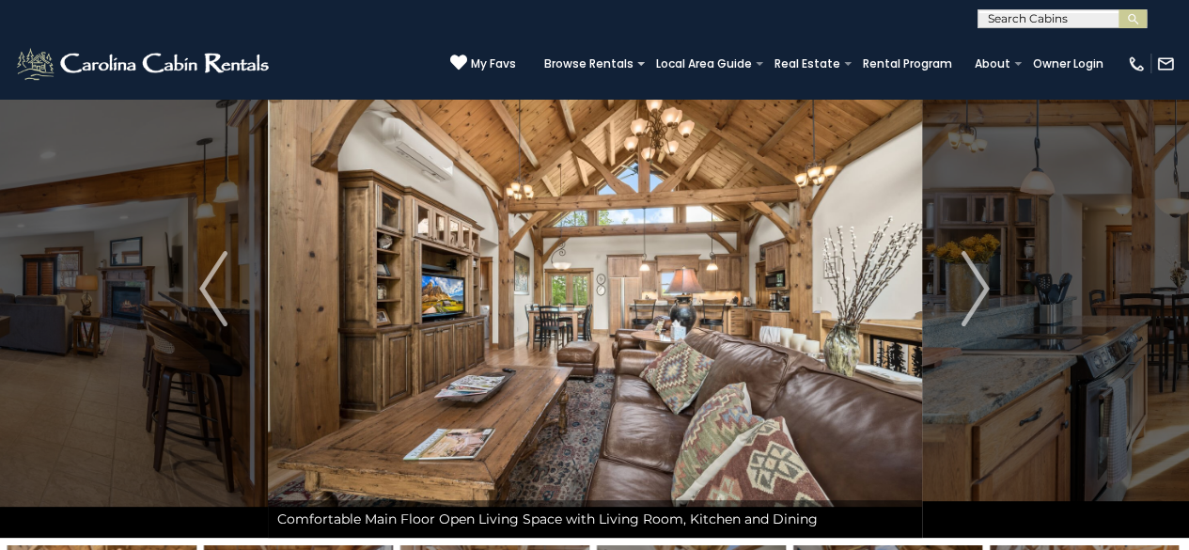
scroll to position [49, 0]
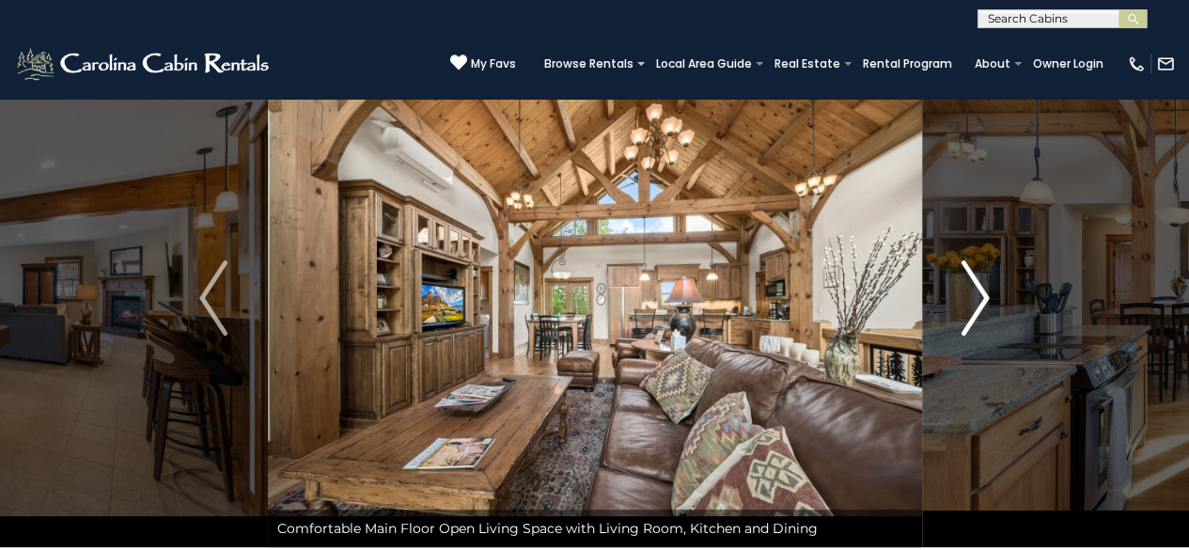
click at [953, 283] on button "Next" at bounding box center [975, 298] width 108 height 498
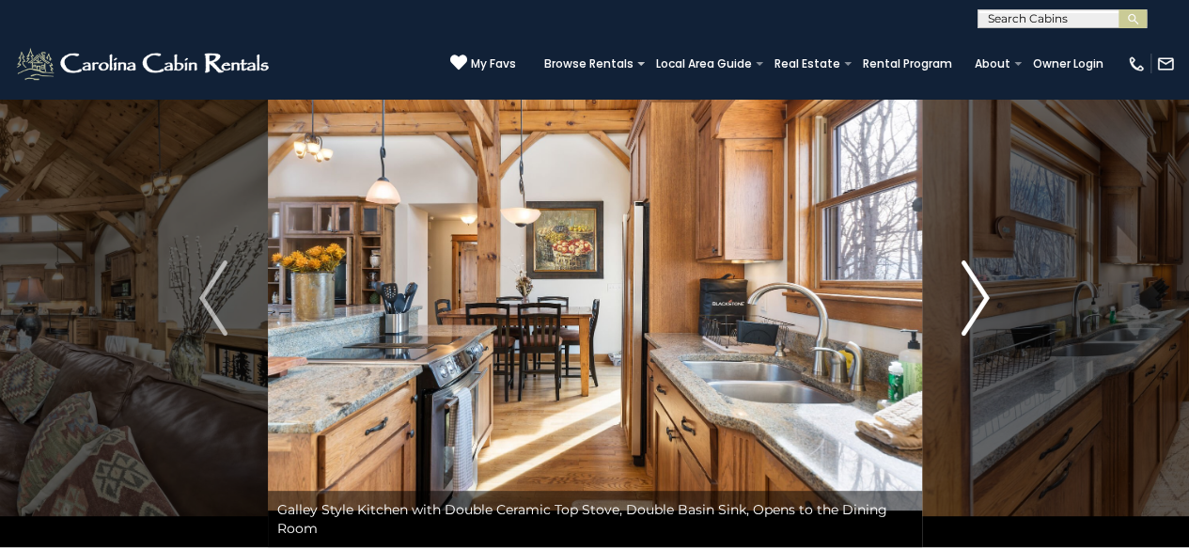
click at [953, 283] on button "Next" at bounding box center [975, 298] width 108 height 498
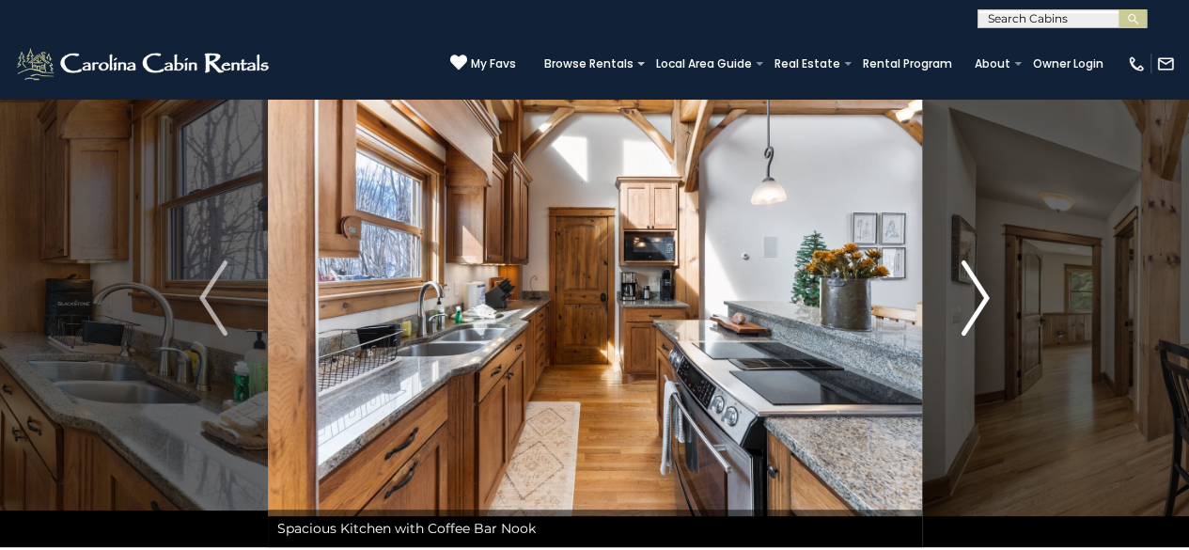
click at [953, 283] on button "Next" at bounding box center [975, 298] width 108 height 498
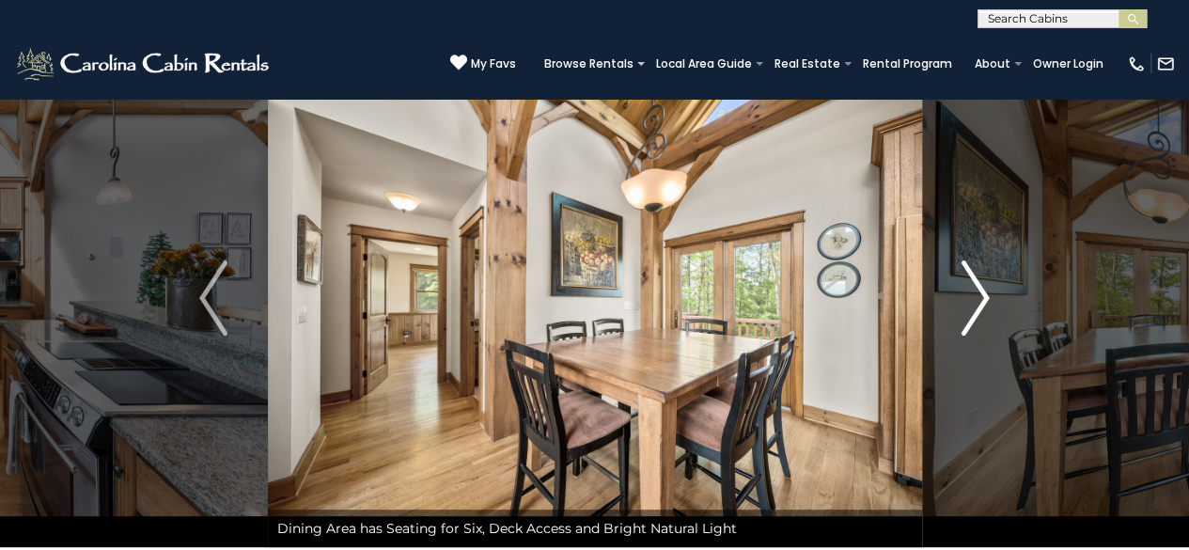
click at [953, 283] on button "Next" at bounding box center [975, 298] width 108 height 498
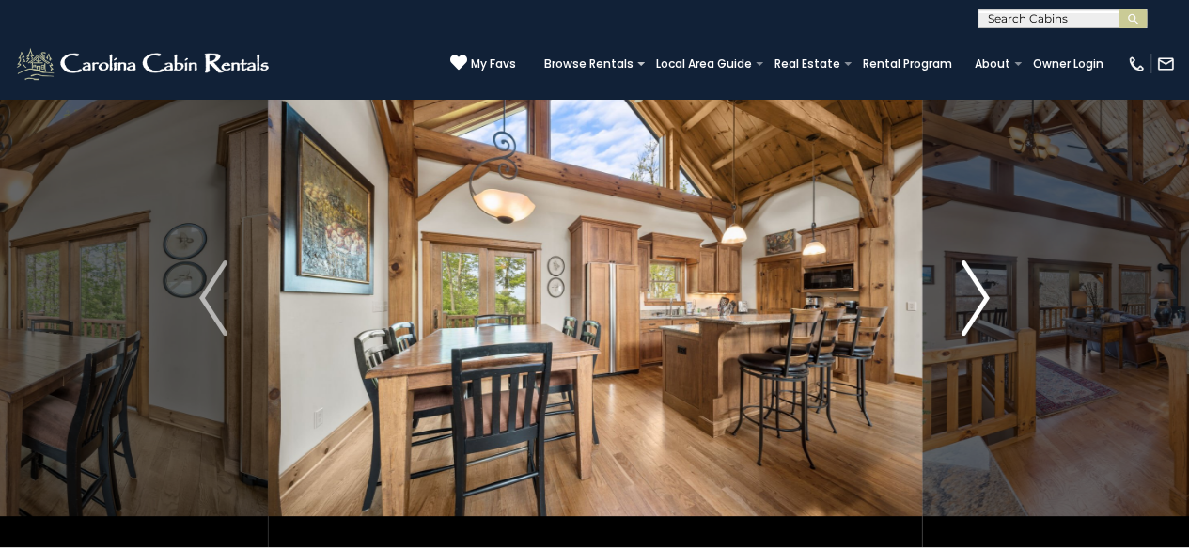
click at [953, 283] on button "Next" at bounding box center [975, 298] width 108 height 498
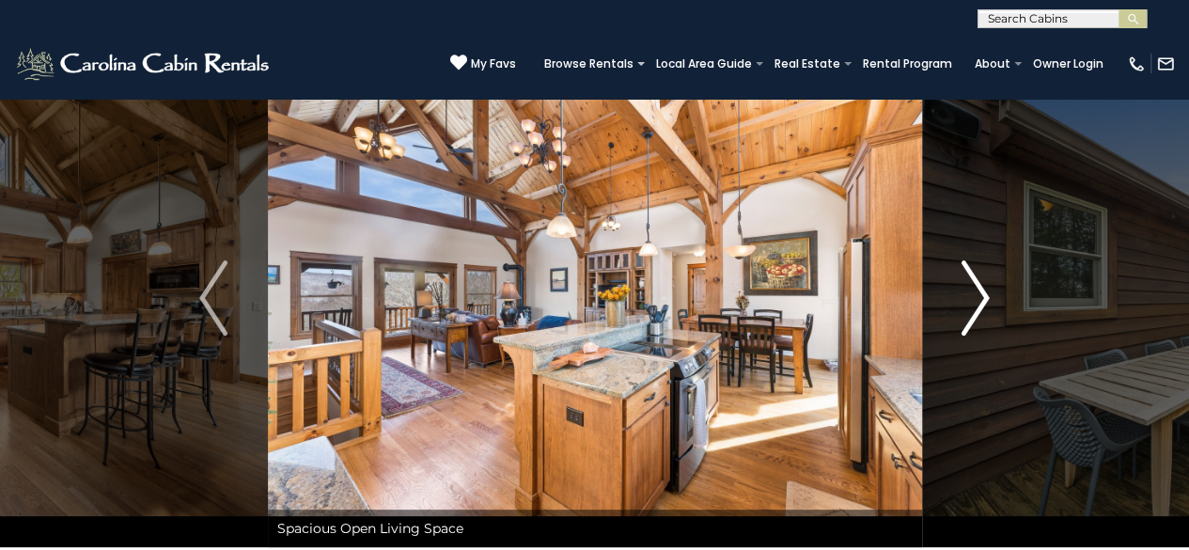
click at [953, 283] on button "Next" at bounding box center [975, 298] width 108 height 498
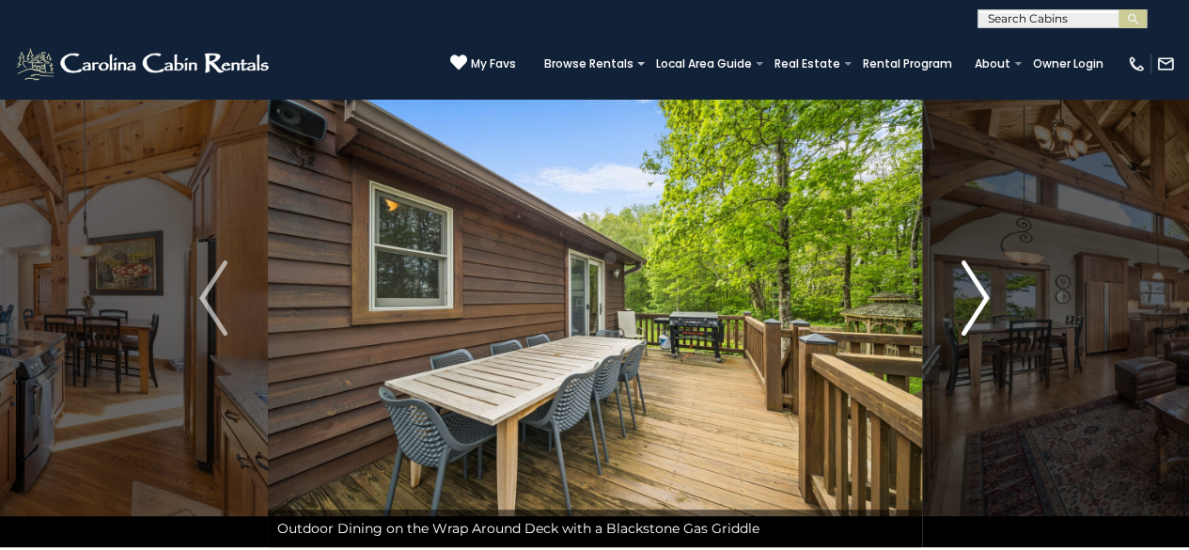
click at [953, 283] on button "Next" at bounding box center [975, 298] width 108 height 498
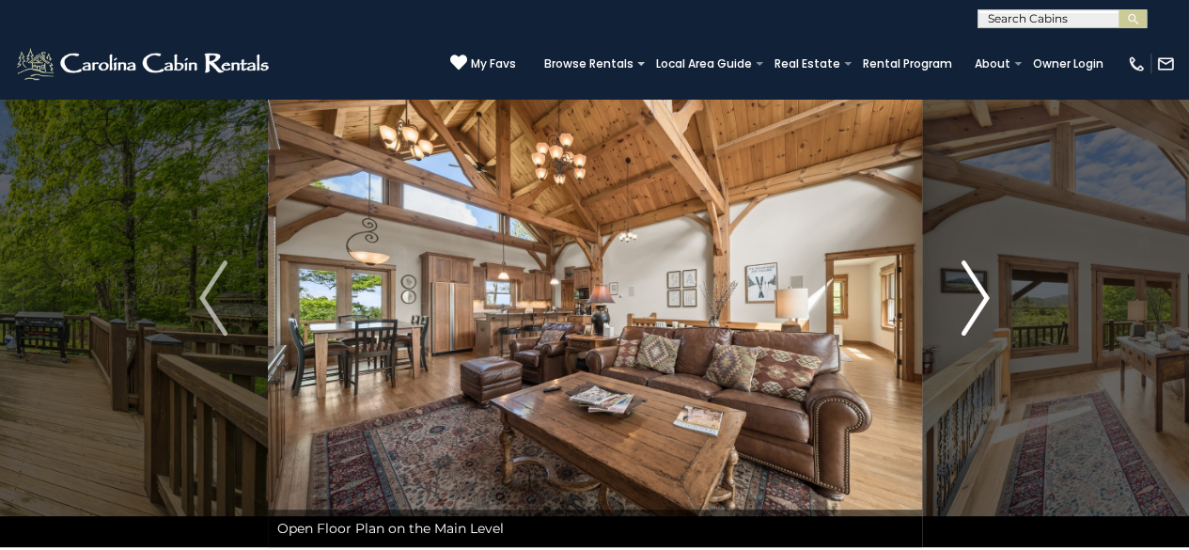
click at [953, 283] on button "Next" at bounding box center [975, 298] width 108 height 498
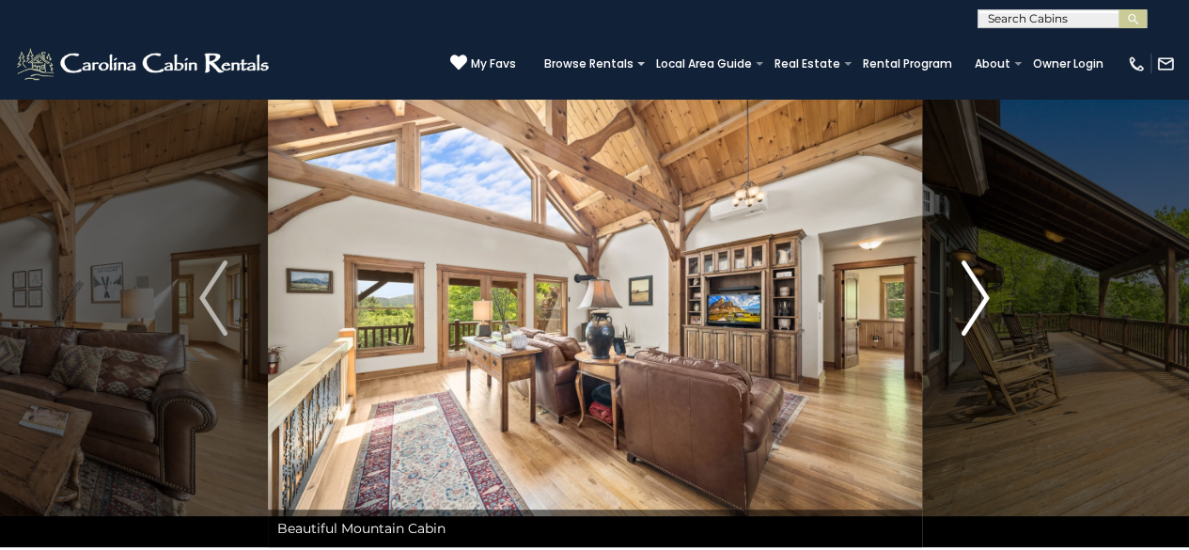
click at [953, 283] on button "Next" at bounding box center [975, 298] width 108 height 498
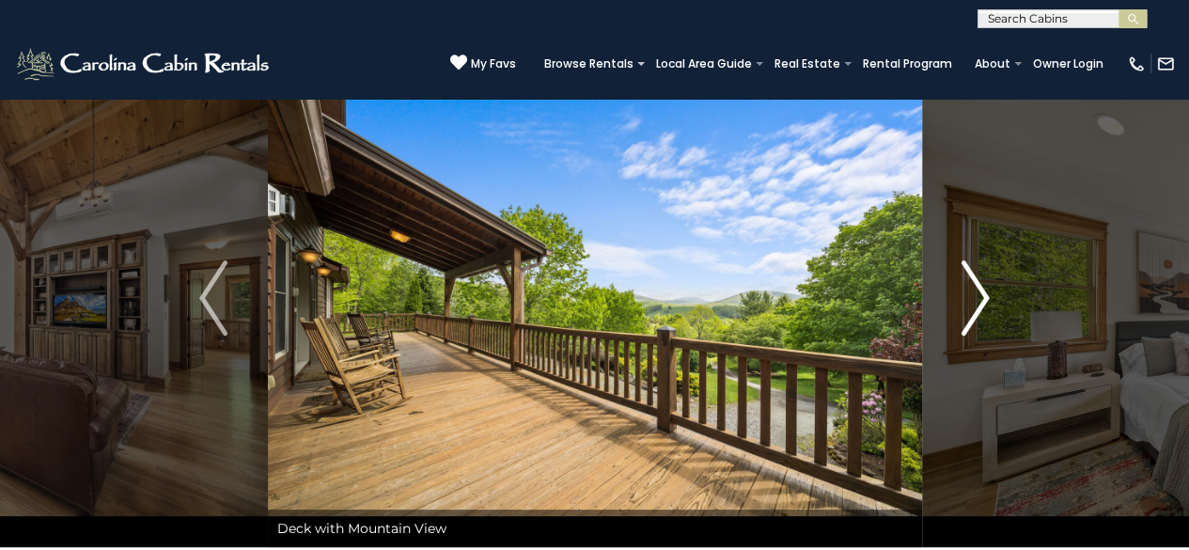
click at [953, 283] on button "Next" at bounding box center [975, 298] width 108 height 498
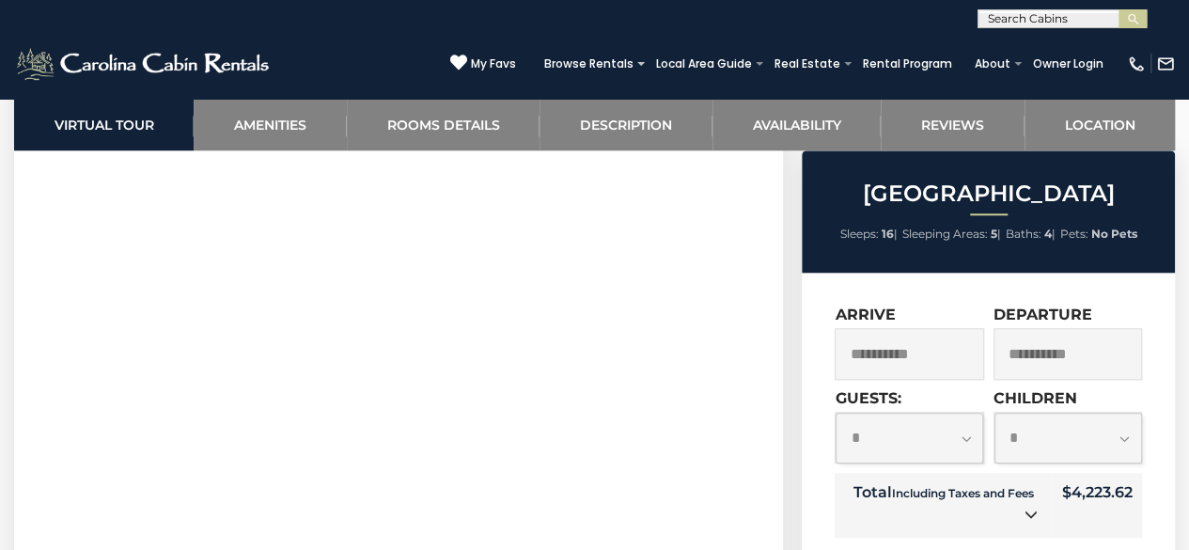
scroll to position [385, 0]
